Goal: Task Accomplishment & Management: Manage account settings

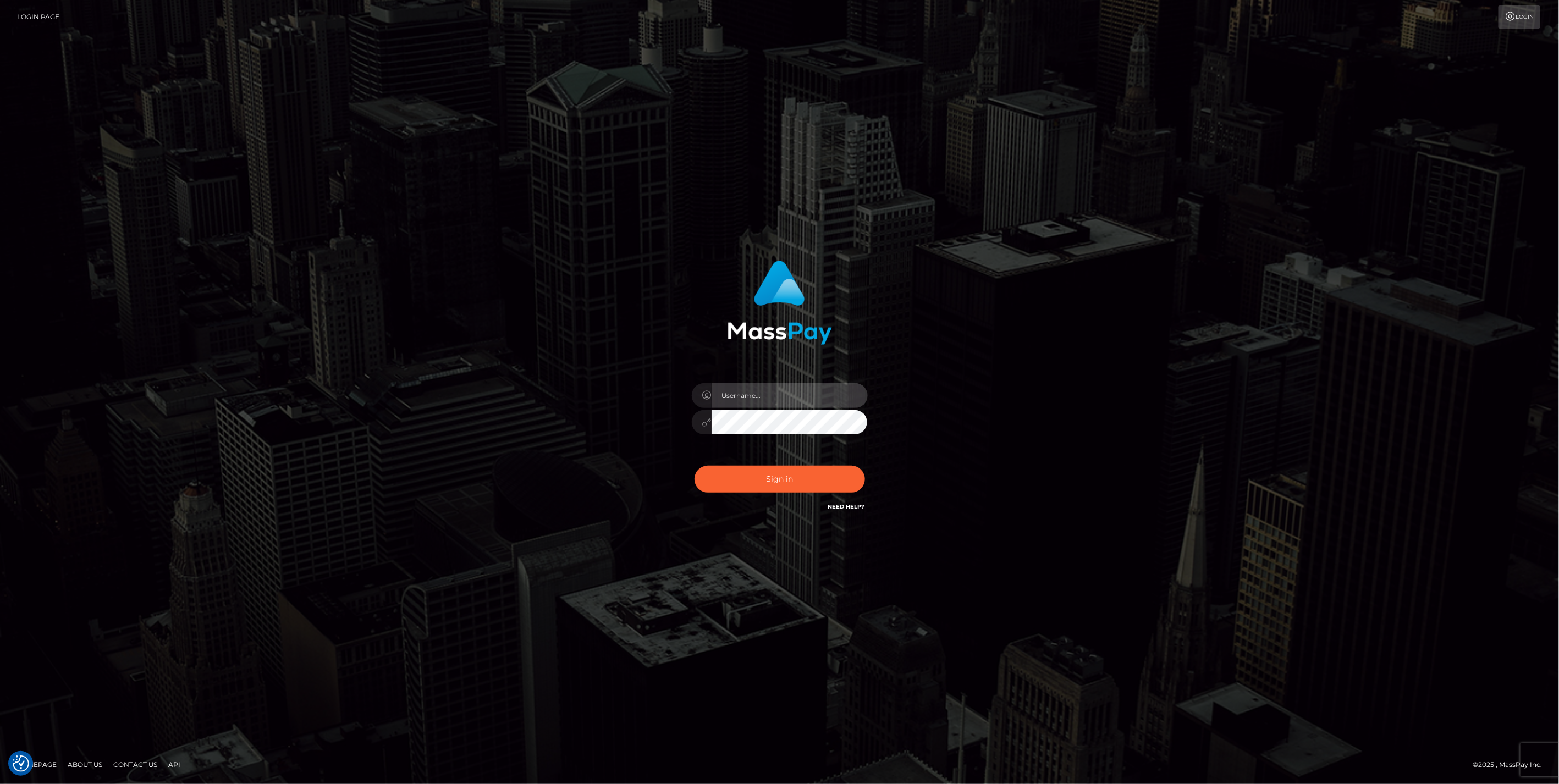
type input "jlo"
click at [780, 473] on button "Sign in" at bounding box center [780, 479] width 171 height 27
type input "jlo"
click at [793, 482] on button "Sign in" at bounding box center [780, 479] width 171 height 27
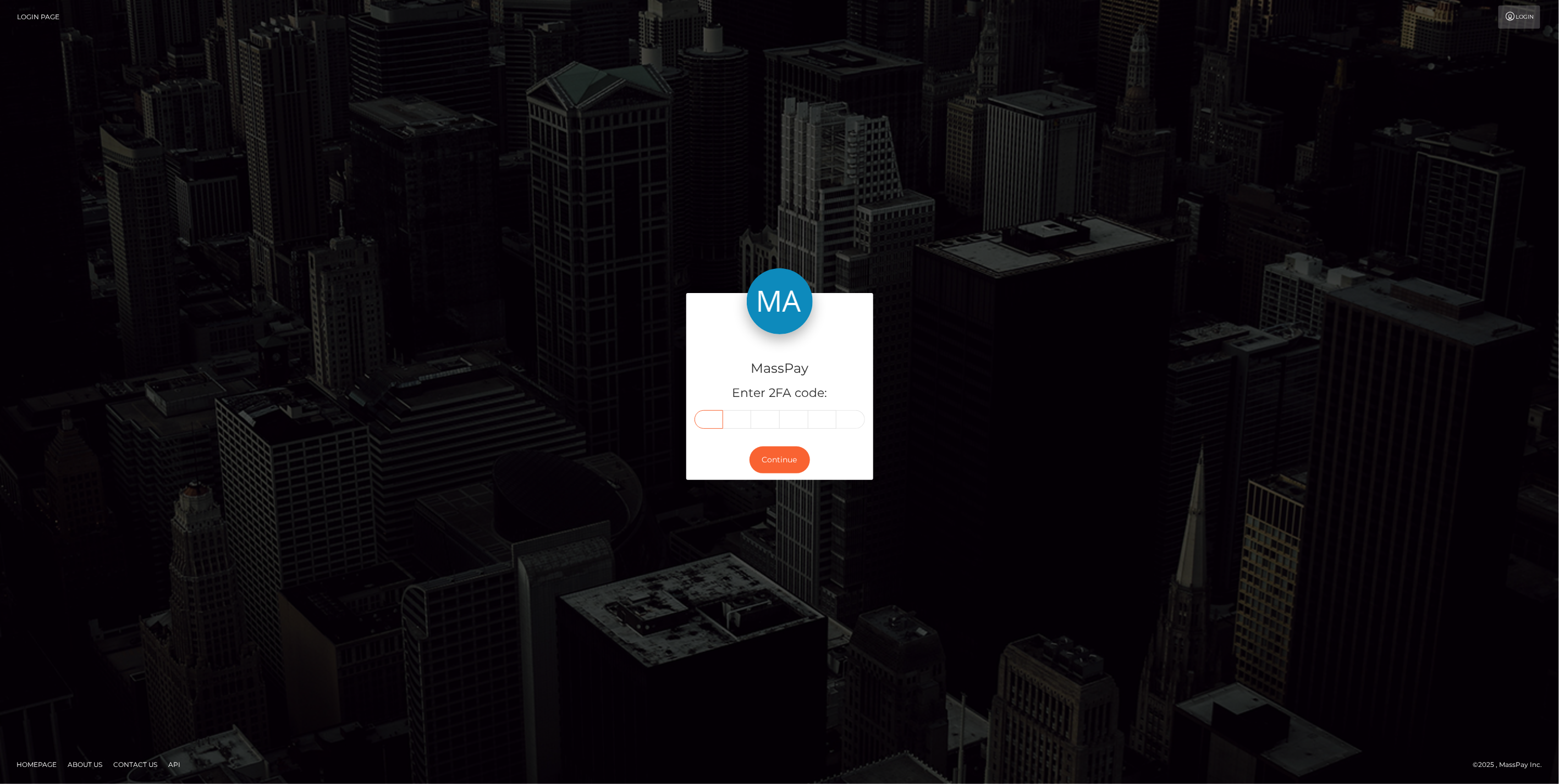
paste input "9"
type input "9"
type input "4"
type input "9"
type input "7"
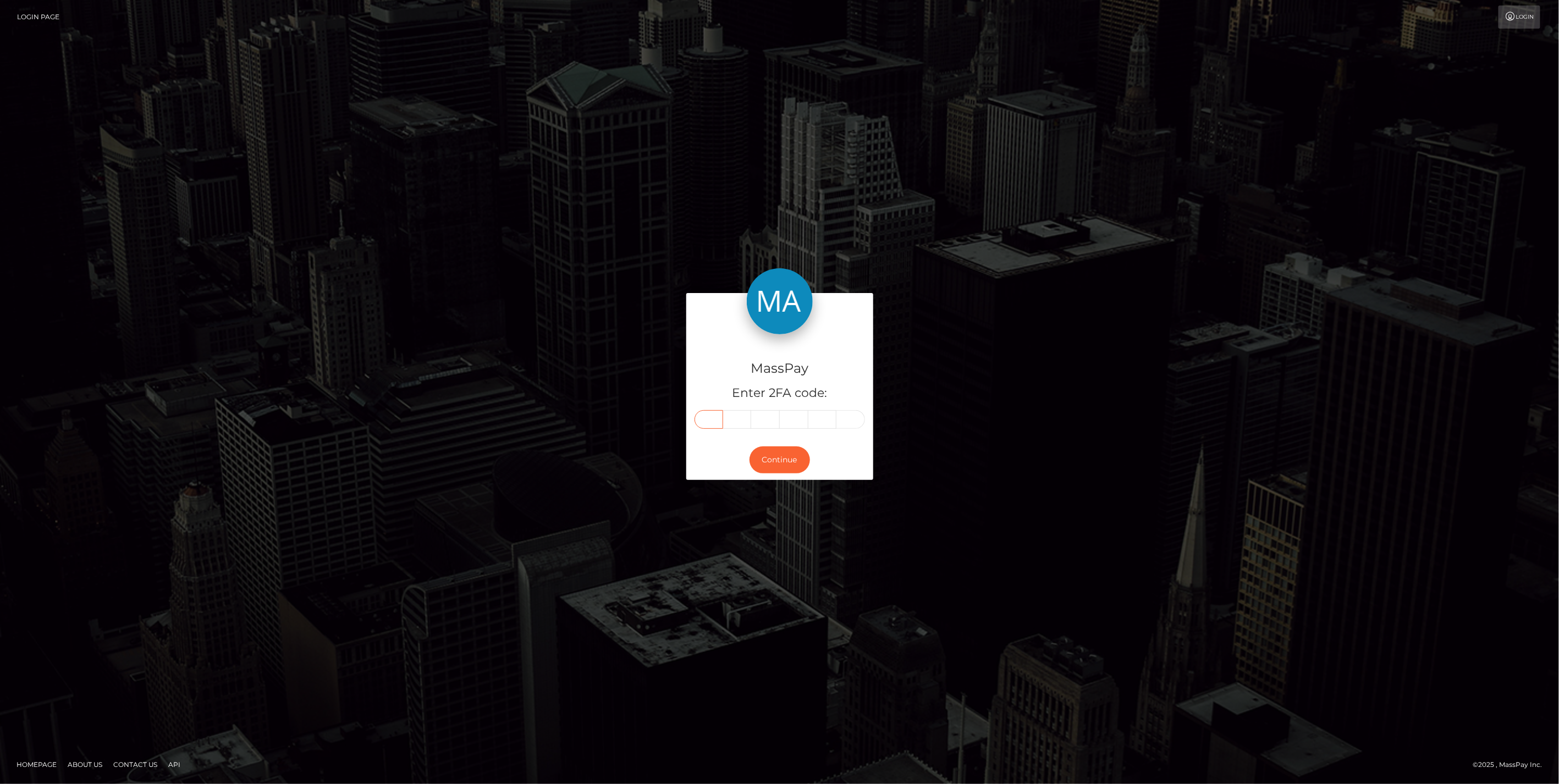
type input "6"
type input "2"
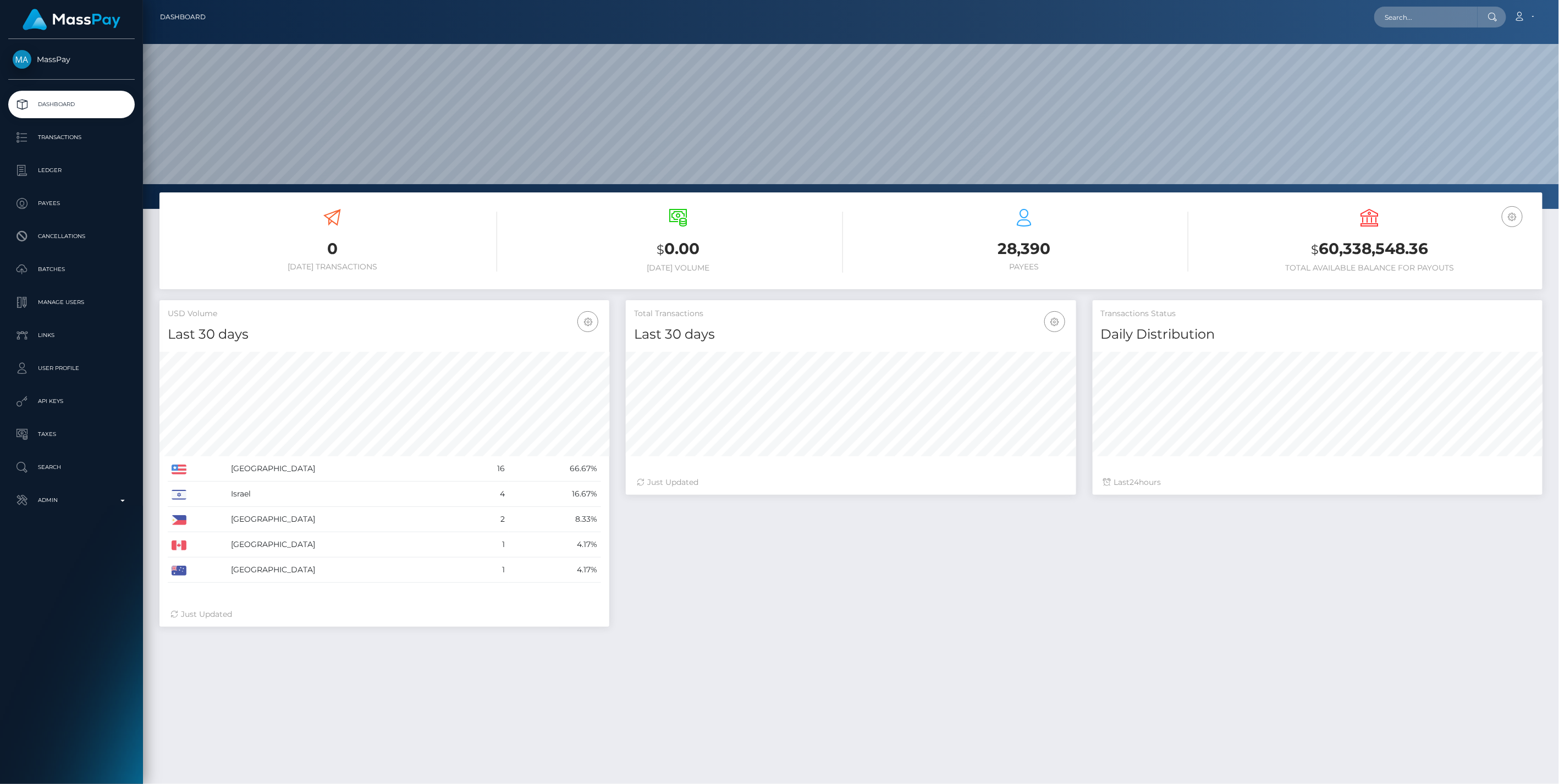
scroll to position [194, 450]
click at [124, 497] on p "Admin" at bounding box center [71, 500] width 117 height 17
click at [73, 567] on span "Balance Adjustments" at bounding box center [71, 564] width 117 height 12
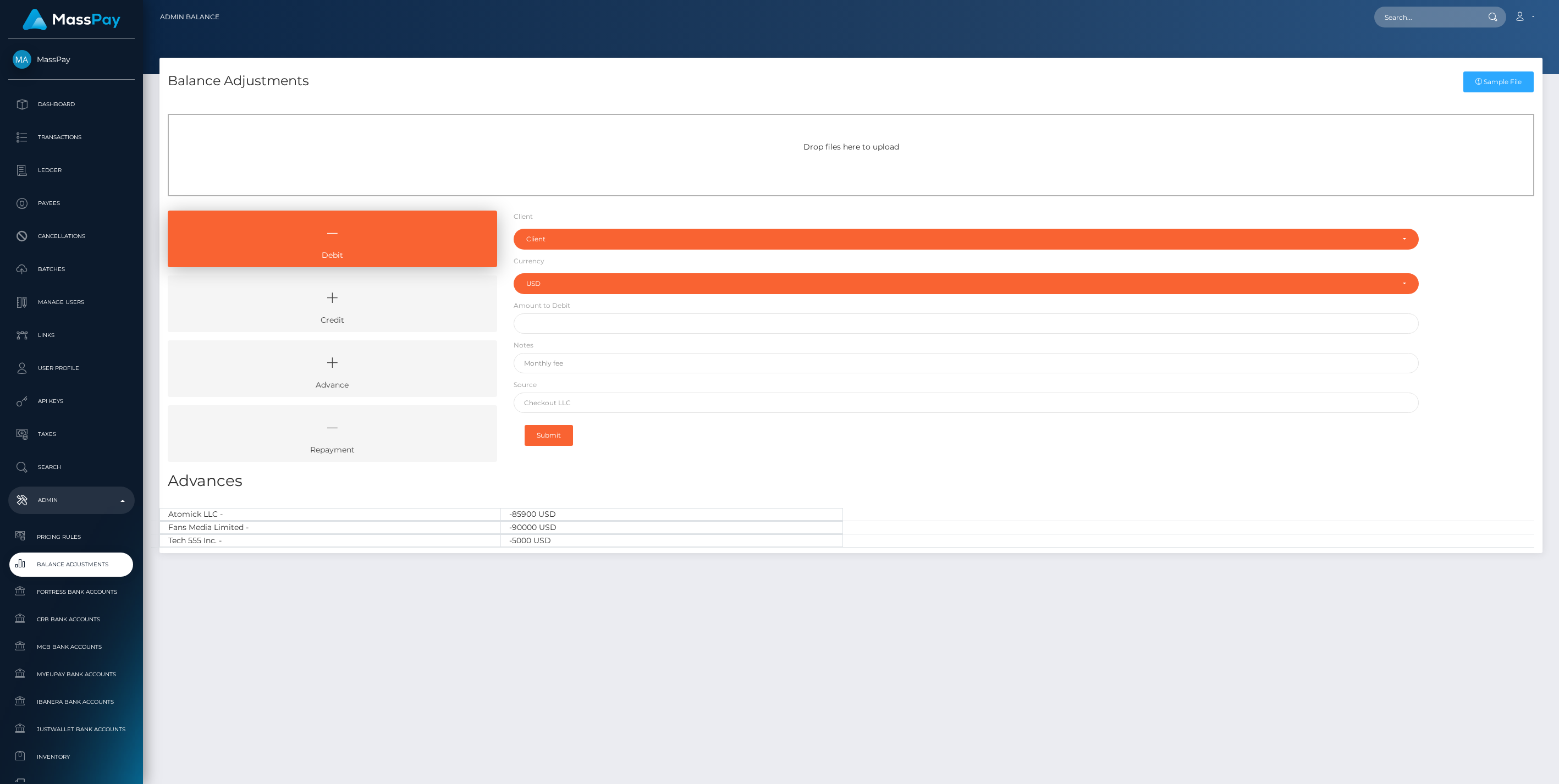
select select "USD"
click at [365, 303] on icon at bounding box center [332, 298] width 304 height 33
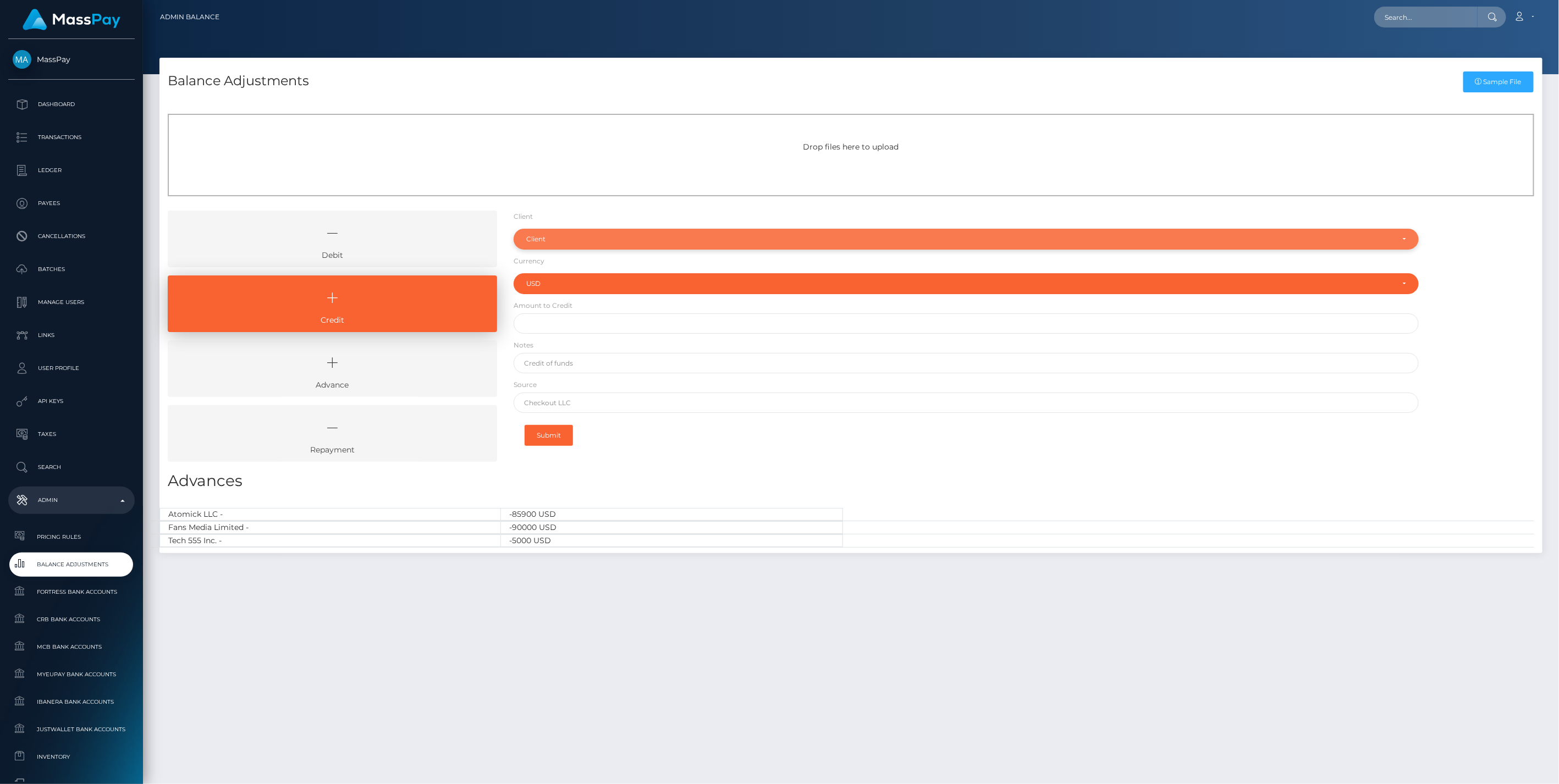
click at [557, 240] on div "Client" at bounding box center [960, 239] width 868 height 9
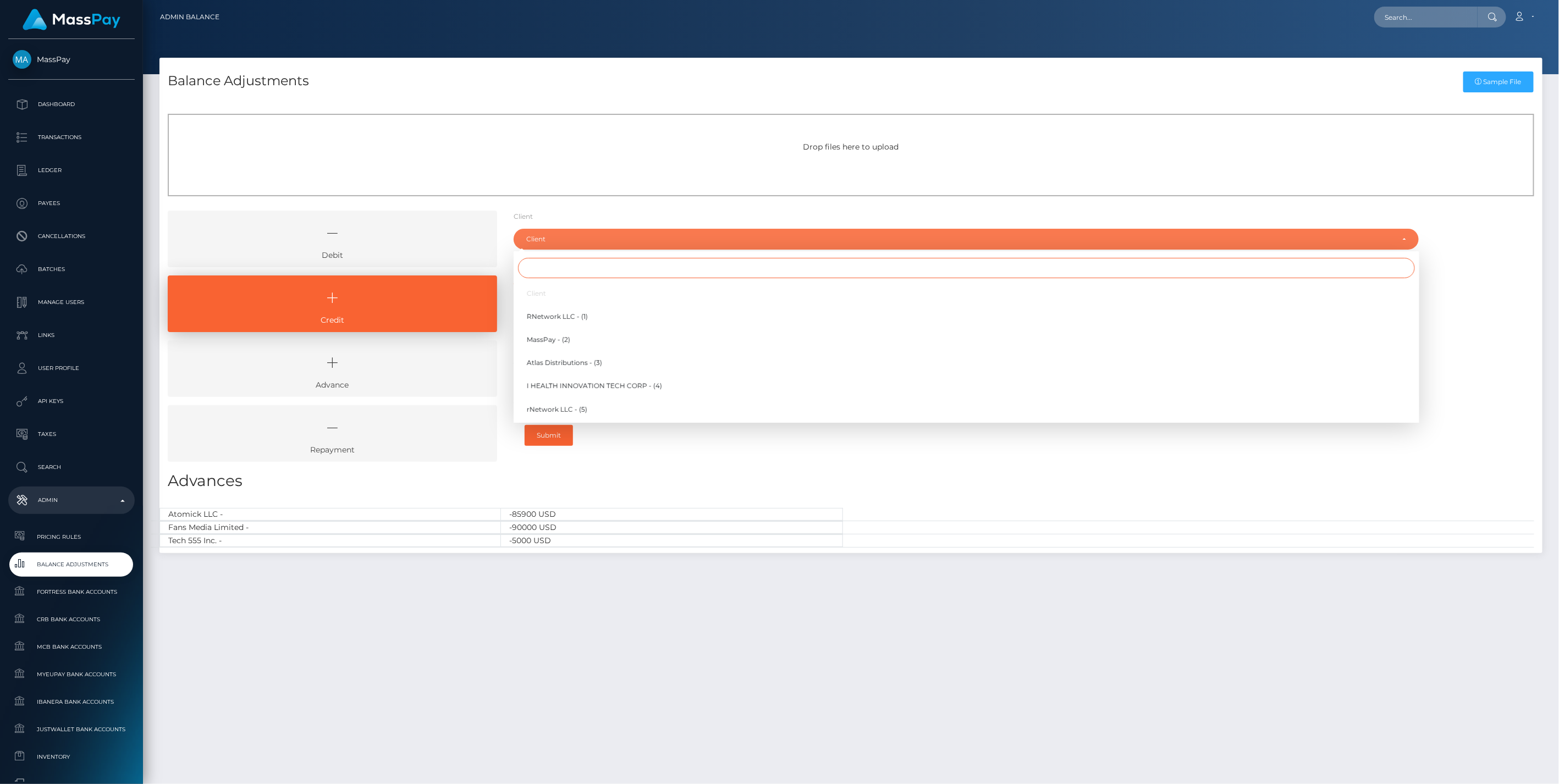
click at [542, 268] on input "Search" at bounding box center [967, 267] width 897 height 20
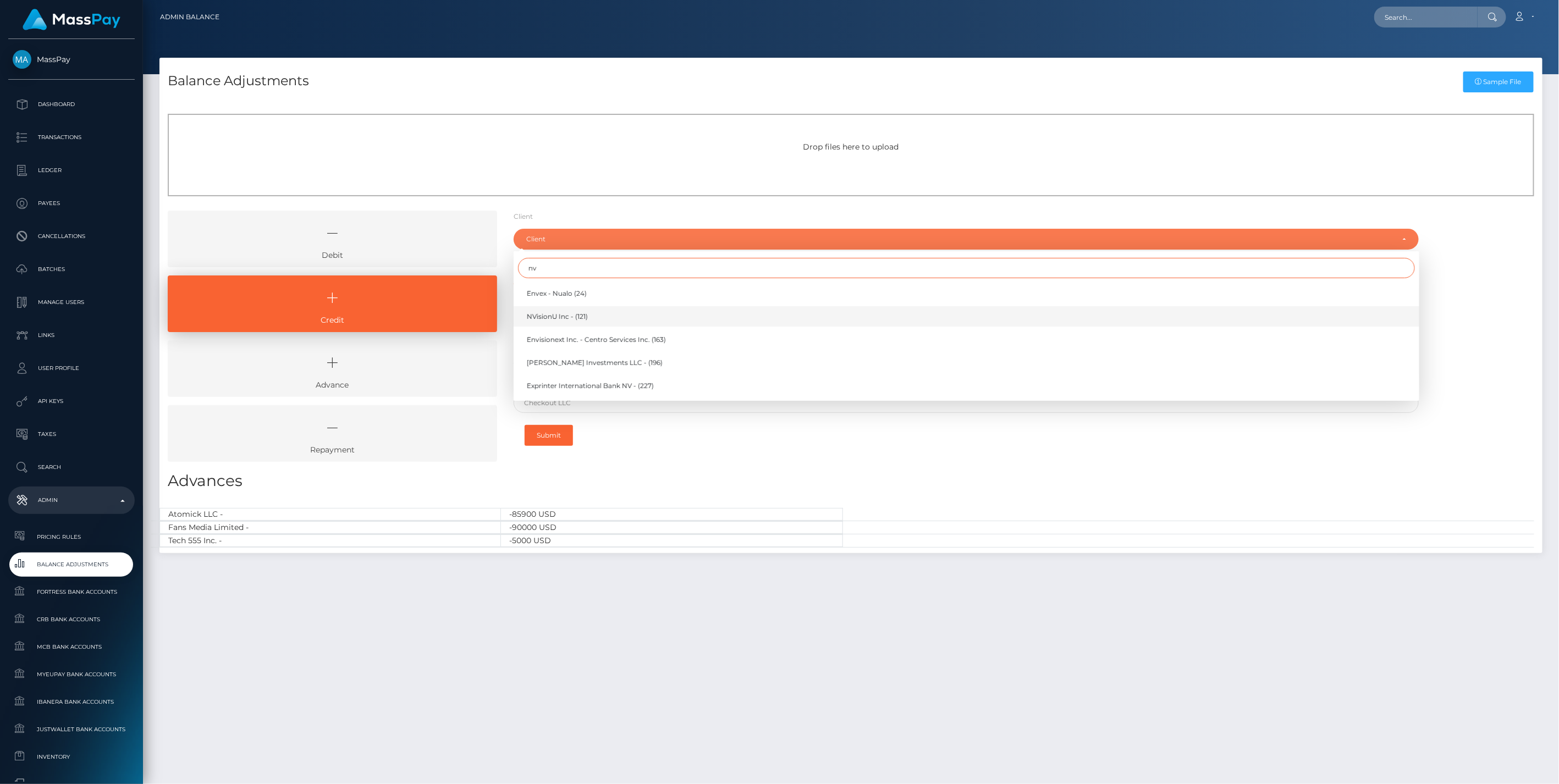
type input "nv"
click at [563, 314] on span "NVisionU Inc - (121)" at bounding box center [557, 316] width 61 height 10
select select "121"
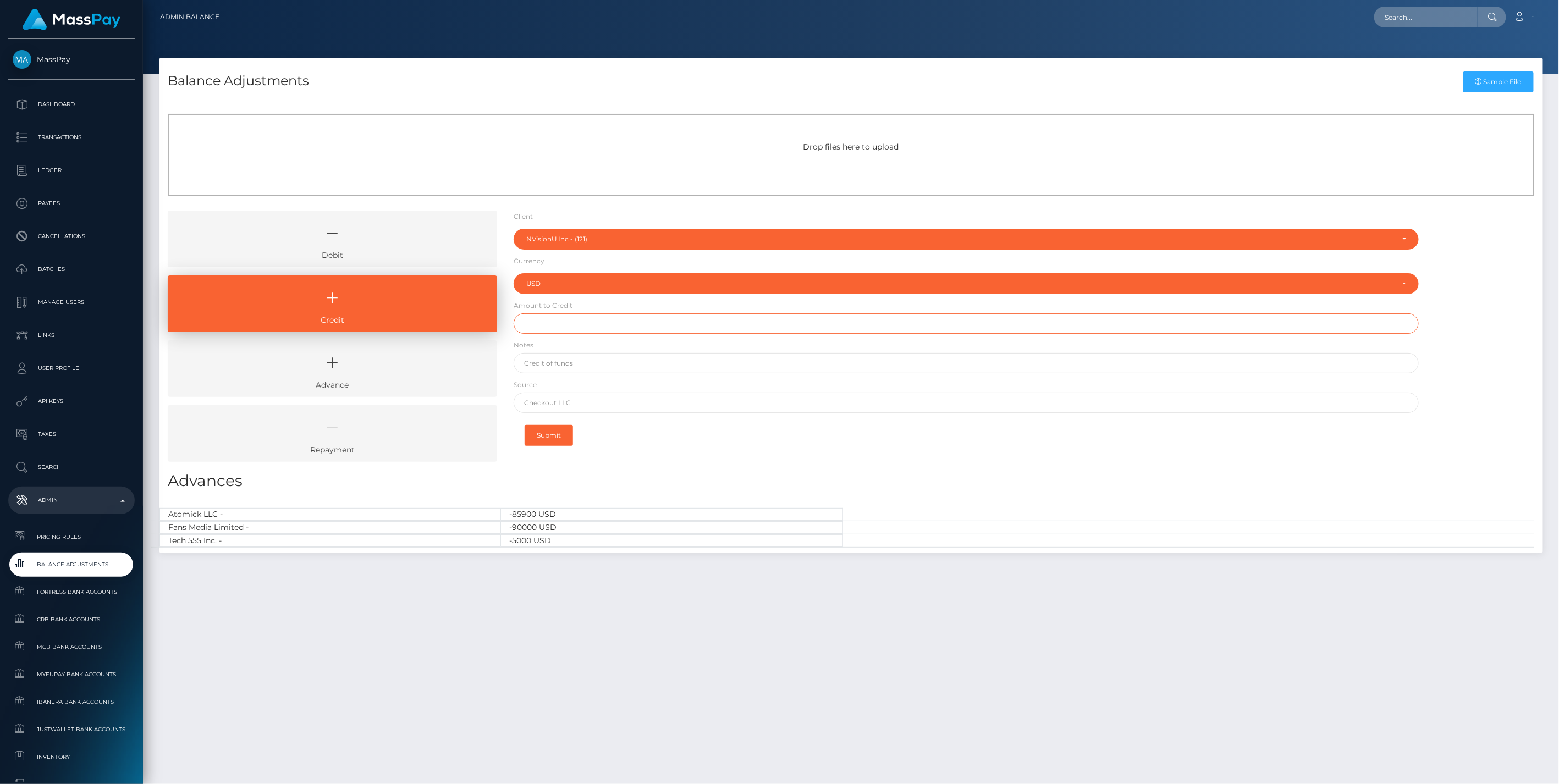
click at [553, 322] on input "text" at bounding box center [967, 323] width 906 height 20
type input "$32,000.00"
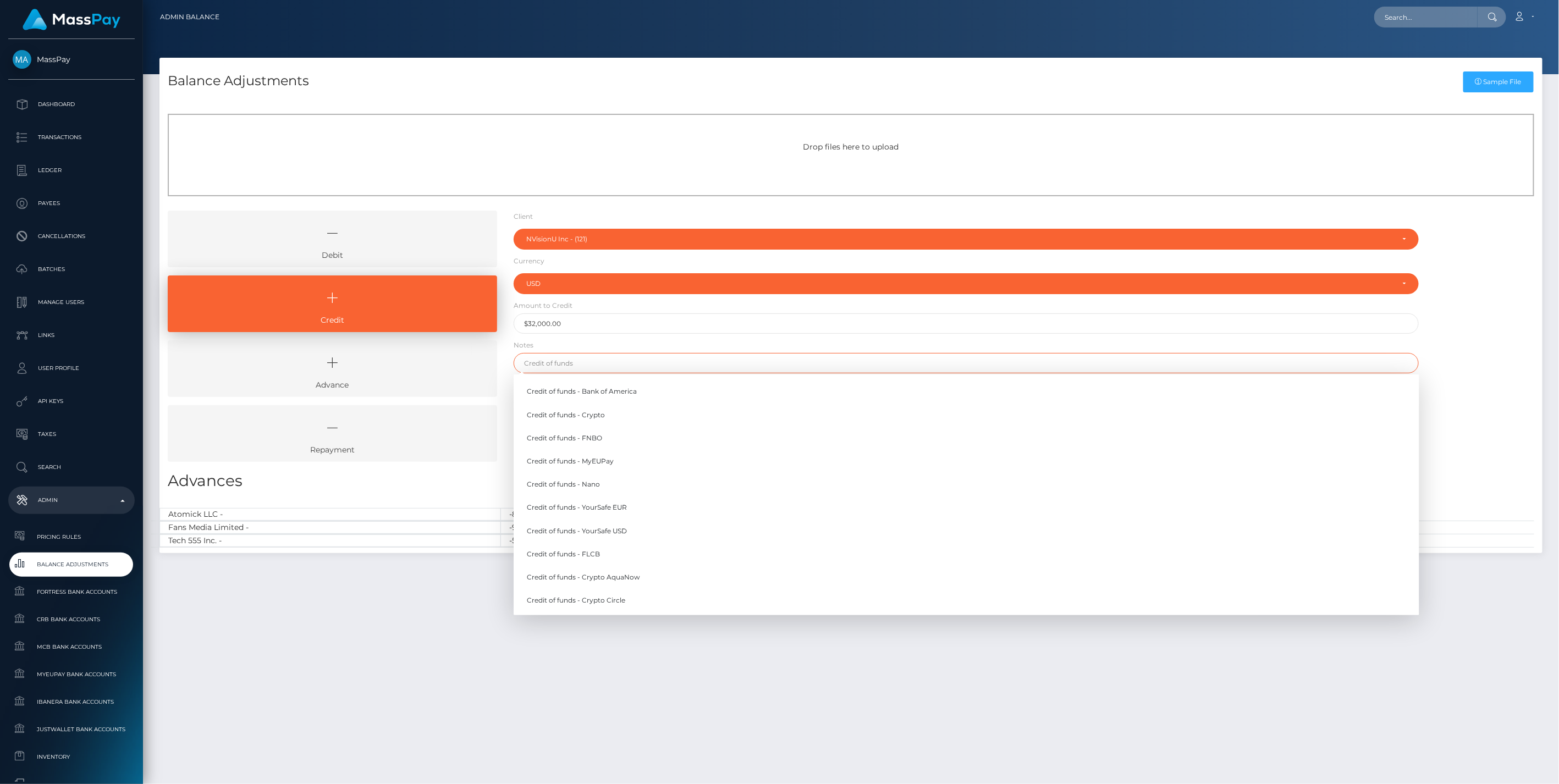
click at [563, 364] on input "text" at bounding box center [967, 363] width 906 height 20
click at [600, 440] on link "Credit of funds - FNBO" at bounding box center [967, 437] width 906 height 20
type input "Credit of funds - FNBO"
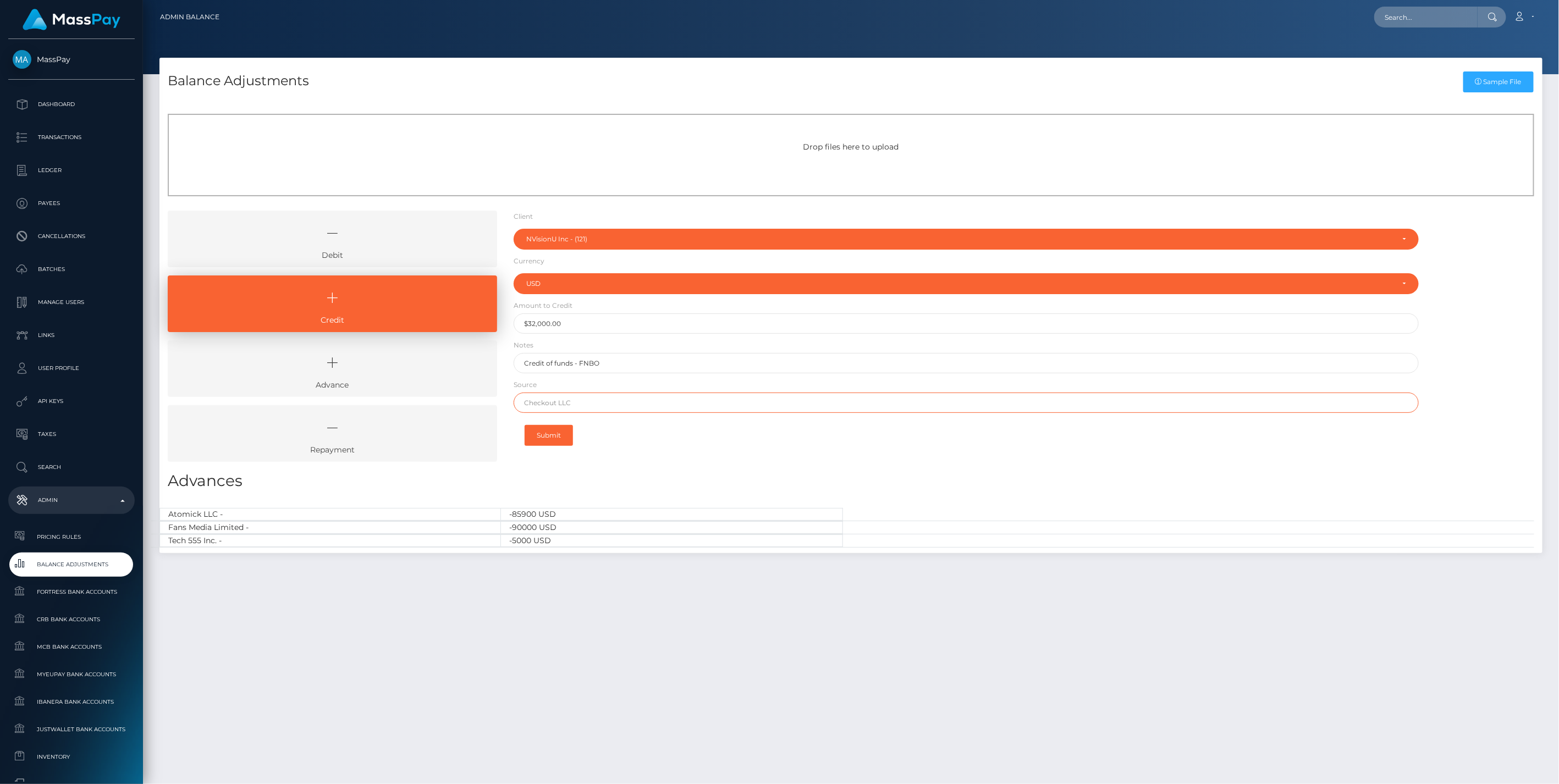
click at [557, 404] on input "text" at bounding box center [967, 402] width 906 height 20
paste input "WELLS FARGO"
type input "WELLS FARGO"
click at [552, 436] on button "Submit" at bounding box center [549, 435] width 48 height 21
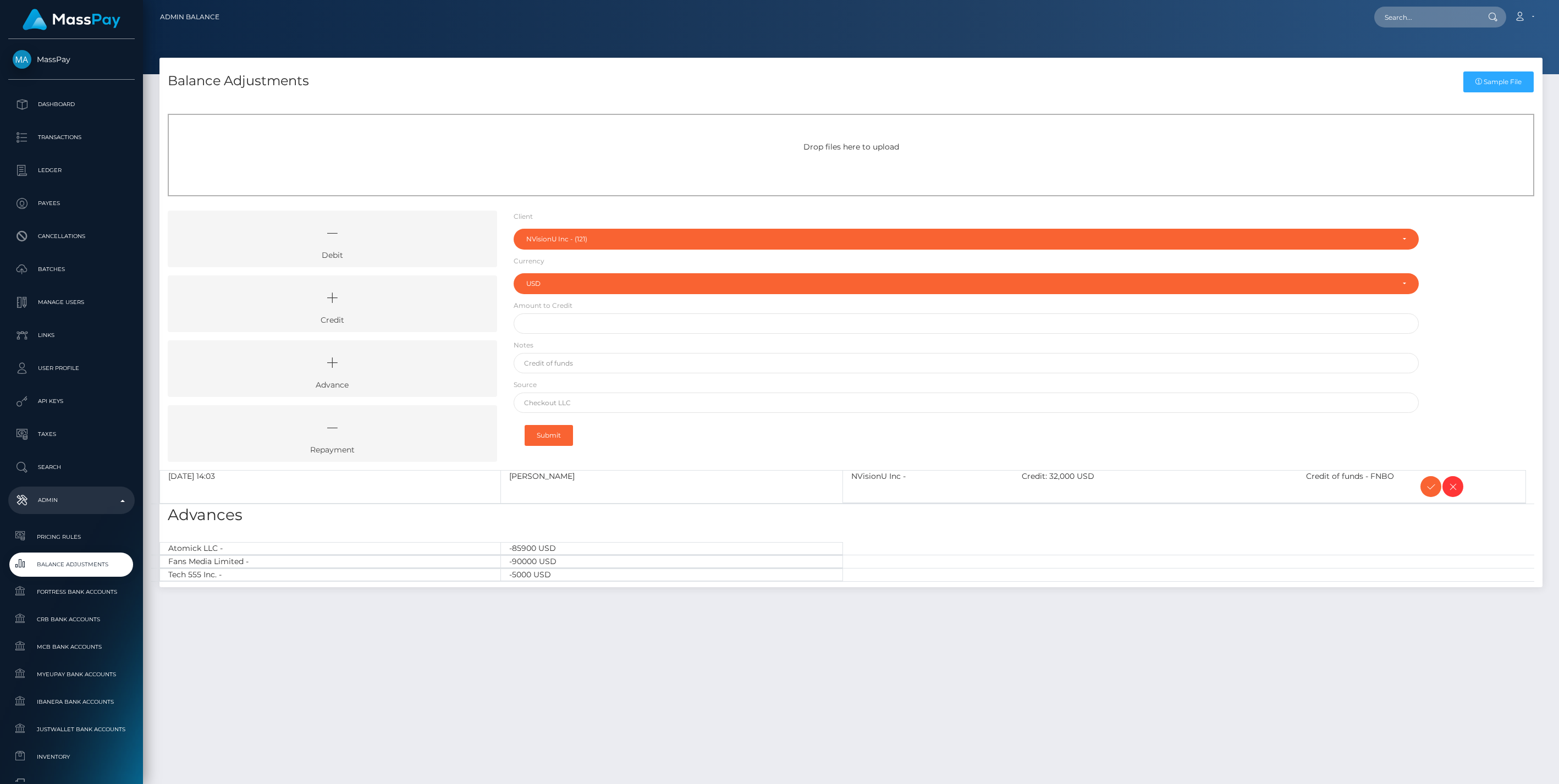
select select "121"
select select "USD"
click at [393, 308] on icon at bounding box center [332, 298] width 304 height 33
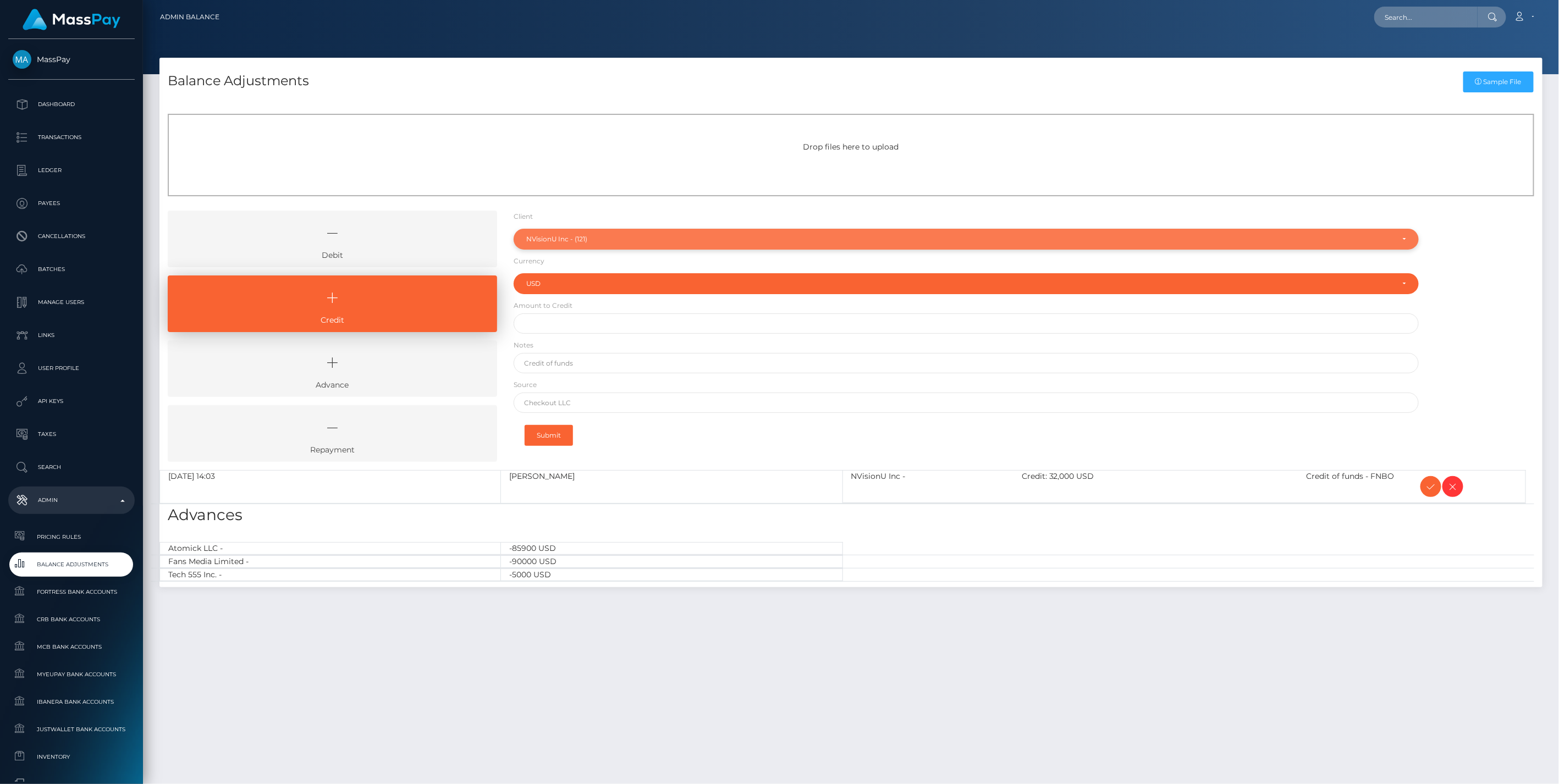
click at [570, 238] on div "NVisionU Inc - (121)" at bounding box center [960, 239] width 868 height 9
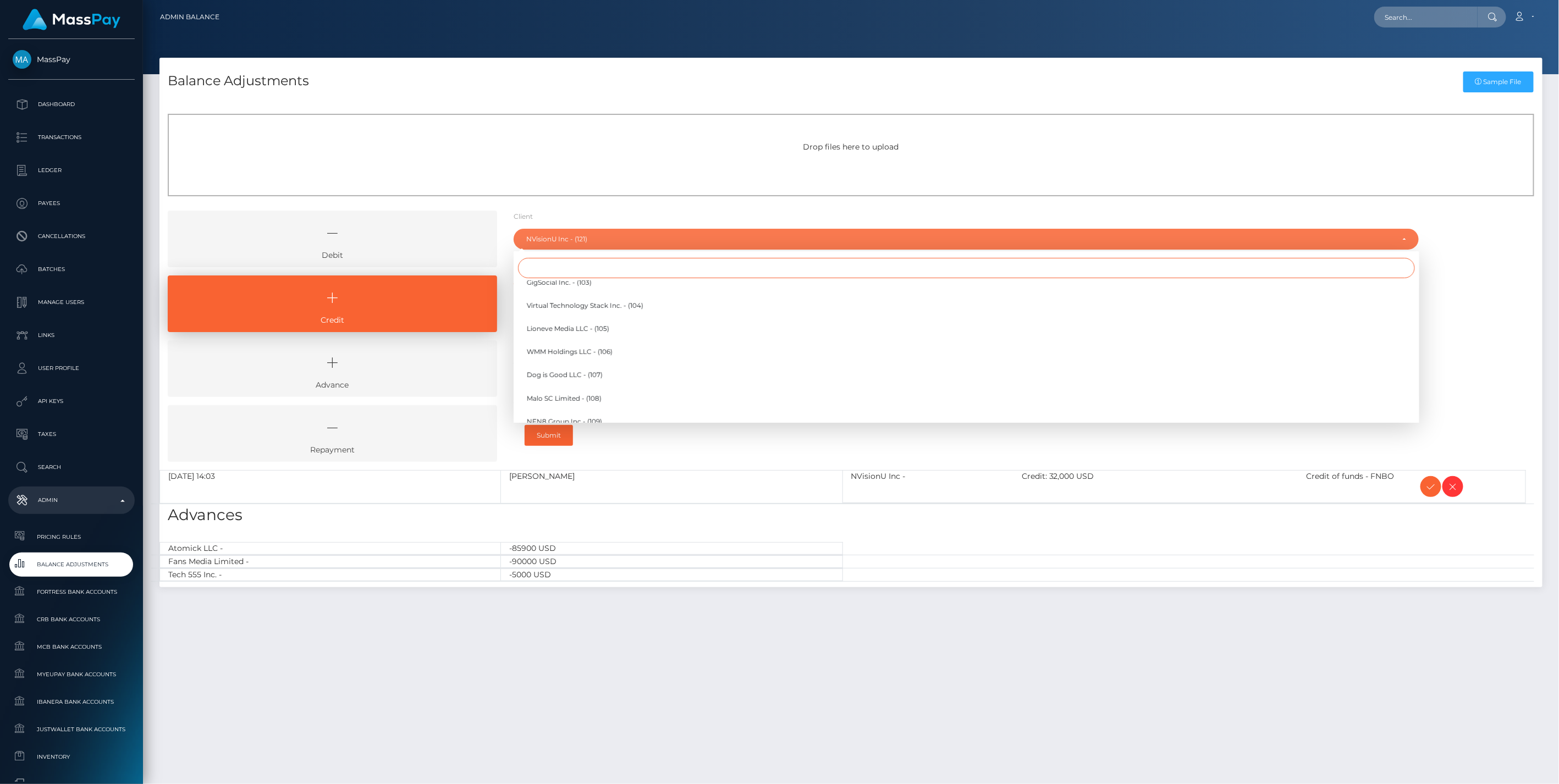
click at [542, 272] on input "Search" at bounding box center [967, 267] width 897 height 20
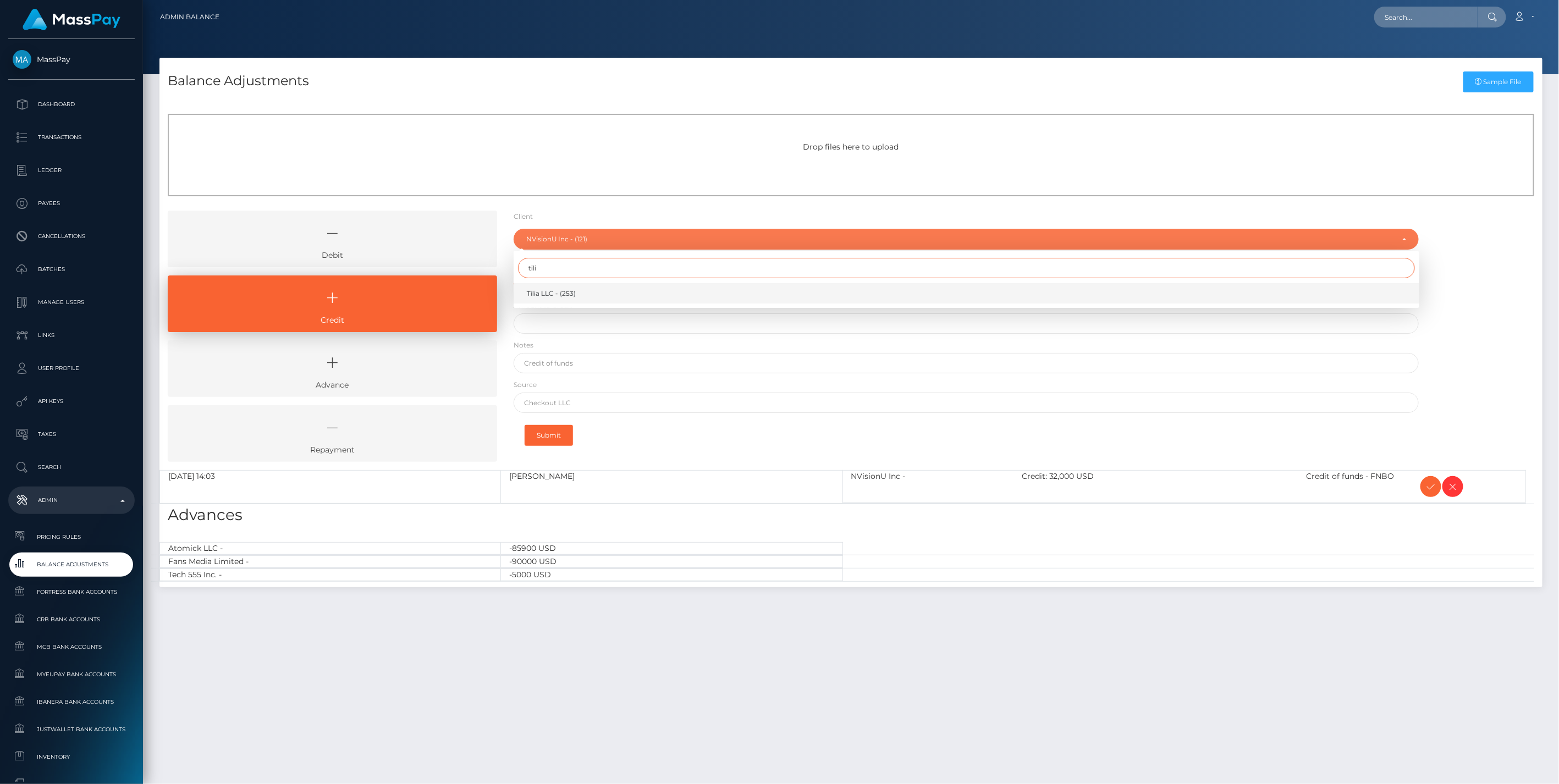
type input "tili"
click at [559, 297] on span "Tilia LLC - (253)" at bounding box center [551, 293] width 49 height 10
select select "253"
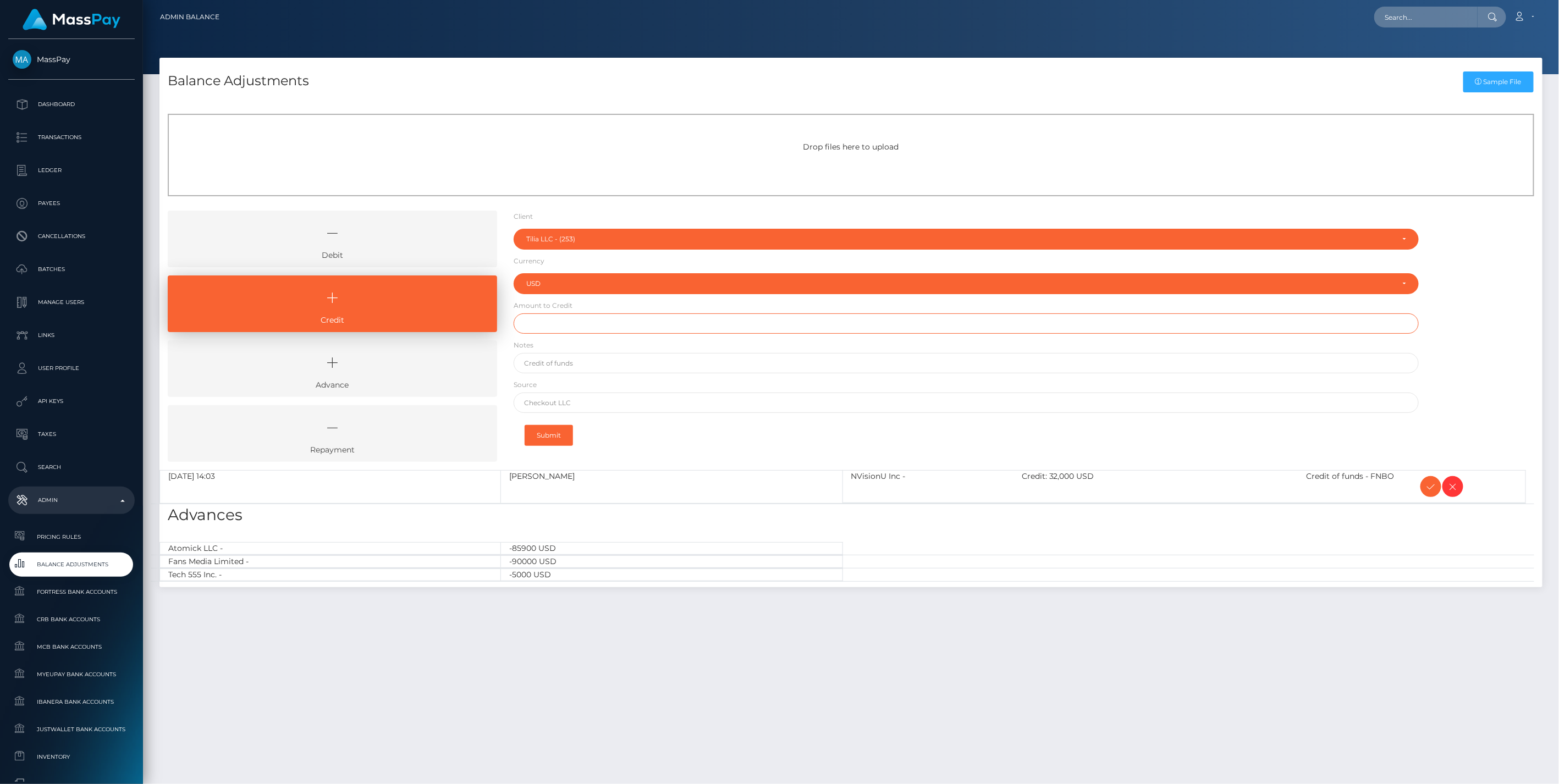
click at [537, 324] on input "text" at bounding box center [967, 323] width 906 height 20
type input "$100,000.00"
click at [559, 358] on input "text" at bounding box center [967, 363] width 906 height 20
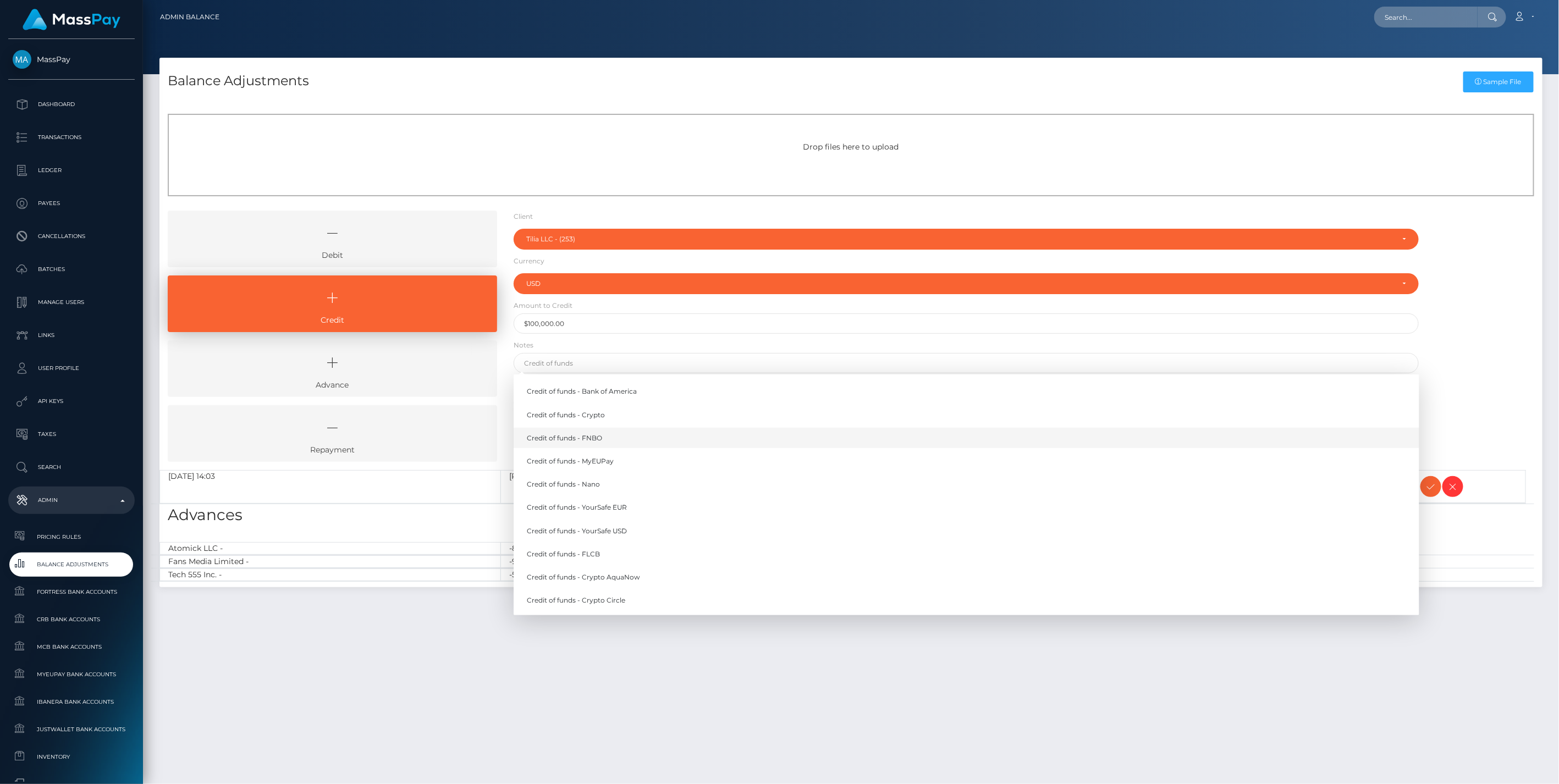
click at [598, 437] on link "Credit of funds - FNBO" at bounding box center [967, 437] width 906 height 20
type input "Credit of funds - FNBO"
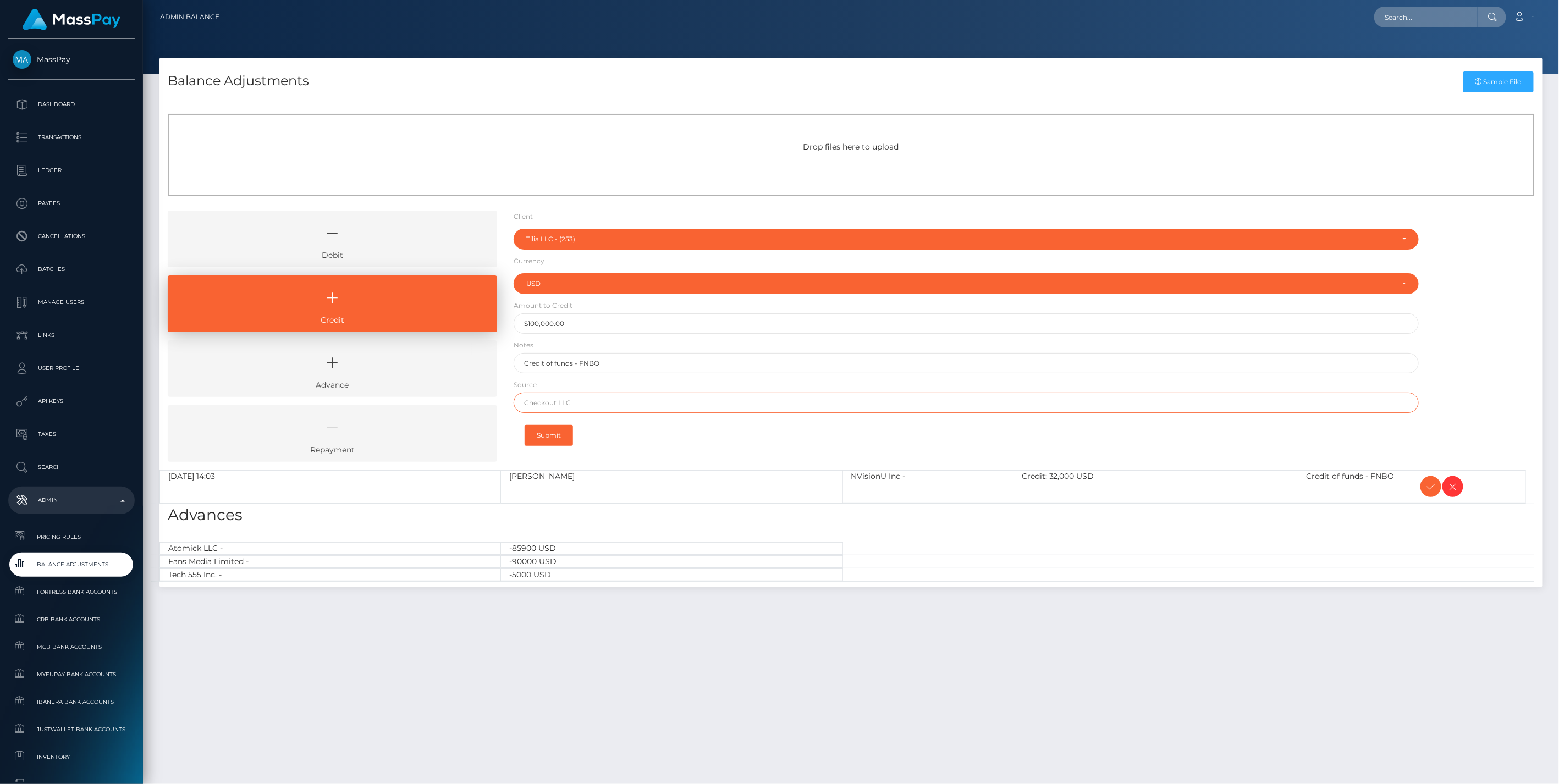
click at [559, 404] on input "text" at bounding box center [967, 402] width 906 height 20
paste input "Community Federal Savings Bank"
type input "Community Federal Savings Bank"
click at [552, 433] on button "Submit" at bounding box center [549, 435] width 48 height 21
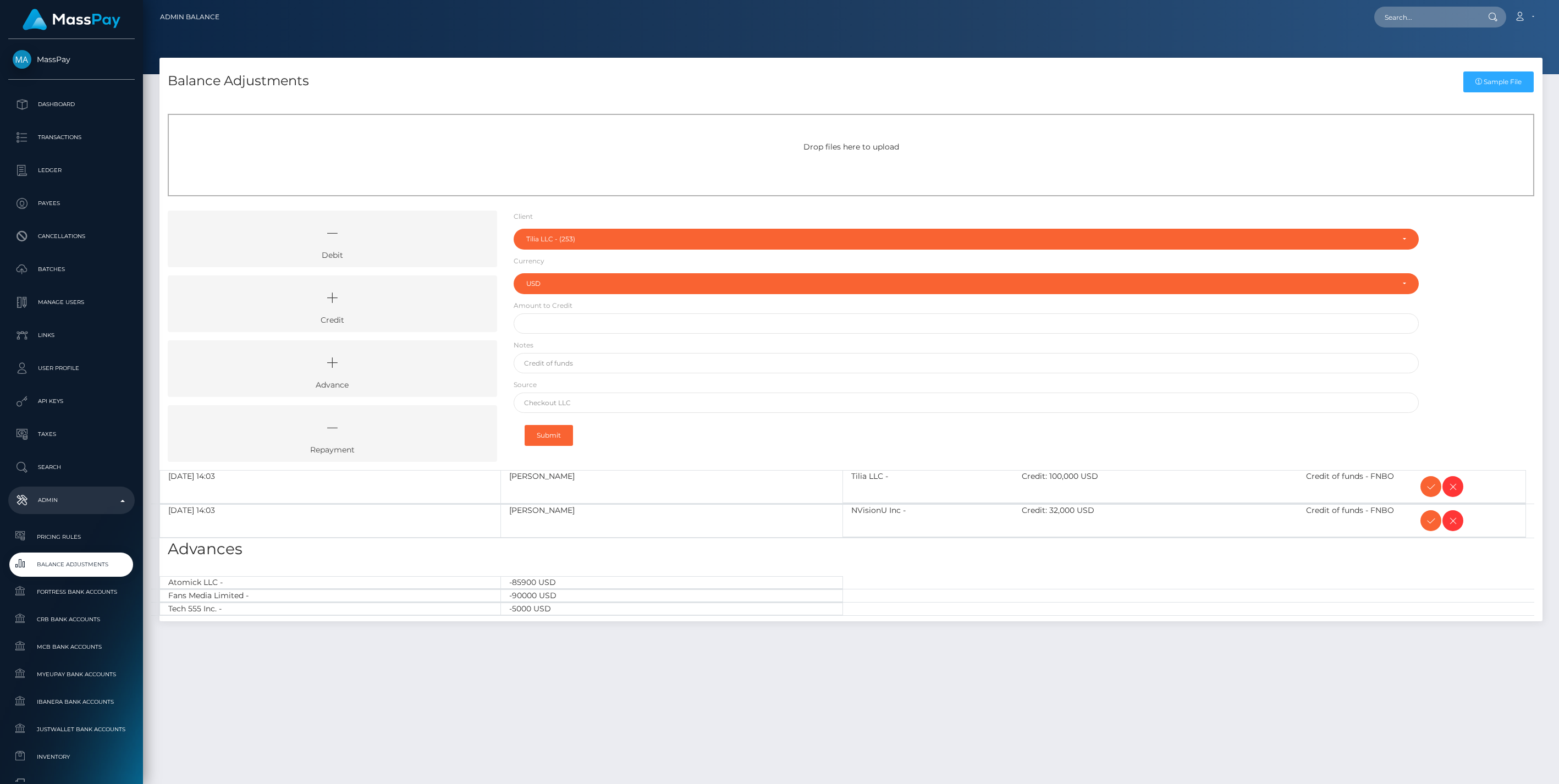
select select "253"
select select "USD"
click at [449, 295] on icon at bounding box center [332, 298] width 304 height 33
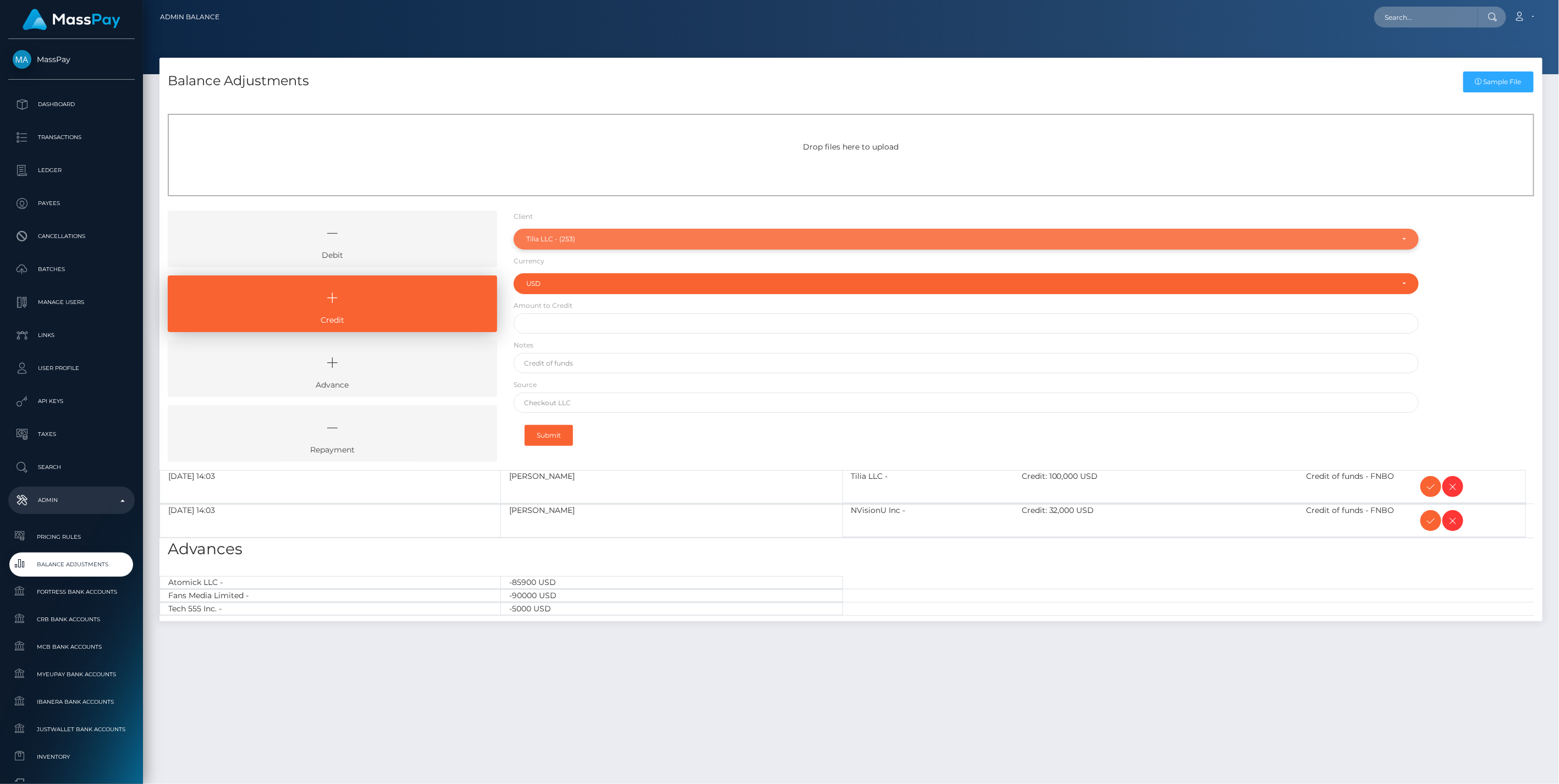
click at [563, 239] on div "Tilia LLC - (253)" at bounding box center [960, 239] width 868 height 9
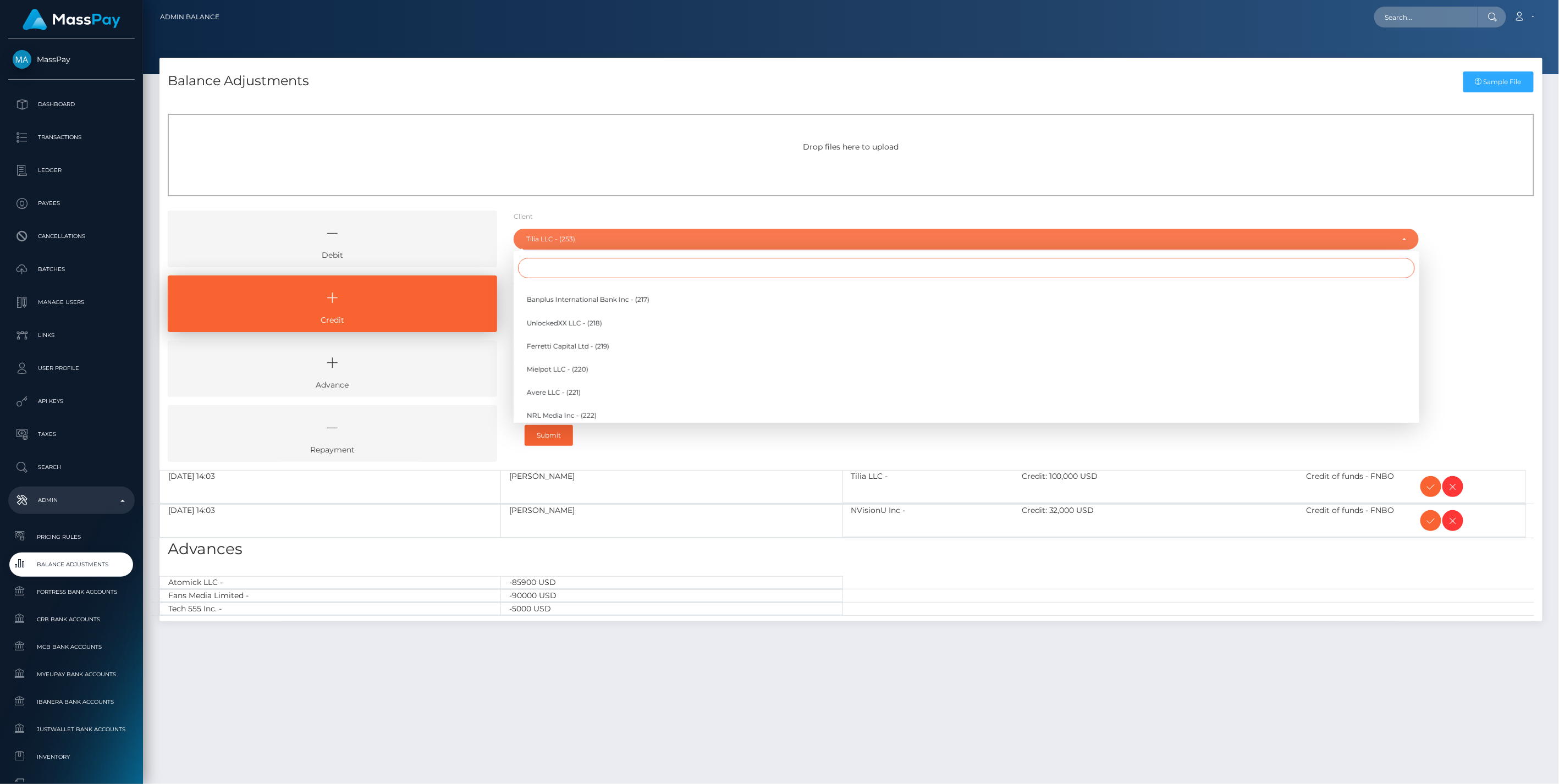
click at [537, 272] on input "Search" at bounding box center [967, 267] width 897 height 20
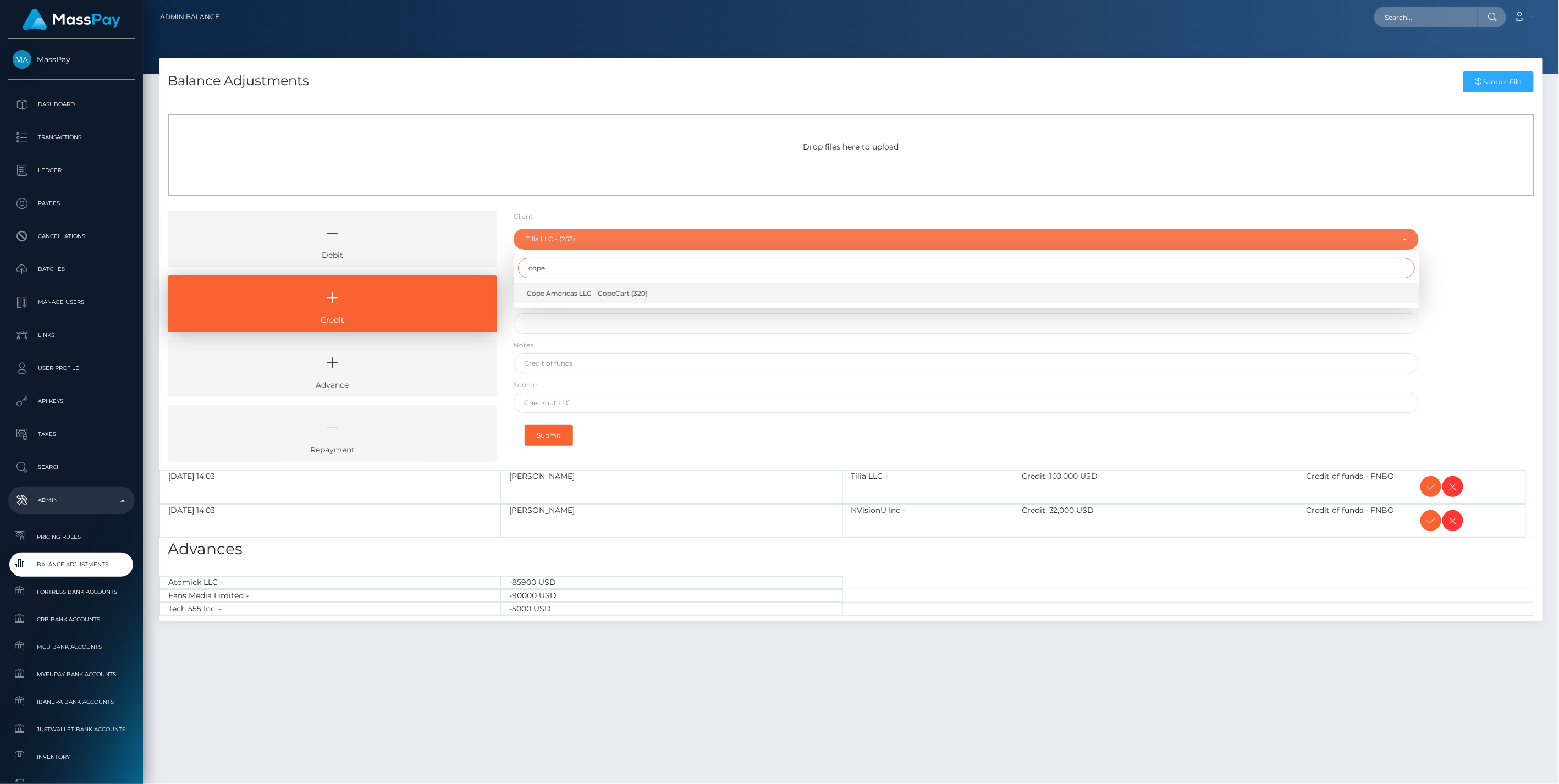
type input "cope"
click at [557, 293] on span "Cope Americas LLC - CopeCart (320)" at bounding box center [587, 293] width 121 height 10
select select "320"
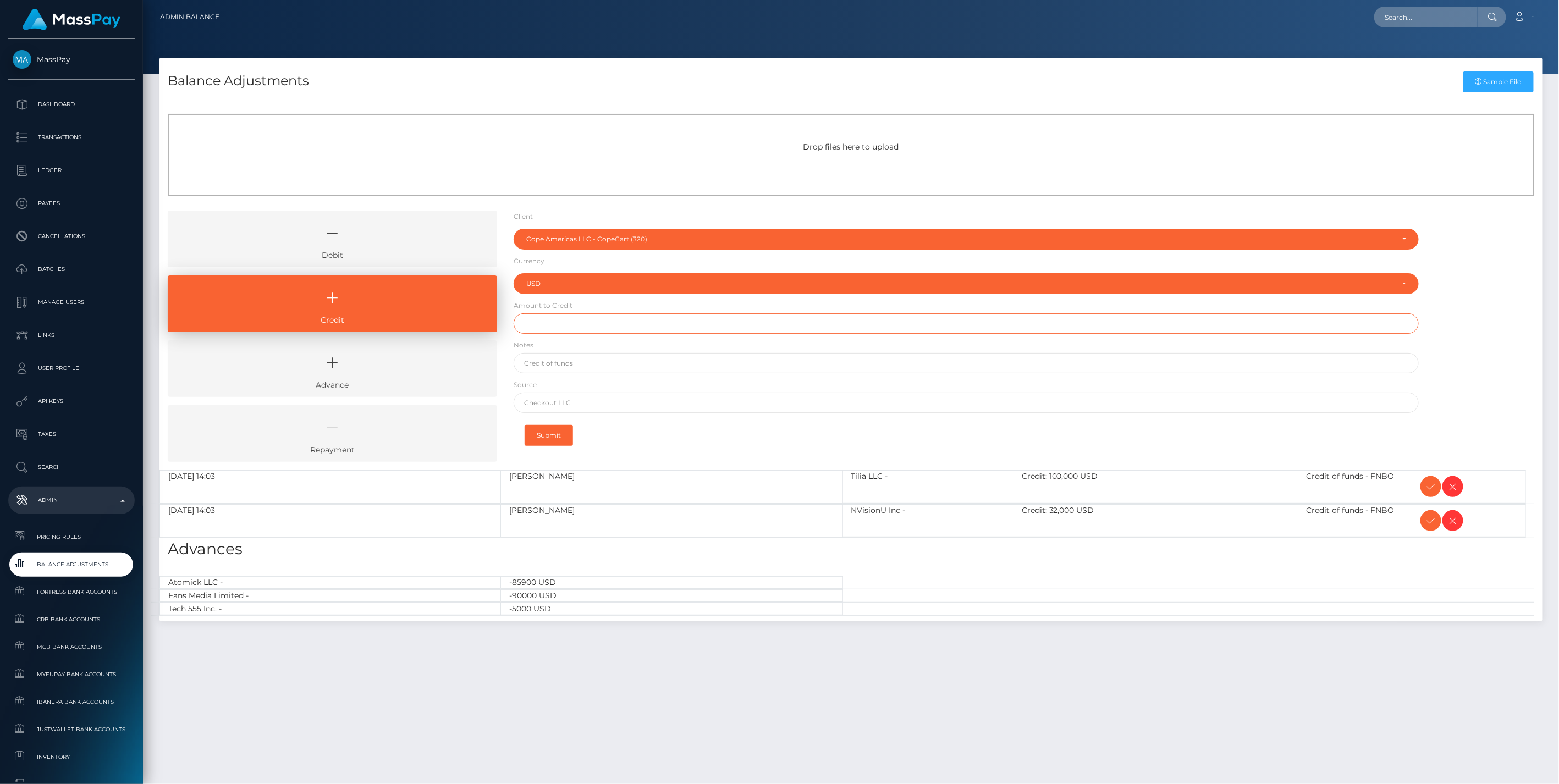
click at [545, 327] on input "text" at bounding box center [967, 323] width 906 height 20
type input "$250,000.03"
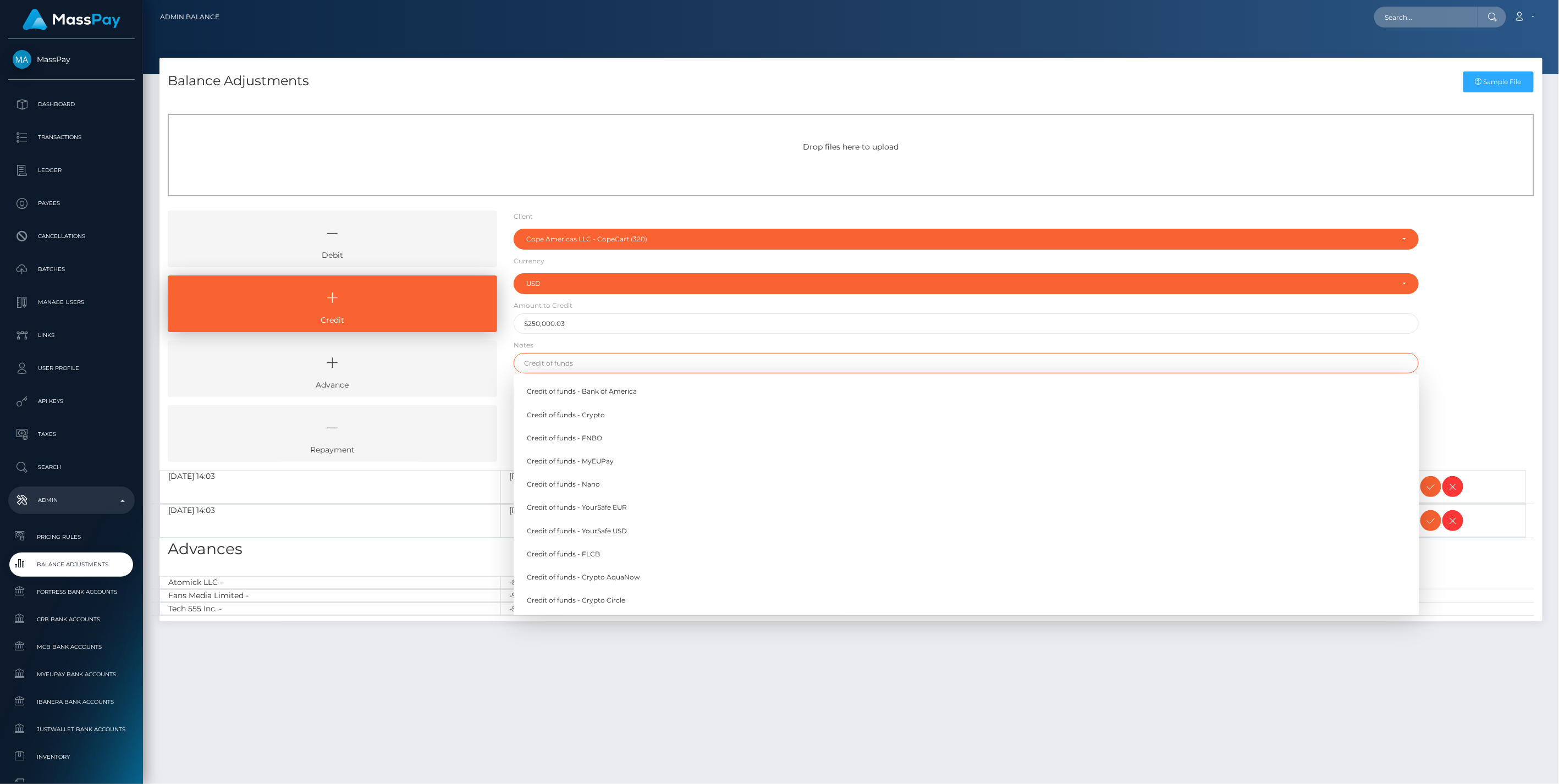
click at [550, 364] on input "text" at bounding box center [967, 363] width 906 height 20
click at [580, 439] on link "Credit of funds - FNBO" at bounding box center [967, 437] width 906 height 20
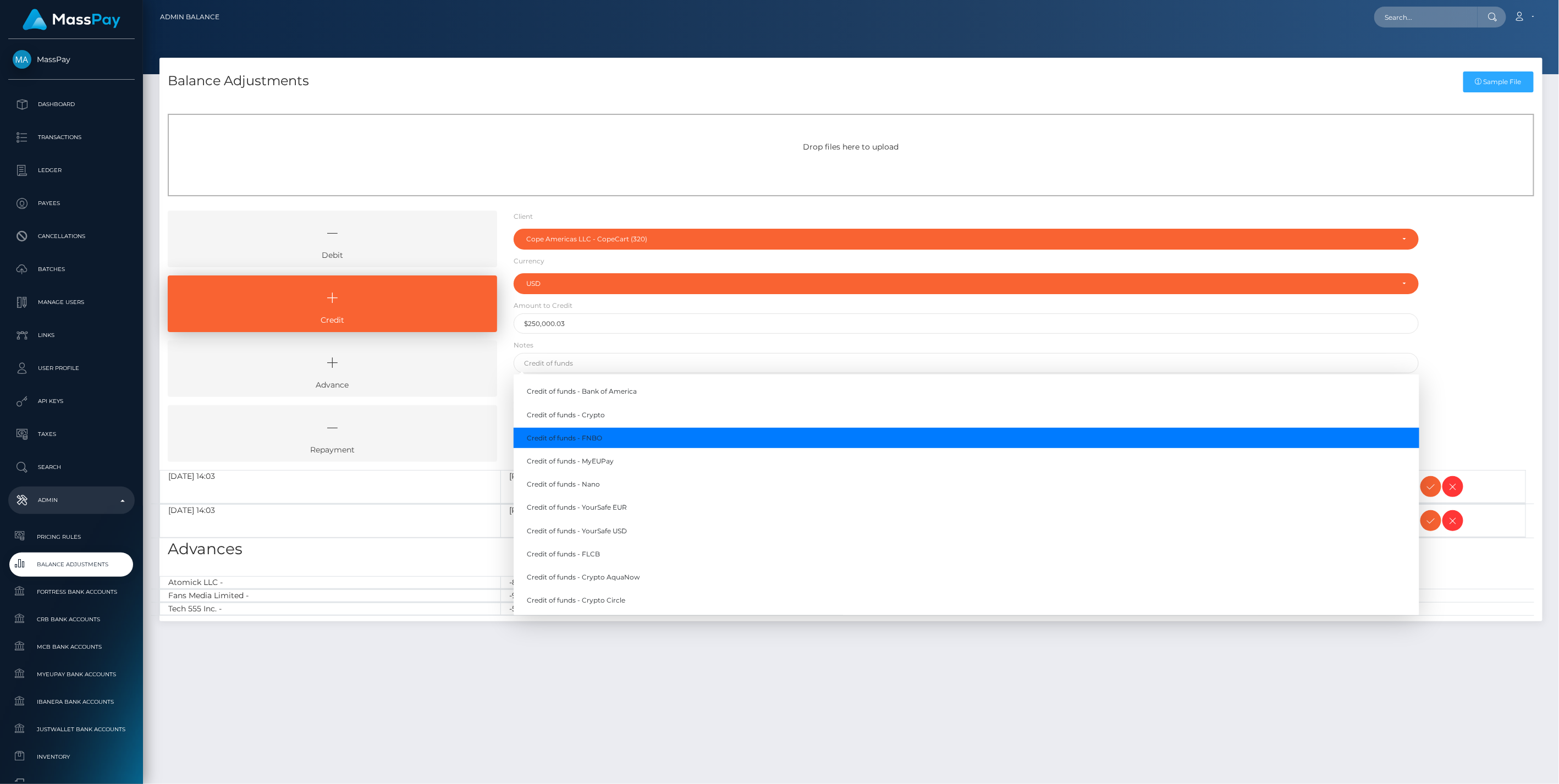
type input "Credit of funds - FNBO"
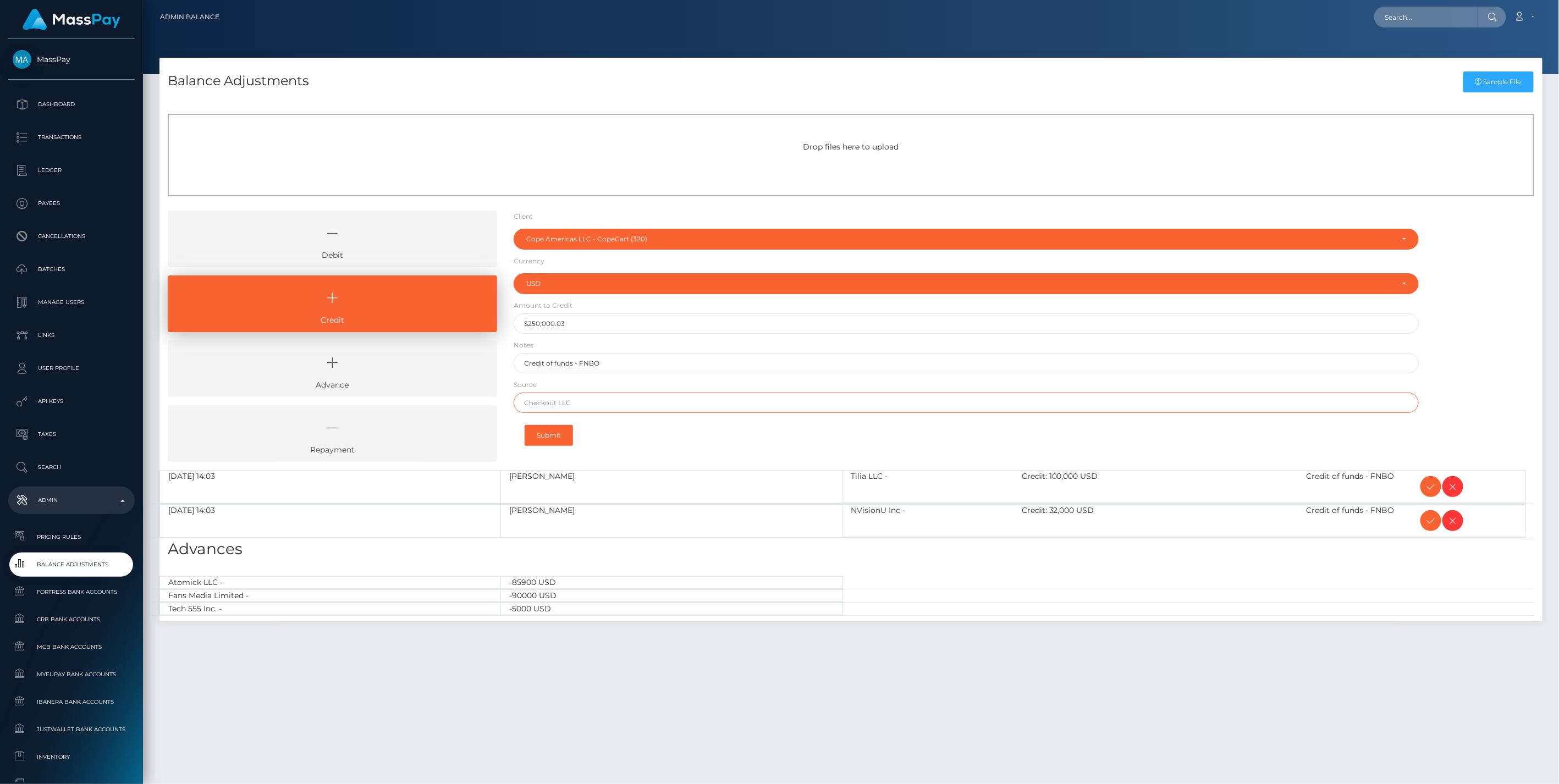
click at [566, 403] on input "text" at bounding box center [967, 402] width 906 height 20
paste input "Synovus"
type input "Synovus"
click at [556, 430] on button "Submit" at bounding box center [549, 435] width 48 height 21
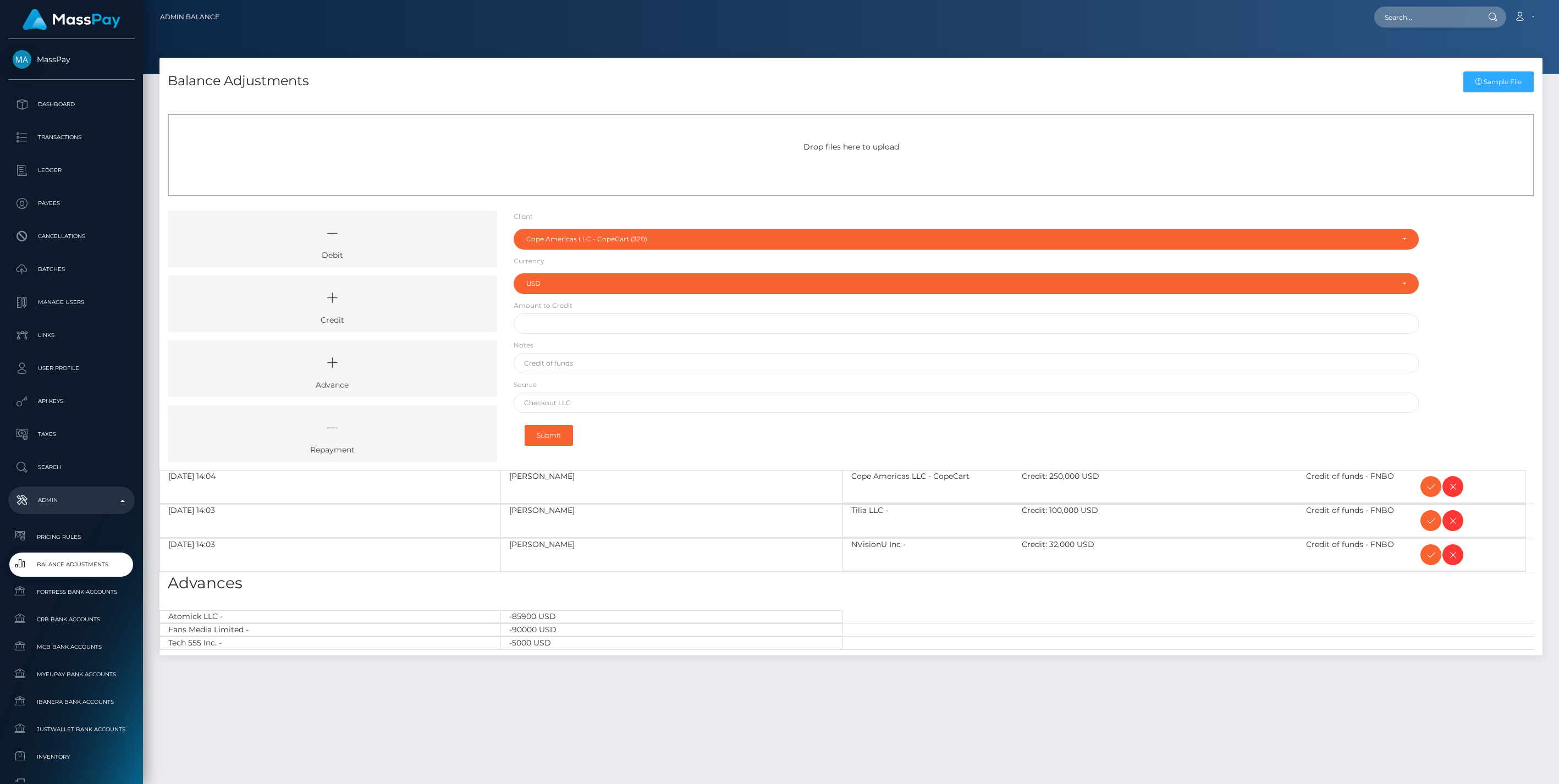
select select "320"
select select "USD"
click at [397, 305] on icon at bounding box center [332, 298] width 304 height 33
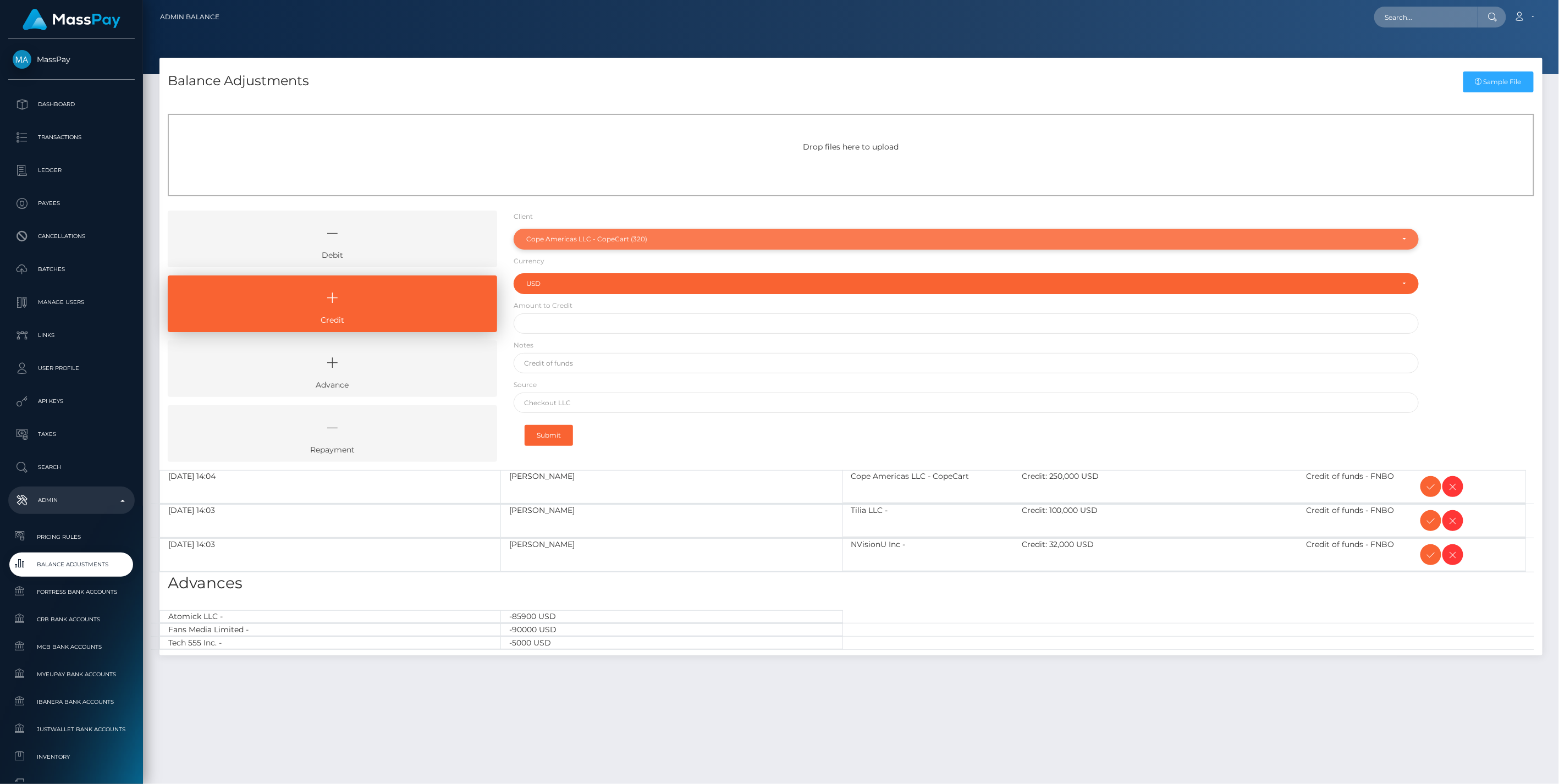
click at [613, 232] on div "Cope Americas LLC - CopeCart (320)" at bounding box center [967, 239] width 906 height 21
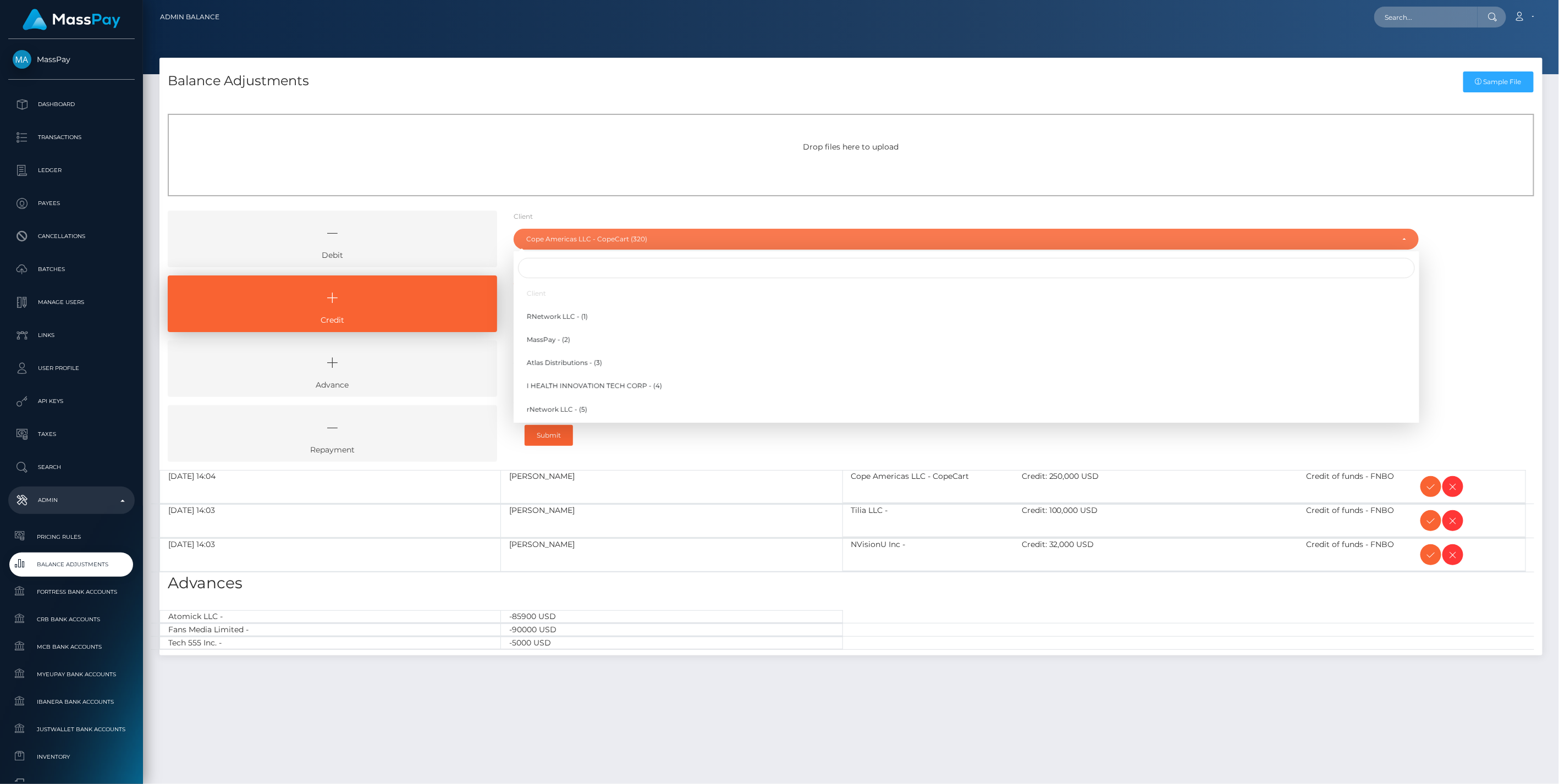
scroll to position [5654, 0]
click at [550, 270] on input "Search" at bounding box center [967, 267] width 897 height 20
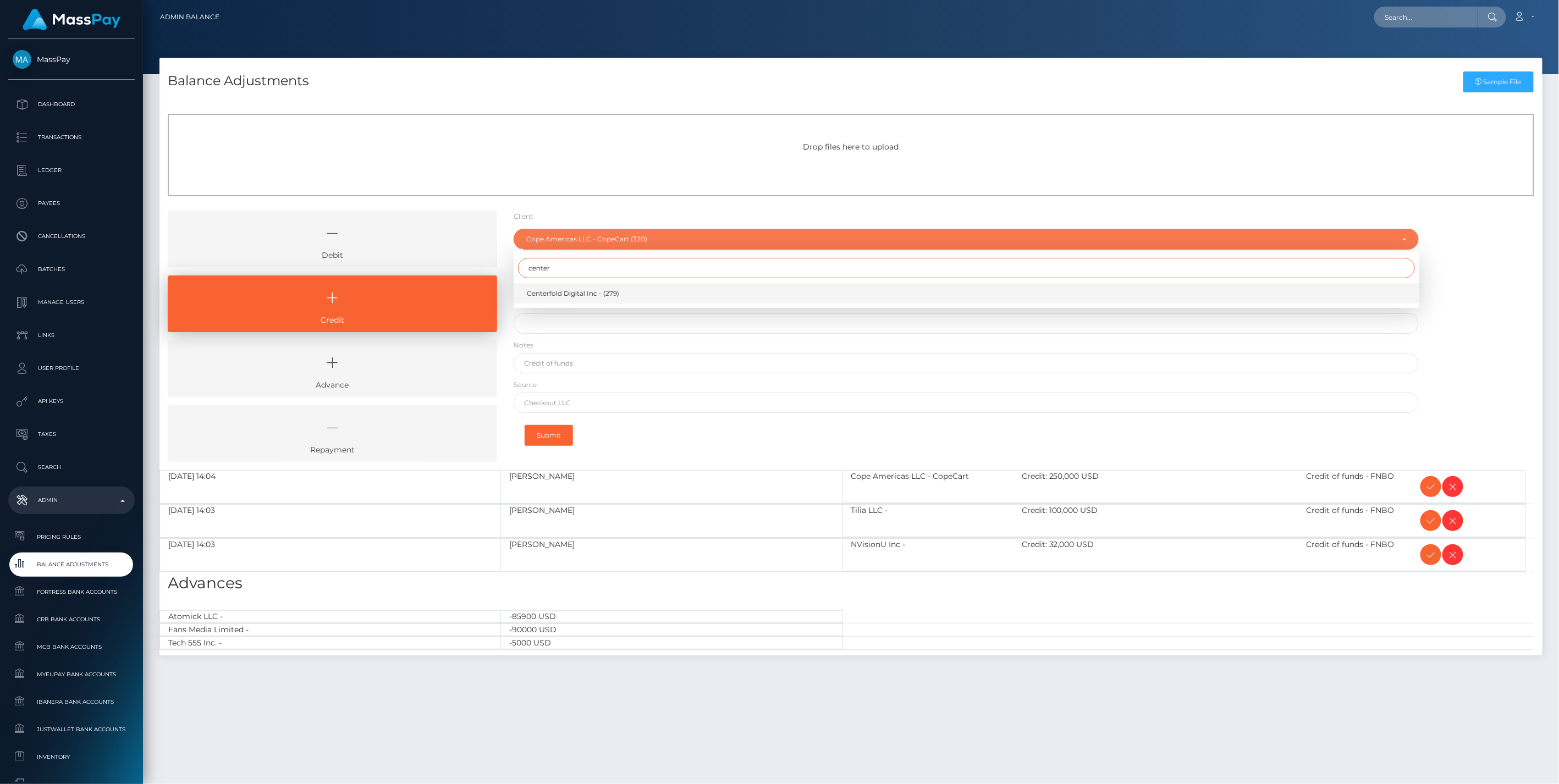
type input "center"
click at [550, 293] on span "Centerfold Digital Inc - (279)" at bounding box center [572, 293] width 92 height 10
select select "279"
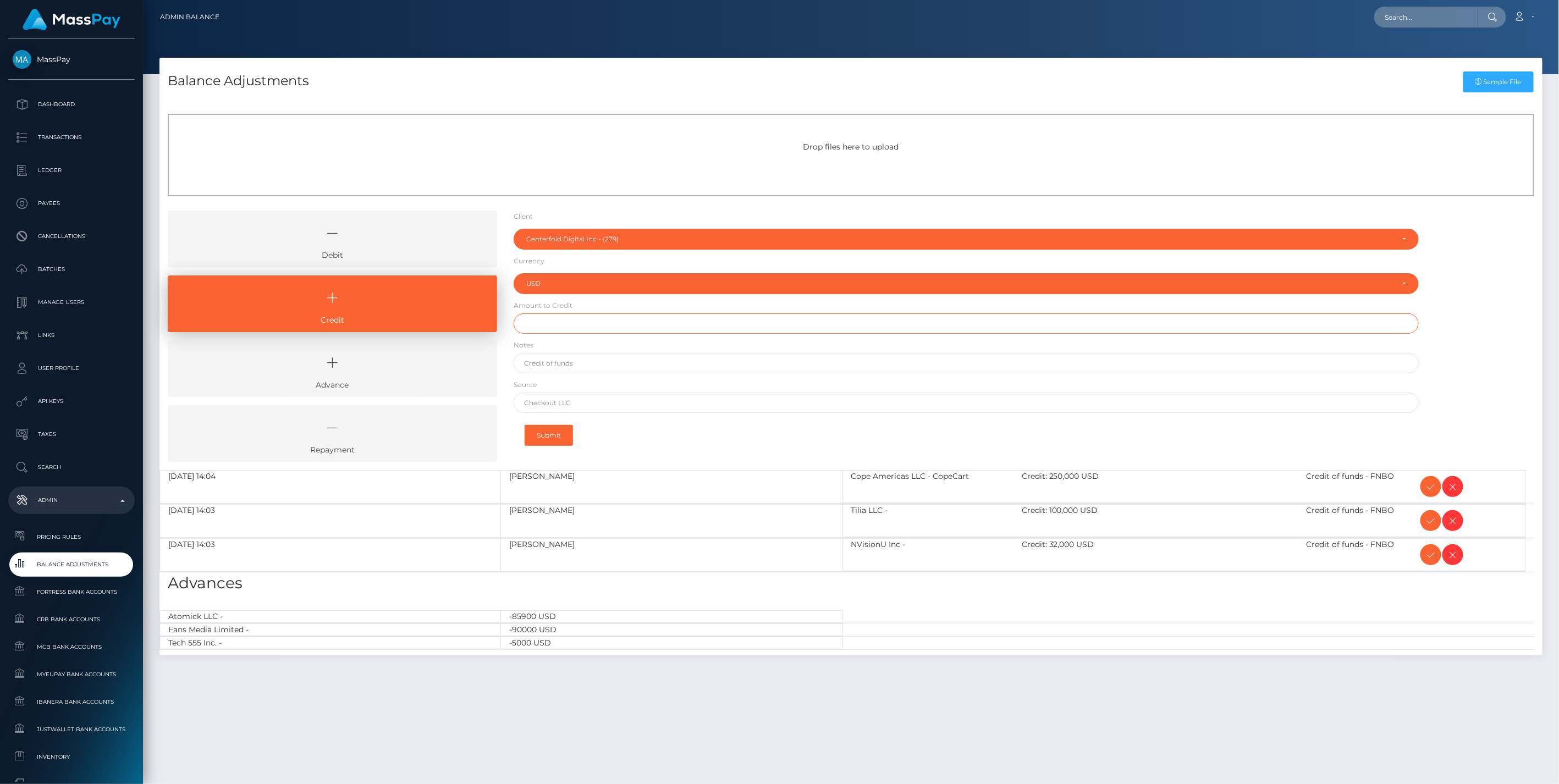
click at [553, 323] on input "text" at bounding box center [967, 323] width 906 height 20
type input "$300,000.00"
click at [560, 365] on input "text" at bounding box center [967, 363] width 906 height 20
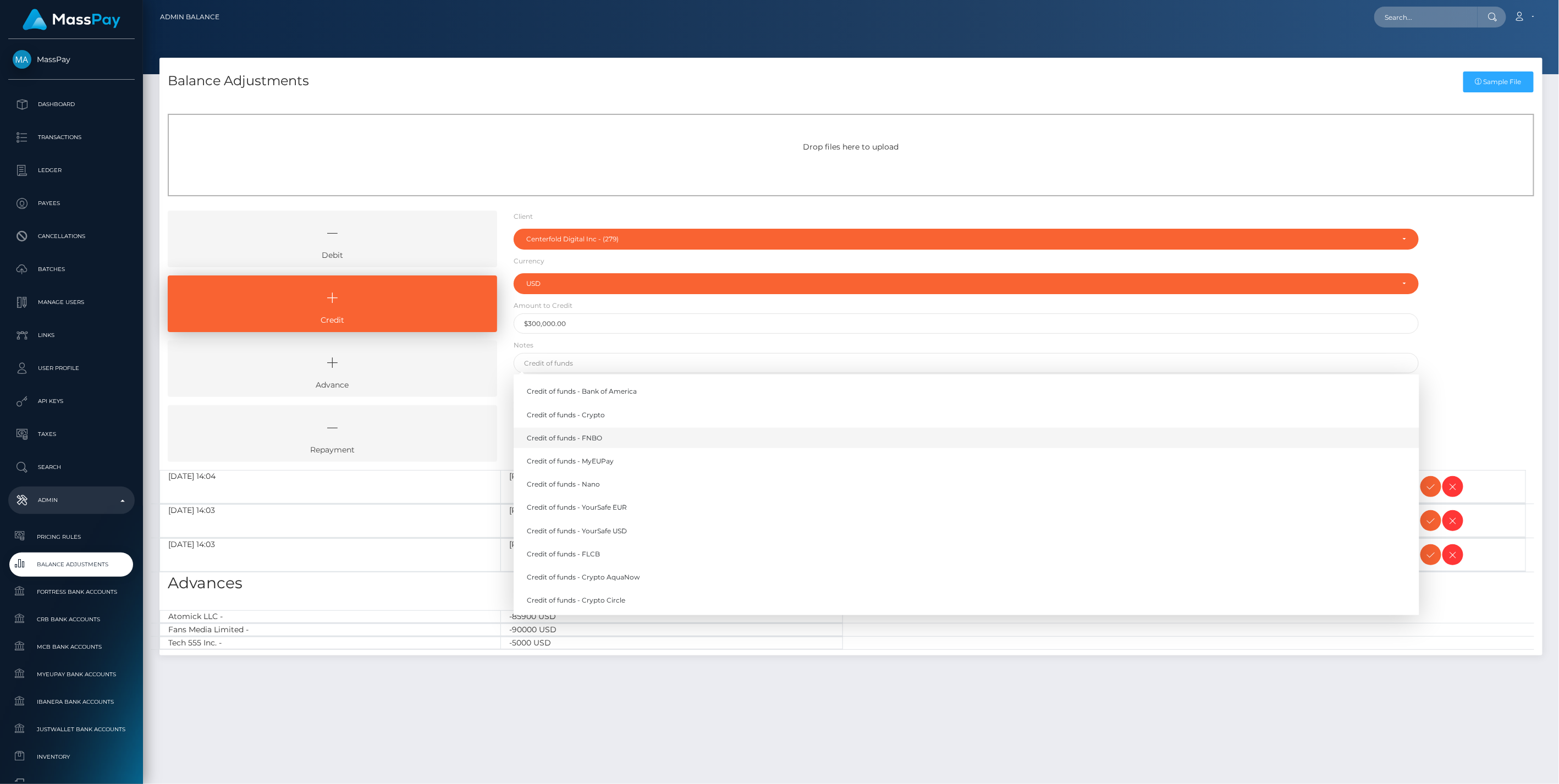
click at [574, 437] on link "Credit of funds - FNBO" at bounding box center [967, 437] width 906 height 20
type input "Credit of funds - FNBO"
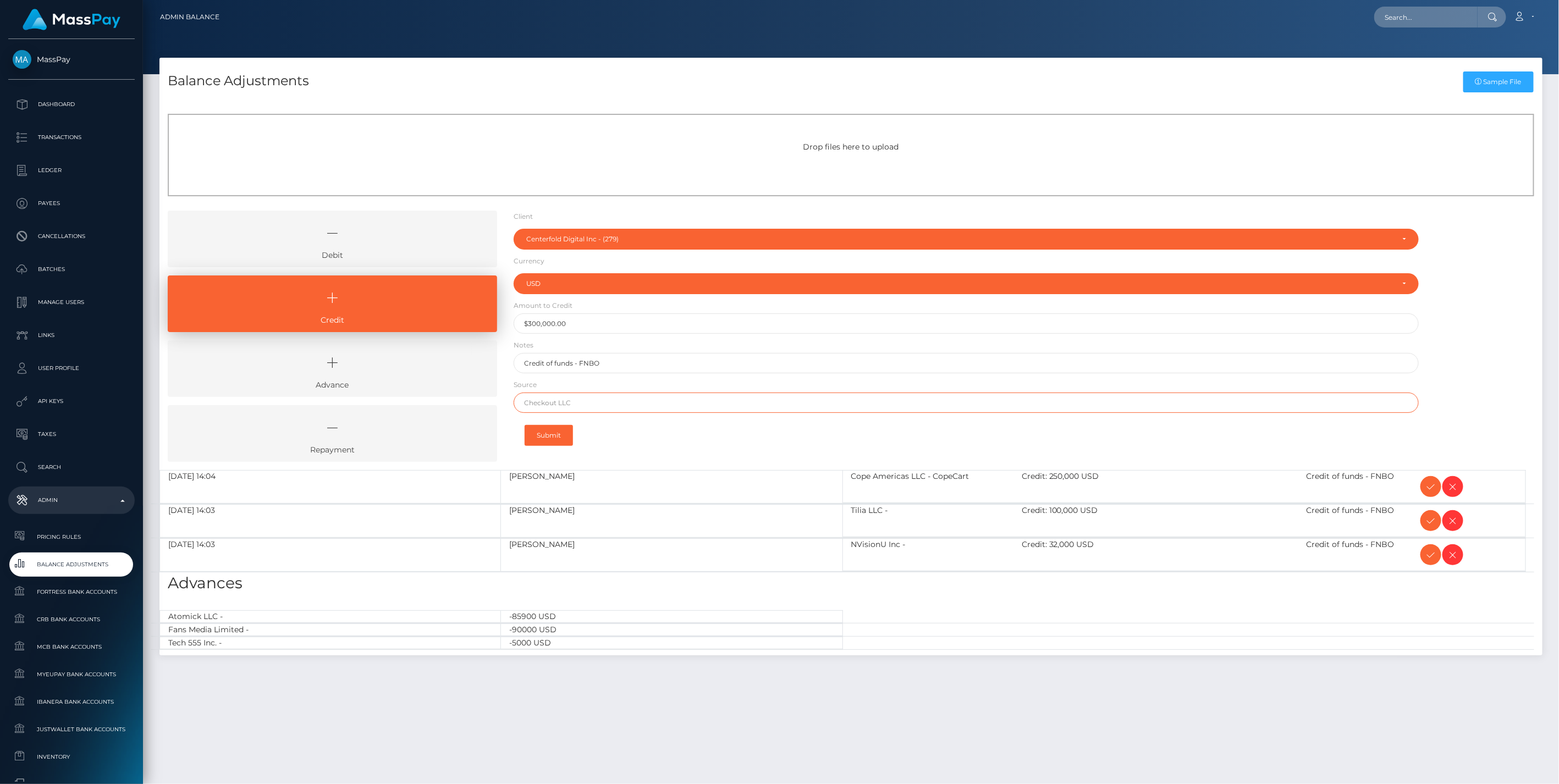
click at [556, 402] on input "text" at bounding box center [967, 402] width 906 height 20
paste input "COMMERCEWEST BANK"
type input "COMMERCEWEST BANK"
click at [555, 434] on button "Submit" at bounding box center [549, 435] width 48 height 21
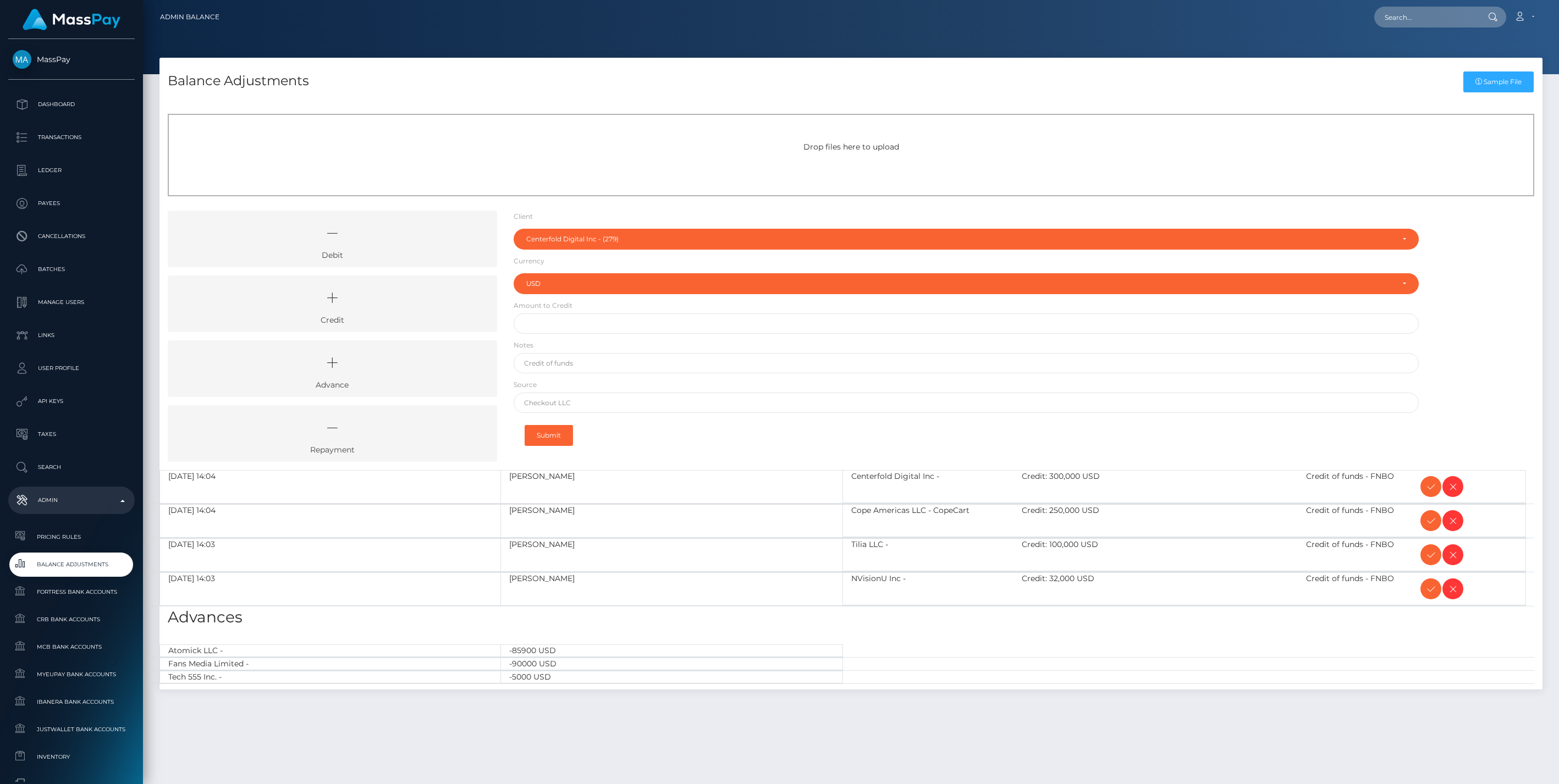
select select "279"
select select "USD"
click at [430, 300] on icon at bounding box center [332, 298] width 304 height 33
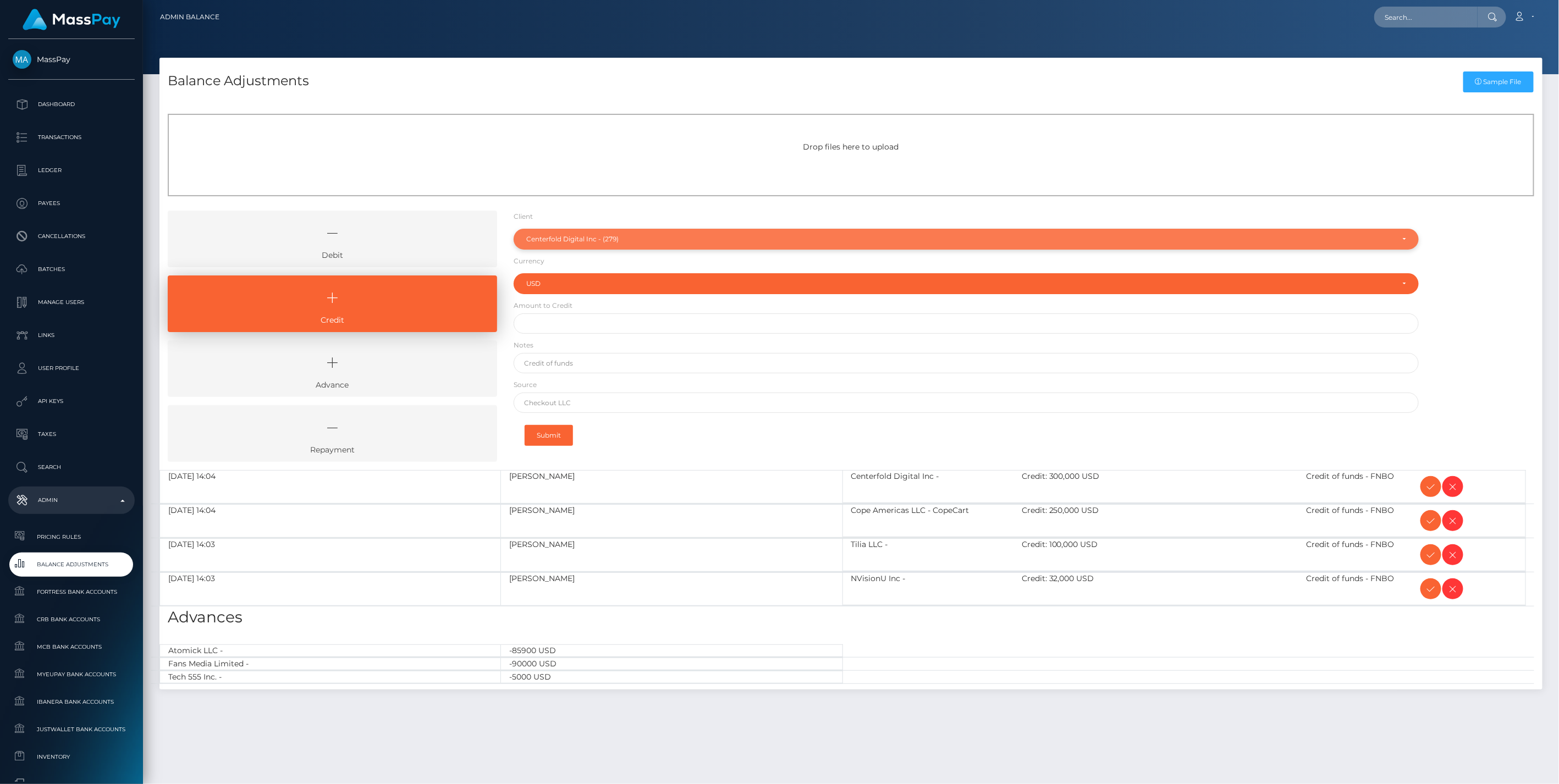
click at [575, 240] on div "Centerfold Digital Inc - (279)" at bounding box center [960, 239] width 868 height 9
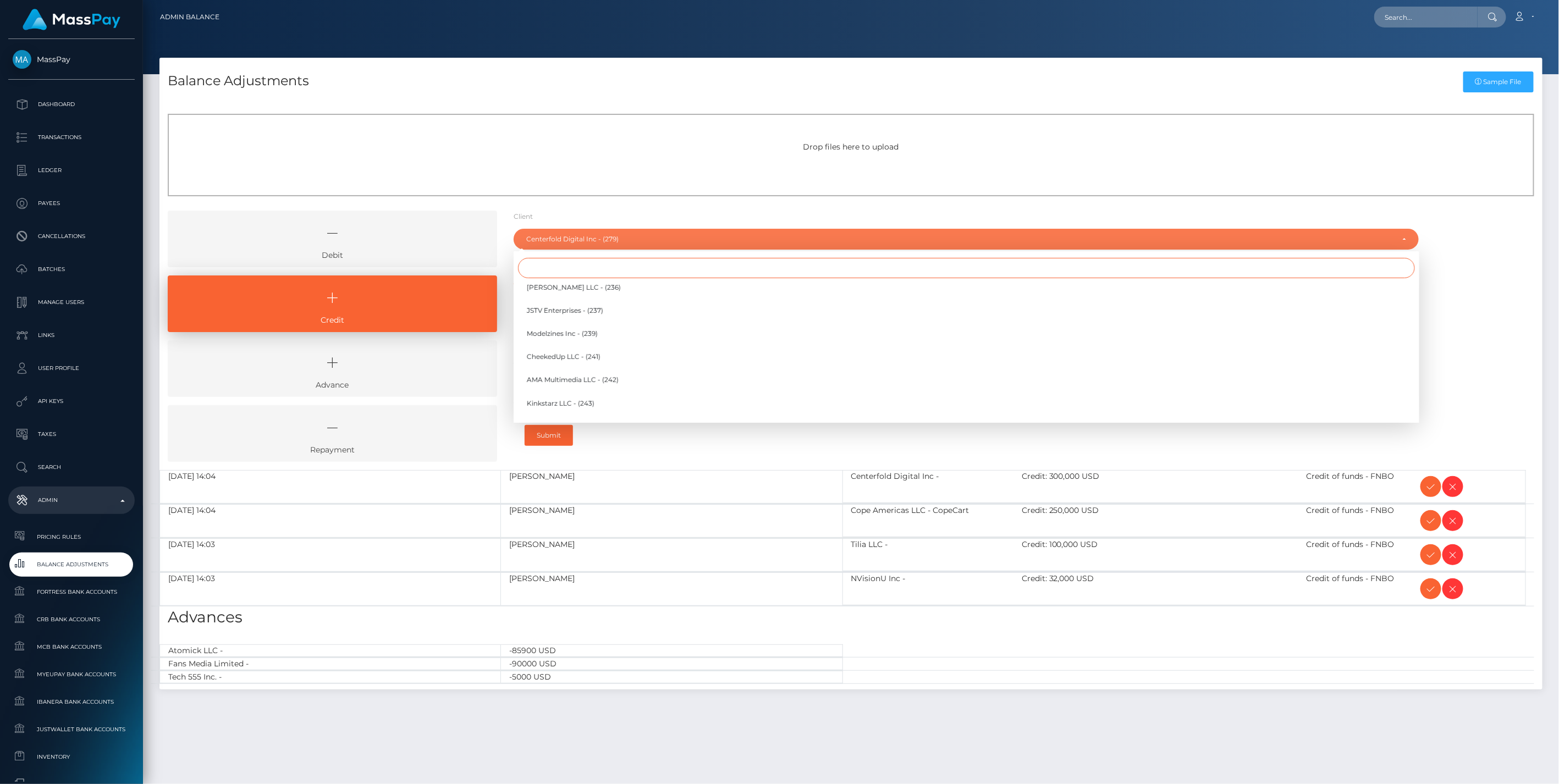
click at [565, 275] on input "Search" at bounding box center [967, 267] width 897 height 20
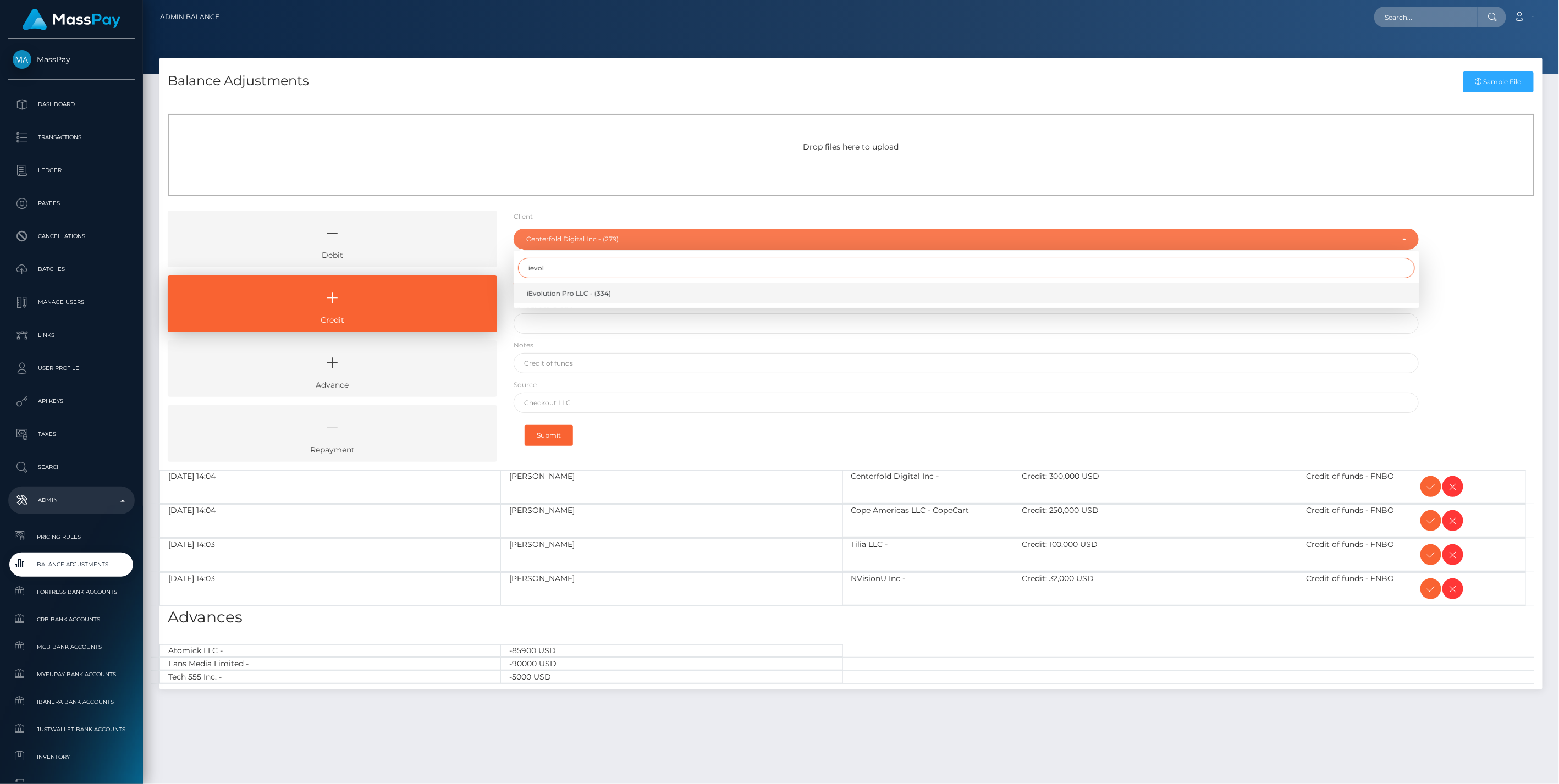
type input "ievol"
click at [570, 297] on span "iEvolution Pro LLC - (334)" at bounding box center [569, 293] width 84 height 10
select select "334"
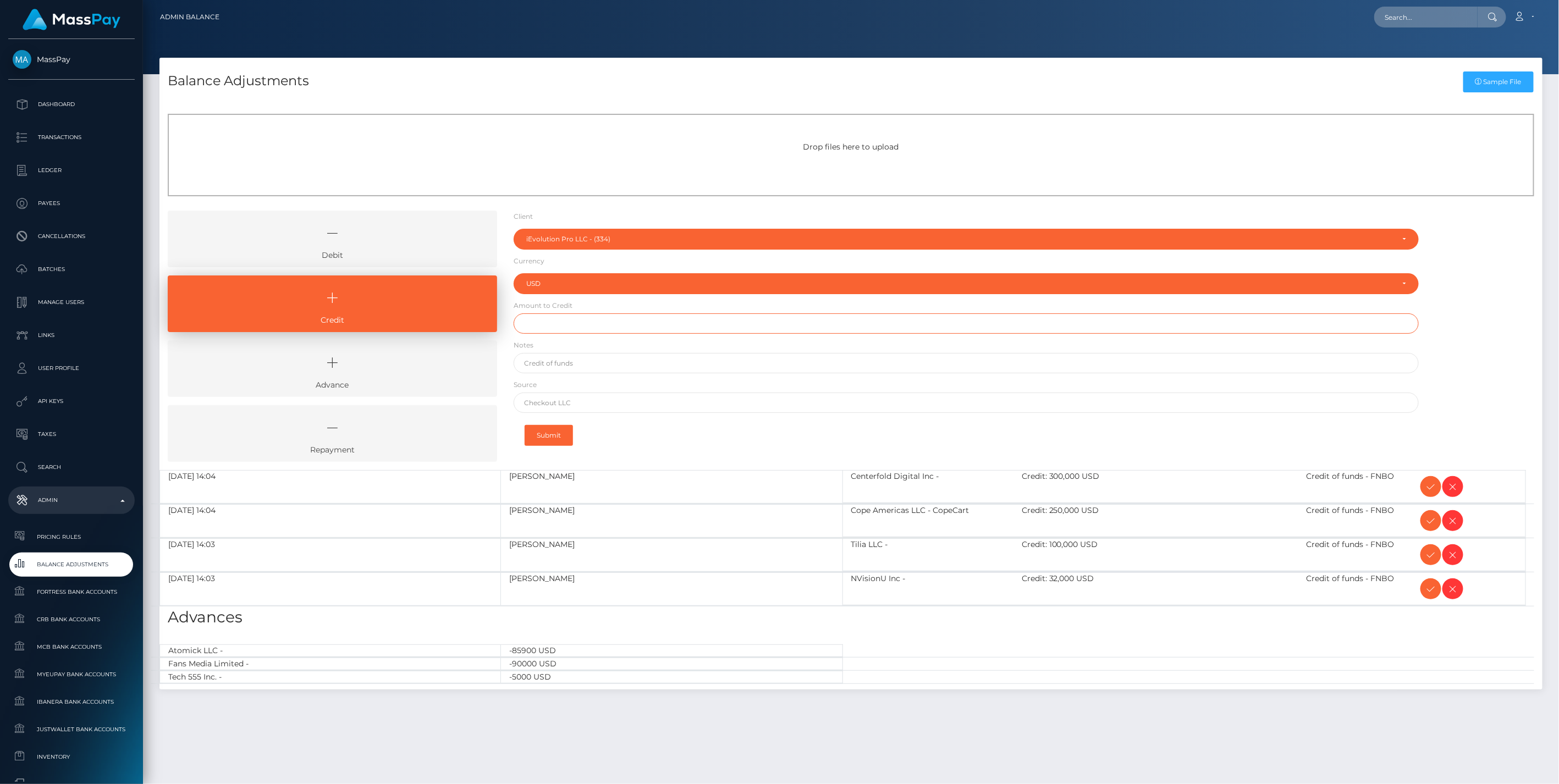
click at [564, 323] on input "text" at bounding box center [967, 323] width 906 height 20
type input "$15,000.00"
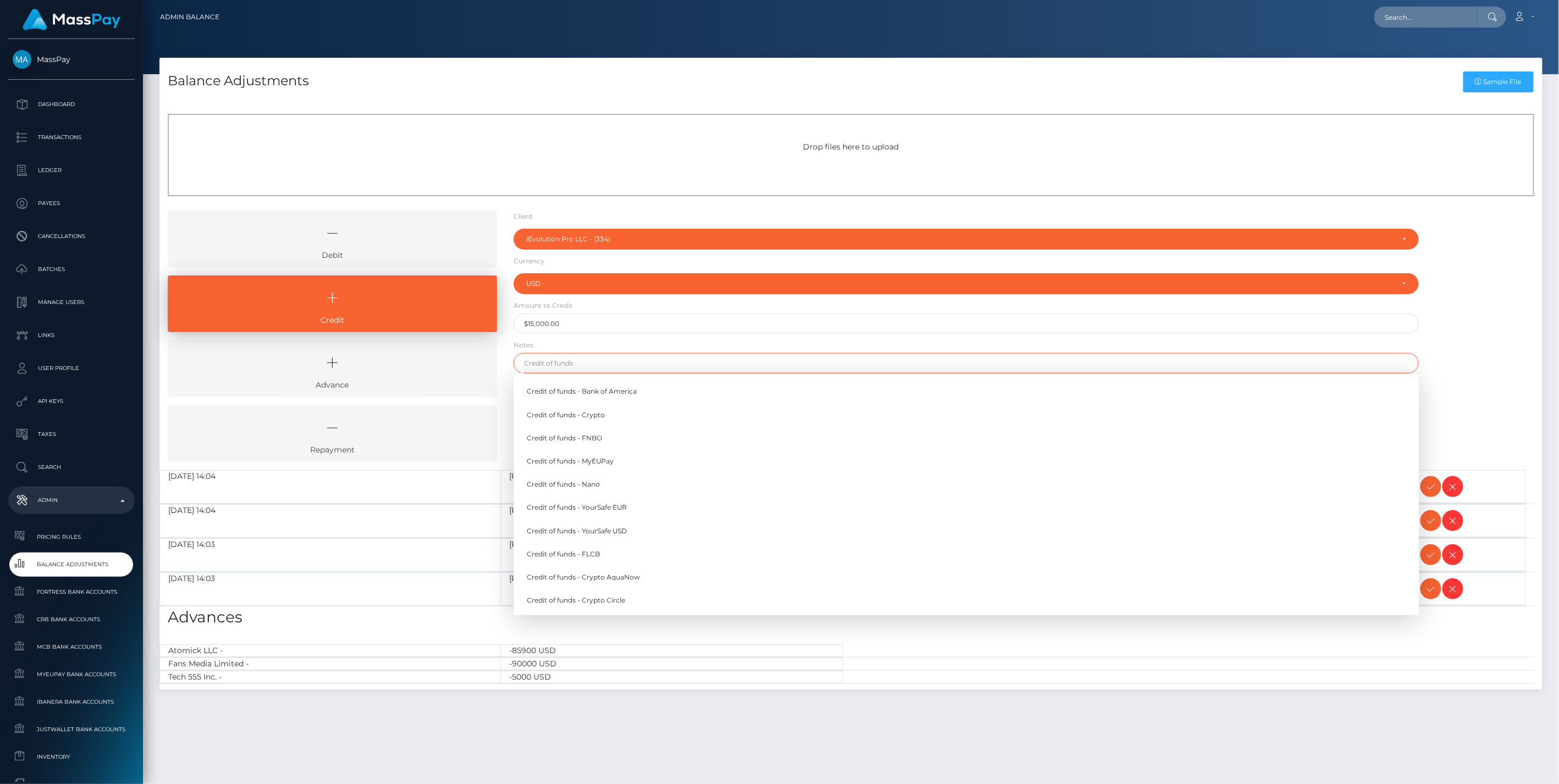
click at [562, 367] on input "text" at bounding box center [967, 363] width 906 height 20
click at [573, 442] on link "Credit of funds - FNBO" at bounding box center [967, 437] width 906 height 20
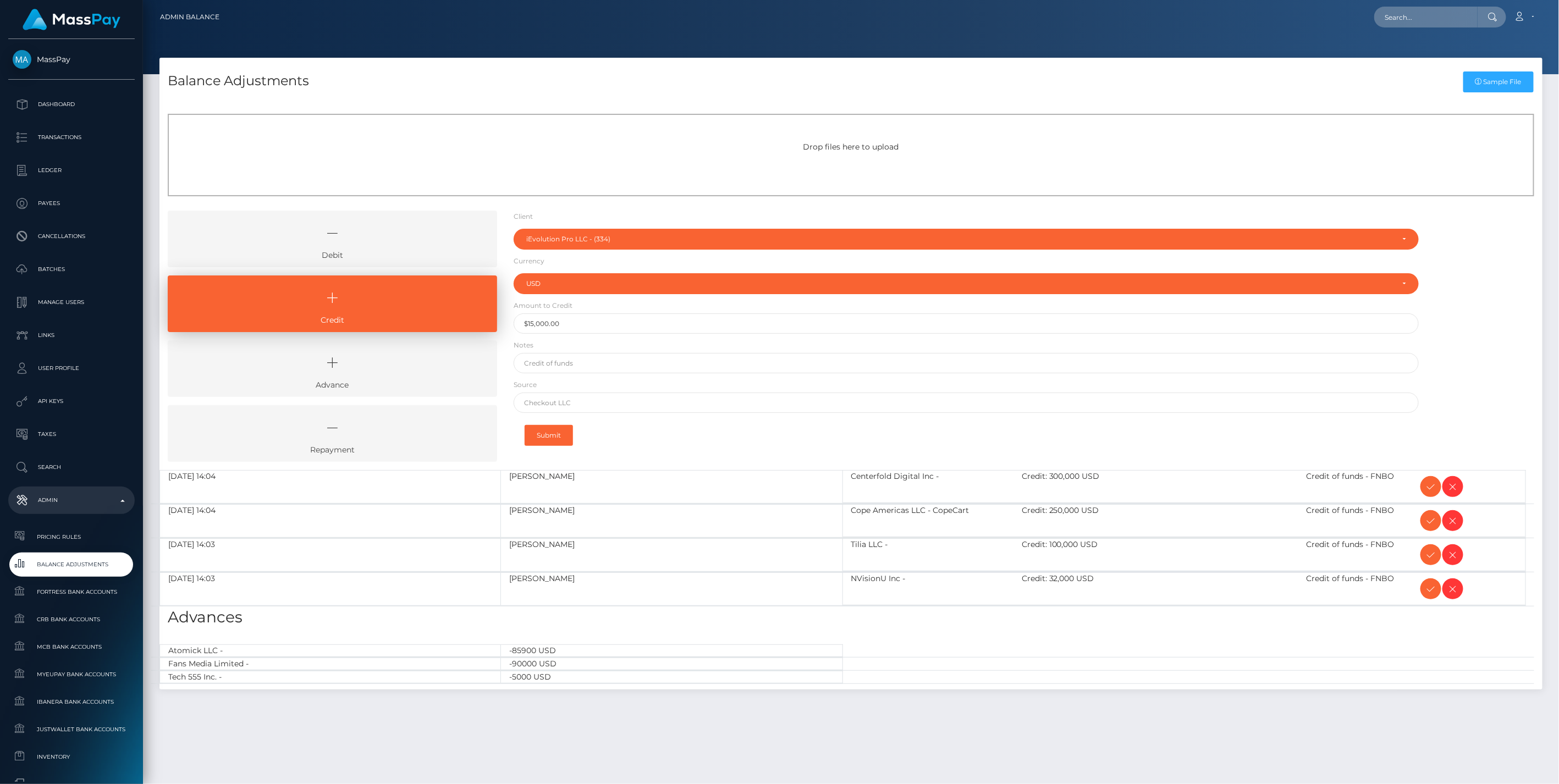
type input "Credit of funds - FNBO"
click at [557, 401] on input "text" at bounding box center [967, 402] width 906 height 20
paste input "WELLS FARGO"
type input "WELLS FARGO"
click at [552, 443] on button "Submit" at bounding box center [549, 435] width 48 height 21
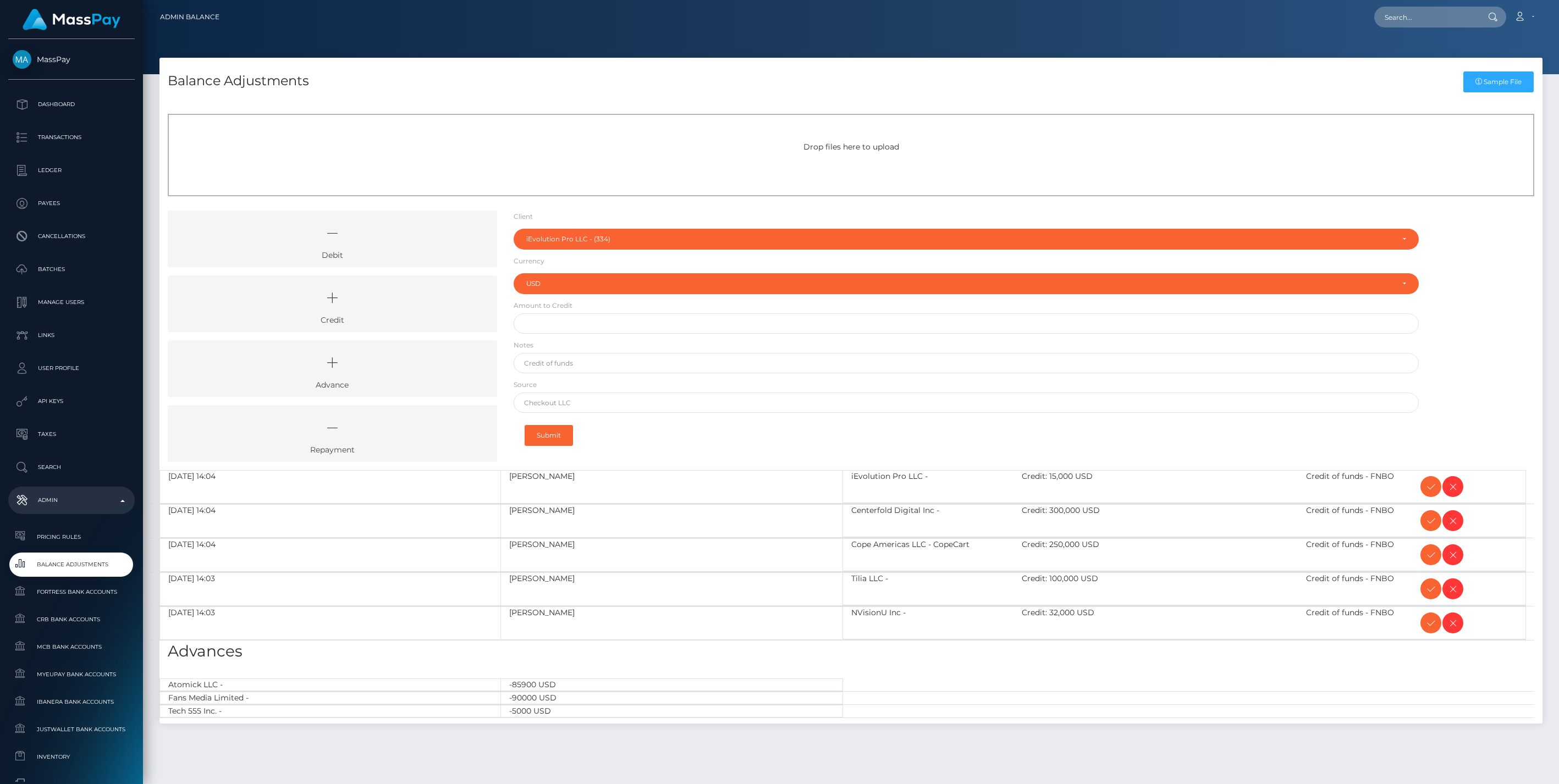
select select "334"
select select "USD"
click at [1428, 486] on icon at bounding box center [1431, 487] width 13 height 14
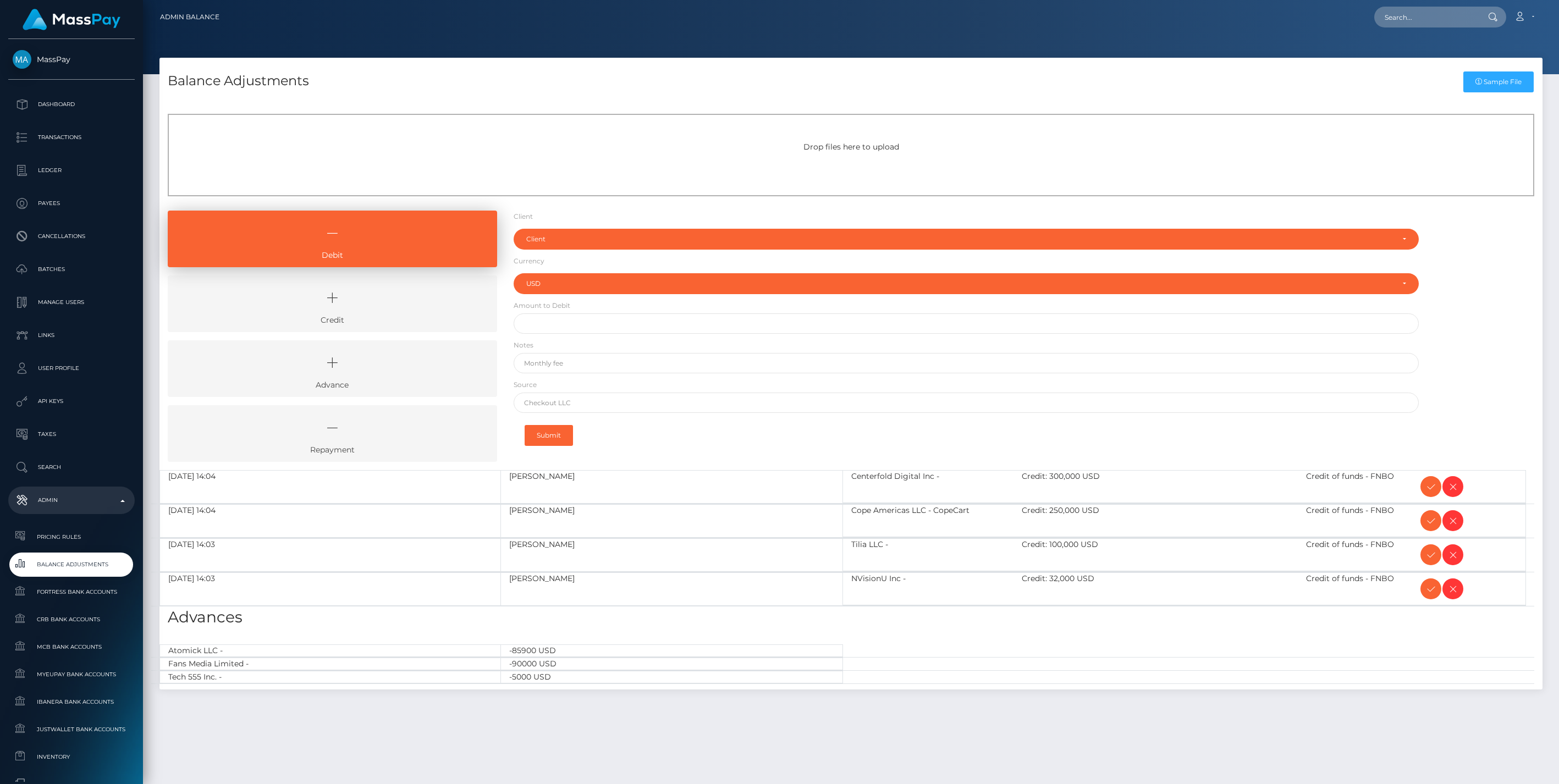
select select "USD"
click at [1428, 486] on icon at bounding box center [1431, 487] width 13 height 14
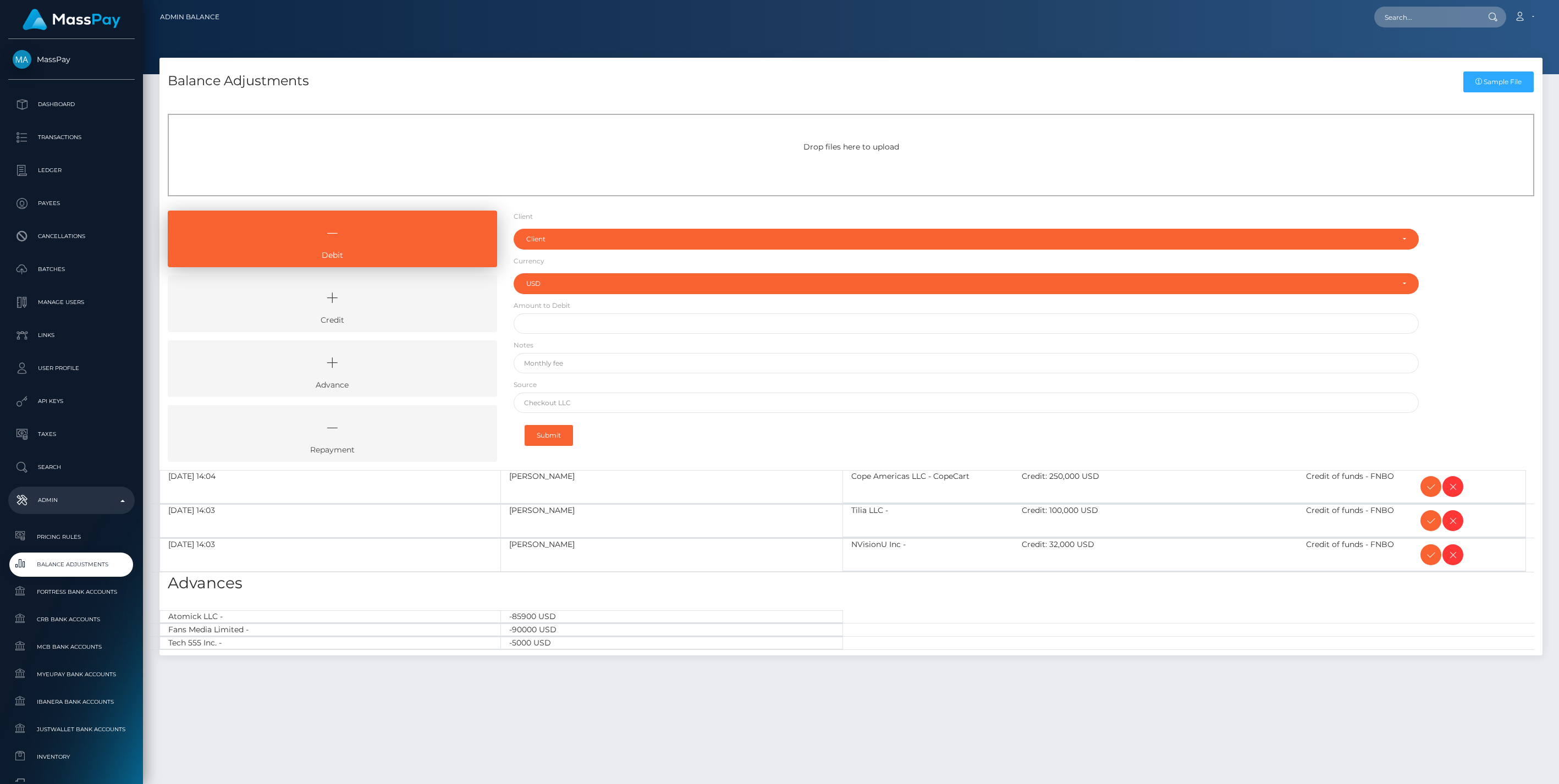
select select "USD"
click at [1428, 486] on icon at bounding box center [1431, 487] width 13 height 14
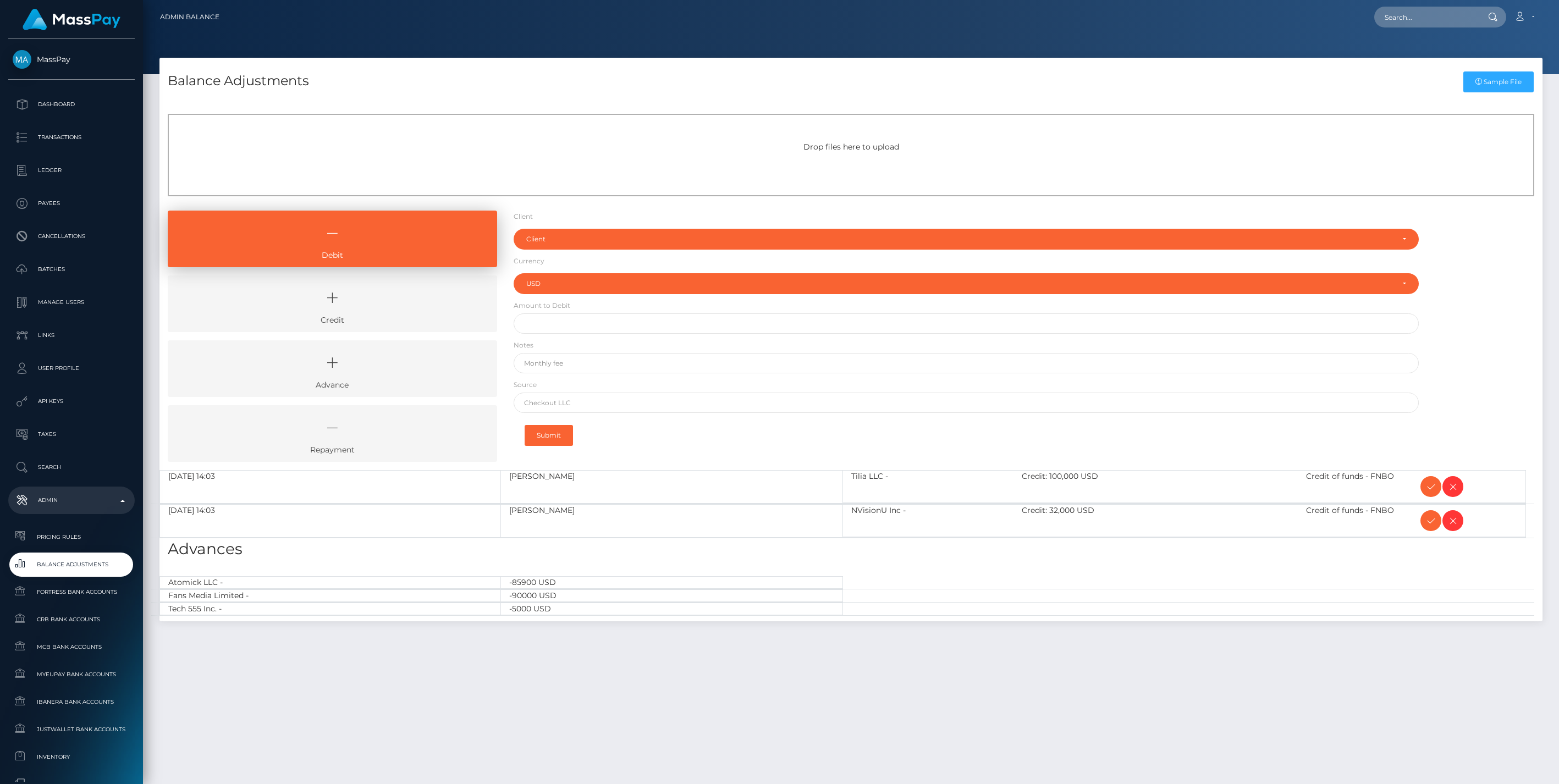
select select "USD"
click at [1428, 486] on icon at bounding box center [1431, 487] width 13 height 14
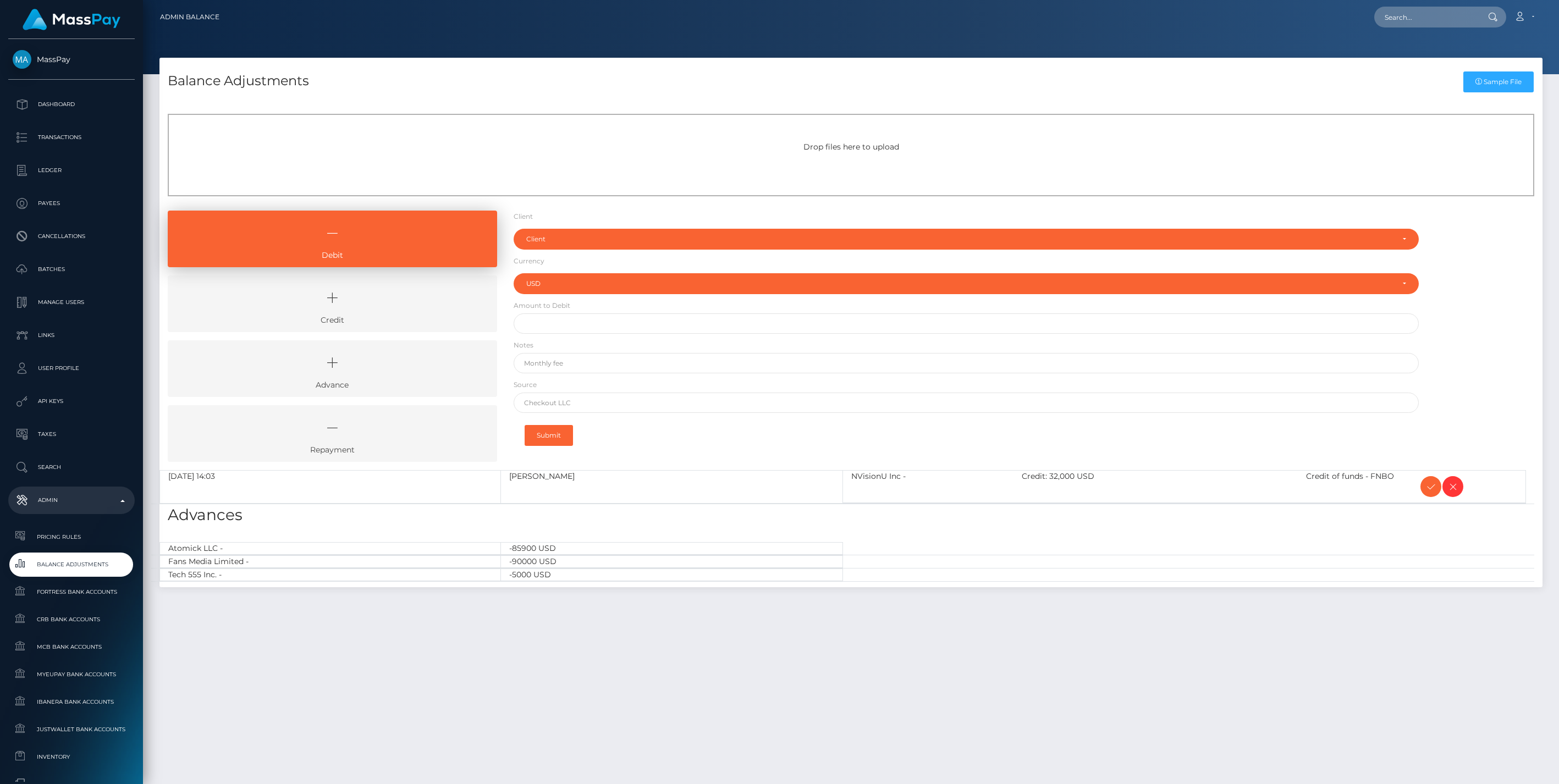
select select "USD"
click at [1427, 485] on icon at bounding box center [1431, 487] width 13 height 14
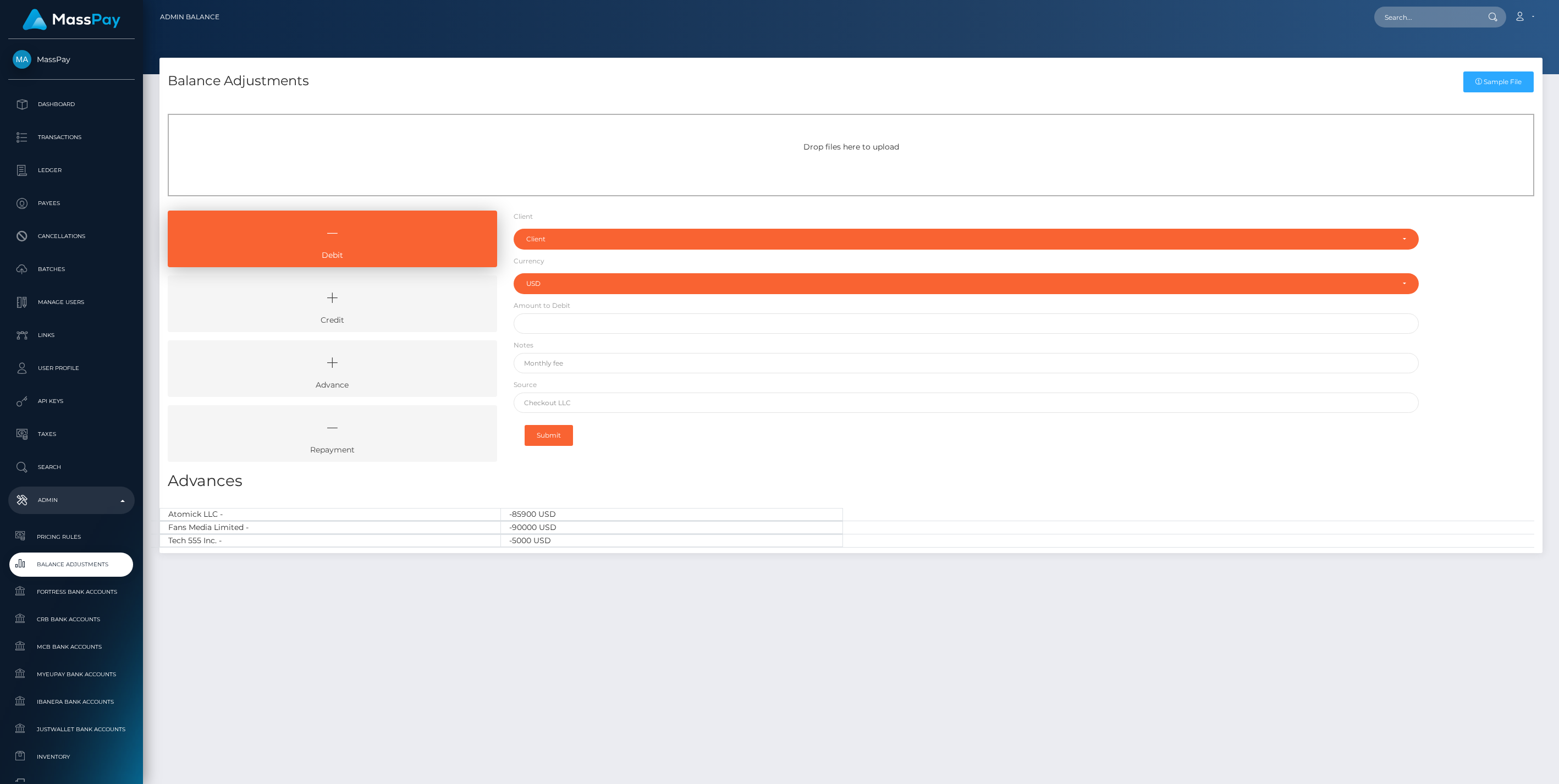
select select "USD"
click at [400, 295] on icon at bounding box center [332, 298] width 304 height 33
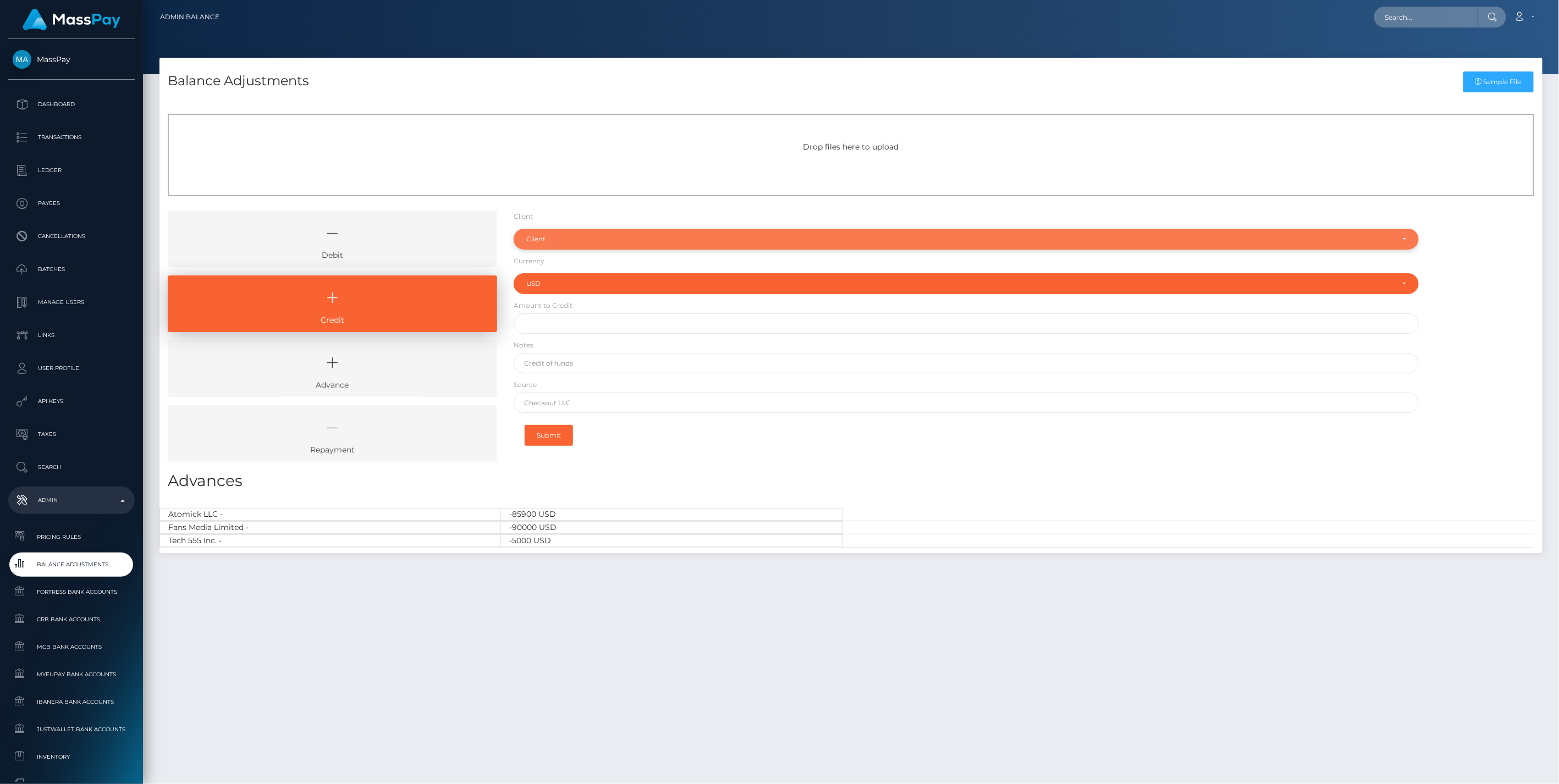
drag, startPoint x: 563, startPoint y: 234, endPoint x: 559, endPoint y: 240, distance: 7.2
click at [563, 235] on div "Client" at bounding box center [960, 239] width 868 height 9
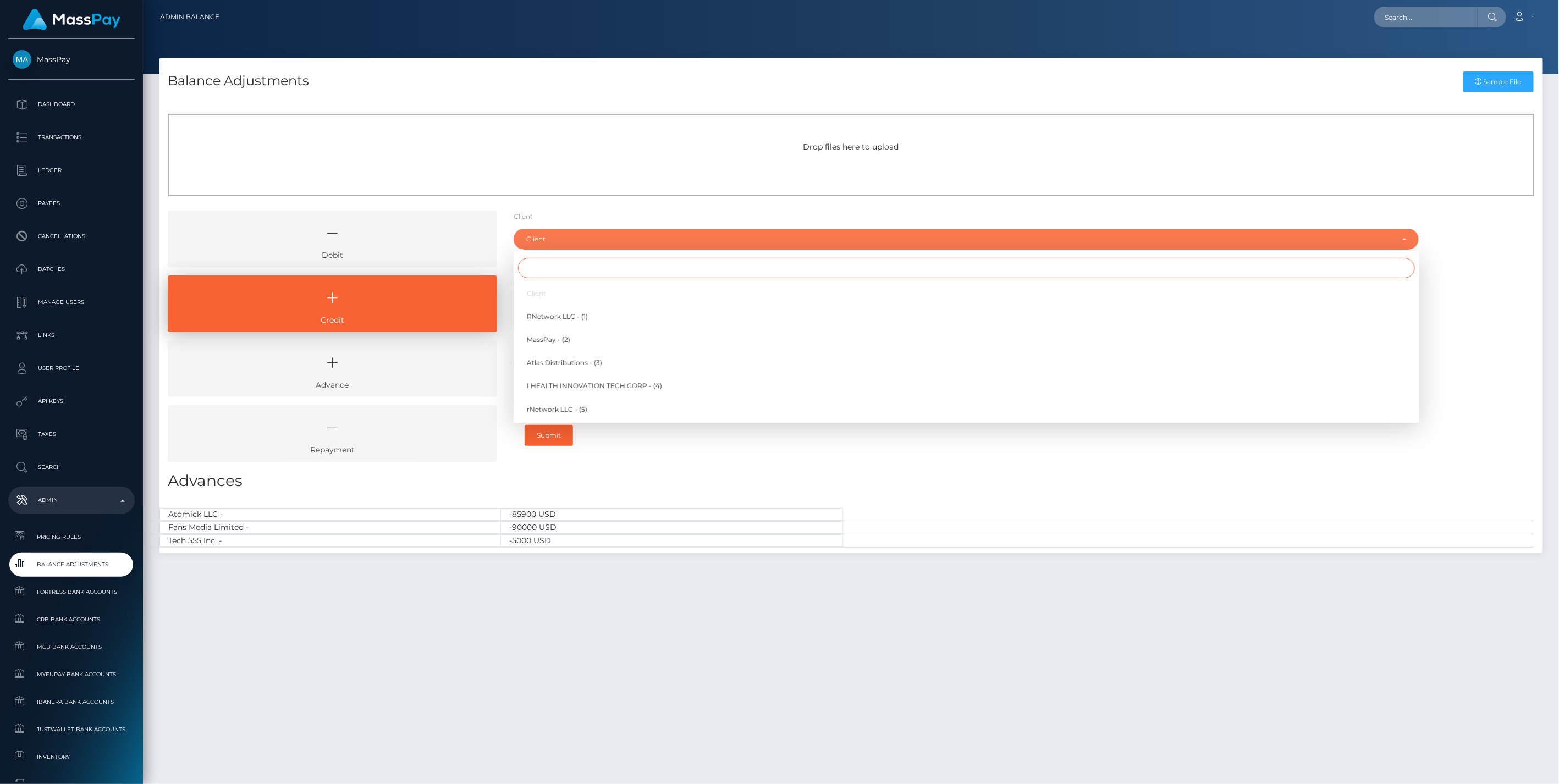
click at [553, 270] on input "Search" at bounding box center [967, 267] width 897 height 20
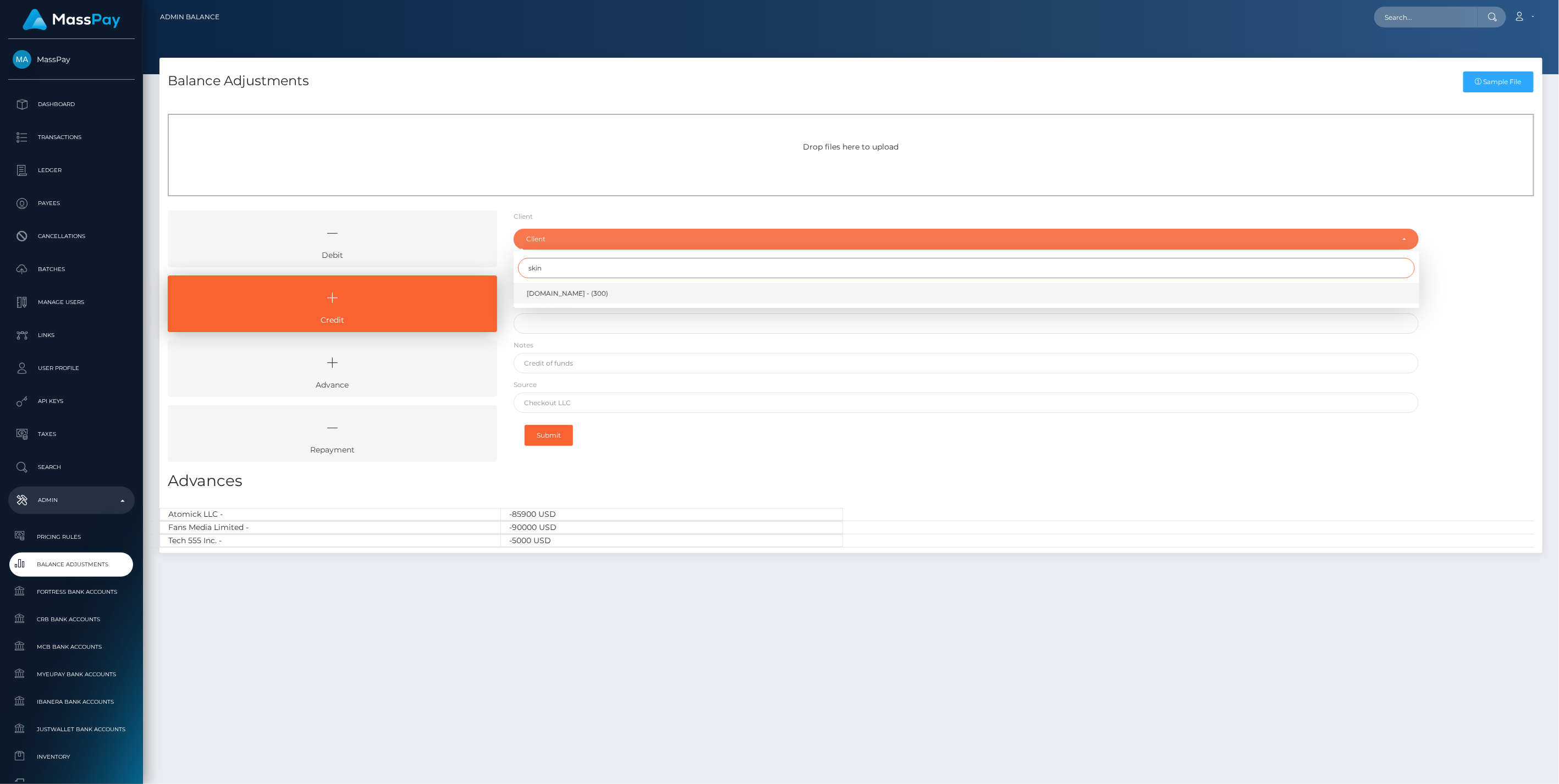
type input "skin"
click at [553, 294] on span "[DOMAIN_NAME] - (300)" at bounding box center [567, 293] width 81 height 10
select select "300"
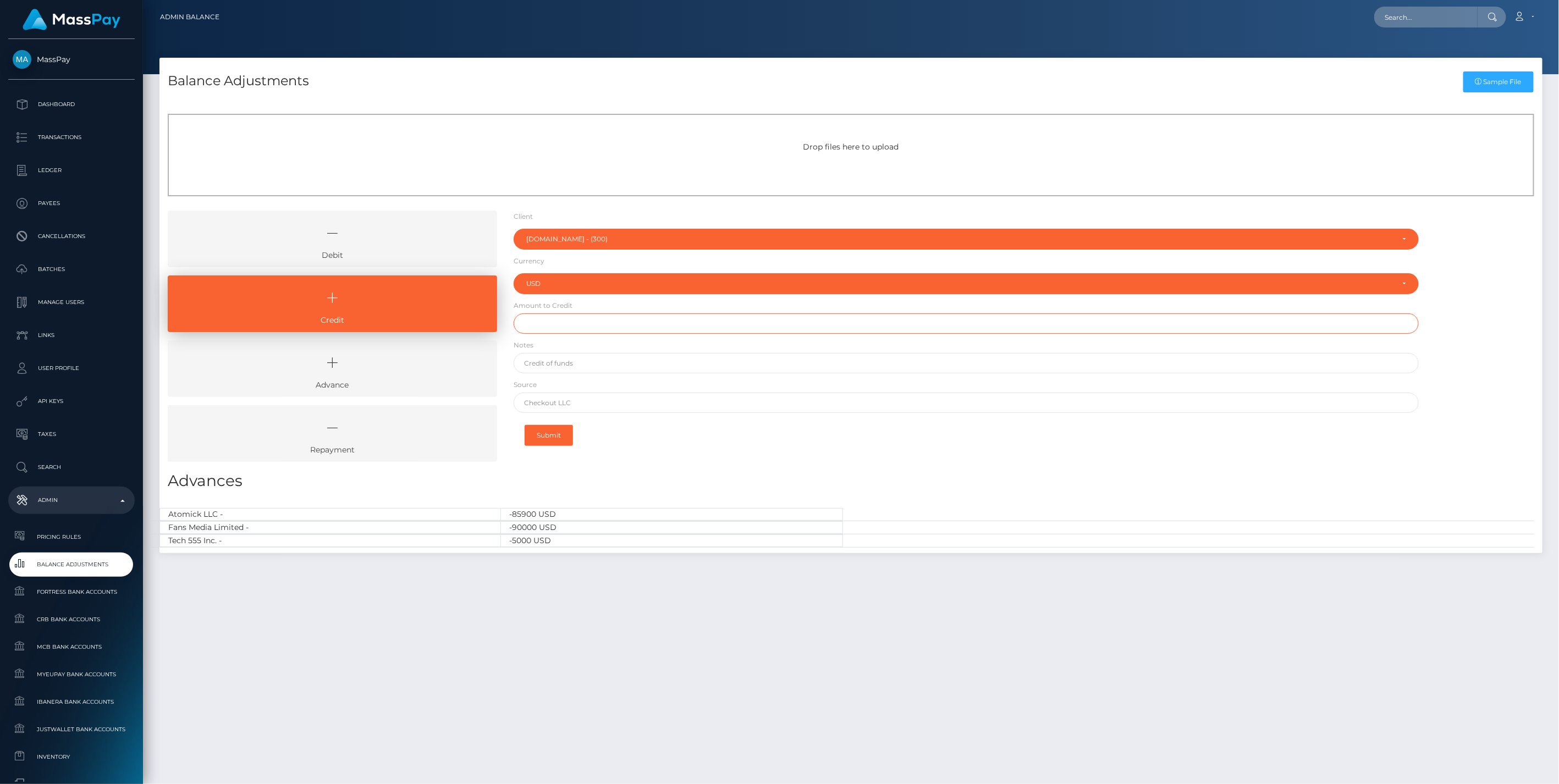
click at [542, 328] on input "text" at bounding box center [967, 323] width 906 height 20
type input "$20,000.00"
click at [557, 365] on input "text" at bounding box center [967, 363] width 906 height 20
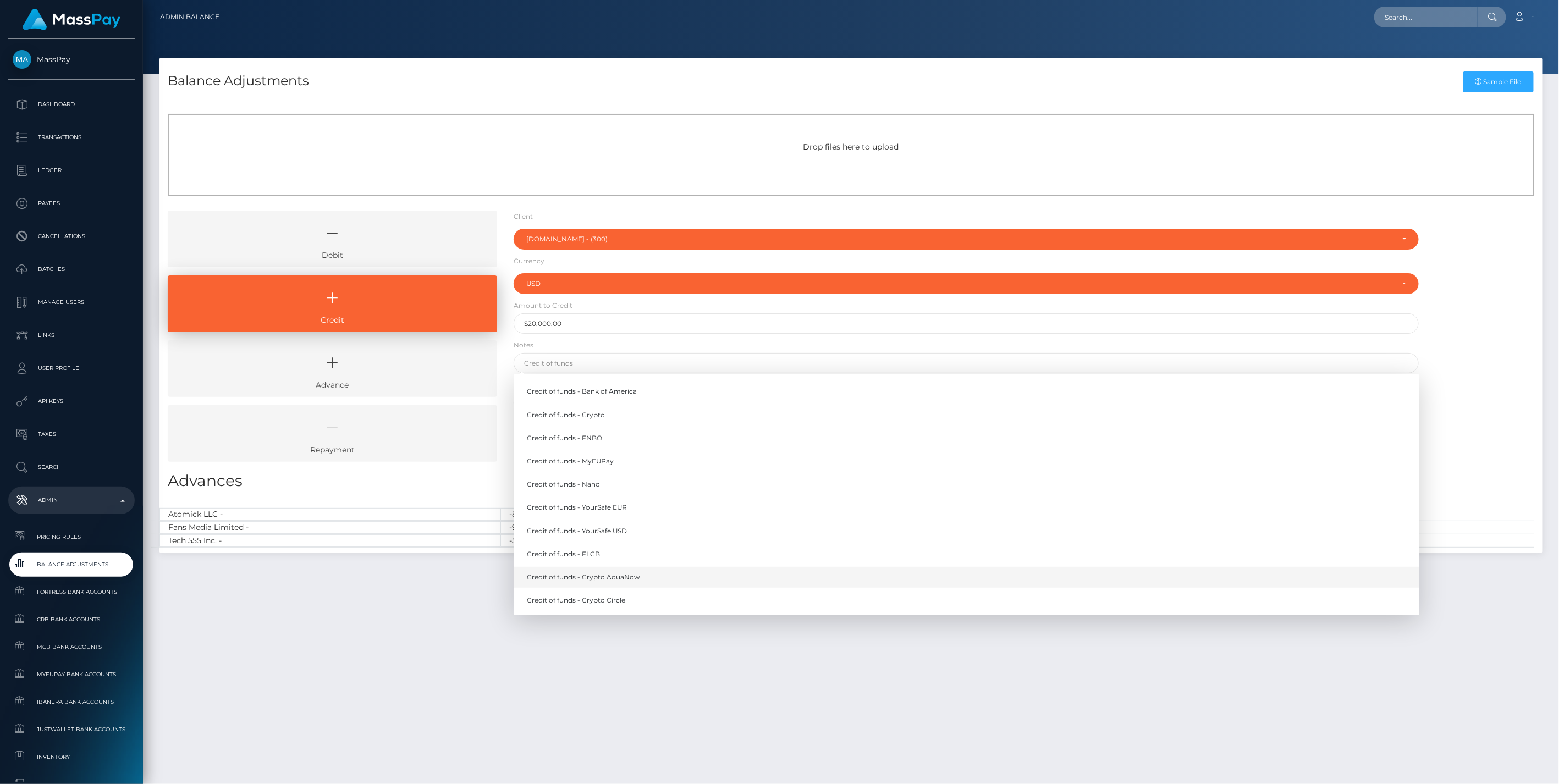
click at [613, 578] on link "Credit of funds - Crypto AquaNow" at bounding box center [967, 576] width 906 height 20
type input "Credit of funds - Crypto AquaNow"
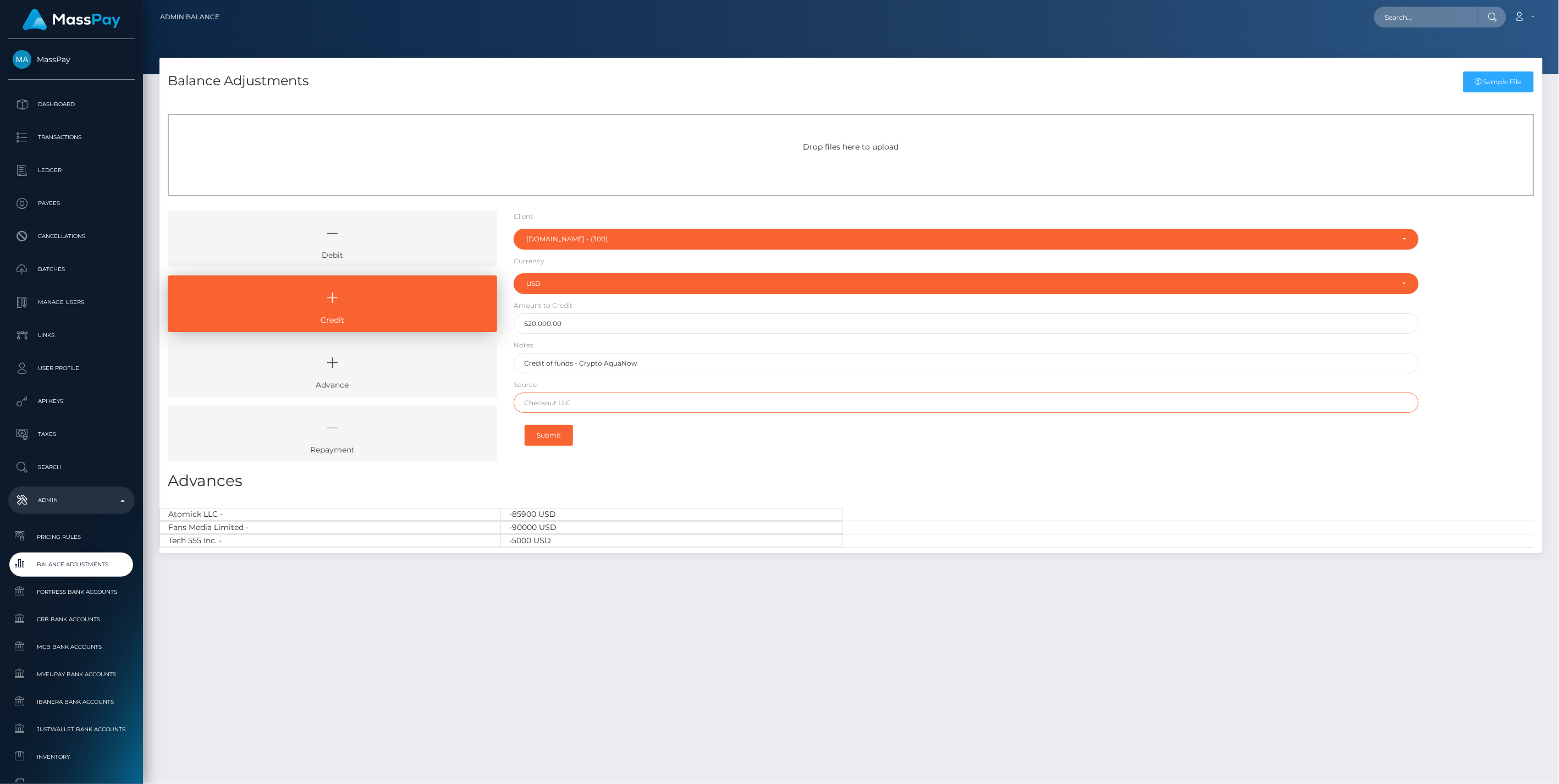
click at [557, 402] on input "text" at bounding box center [967, 402] width 906 height 20
paste input "0x20d95ef1a92d248ebc916eee67512413654e7dd22e6ac89830a2e7e6b33aad74"
type input "0x20d95ef1a92d248ebc916eee67512413654e7dd22e6ac89830a2e7e6b33aad74"
click at [551, 438] on button "Submit" at bounding box center [549, 435] width 48 height 21
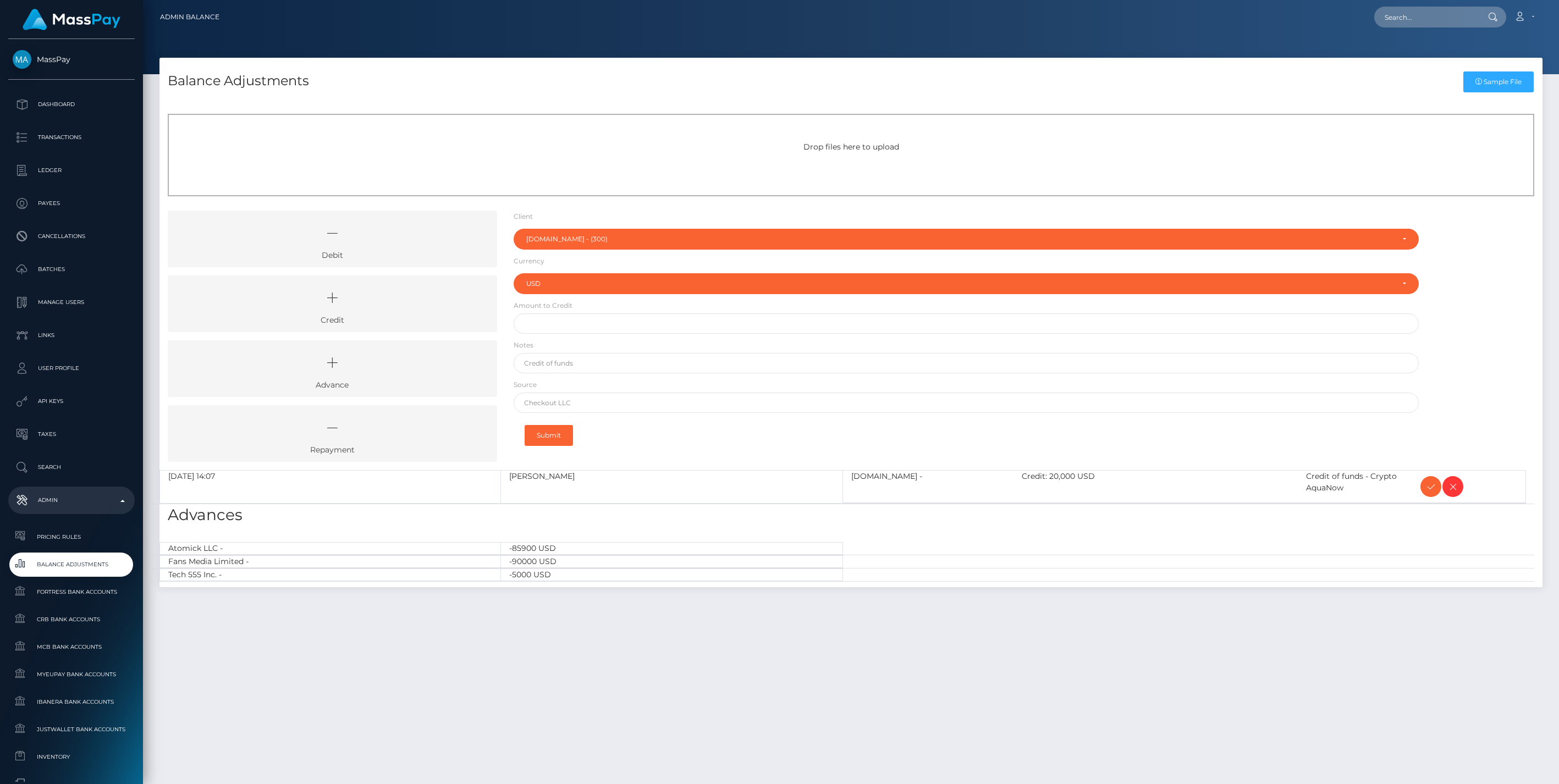
select select "300"
select select "USD"
click at [1432, 484] on icon at bounding box center [1431, 487] width 13 height 14
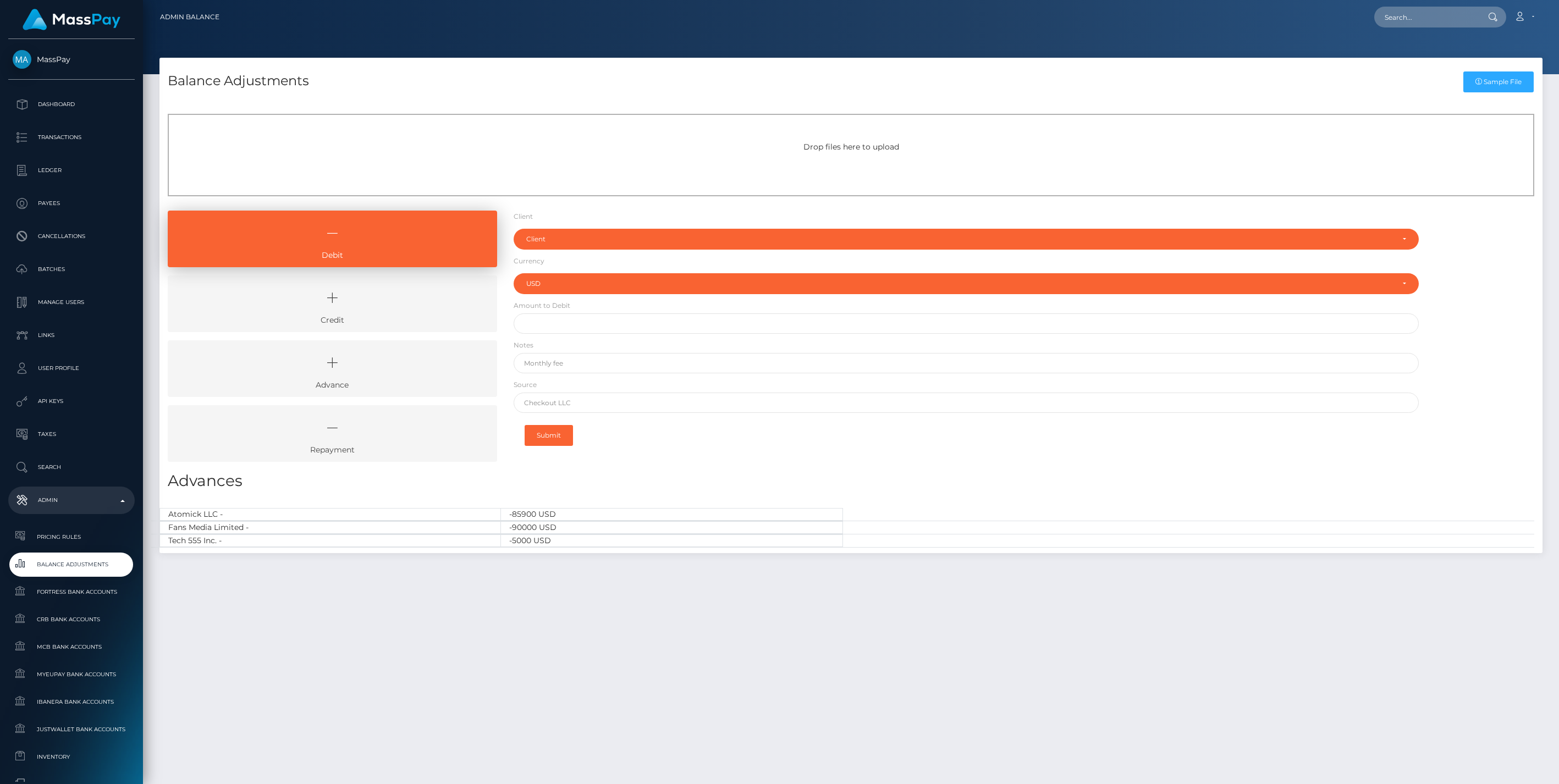
select select "USD"
click at [379, 322] on link "Credit" at bounding box center [332, 303] width 330 height 57
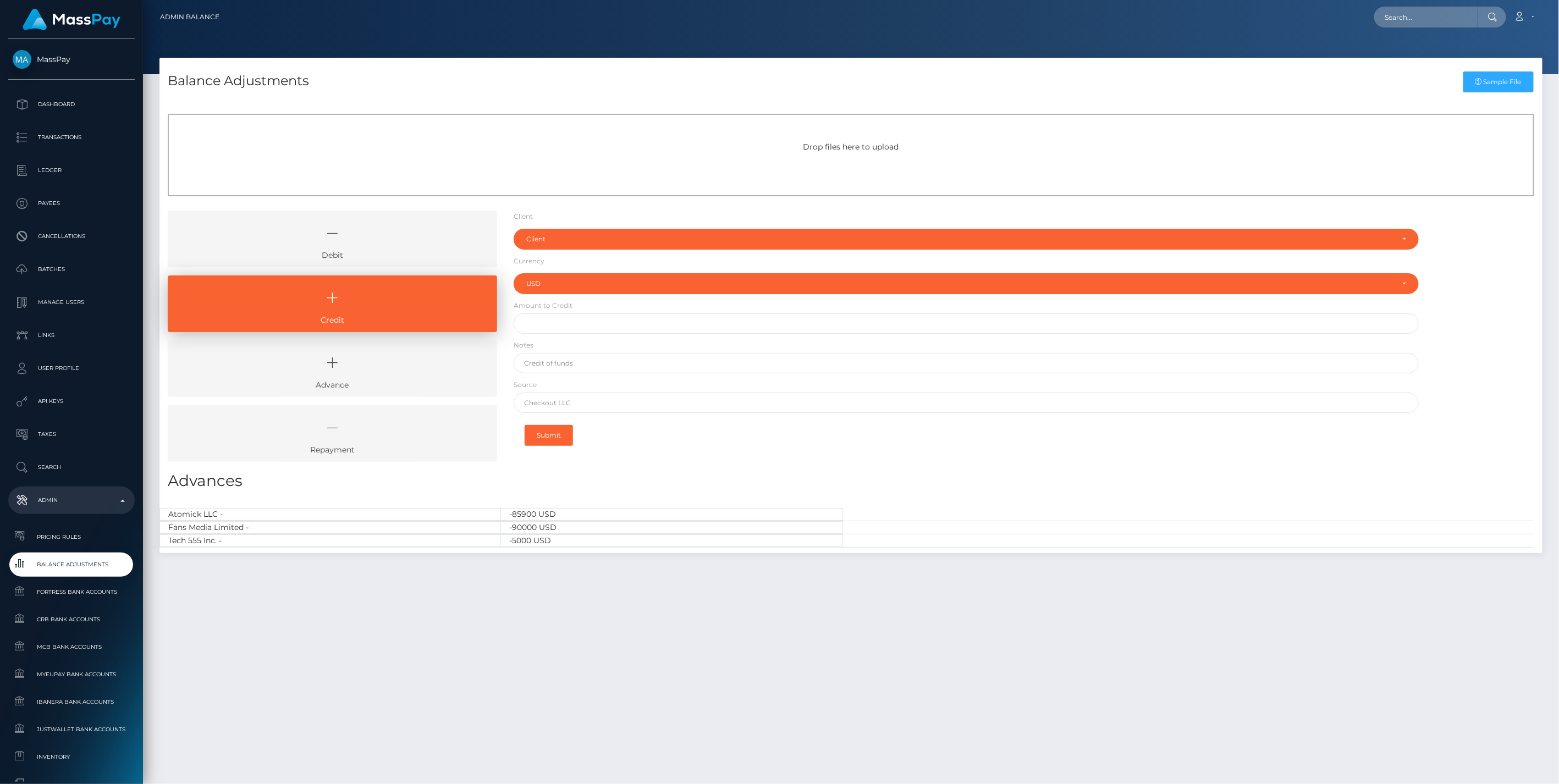
click at [418, 246] on icon at bounding box center [332, 233] width 304 height 33
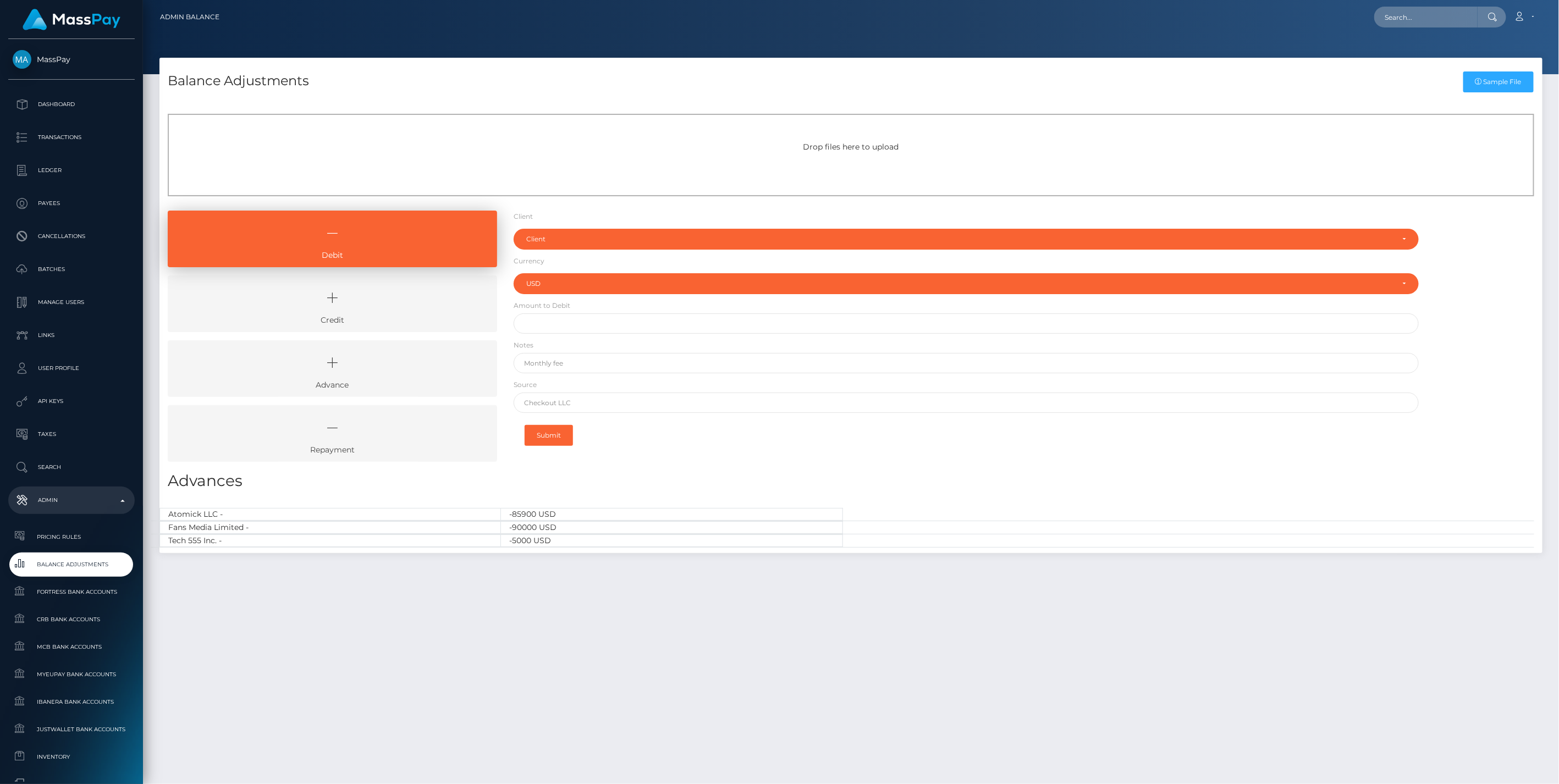
click at [411, 307] on icon at bounding box center [332, 298] width 304 height 33
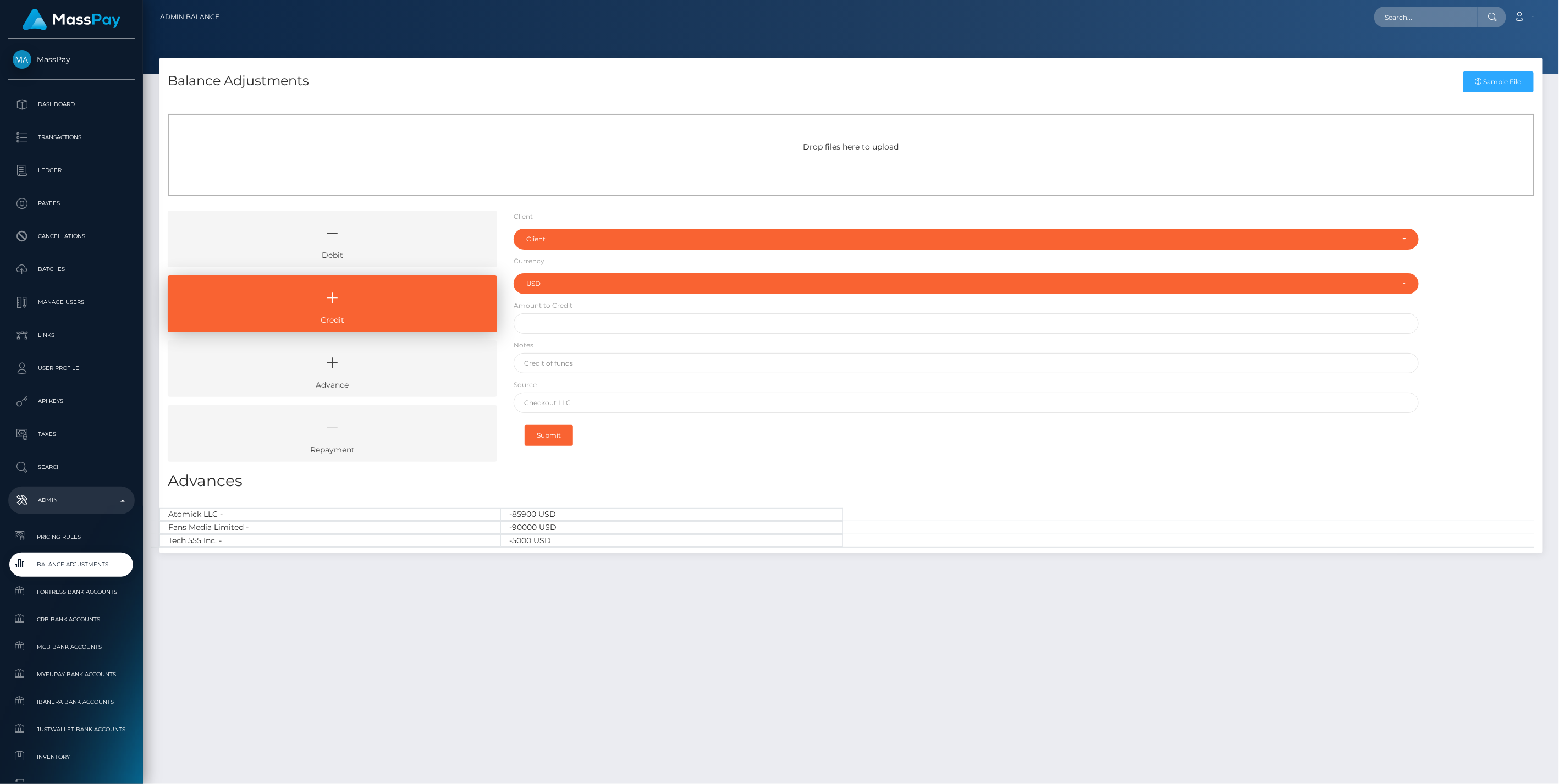
click at [386, 243] on icon at bounding box center [332, 233] width 304 height 33
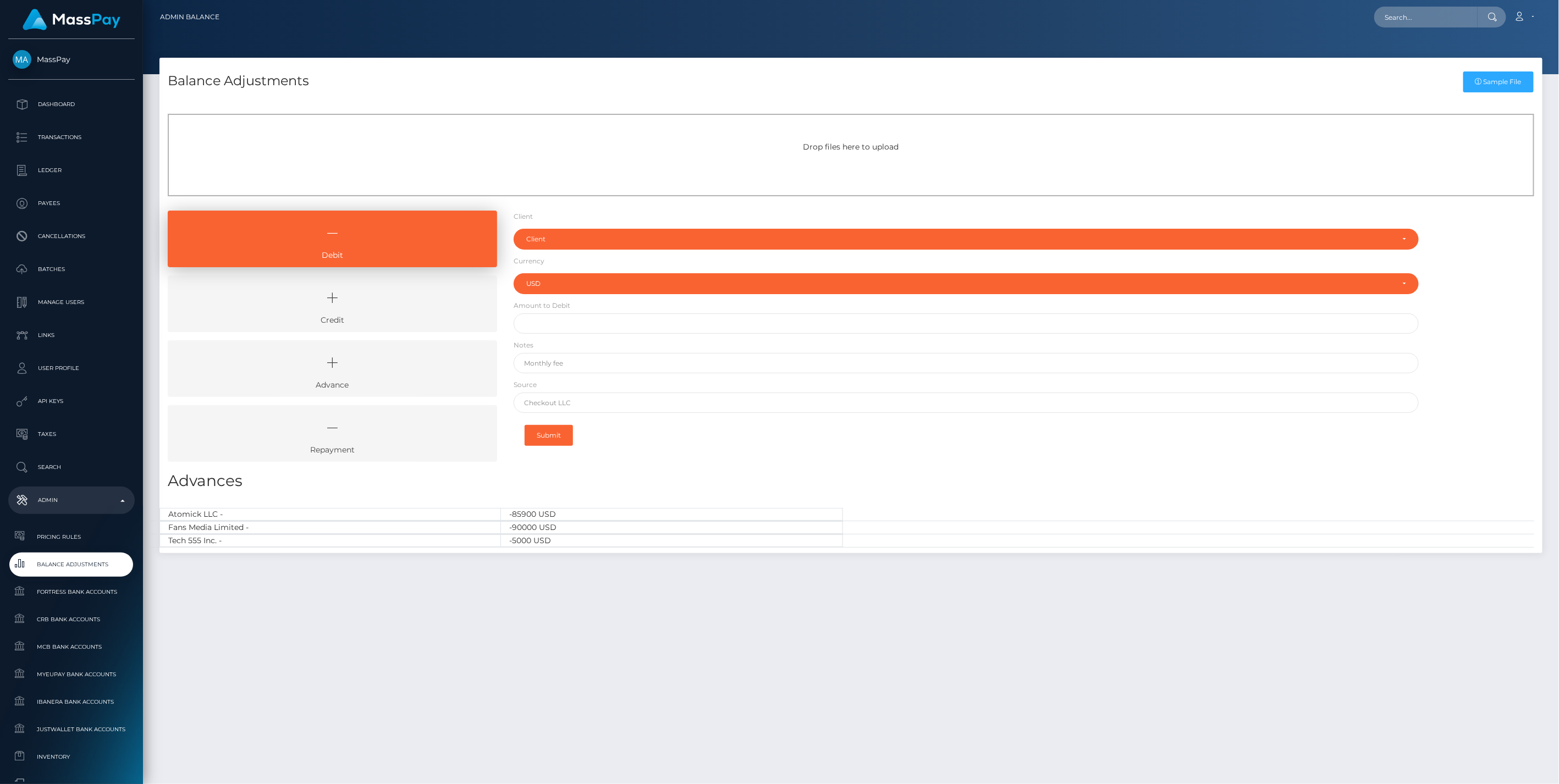
click at [389, 307] on icon at bounding box center [332, 298] width 304 height 33
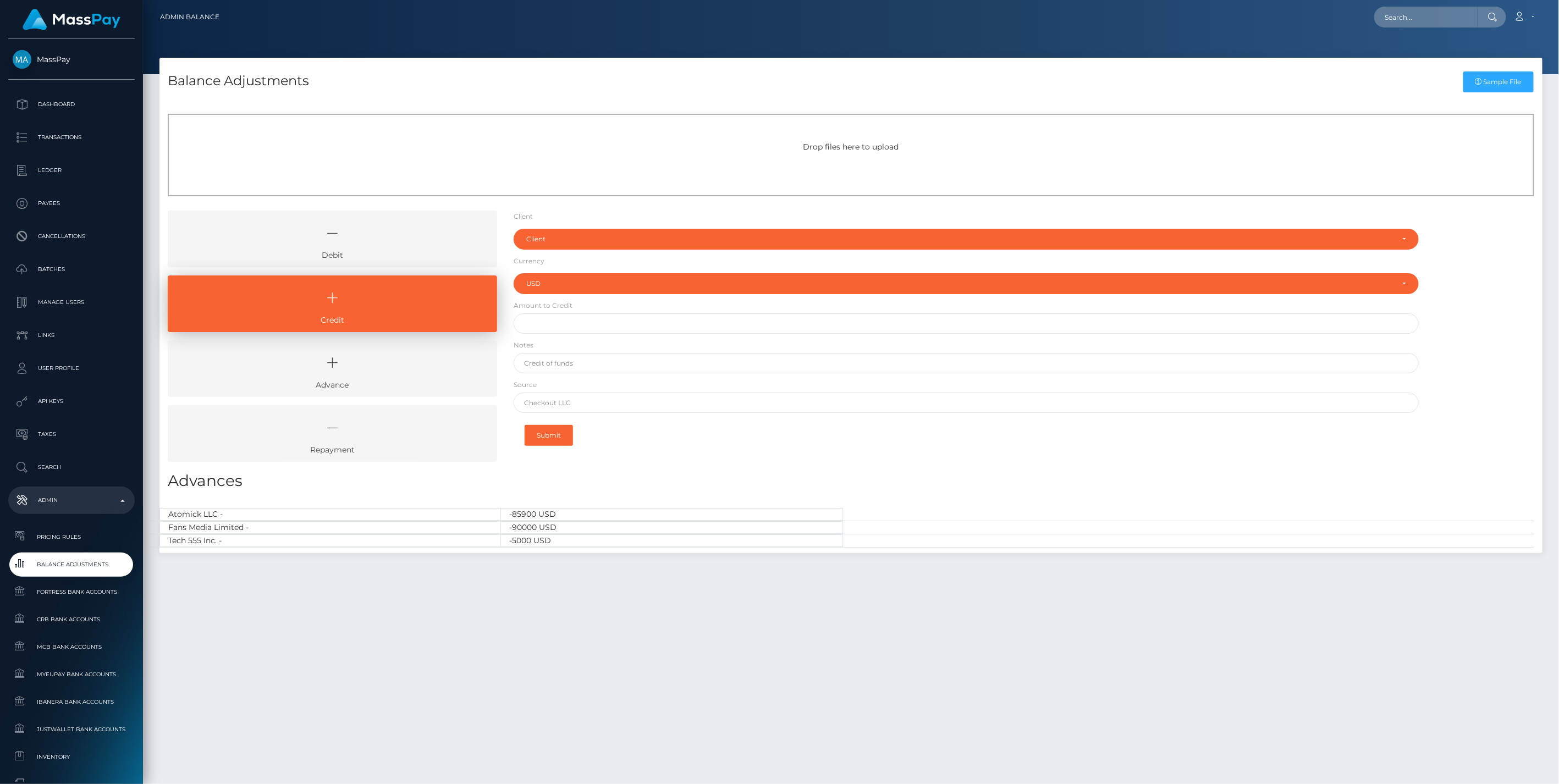
click at [377, 227] on icon at bounding box center [332, 233] width 304 height 33
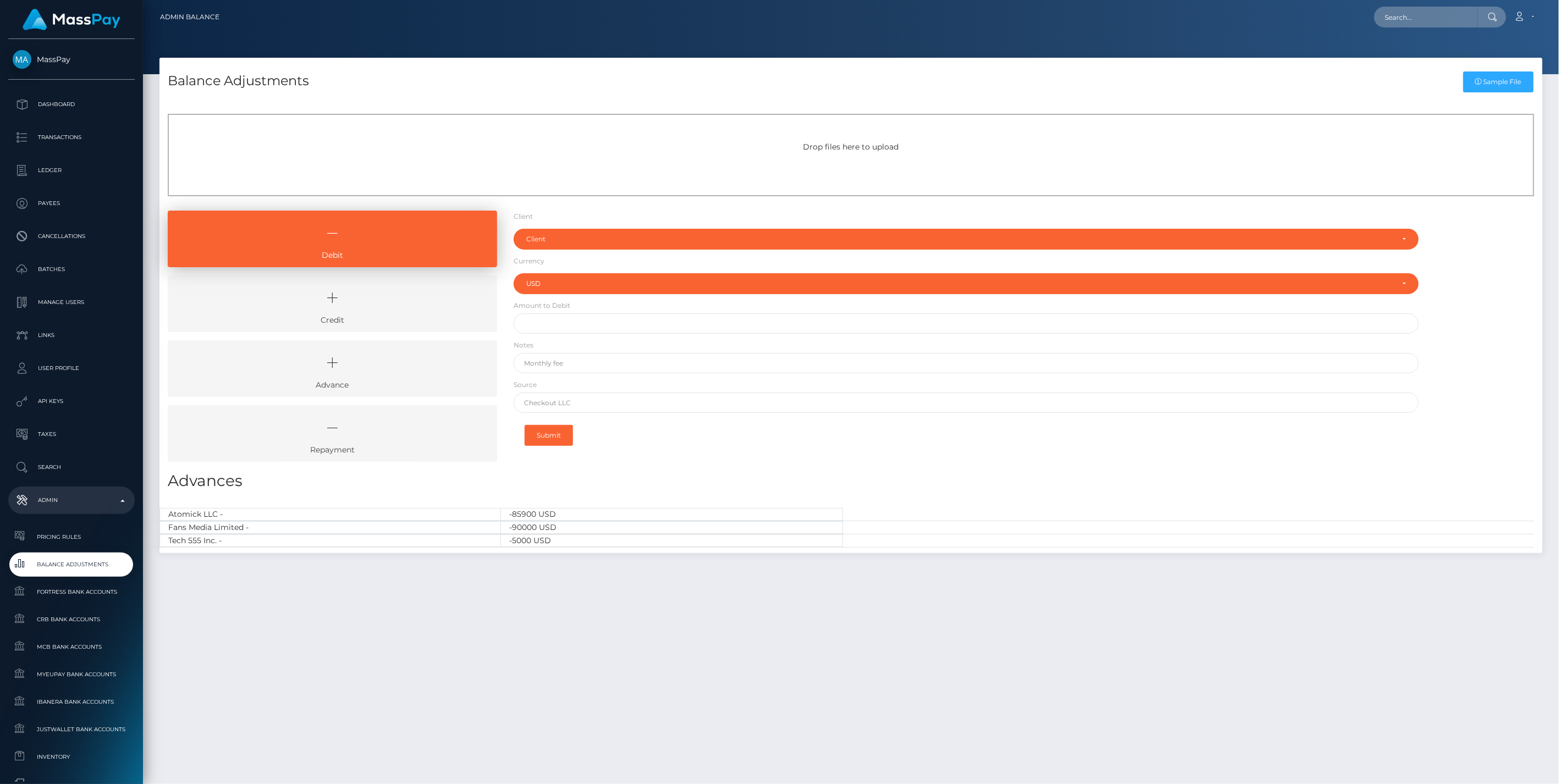
click at [387, 309] on icon at bounding box center [332, 298] width 304 height 33
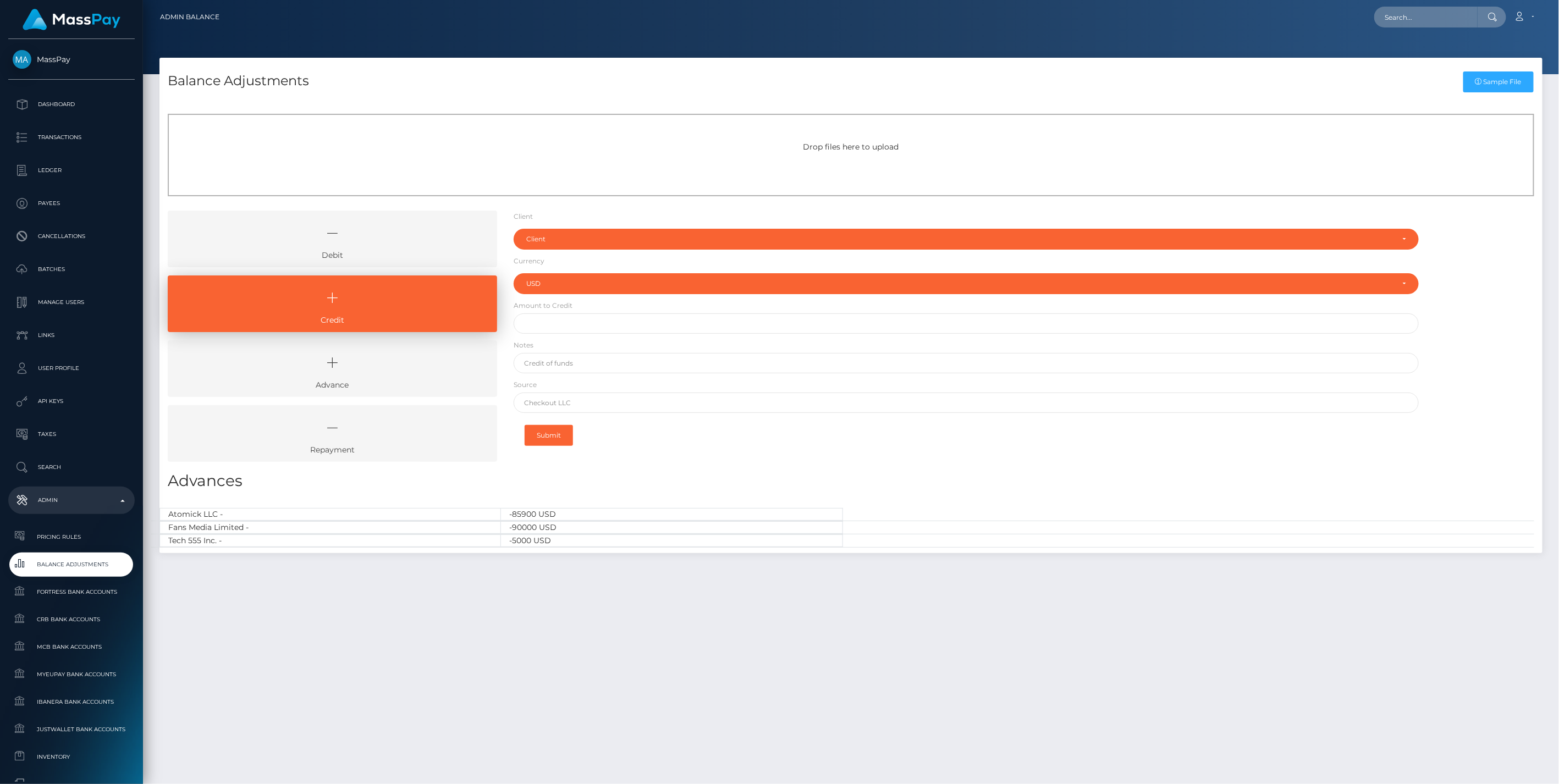
drag, startPoint x: 400, startPoint y: 237, endPoint x: 408, endPoint y: 280, distance: 43.7
click at [400, 237] on icon at bounding box center [332, 233] width 304 height 33
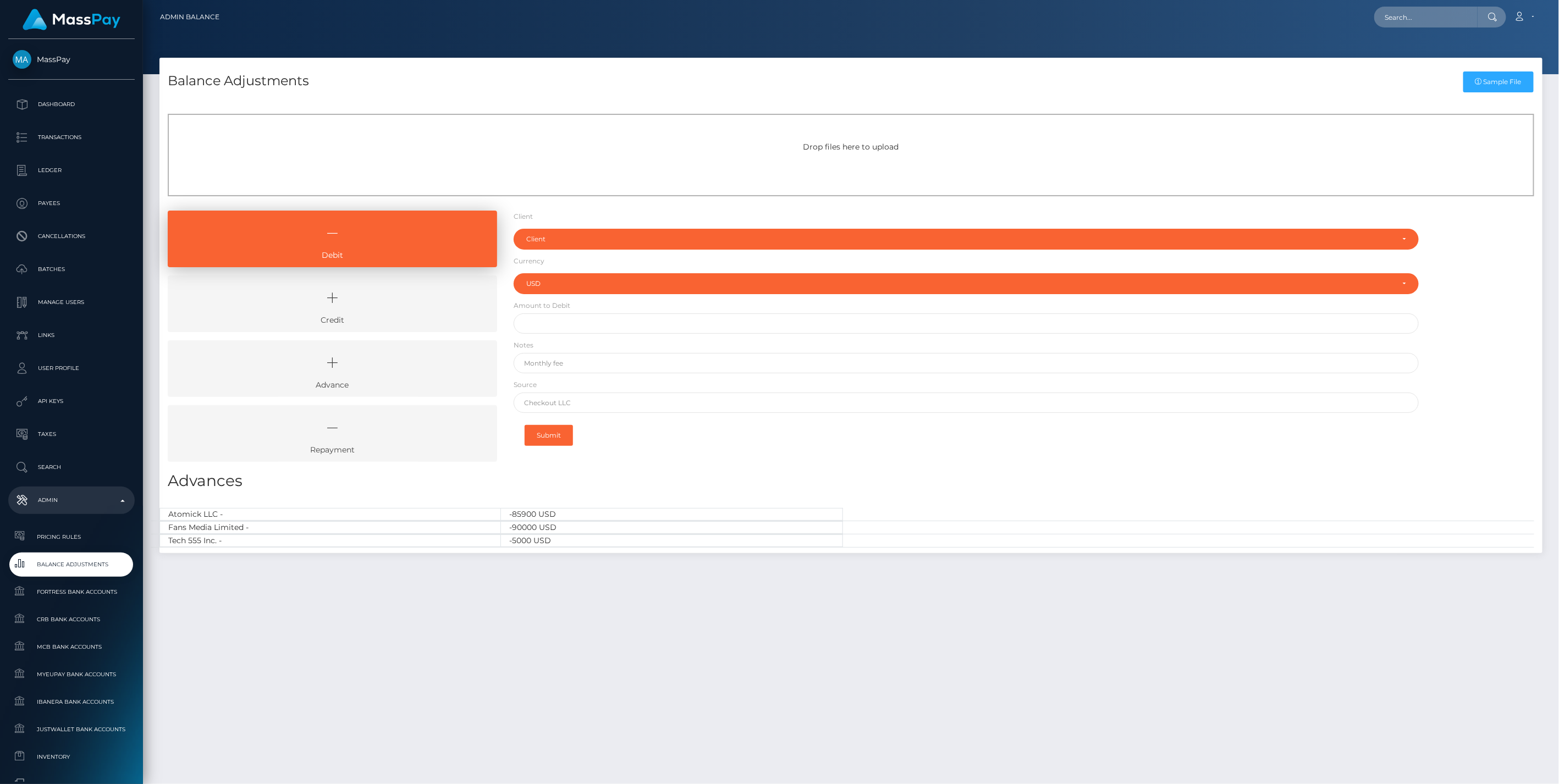
click at [408, 312] on icon at bounding box center [332, 298] width 304 height 33
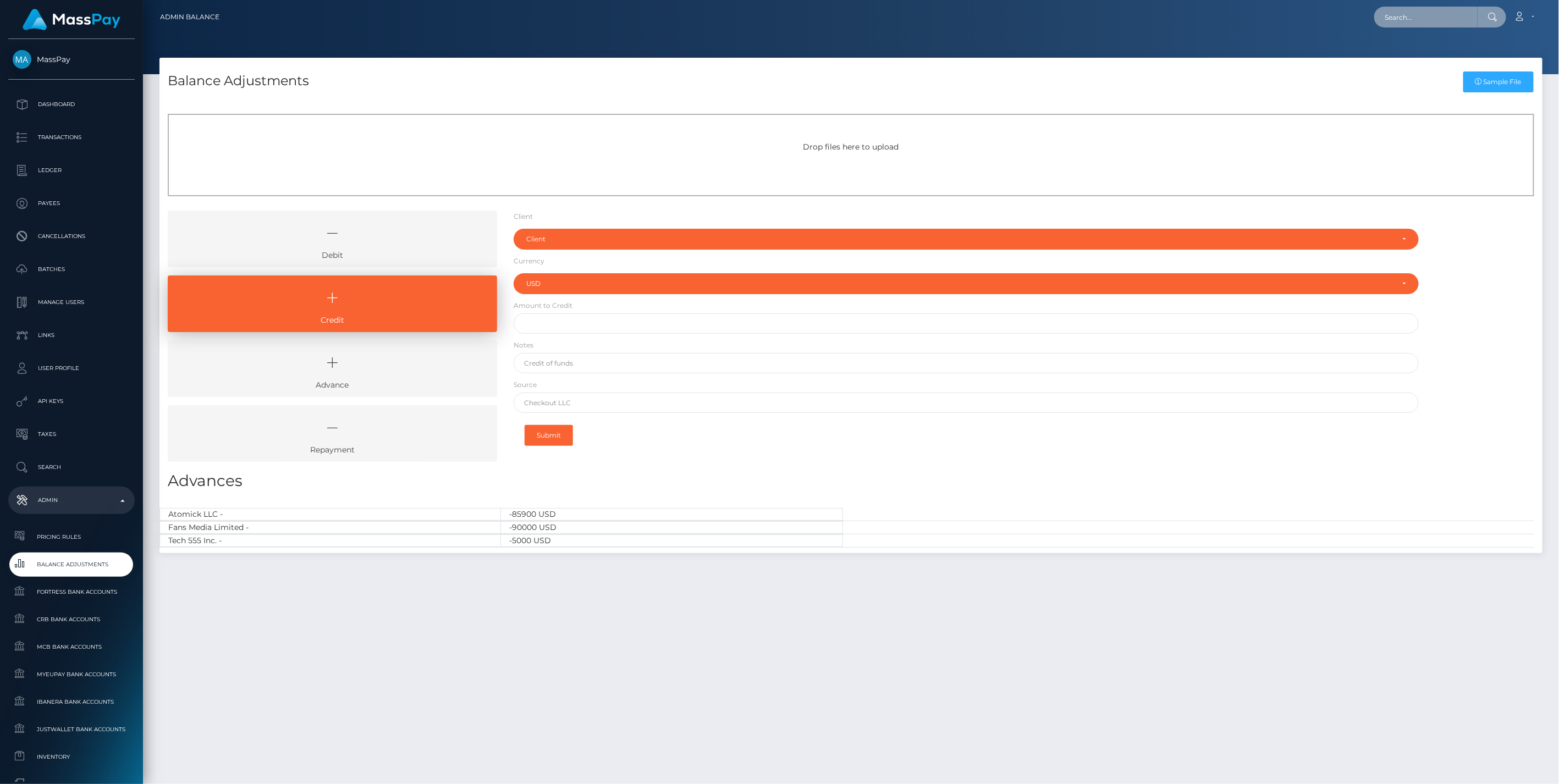
click at [1413, 13] on input "text" at bounding box center [1426, 18] width 103 height 21
paste input "f17c69be-88ae-11f0-8023-0266f44cc279"
type input "f17c69be-88ae-11f0-8023-0266f44cc279"
click at [1410, 61] on link "CHARLYN SARRASIN (Unlockt.me - )" at bounding box center [1451, 56] width 154 height 20
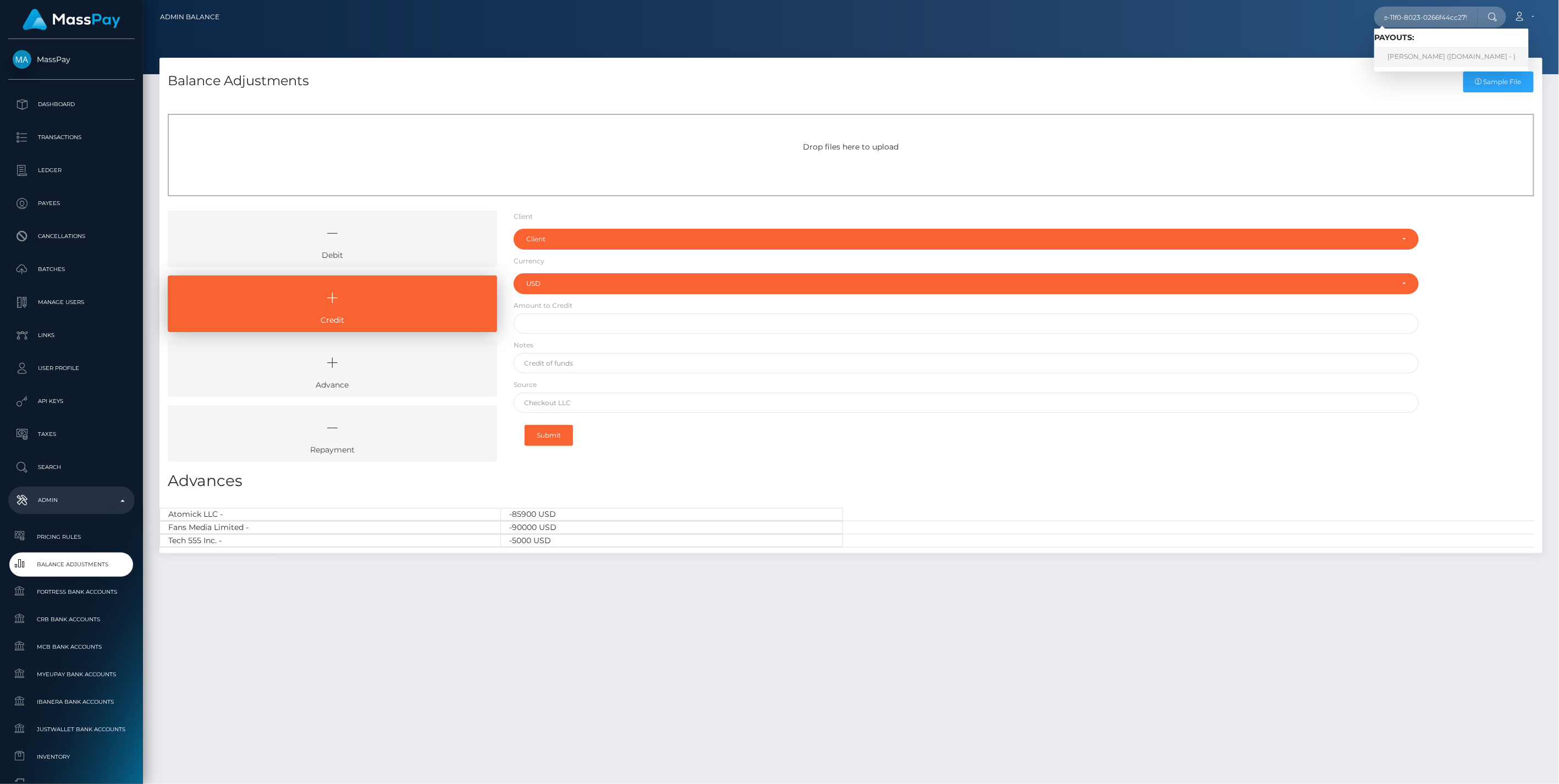
scroll to position [0, 0]
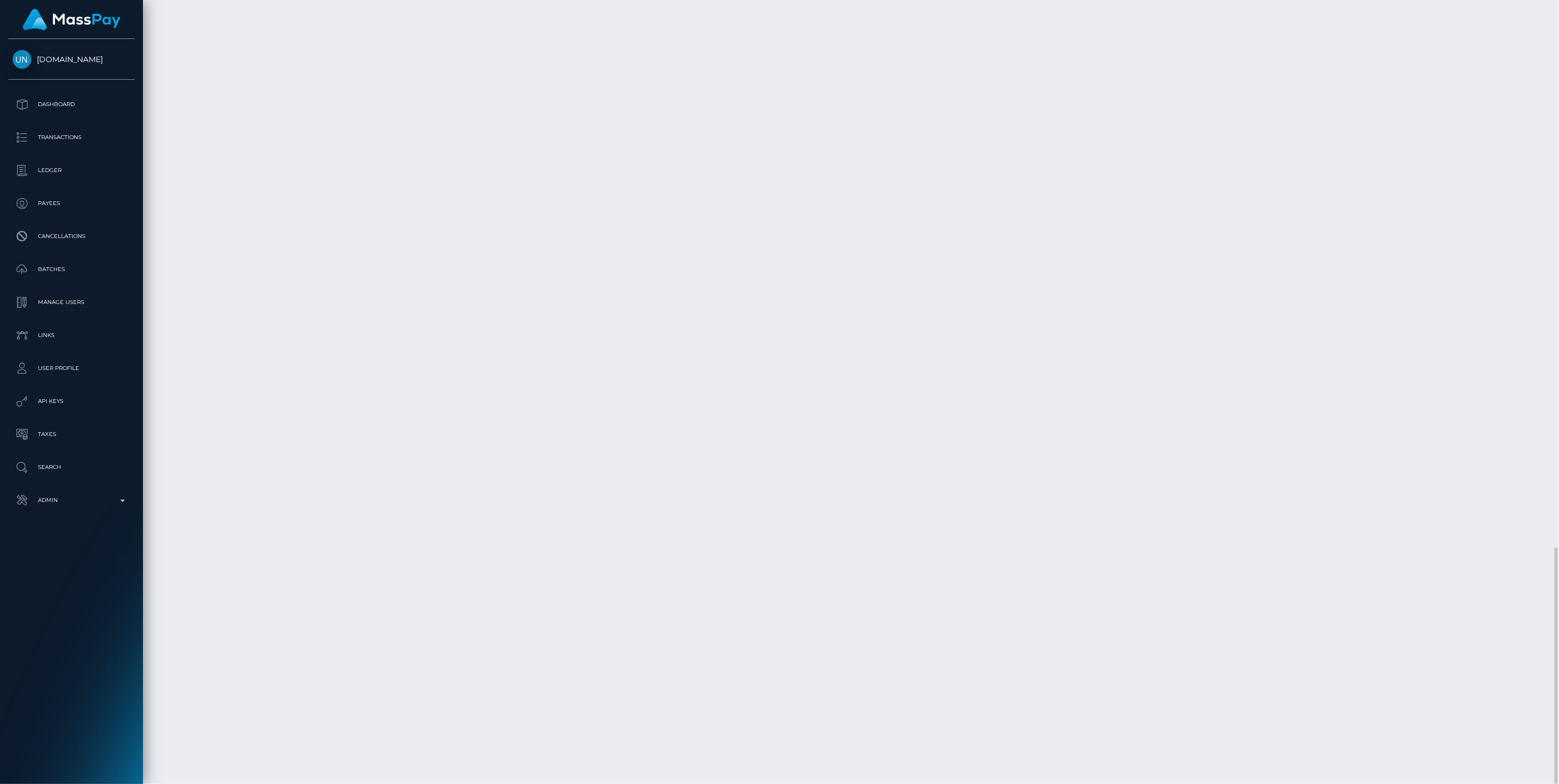
scroll to position [132, 450]
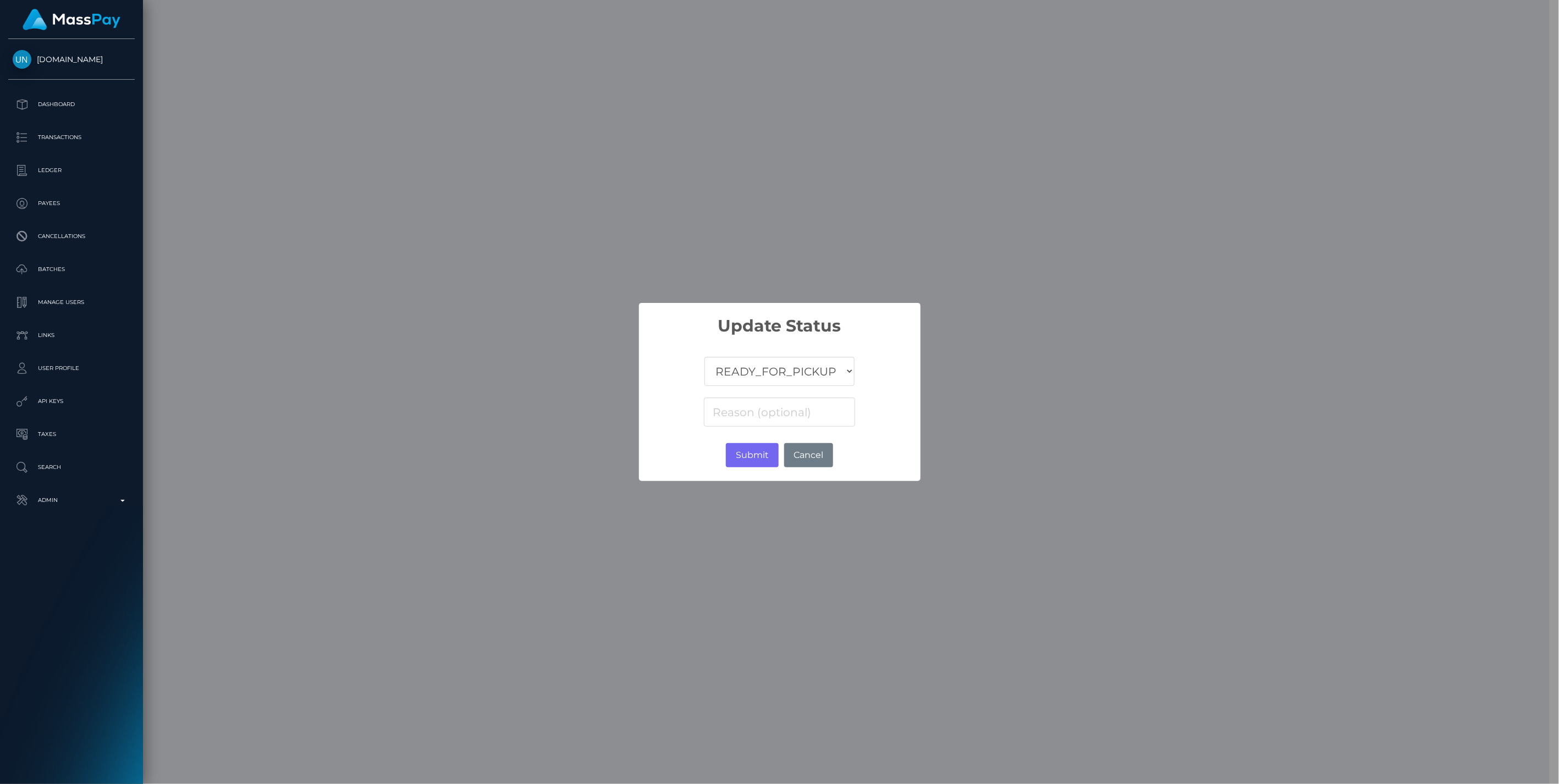
click at [769, 376] on select "COMPLETED CANCELLED READY_FOR_PICKUP PROCESSING" at bounding box center [779, 371] width 150 height 29
select select "CANCELLED"
click at [705, 357] on select "COMPLETED CANCELLED READY_FOR_PICKUP PROCESSING" at bounding box center [779, 371] width 150 height 29
click at [737, 415] on input at bounding box center [779, 412] width 151 height 29
paste input "Return of transaction #KU5OV09O, Transaction not accepted, please contact benef…"
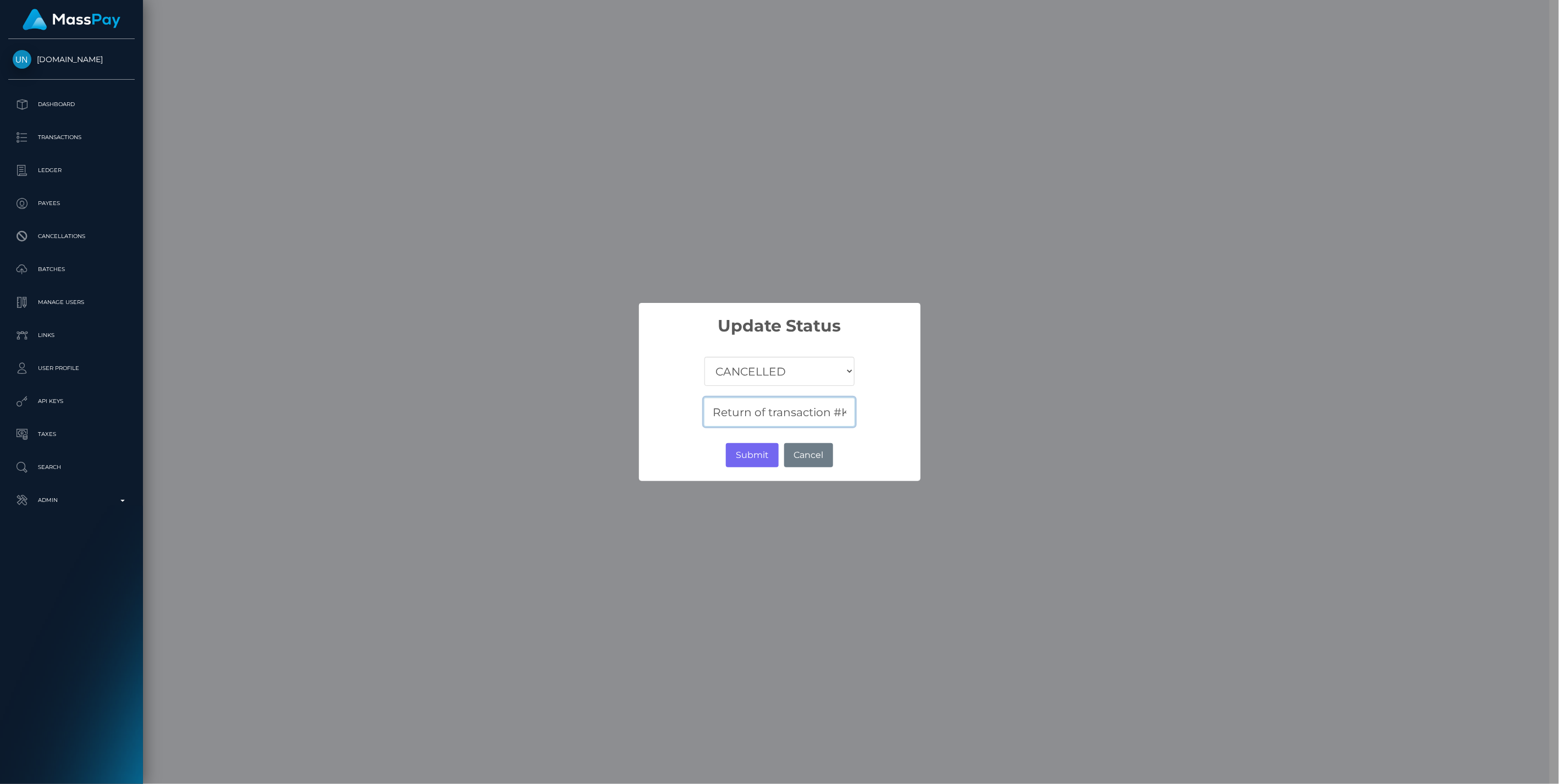
scroll to position [0, 351]
type input "Return of transaction #KU5OV09O, Transaction not accepted, please contact benef…"
click at [750, 454] on button "Submit" at bounding box center [752, 456] width 53 height 25
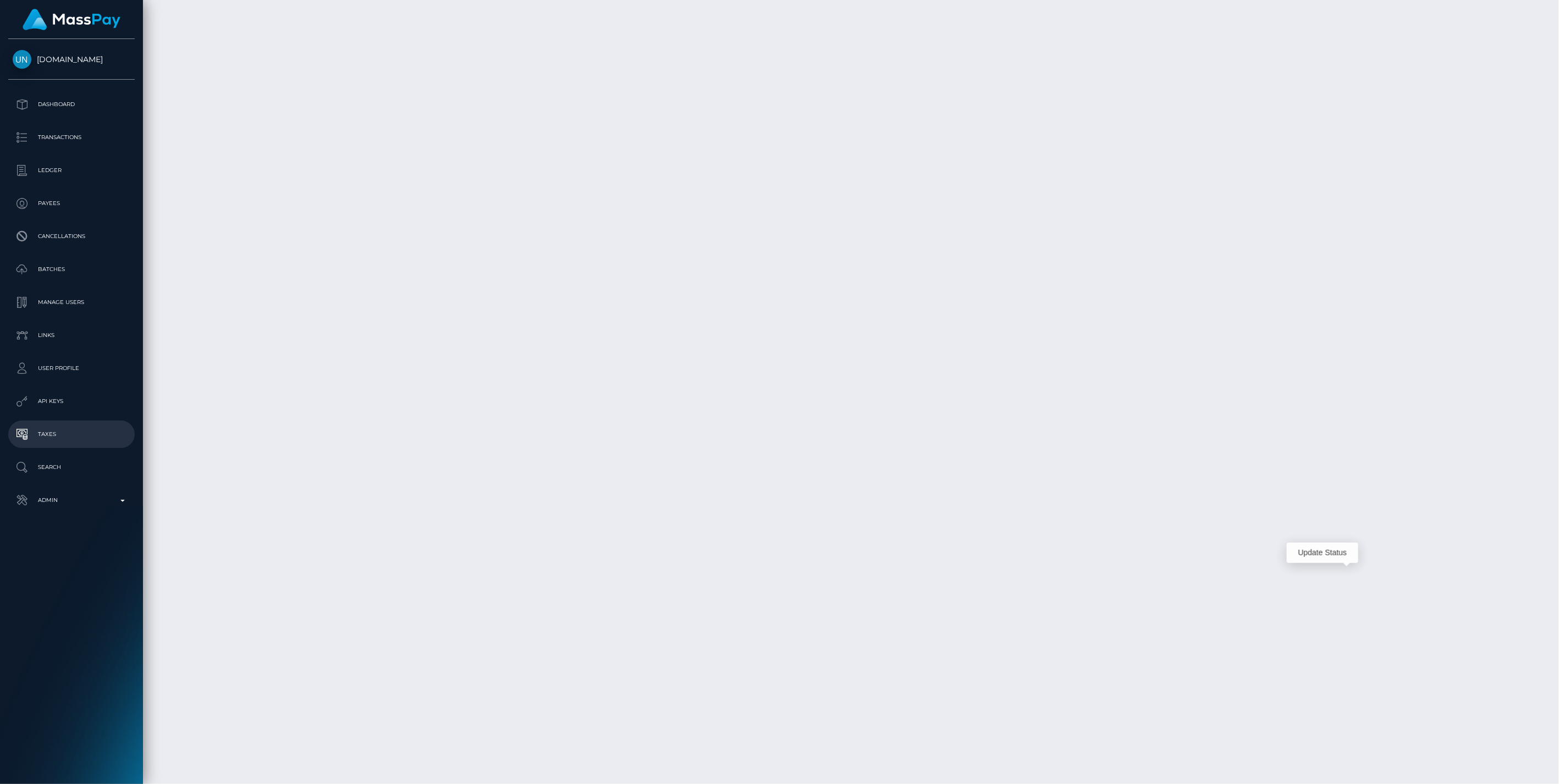
scroll to position [132, 450]
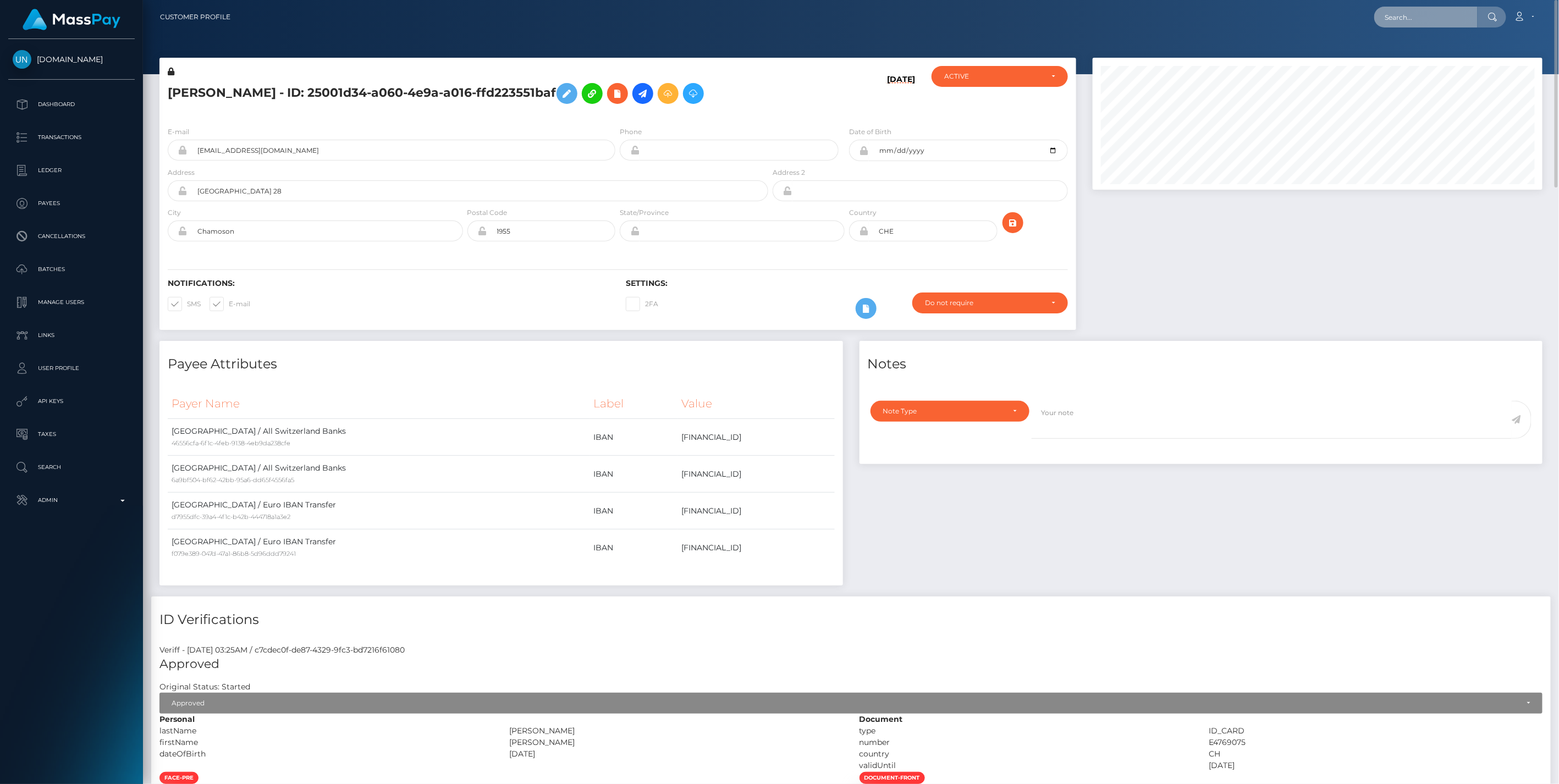
click at [1406, 12] on input "text" at bounding box center [1426, 18] width 103 height 21
paste input "f7dd77cb-8835-11f0-8023-0266f44cc279"
type input "f7dd77cb-8835-11f0-8023-0266f44cc279"
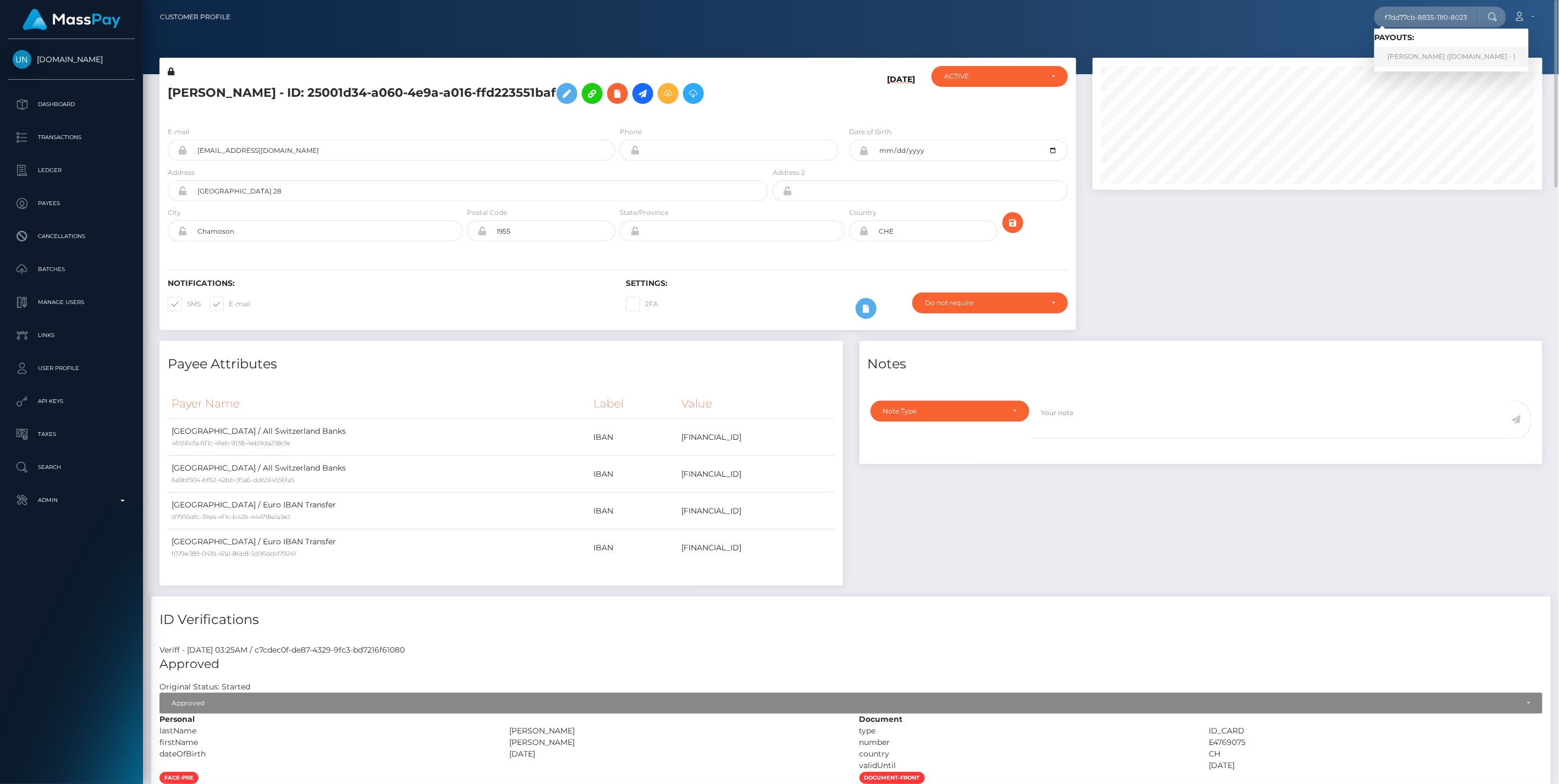
click at [1416, 47] on link "FRANCISCO JOSÉ PEREIRA RAMOS (Unlockt.me - )" at bounding box center [1451, 56] width 154 height 20
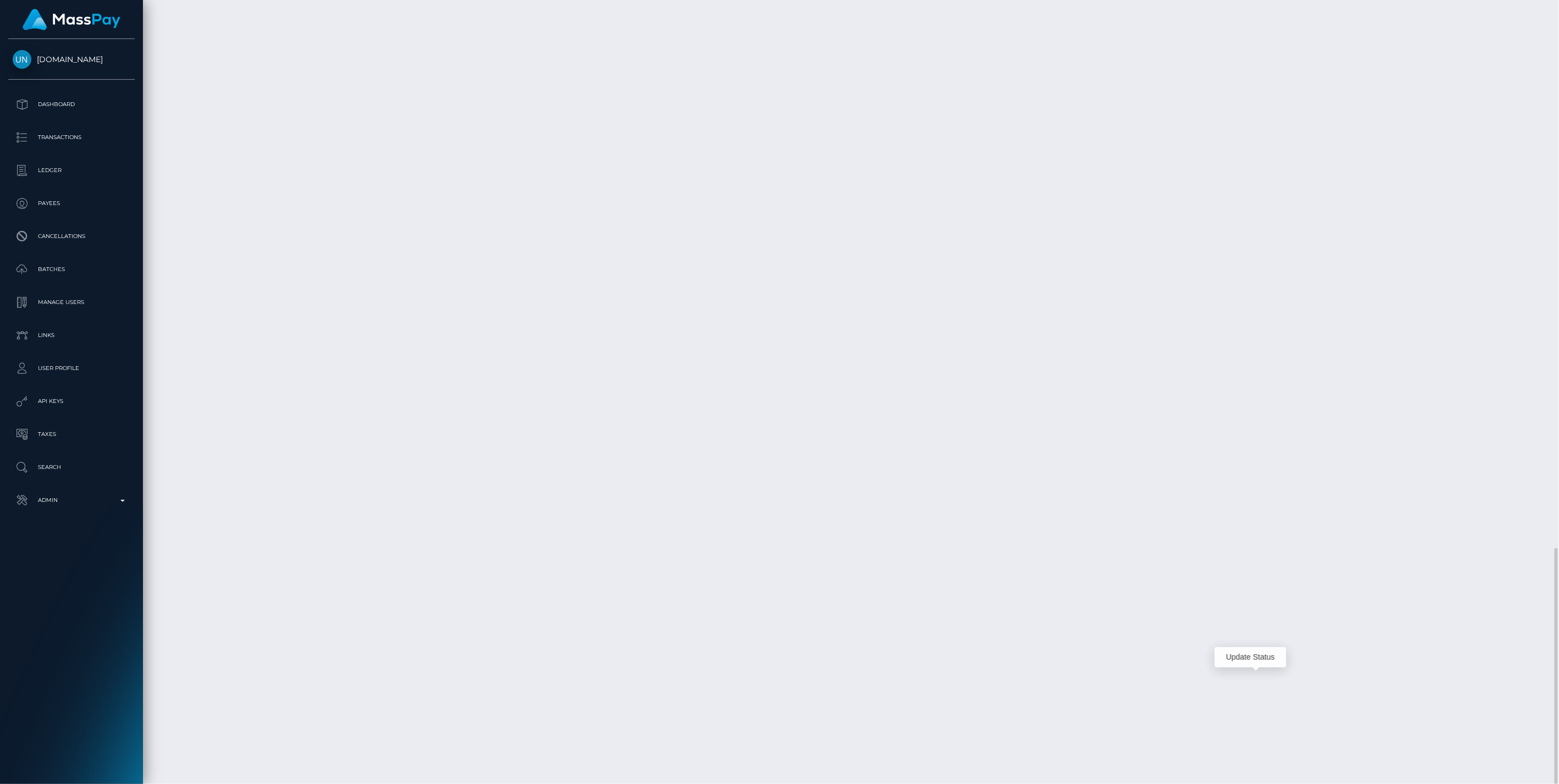
scroll to position [132, 450]
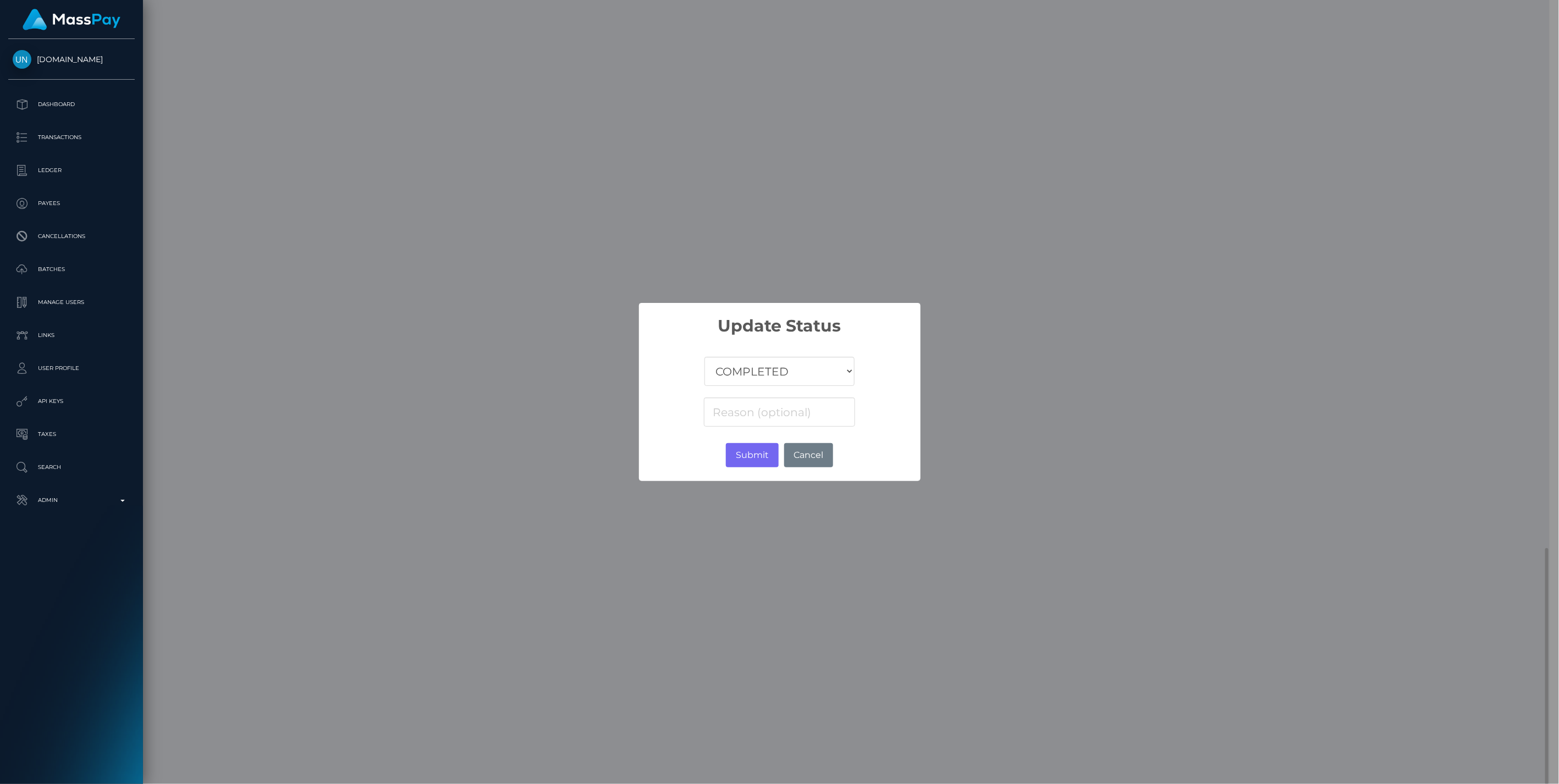
scroll to position [549649, 549558]
click at [737, 380] on select "COMPLETED CANCELLED READY_FOR_PICKUP PROCESSING" at bounding box center [779, 371] width 150 height 29
select select "CANCELLED"
click at [705, 357] on select "COMPLETED CANCELLED READY_FOR_PICKUP PROCESSING" at bounding box center [779, 371] width 150 height 29
click at [720, 416] on input at bounding box center [779, 412] width 151 height 29
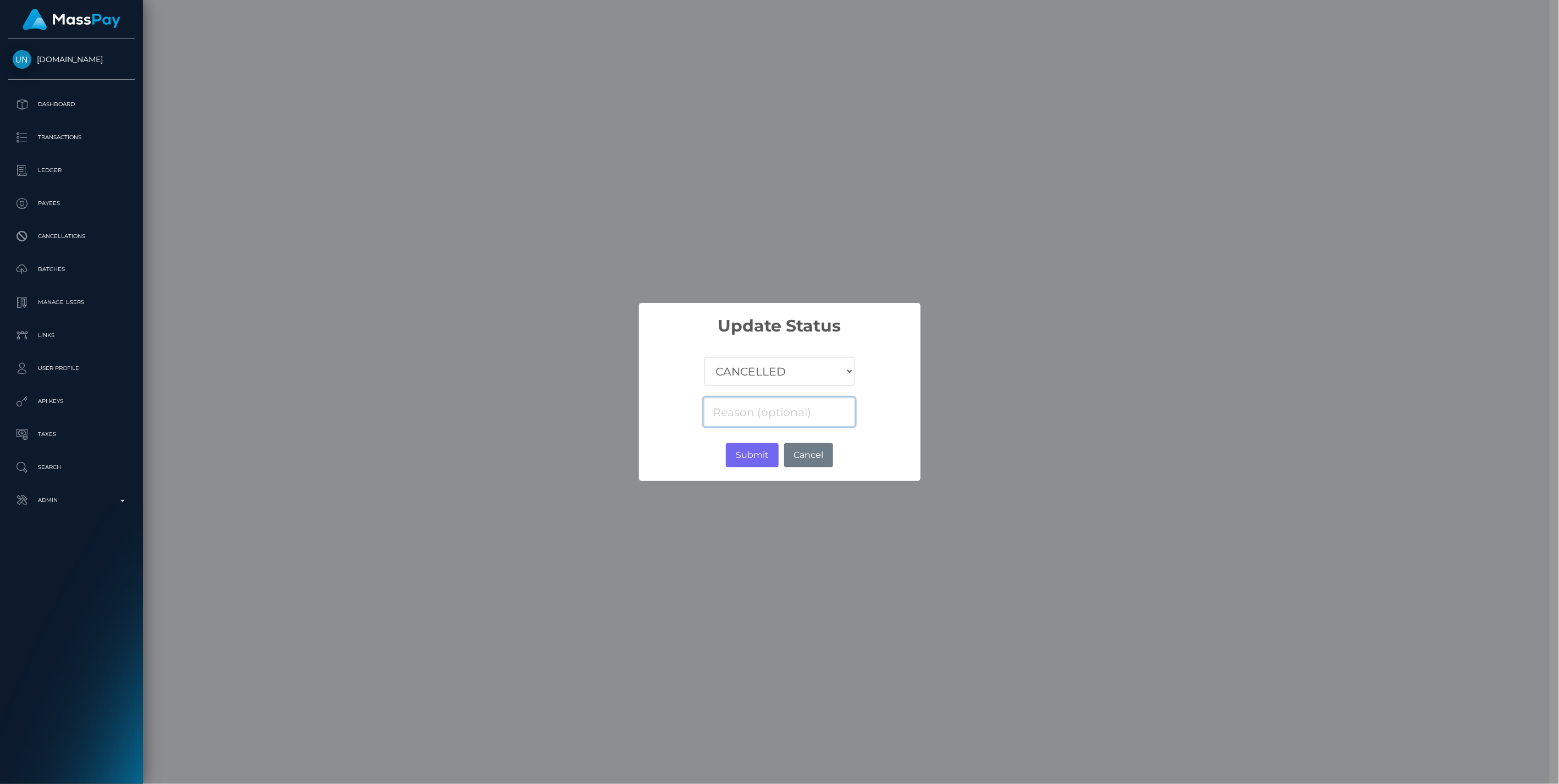
paste input "Return of transaction #2CLVEPMF, Transaction not accepted, please contact benef…"
type input "Return of transaction #2CLVEPMF, Transaction not accepted, please contact benef…"
click at [758, 459] on button "Submit" at bounding box center [752, 456] width 53 height 25
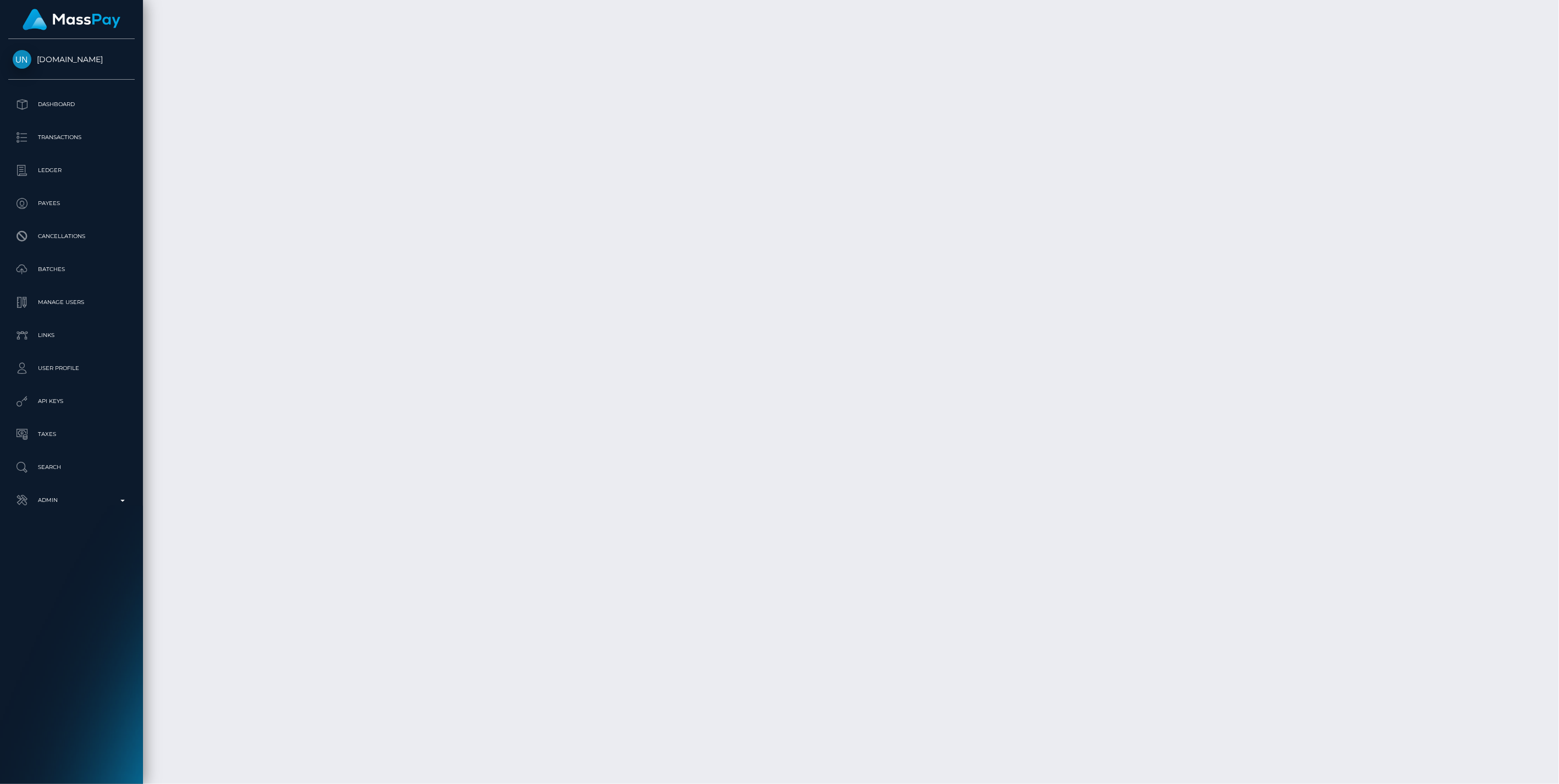
scroll to position [132, 450]
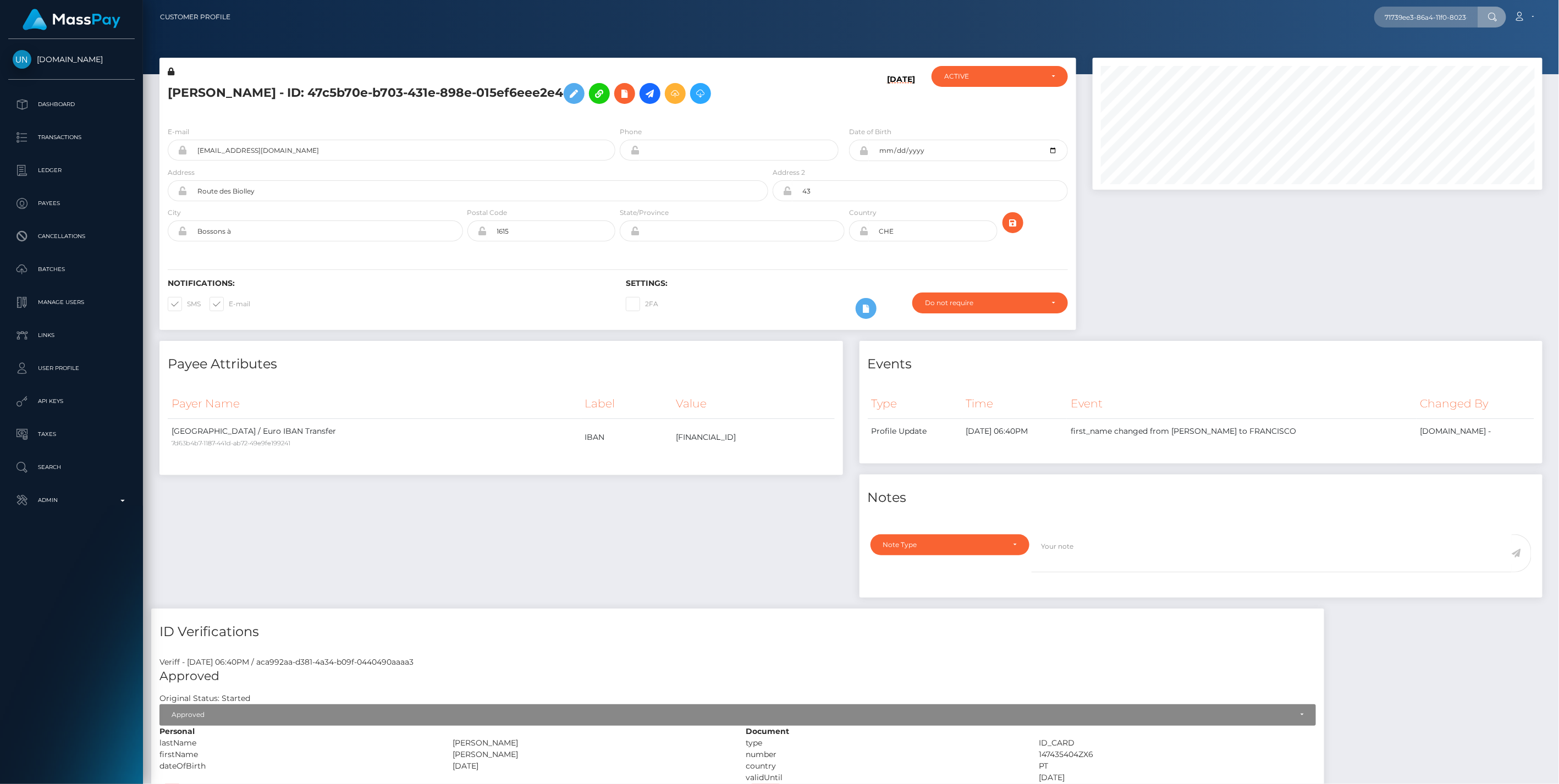
scroll to position [0, 46]
type input "71739ee3-86a4-11f0-8023-0266f44cc279"
click at [1421, 62] on link "[PERSON_NAME] ([DOMAIN_NAME] - )" at bounding box center [1451, 56] width 154 height 20
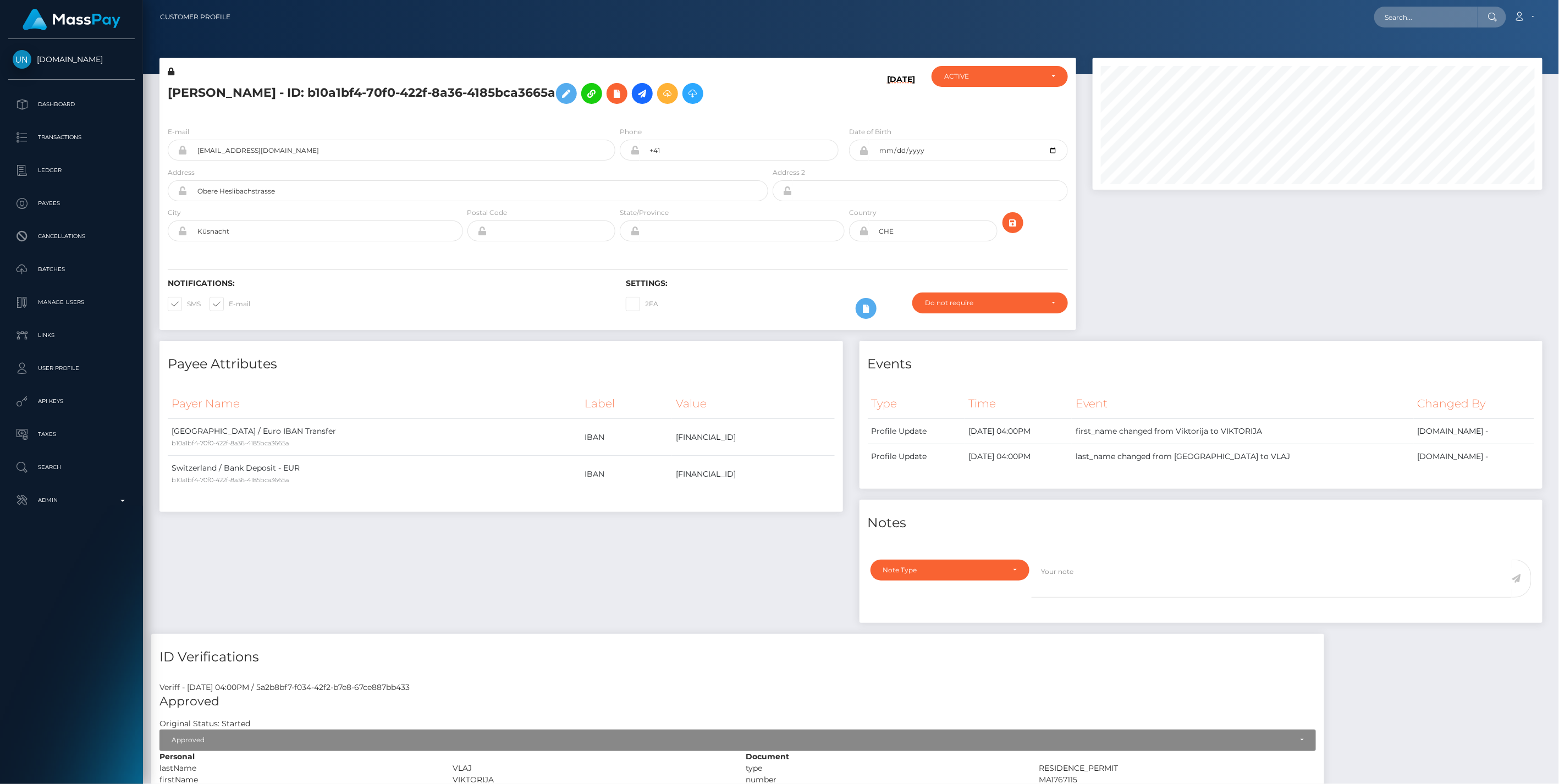
scroll to position [549649, 549555]
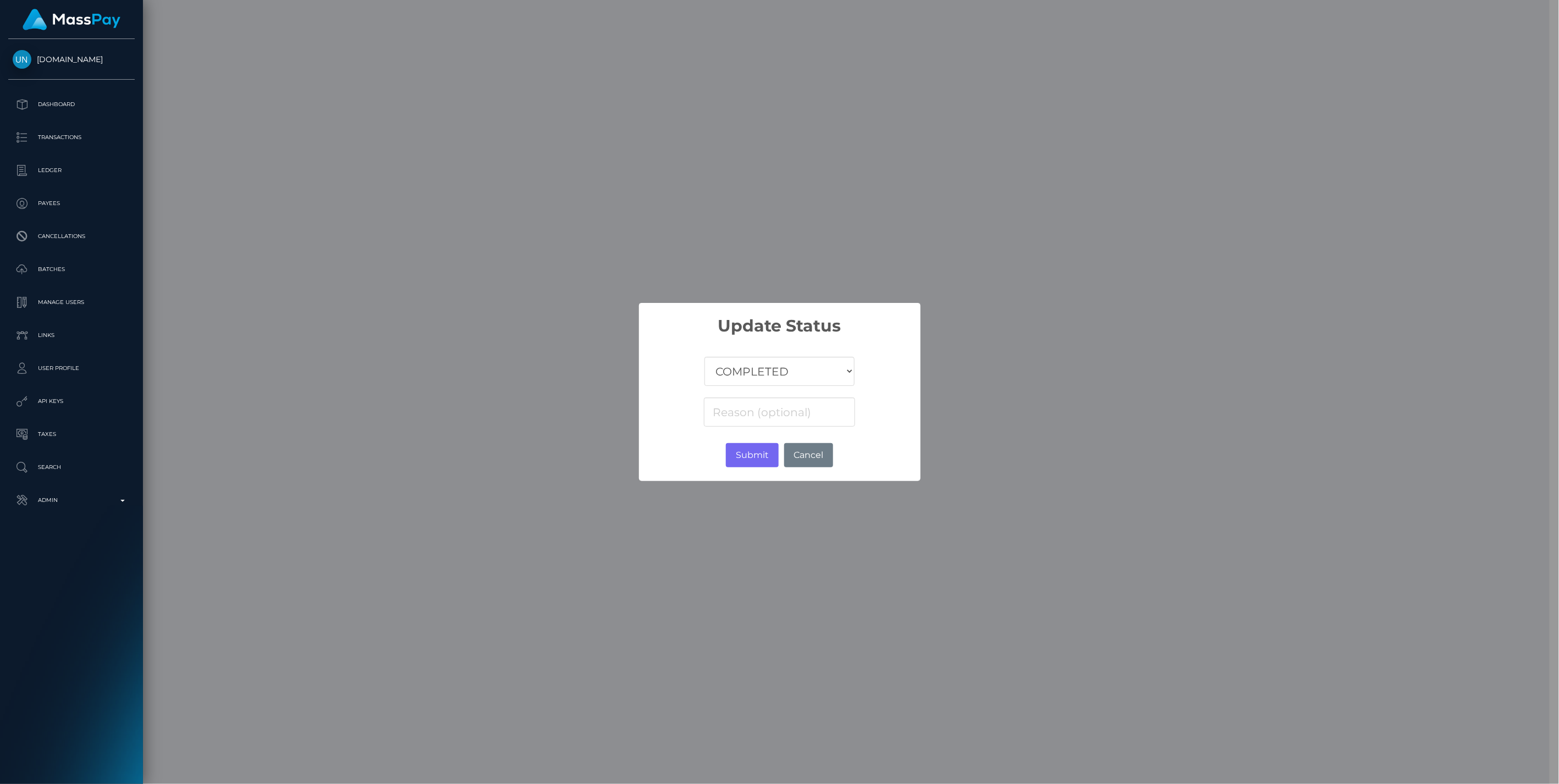
click at [783, 378] on select "COMPLETED CANCELLED READY_FOR_PICKUP PROCESSING" at bounding box center [779, 371] width 150 height 29
select select "CANCELLED"
click at [705, 357] on select "COMPLETED CANCELLED READY_FOR_PICKUP PROCESSING" at bounding box center [779, 371] width 150 height 29
click at [725, 415] on input at bounding box center [779, 412] width 151 height 29
paste input "Return of transaction #KLSAGUS9, Transaction not accepted, please contact benef…"
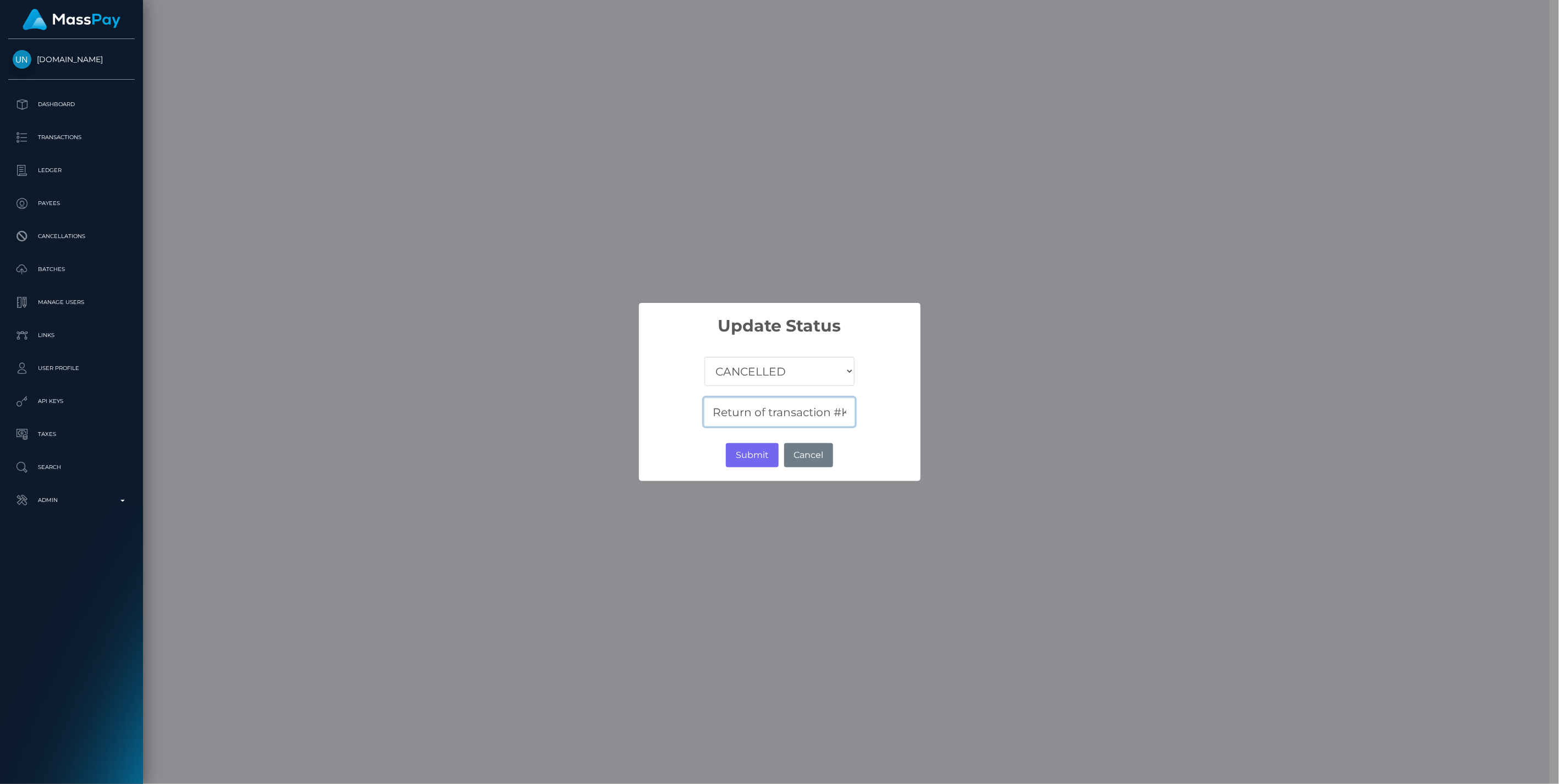
scroll to position [0, 349]
type input "Return of transaction #KLSAGUS9, Transaction not accepted, please contact benef…"
click at [754, 451] on button "Submit" at bounding box center [752, 456] width 53 height 25
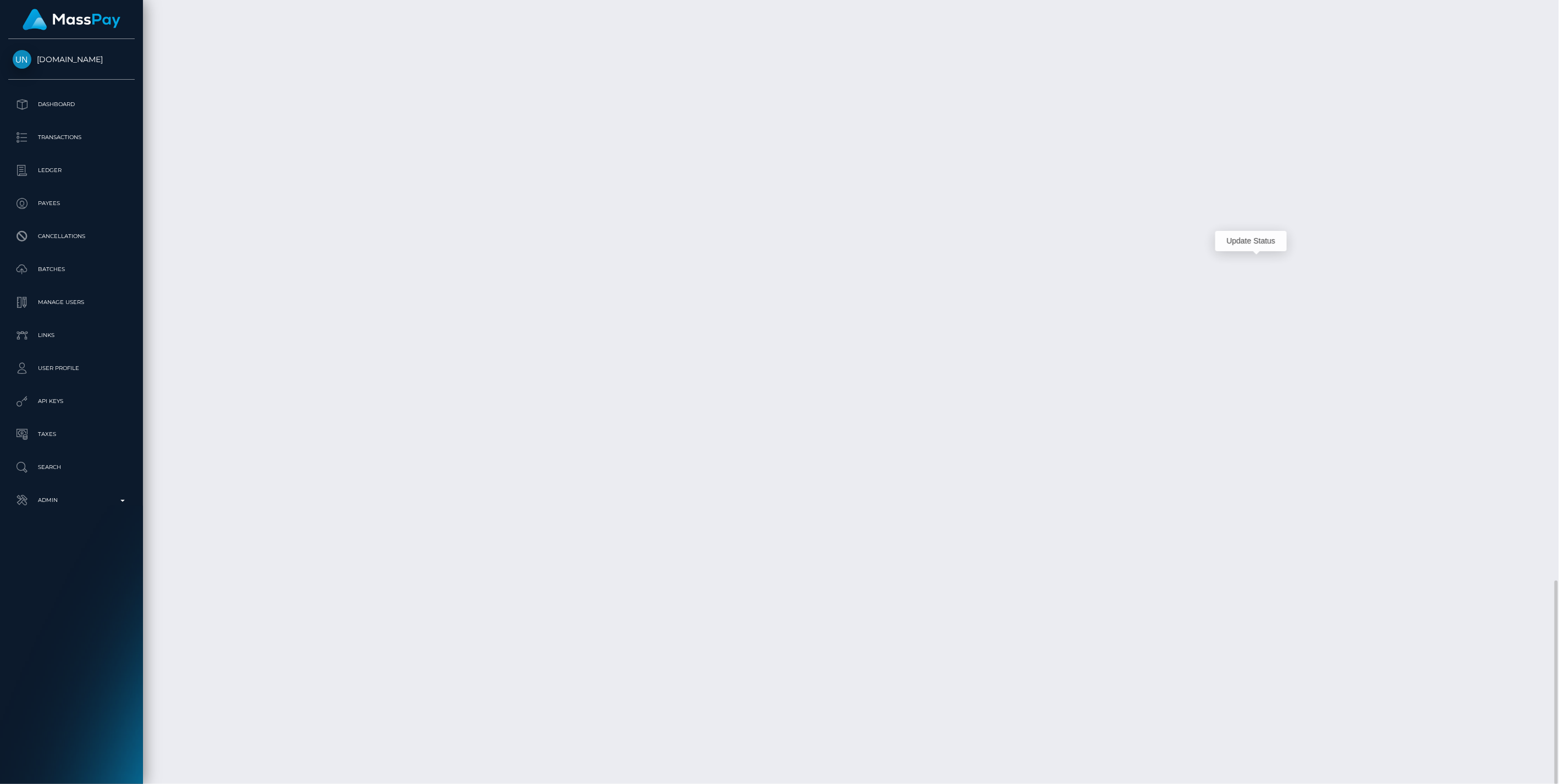
scroll to position [132, 450]
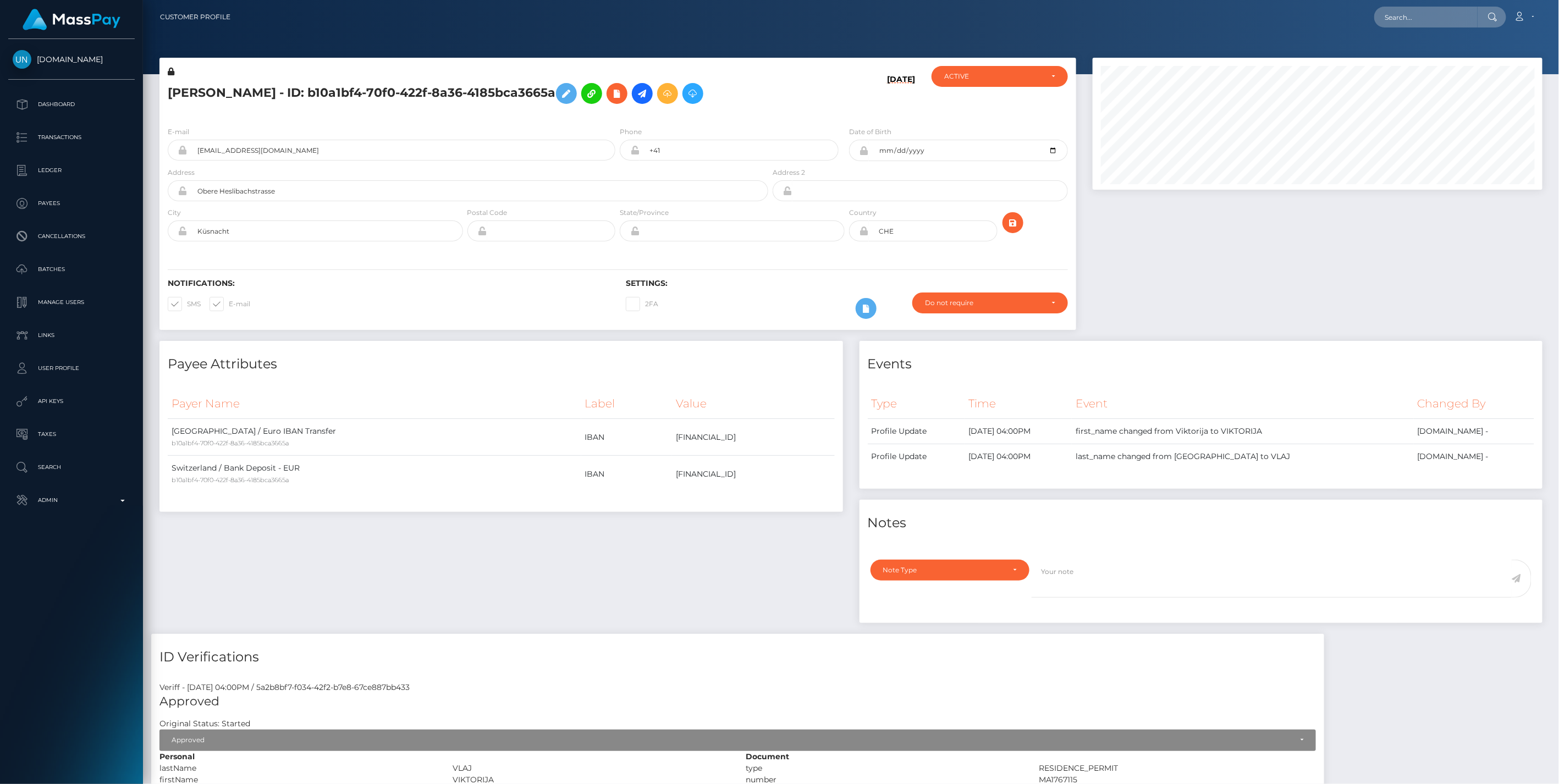
scroll to position [132, 450]
click at [1415, 18] on input "text" at bounding box center [1426, 18] width 103 height 21
paste input "Arena Consult LTD"
type input "Arena Consult LTD"
click at [1422, 55] on link "Arena Consult LTD" at bounding box center [1418, 56] width 88 height 20
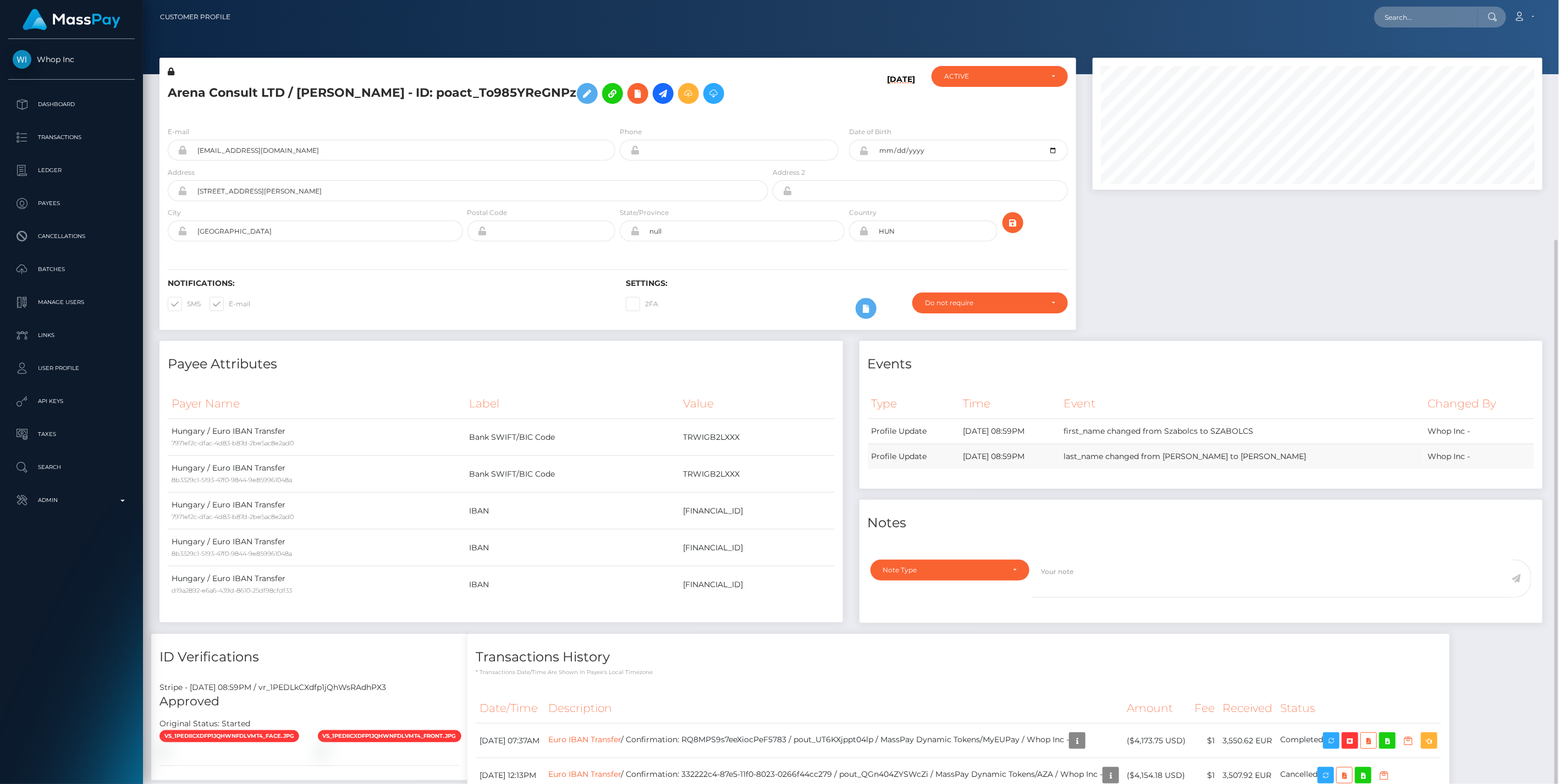
scroll to position [129, 0]
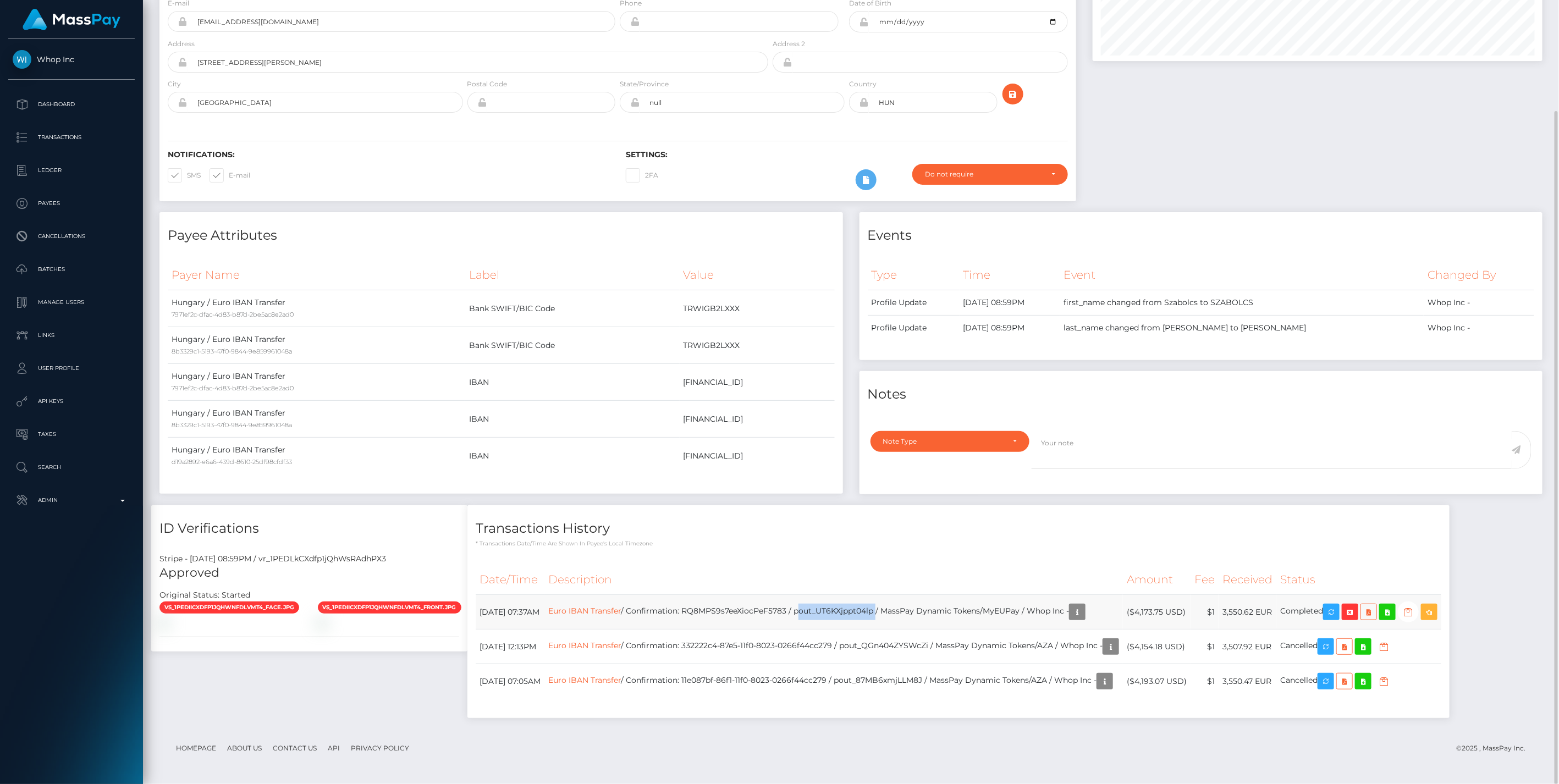
drag, startPoint x: 843, startPoint y: 611, endPoint x: 920, endPoint y: 612, distance: 77.0
click at [920, 612] on td "Euro IBAN Transfer / Confirmation: RQ8MPS9s7eeXiocPeF5783 / pout_UT6KXjppt04lp …" at bounding box center [833, 612] width 578 height 35
copy td "pout_UT6KXjppt04lp"
click at [621, 611] on link "Euro IBAN Transfer" at bounding box center [585, 611] width 73 height 10
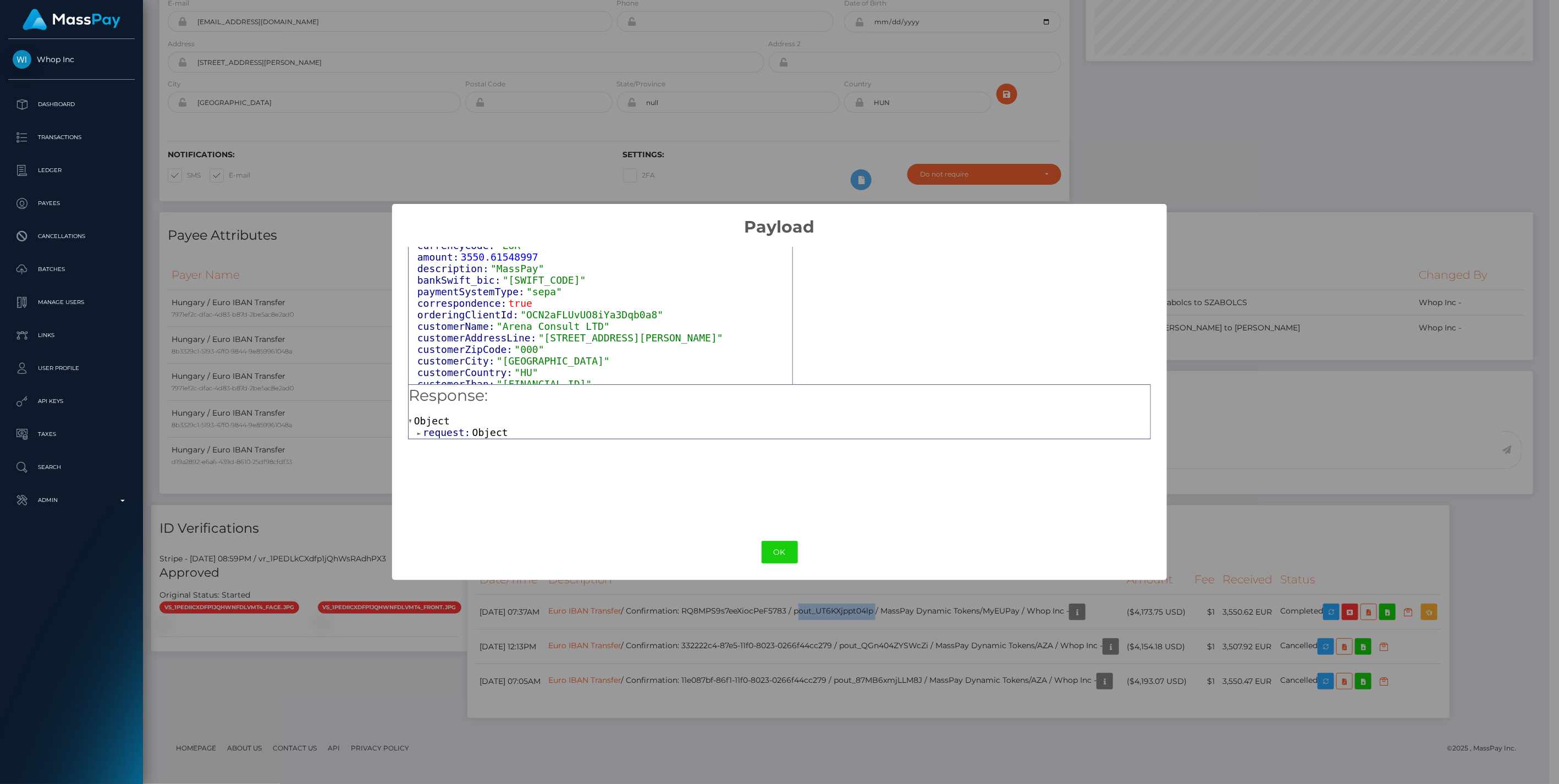
scroll to position [101, 0]
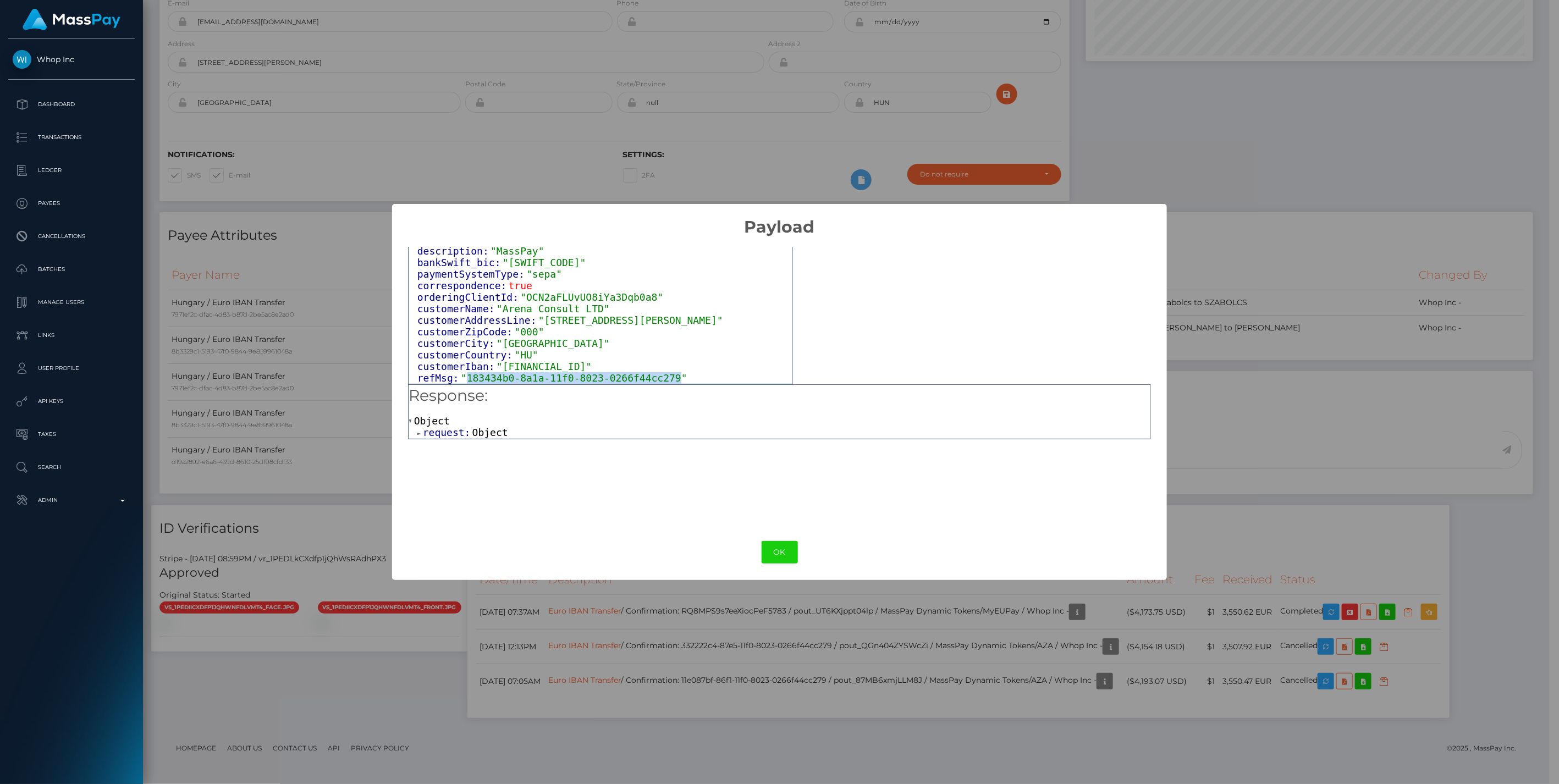
drag, startPoint x: 463, startPoint y: 367, endPoint x: 661, endPoint y: 371, distance: 198.0
click at [661, 372] on span ""183434b0-8a1a-11f0-8023-0266f44cc279"" at bounding box center [574, 378] width 227 height 11
copy span "183434b0-8a1a-11f0-8023-0266f44cc279"
click at [776, 556] on button "OK" at bounding box center [779, 553] width 36 height 23
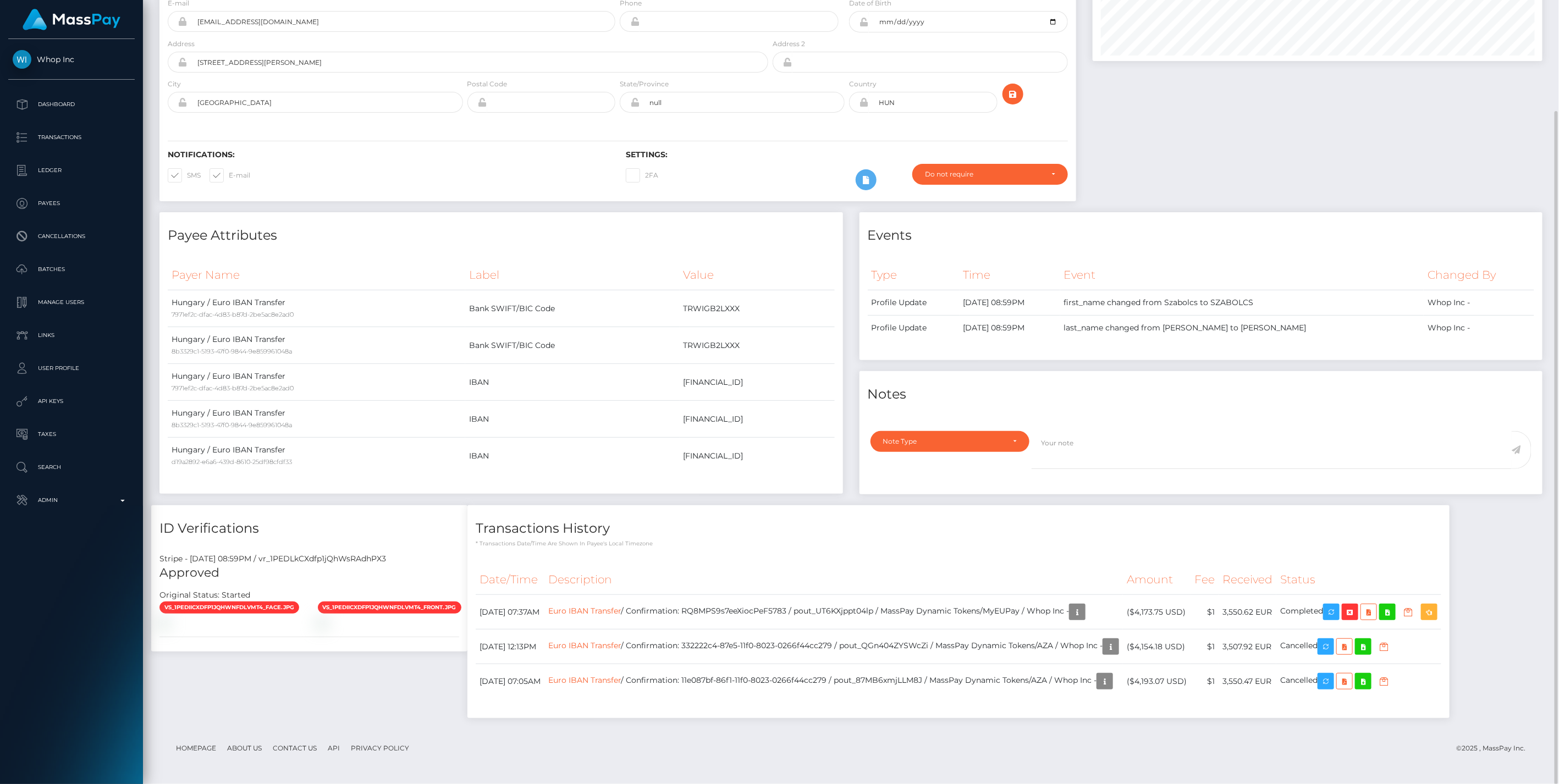
scroll to position [549649, 549555]
click at [1357, 612] on icon "button" at bounding box center [1350, 612] width 13 height 14
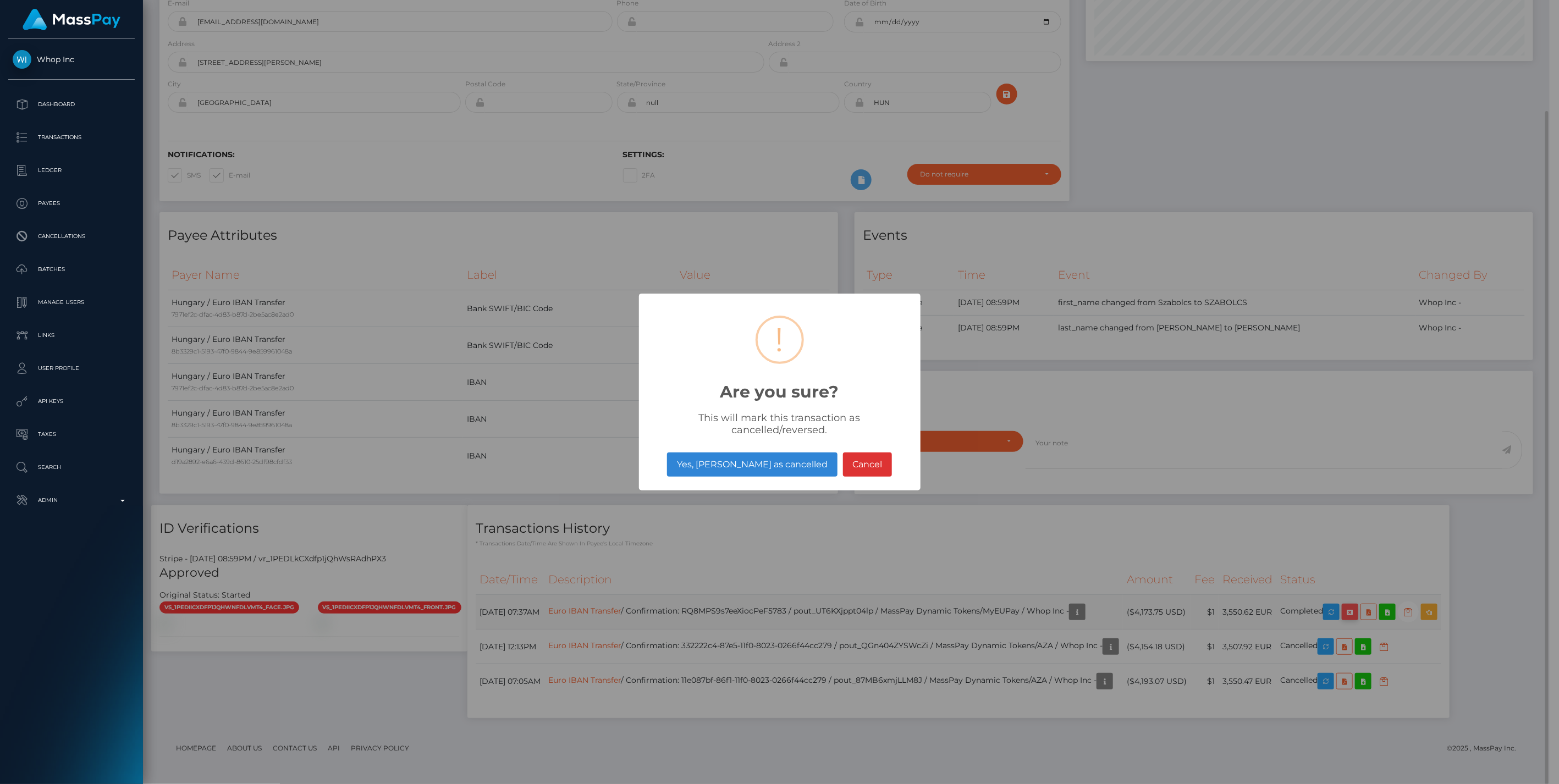
scroll to position [549649, 549558]
click at [754, 469] on button "Yes, mark as cancelled" at bounding box center [752, 465] width 170 height 25
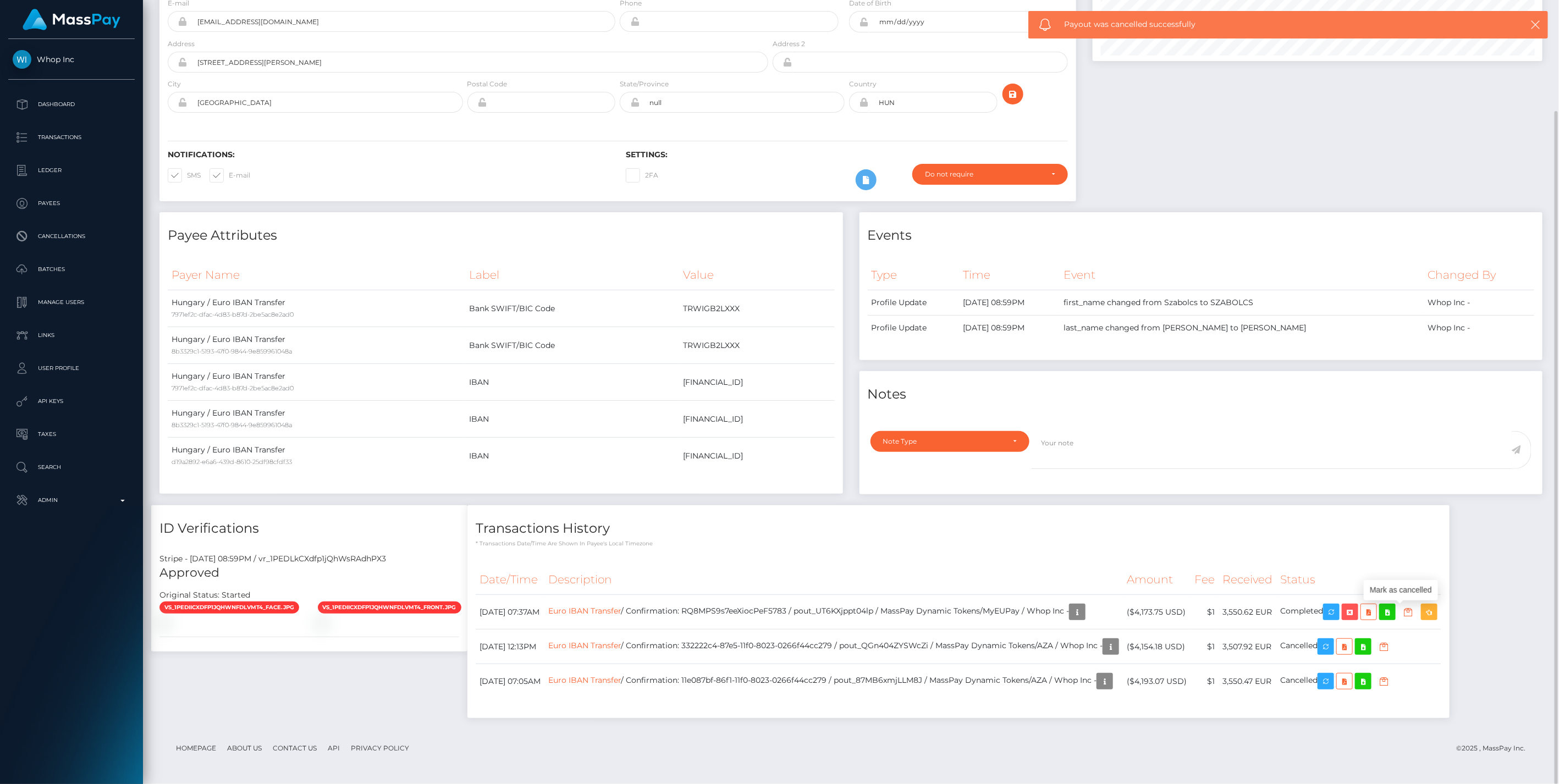
scroll to position [132, 450]
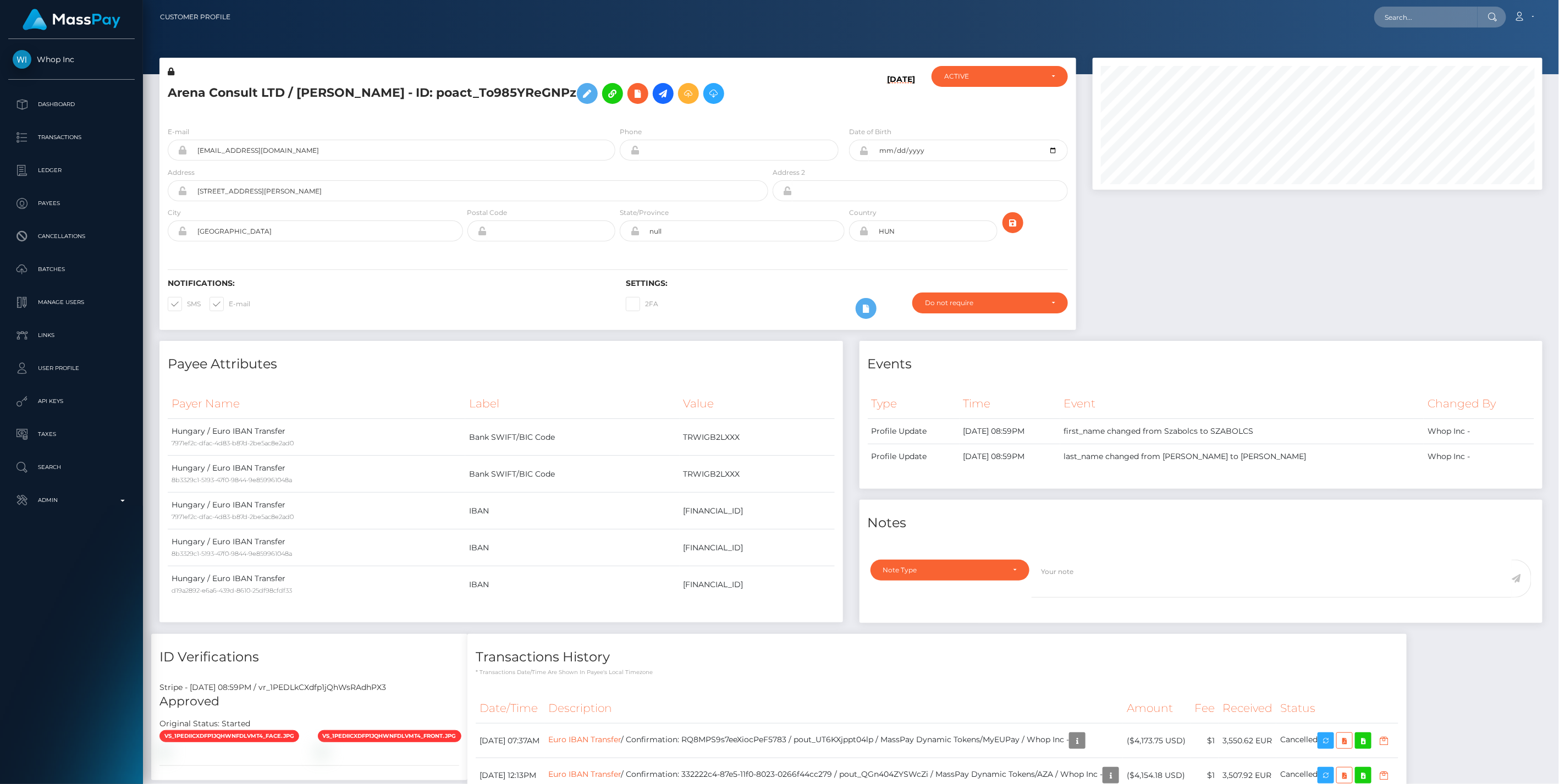
scroll to position [132, 450]
click at [1299, 254] on div at bounding box center [1318, 199] width 466 height 283
click at [124, 494] on p "Admin" at bounding box center [71, 500] width 117 height 17
click at [85, 563] on span "Balance Adjustments" at bounding box center [71, 564] width 117 height 12
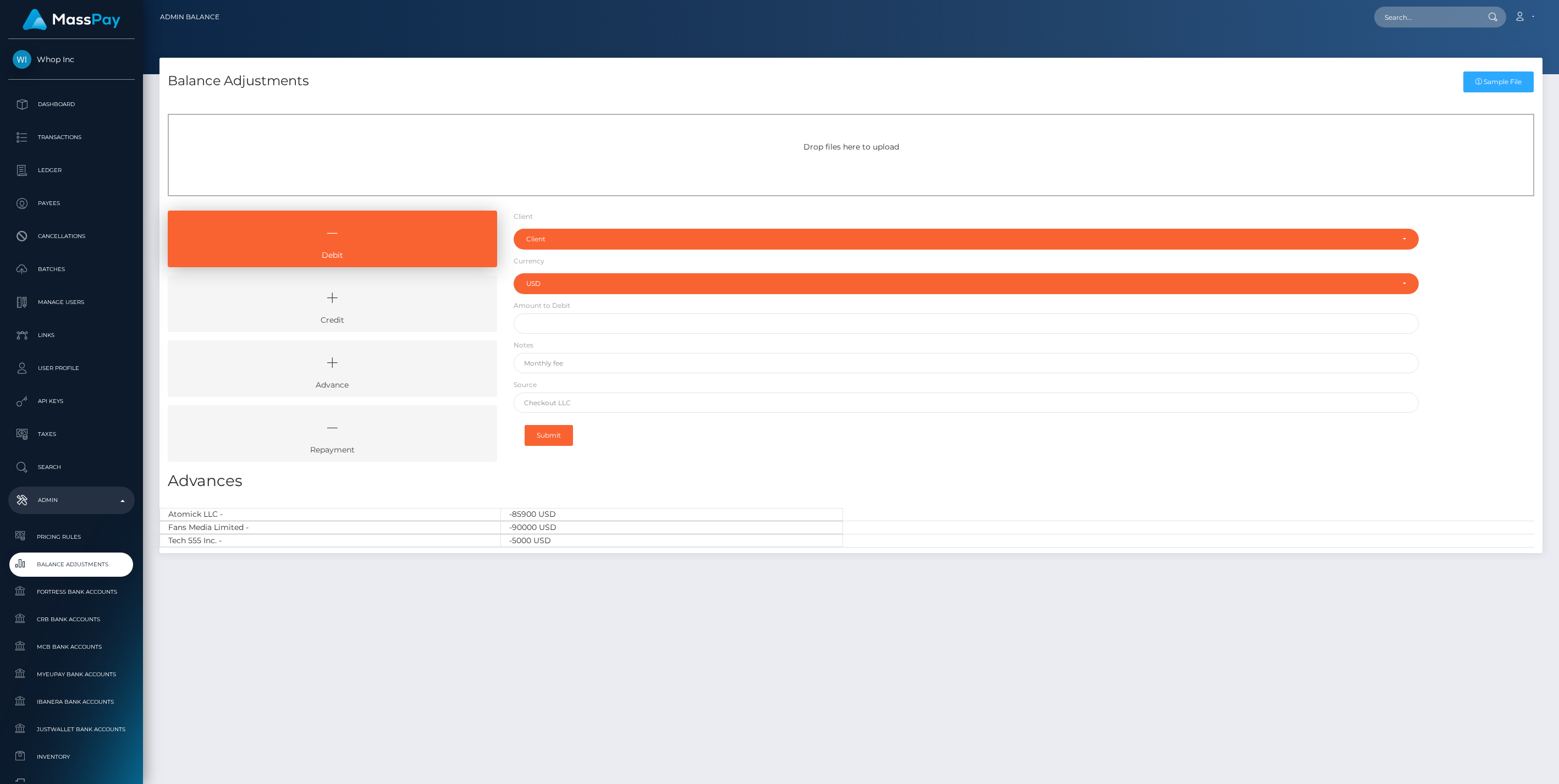
select select "USD"
click at [361, 307] on icon at bounding box center [332, 298] width 304 height 33
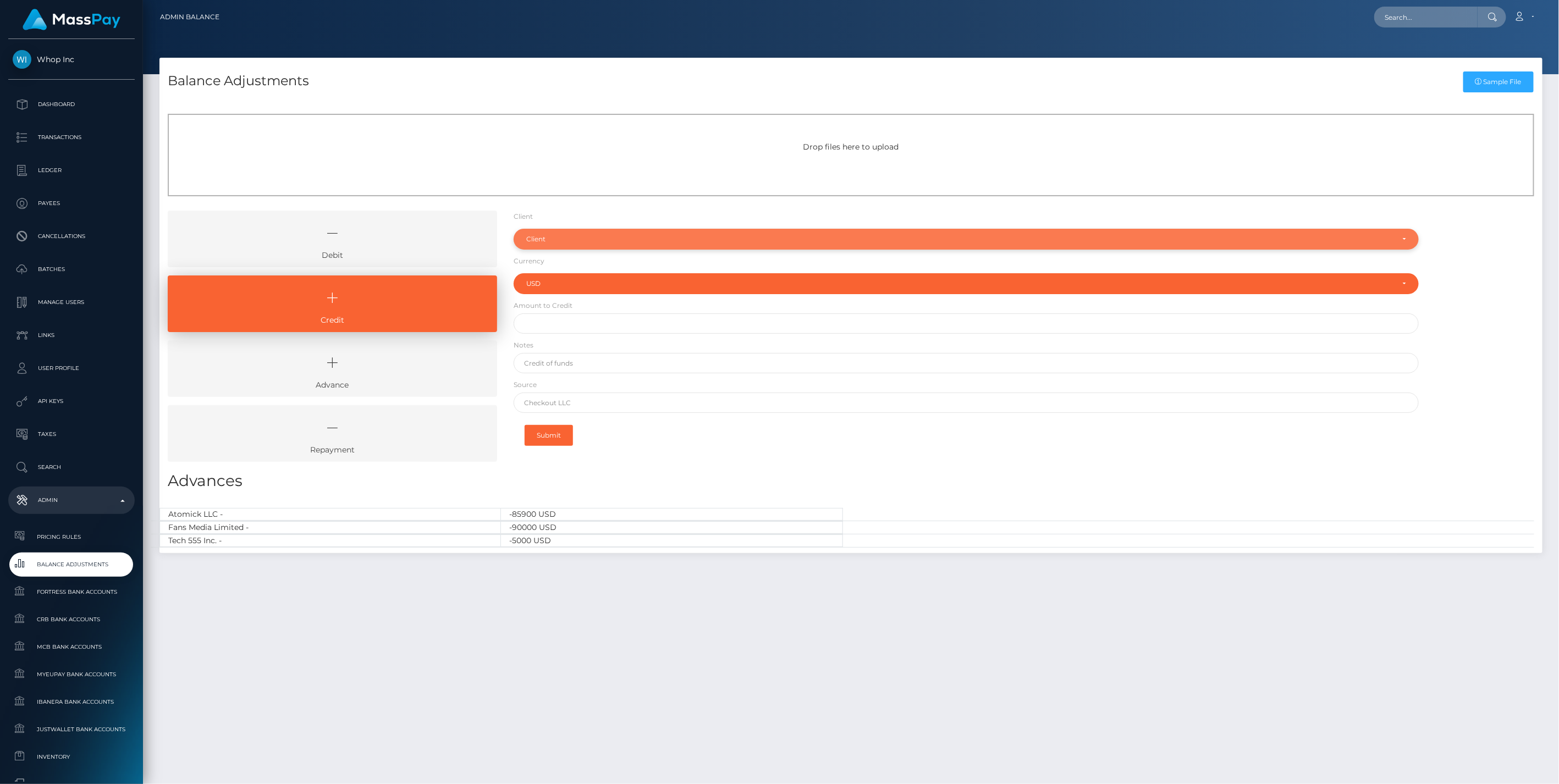
click at [556, 236] on div "Client" at bounding box center [960, 239] width 868 height 9
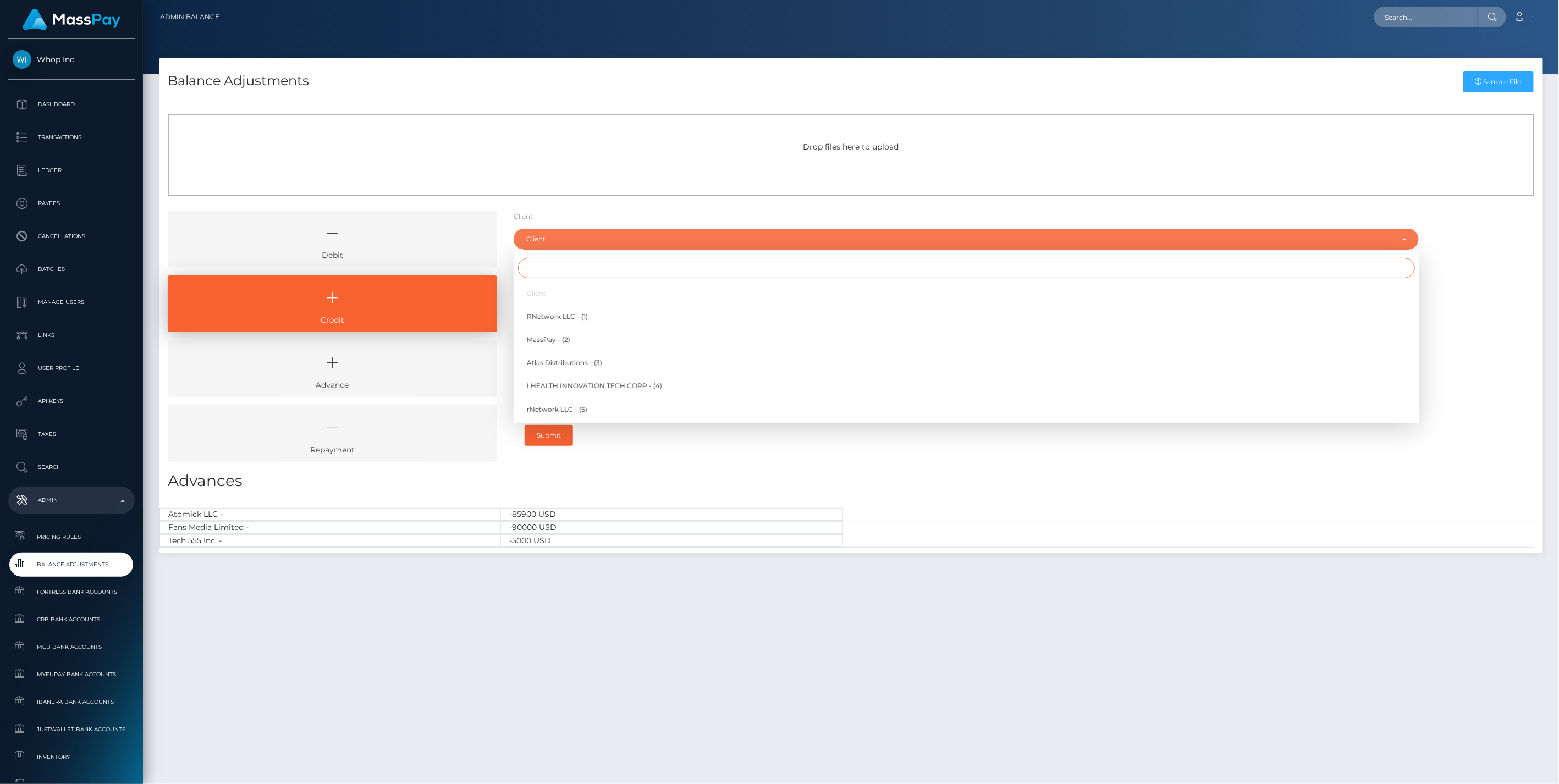
click at [544, 268] on input "Search" at bounding box center [967, 267] width 897 height 20
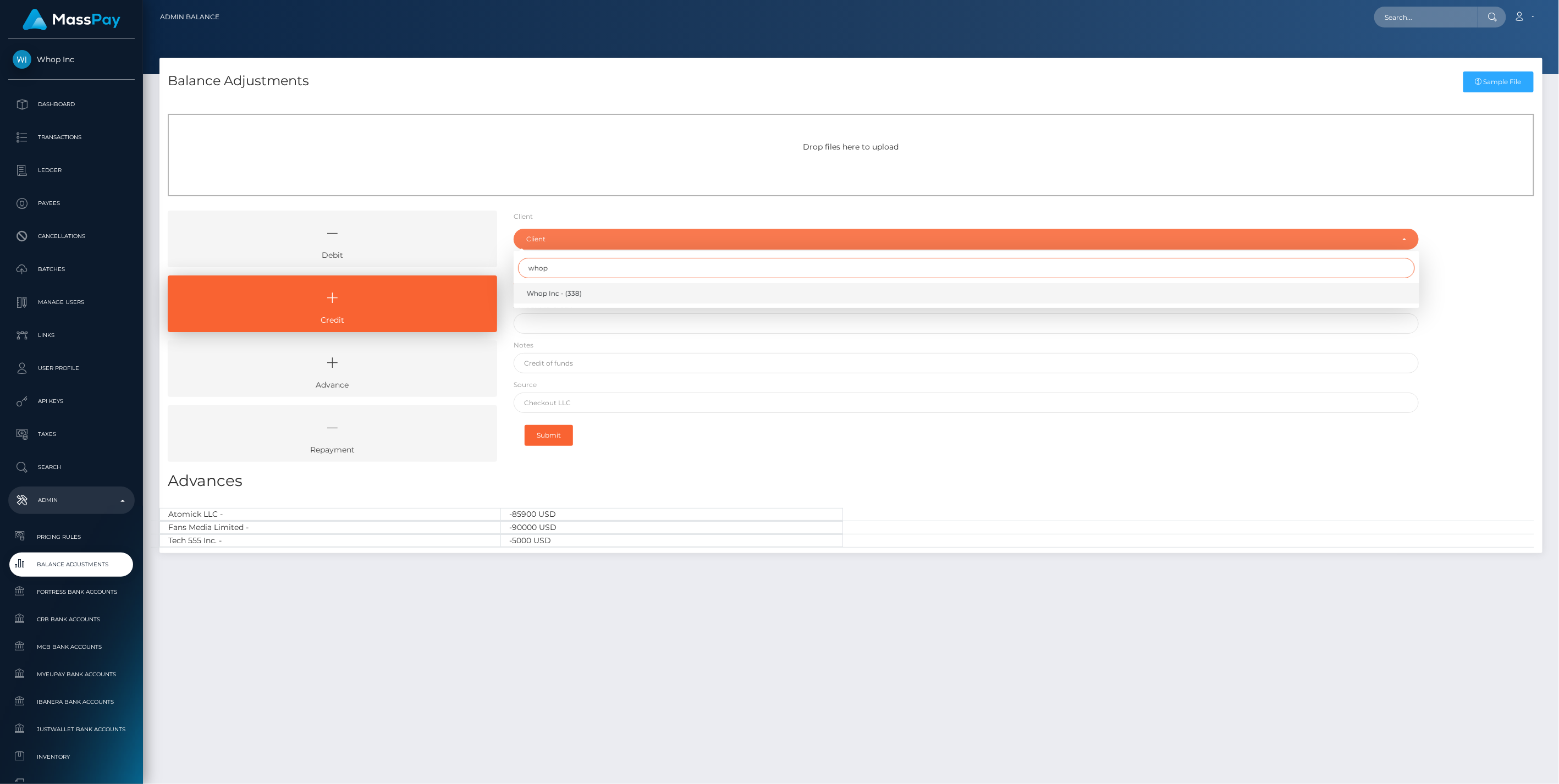
type input "whop"
click at [561, 289] on span "Whop Inc - (338)" at bounding box center [554, 293] width 55 height 10
select select "338"
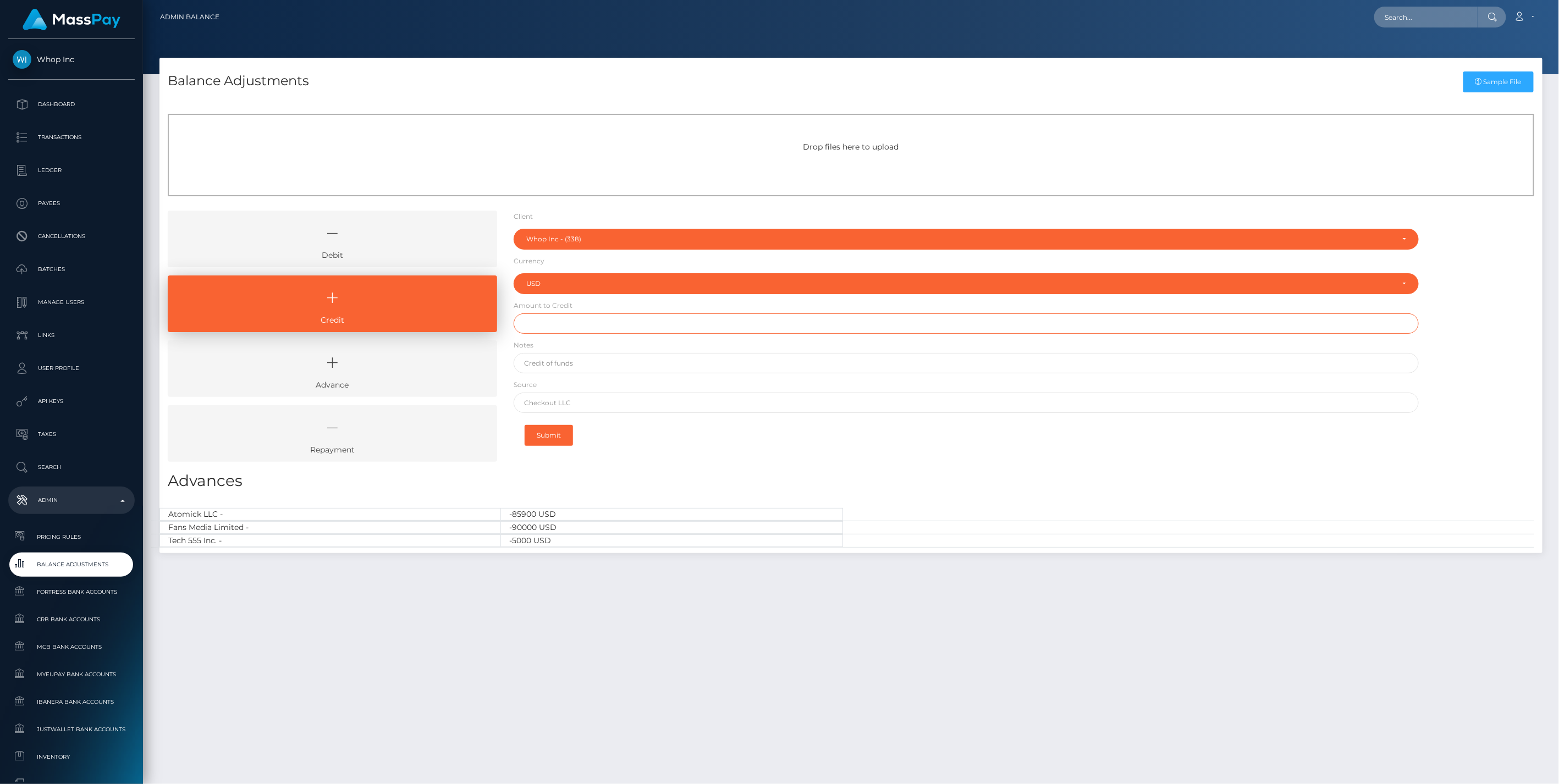
click at [549, 324] on input "text" at bounding box center [967, 323] width 906 height 20
paste input "92,067.66"
type input "$92,067.66"
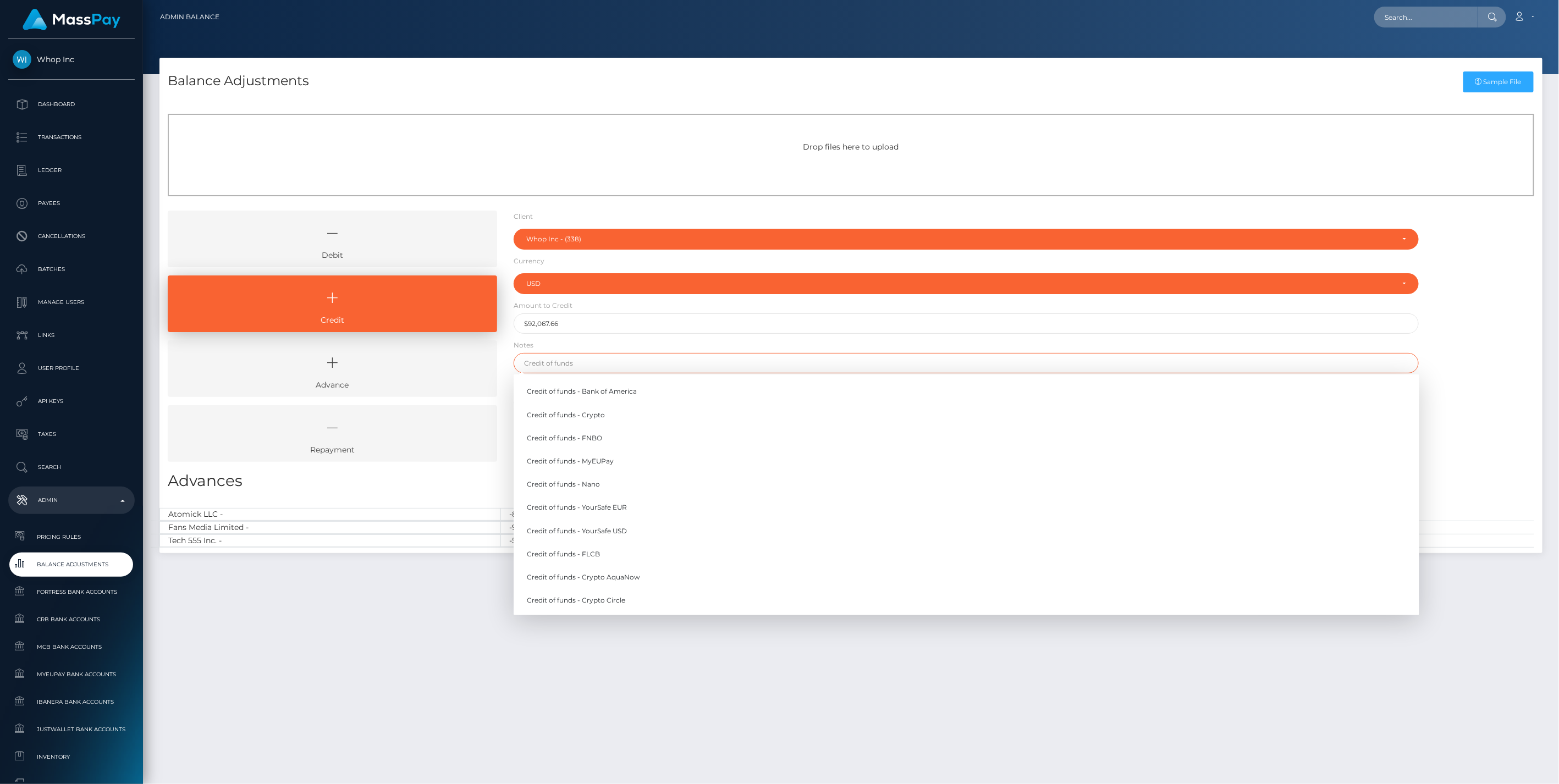
click at [563, 365] on input "text" at bounding box center [967, 363] width 906 height 20
click at [589, 459] on link "Credit of funds - MyEUPay" at bounding box center [967, 461] width 906 height 20
type input "Credit of funds - MyEUPay"
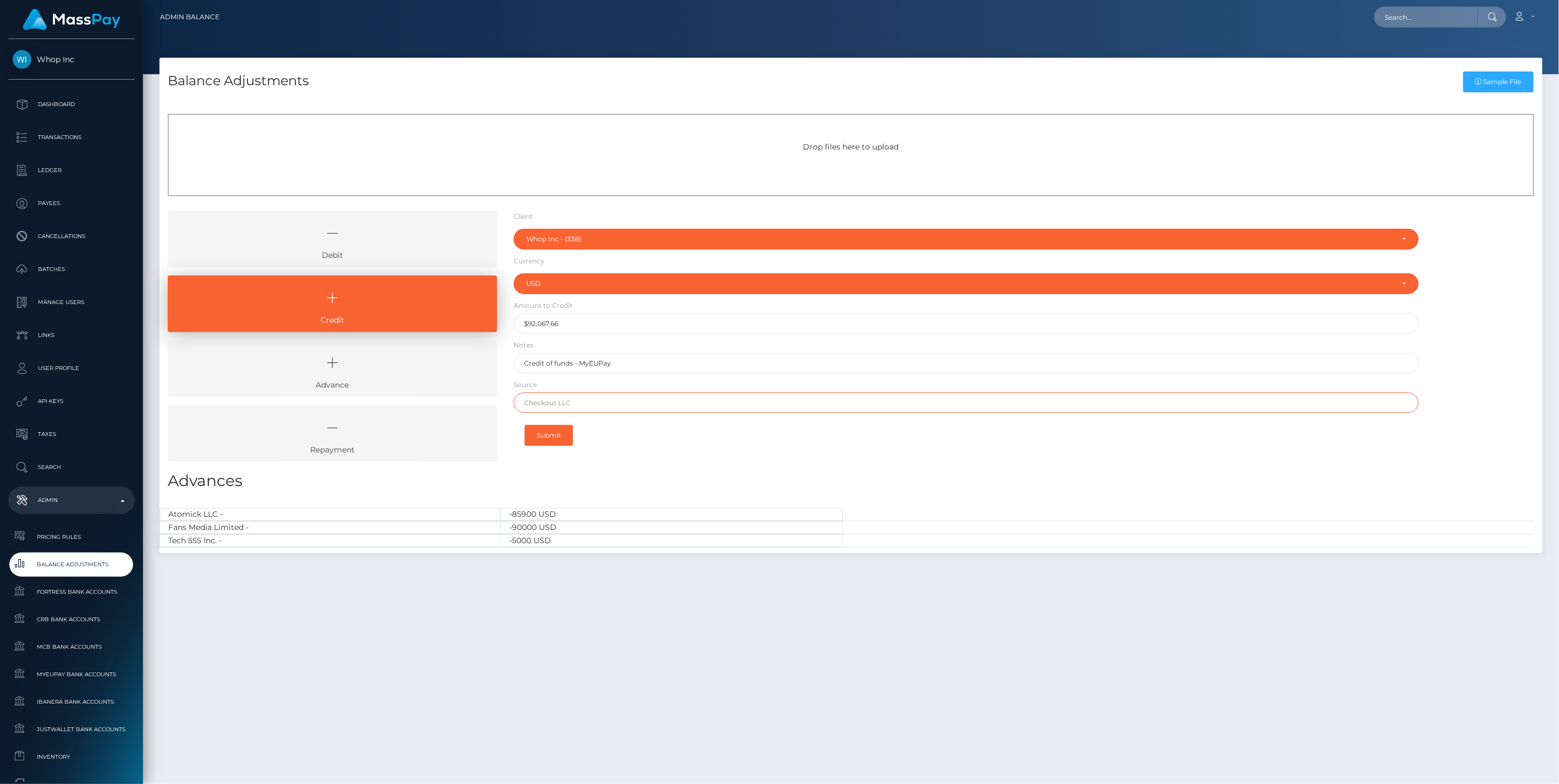
click at [550, 400] on input "text" at bounding box center [967, 402] width 906 height 20
paste input "CHECKOUT SAS"
type input "CHECKOUT SAS"
click at [555, 440] on button "Submit" at bounding box center [549, 435] width 48 height 21
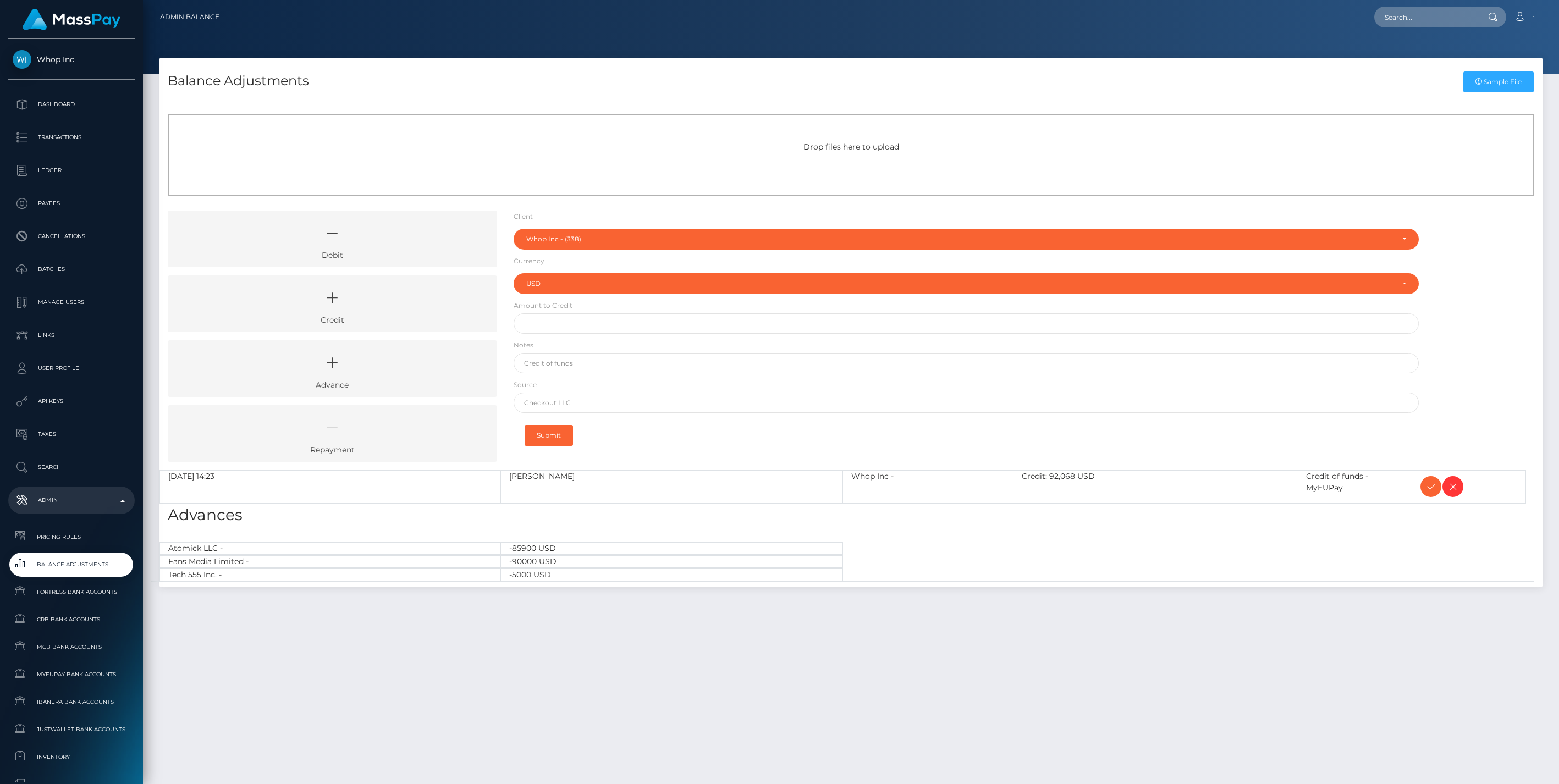
select select "338"
select select "USD"
click at [1434, 487] on icon at bounding box center [1431, 487] width 13 height 14
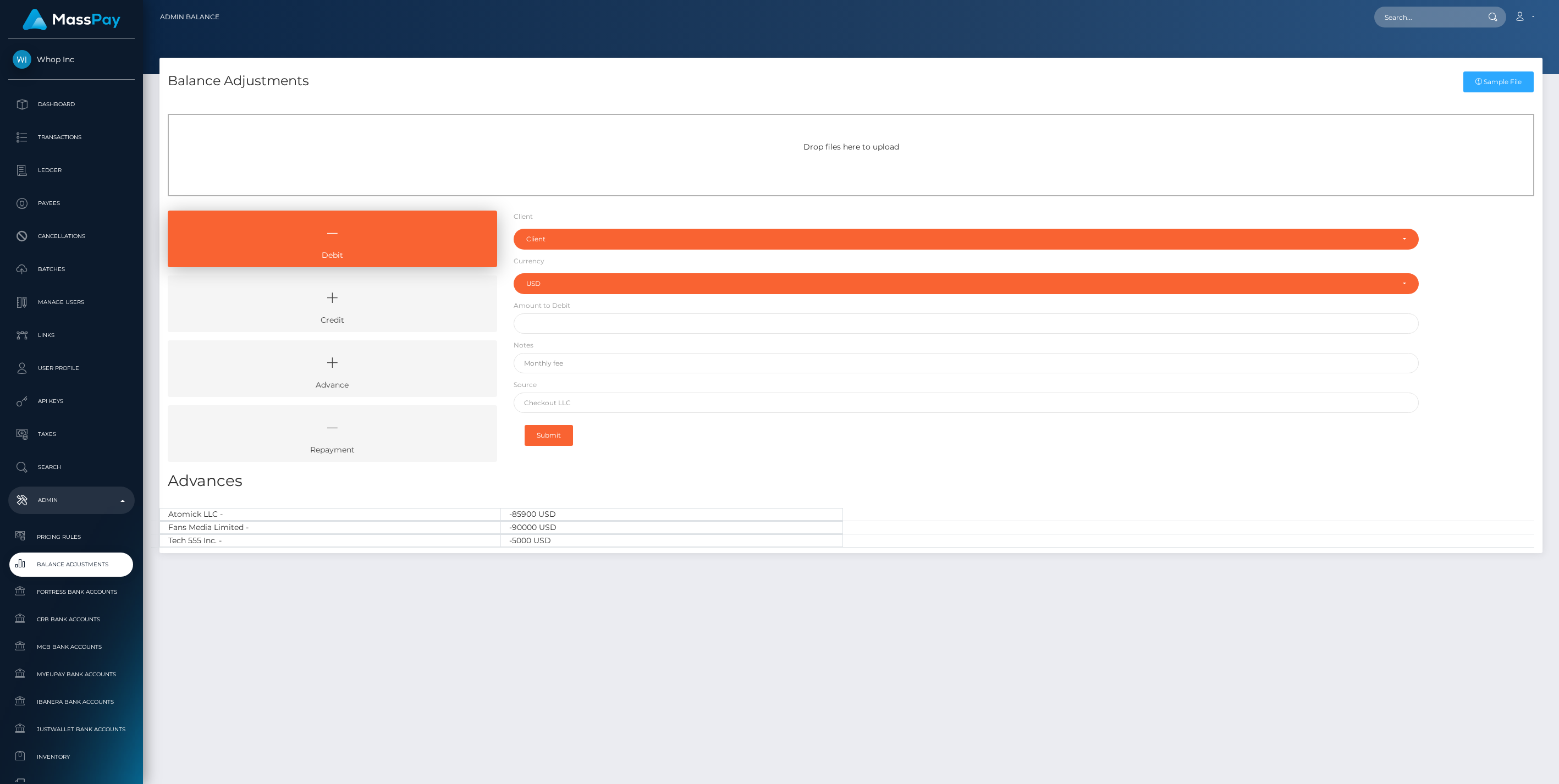
select select "USD"
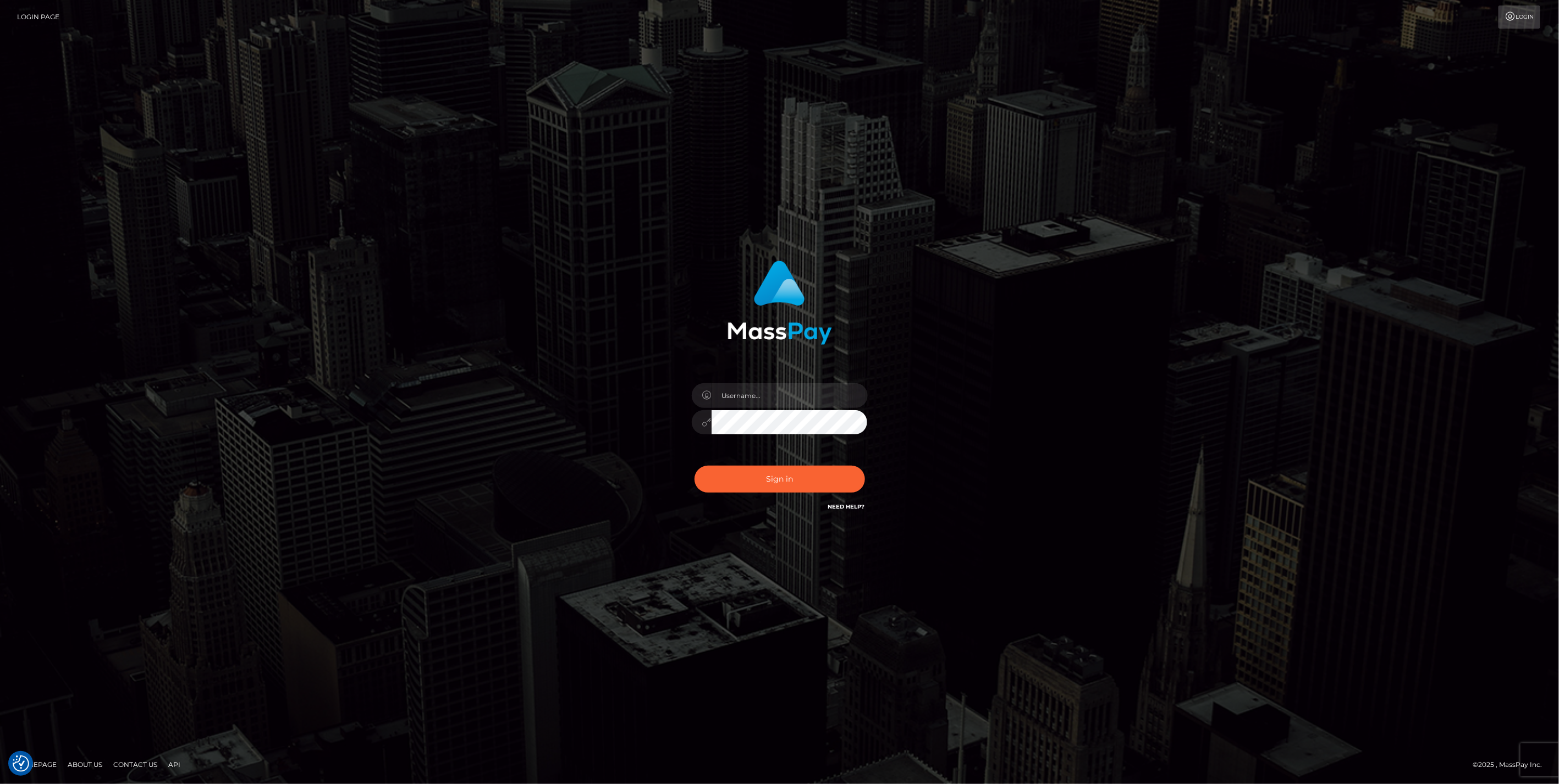
type input "jlo"
click at [800, 475] on button "Sign in" at bounding box center [780, 479] width 171 height 27
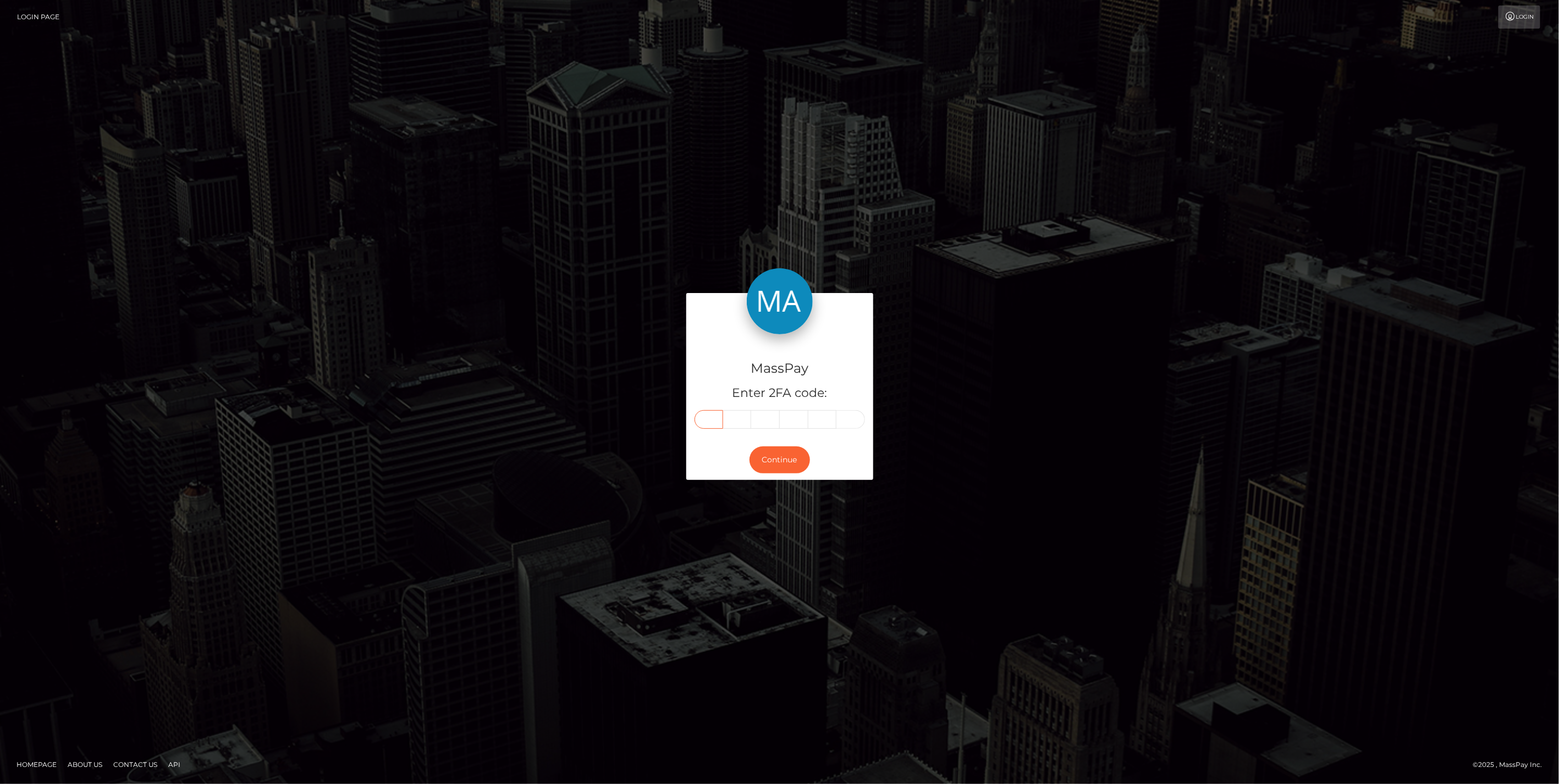
paste input "8"
type input "8"
type input "2"
type input "8"
type input "1"
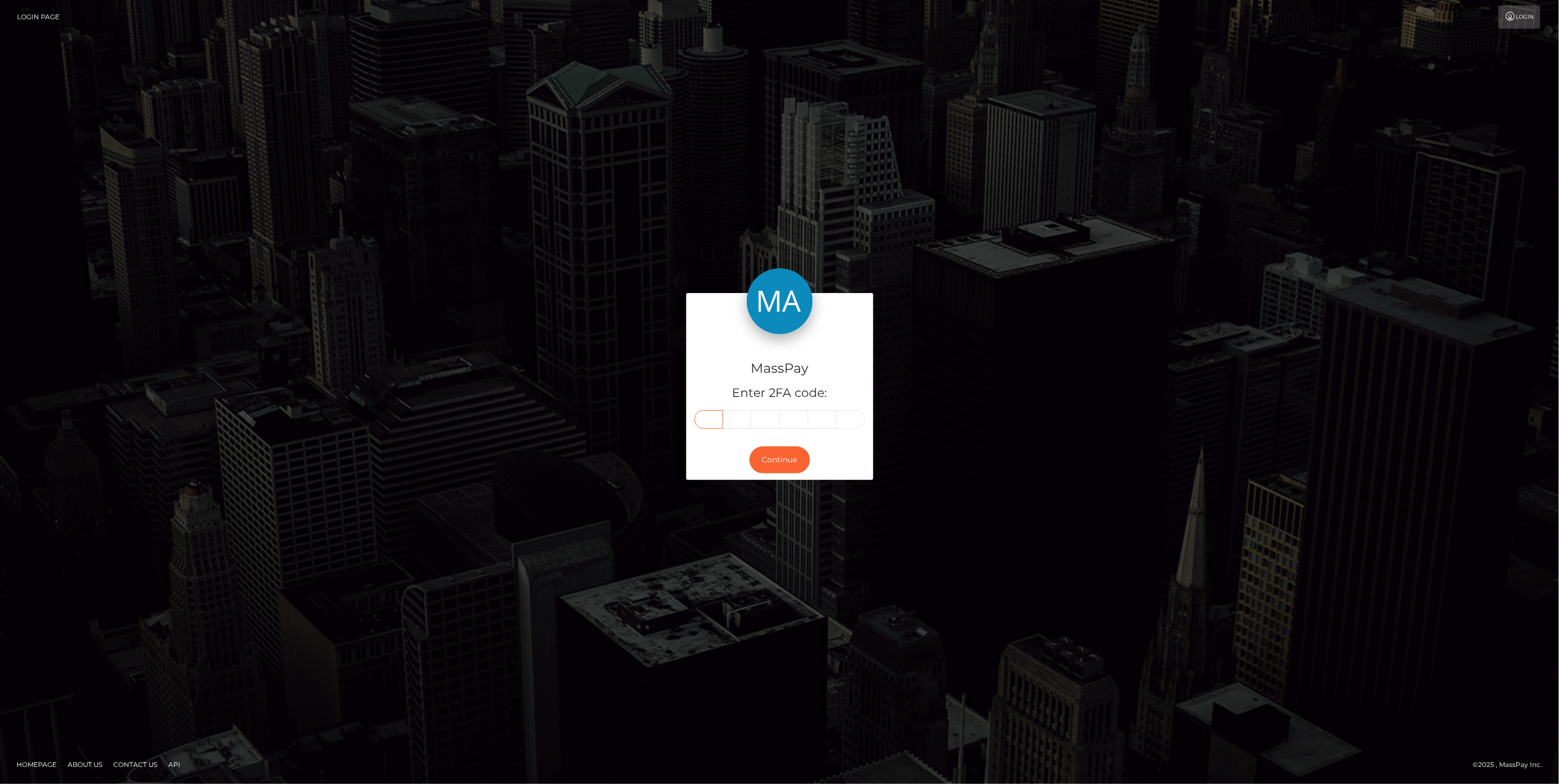
type input "1"
type input "2"
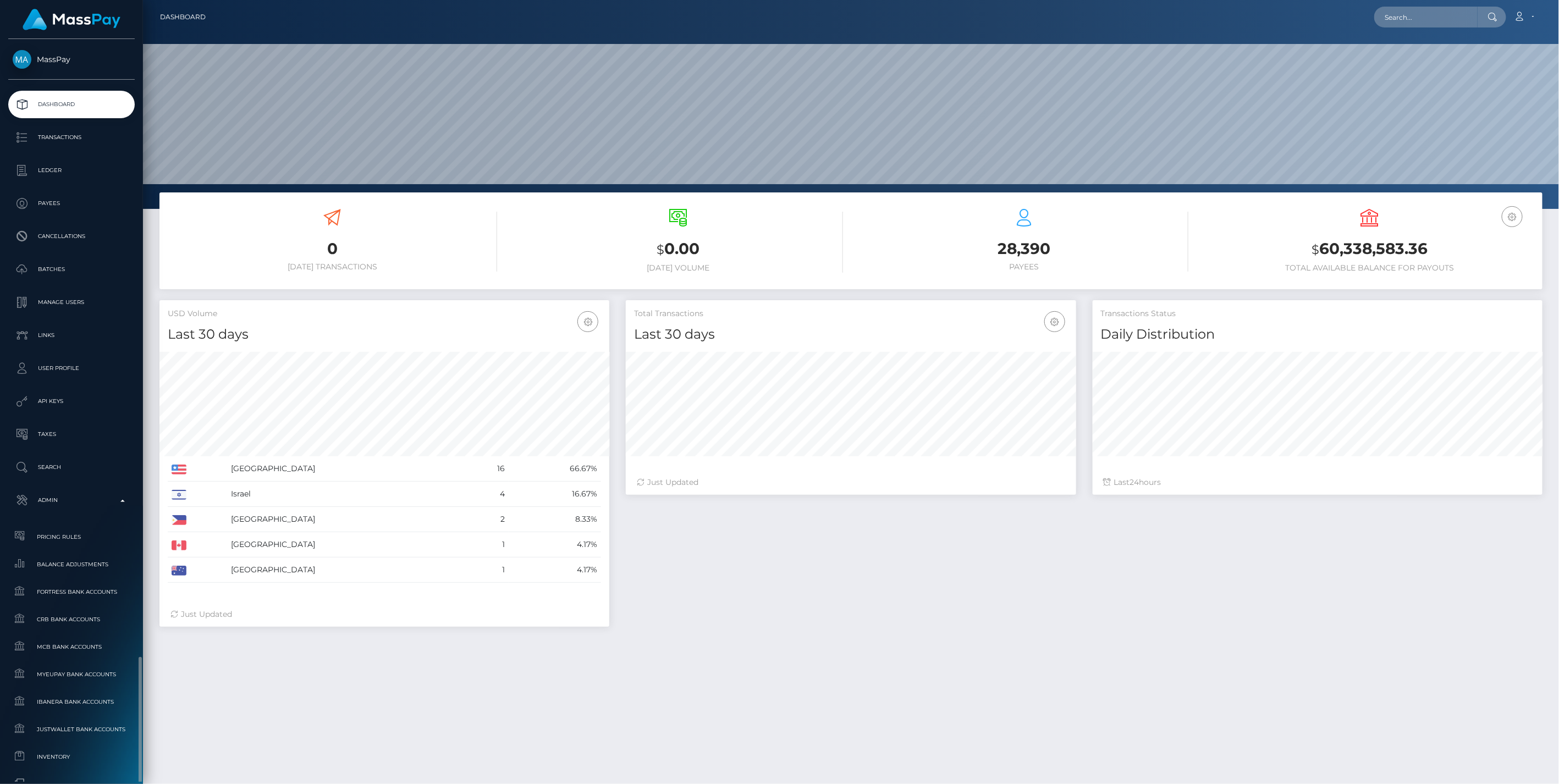
scroll to position [194, 450]
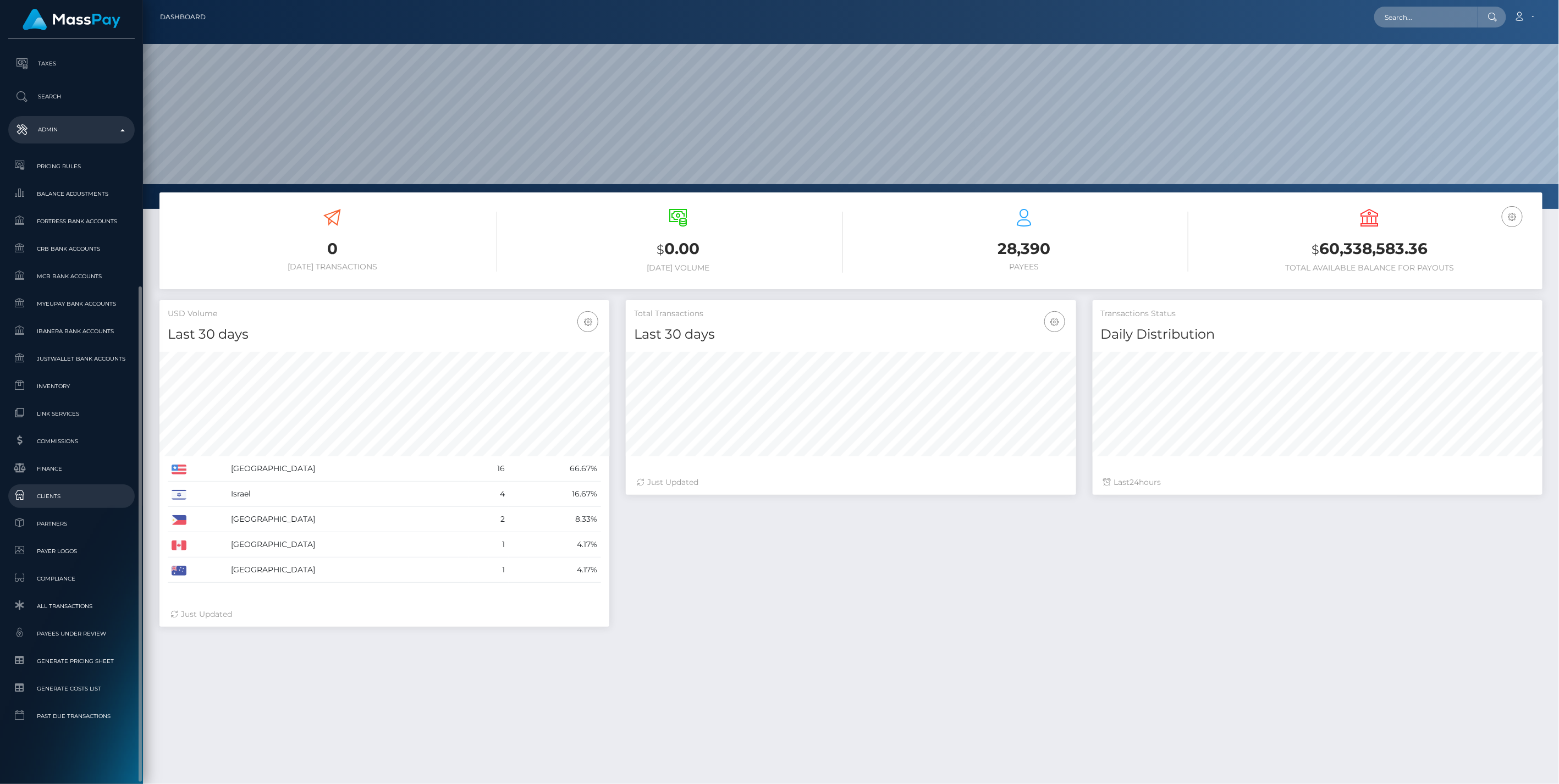
click at [42, 497] on span "Clients" at bounding box center [71, 496] width 117 height 12
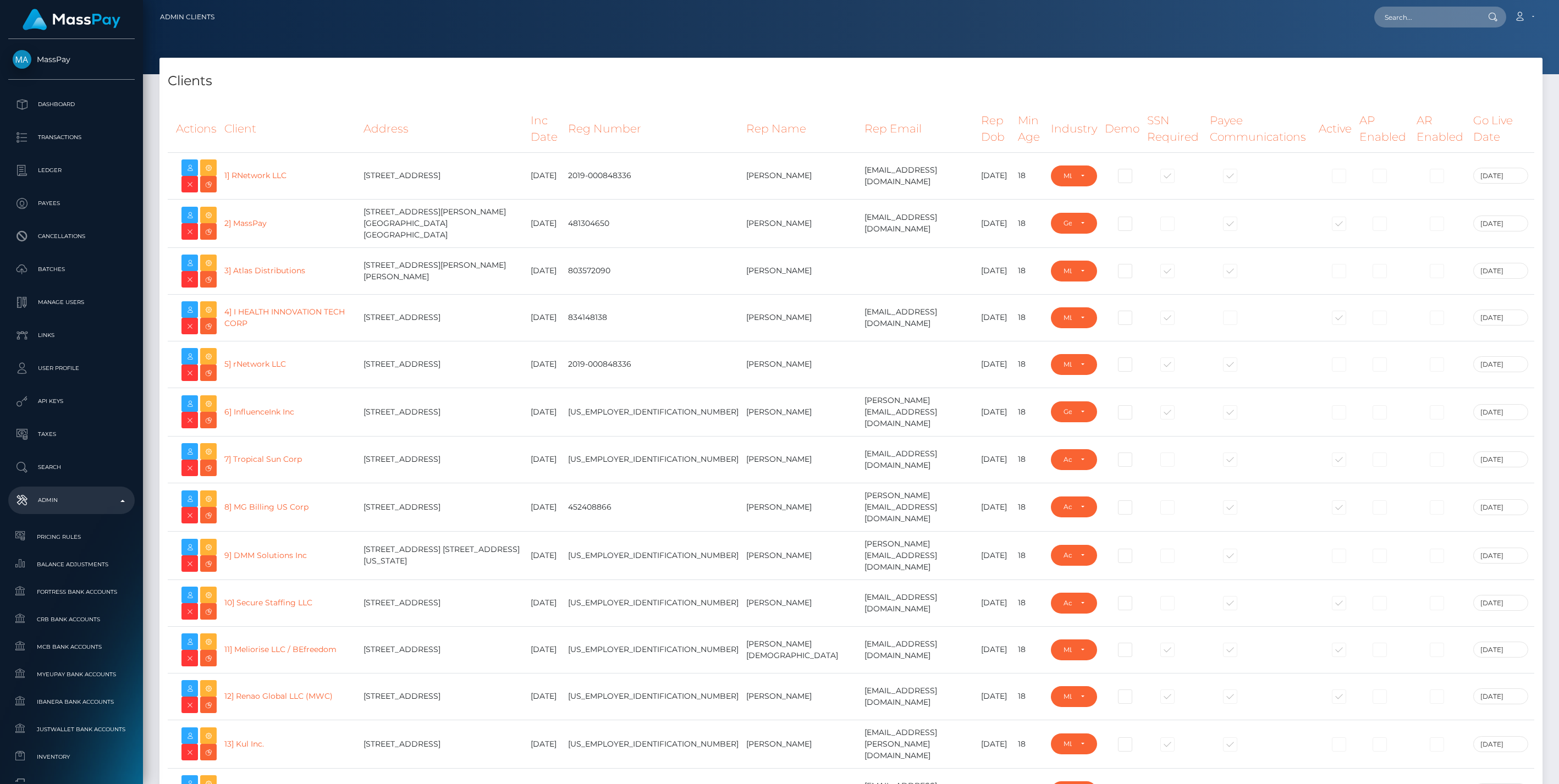
select select "223"
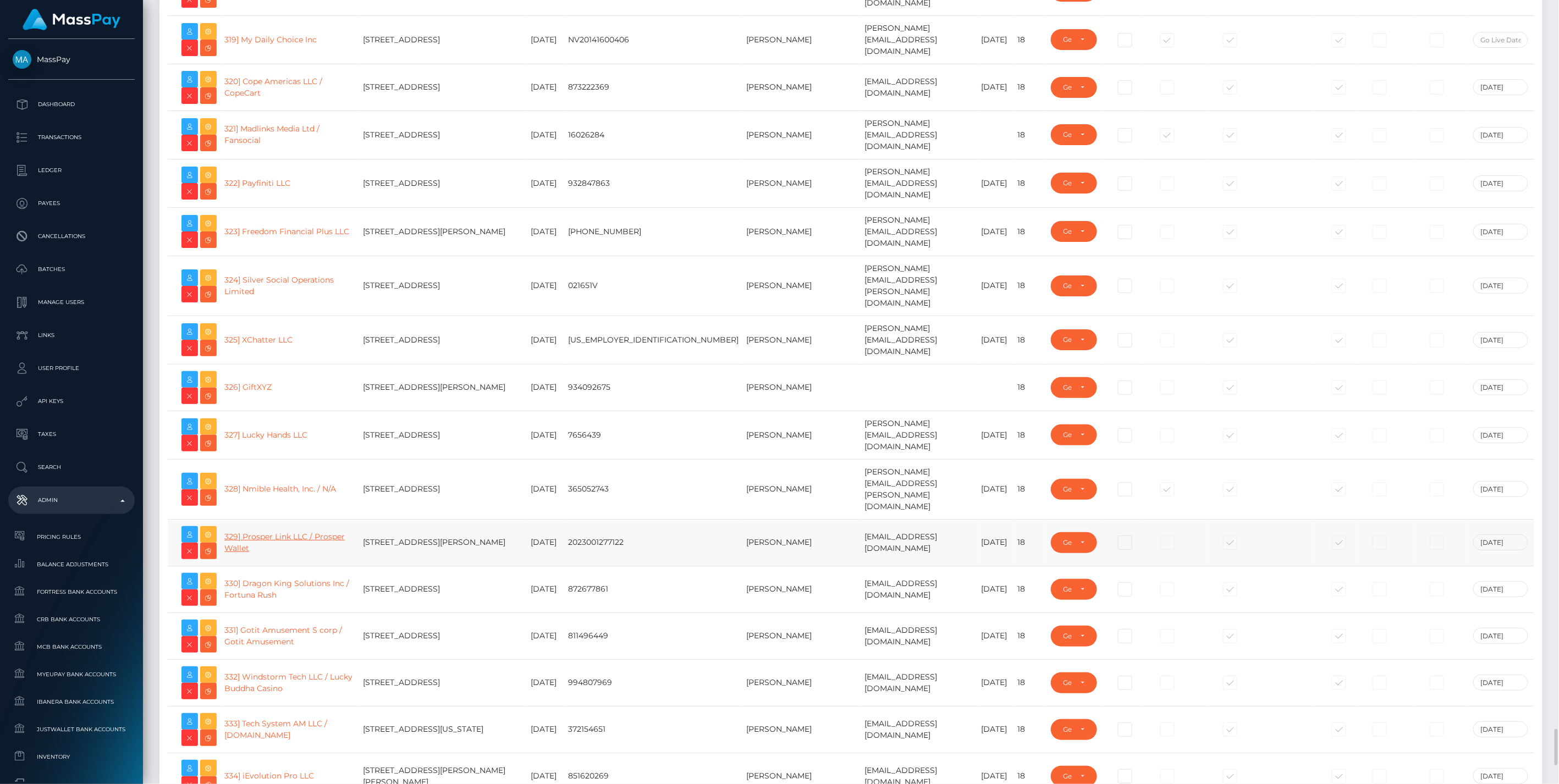
scroll to position [15120, 0]
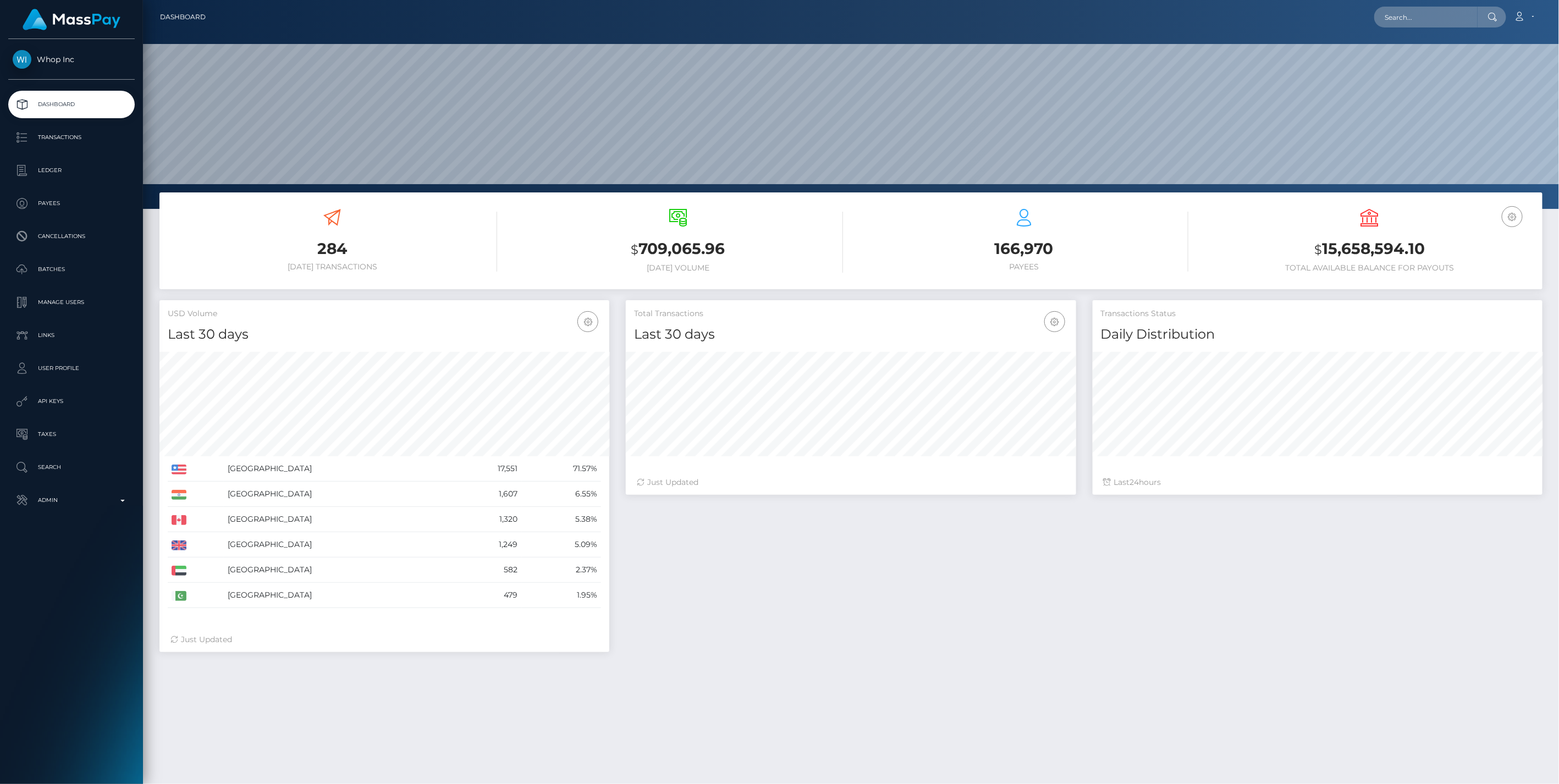
scroll to position [194, 450]
click at [52, 166] on p "Ledger" at bounding box center [71, 170] width 117 height 17
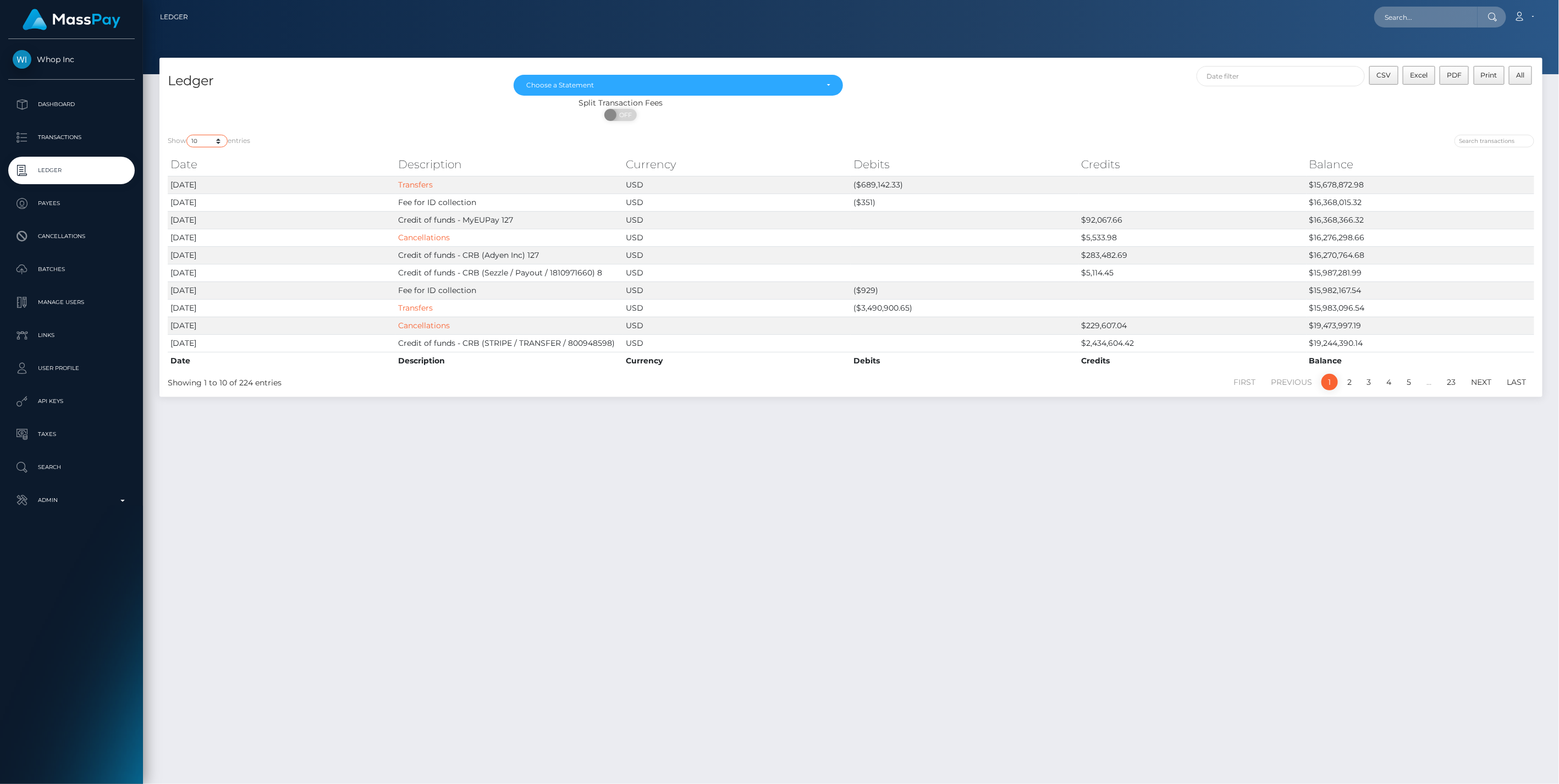
click at [217, 141] on select "10 25 50 100 250" at bounding box center [207, 141] width 41 height 12
select select "250"
click at [188, 135] on select "10 25 50 100 250" at bounding box center [207, 141] width 41 height 12
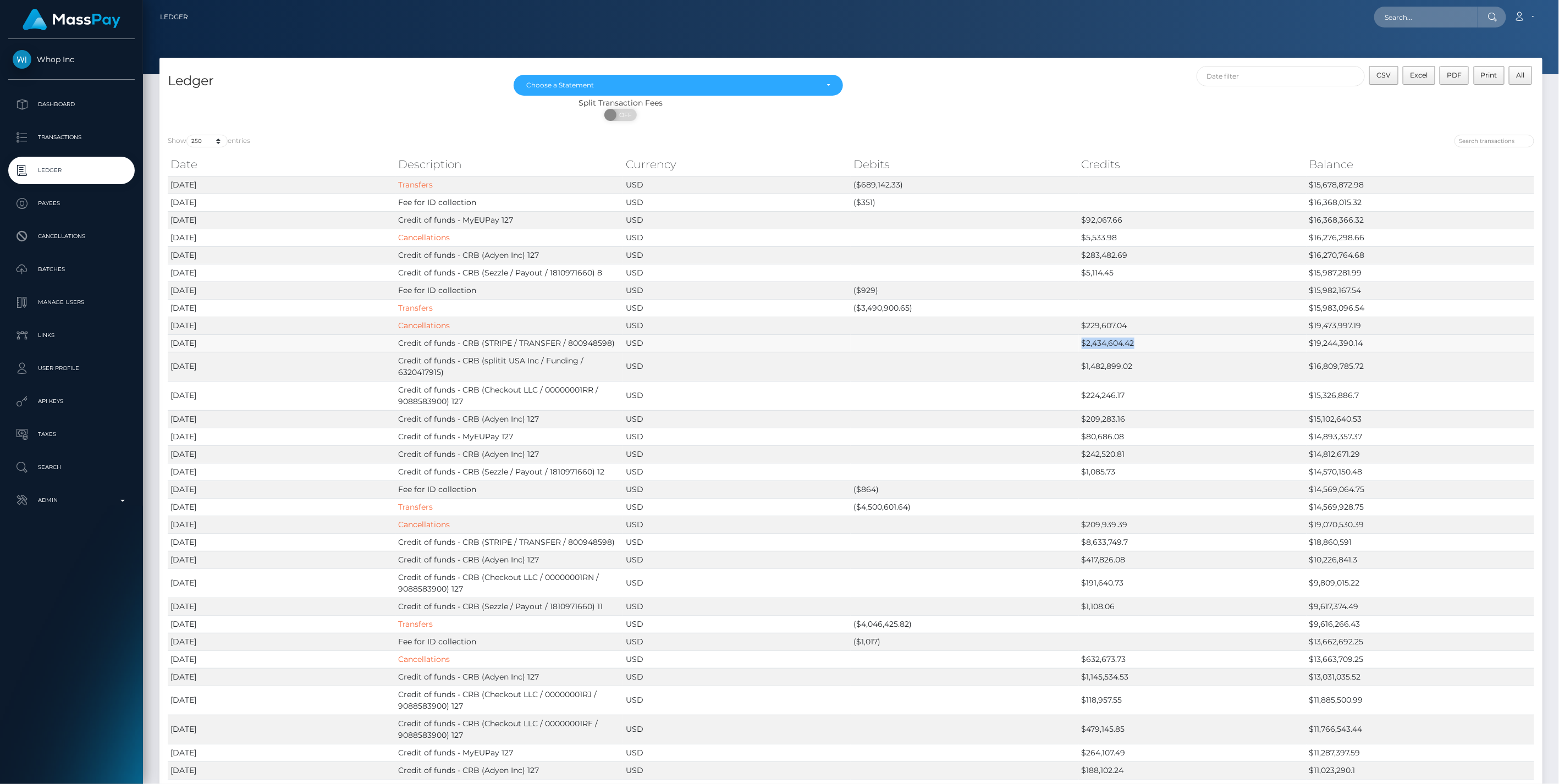
drag, startPoint x: 1145, startPoint y: 347, endPoint x: 1082, endPoint y: 348, distance: 63.0
click at [1082, 348] on td "$2,434,604.42" at bounding box center [1193, 343] width 228 height 18
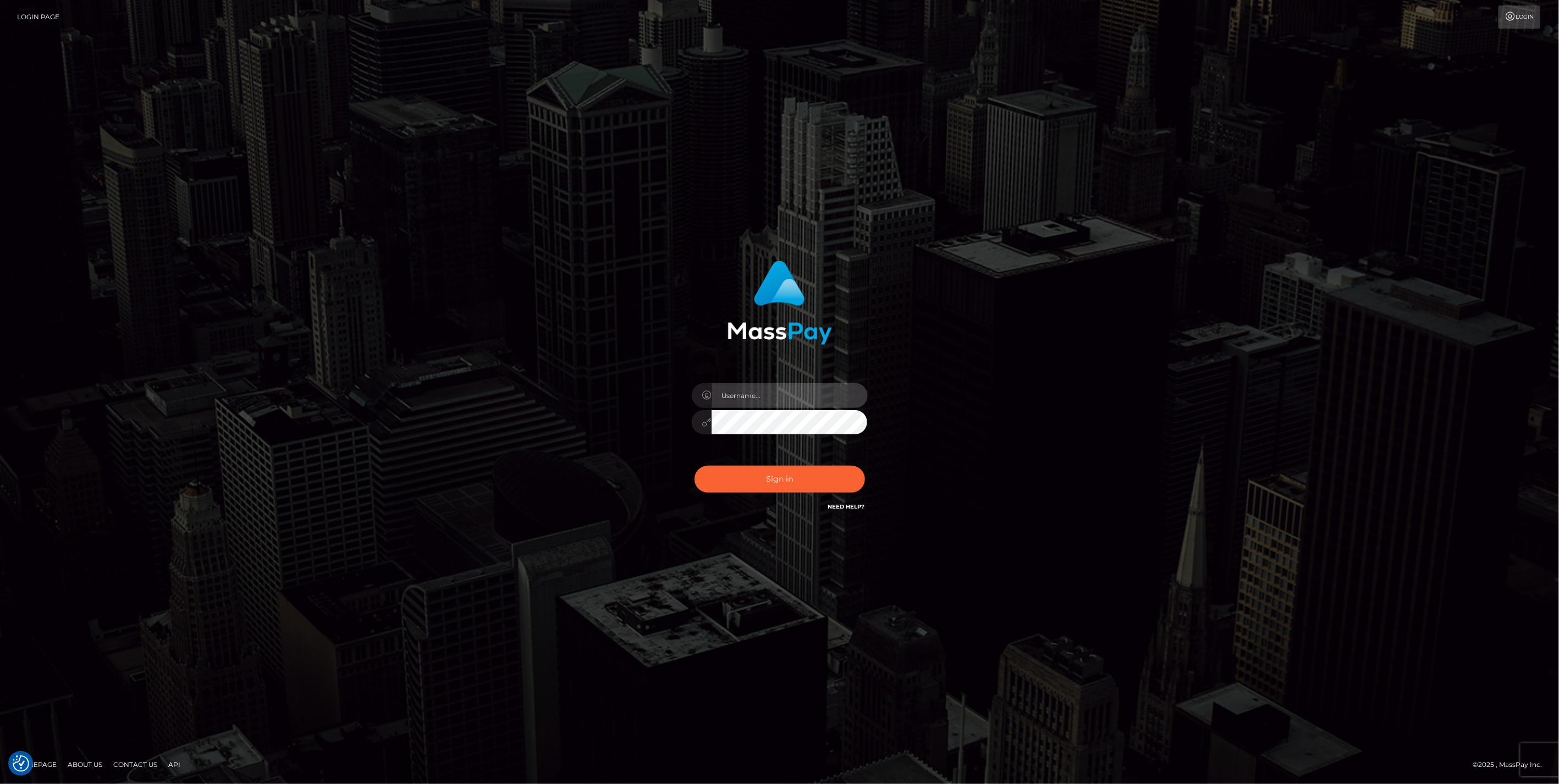
type input "jlo"
click at [771, 480] on button "Sign in" at bounding box center [780, 479] width 171 height 27
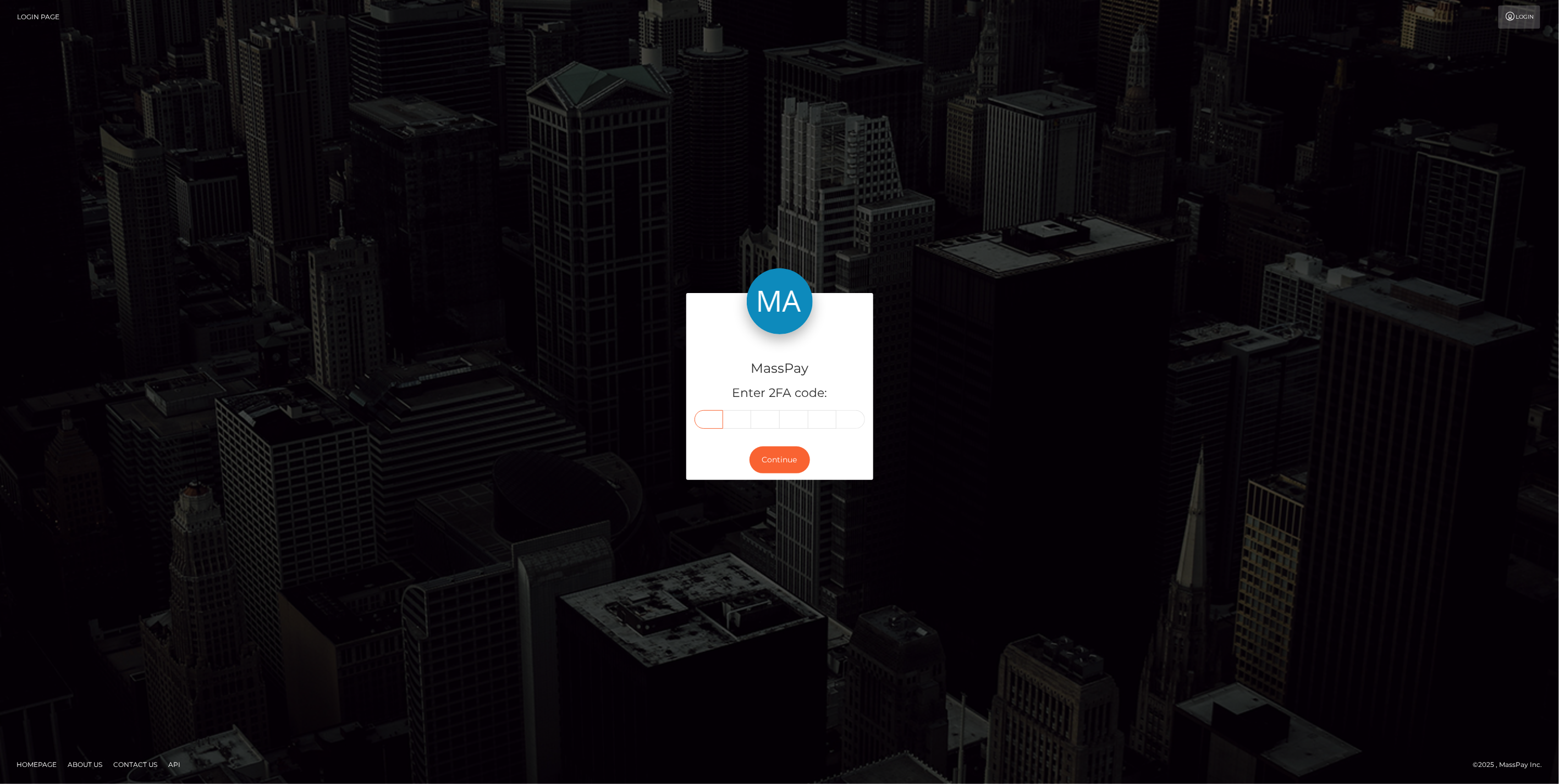
paste input "7"
type input "7"
type input "5"
type input "0"
type input "4"
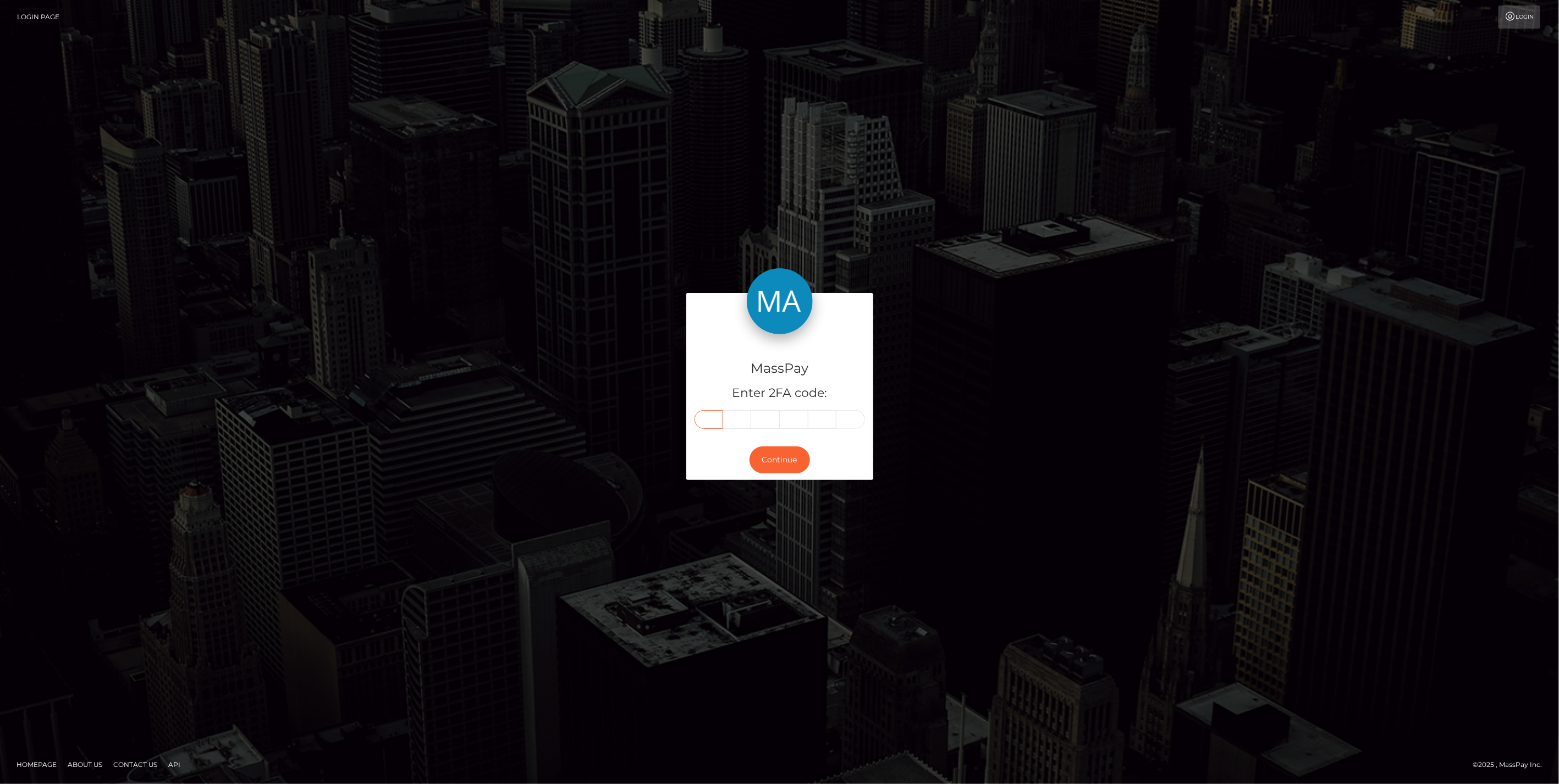
type input "5"
type input "8"
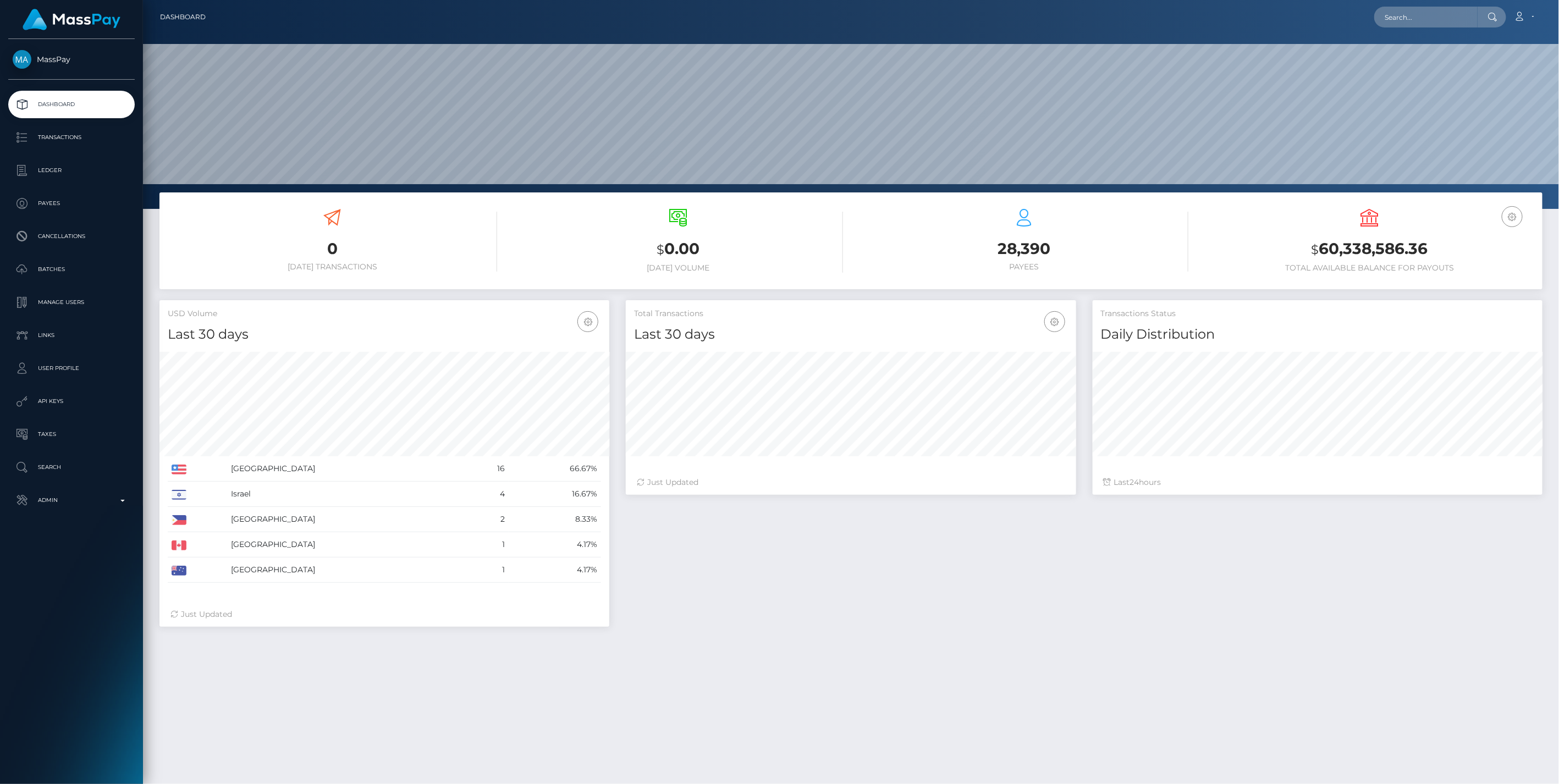
scroll to position [194, 450]
click at [119, 498] on p "Admin" at bounding box center [71, 500] width 117 height 17
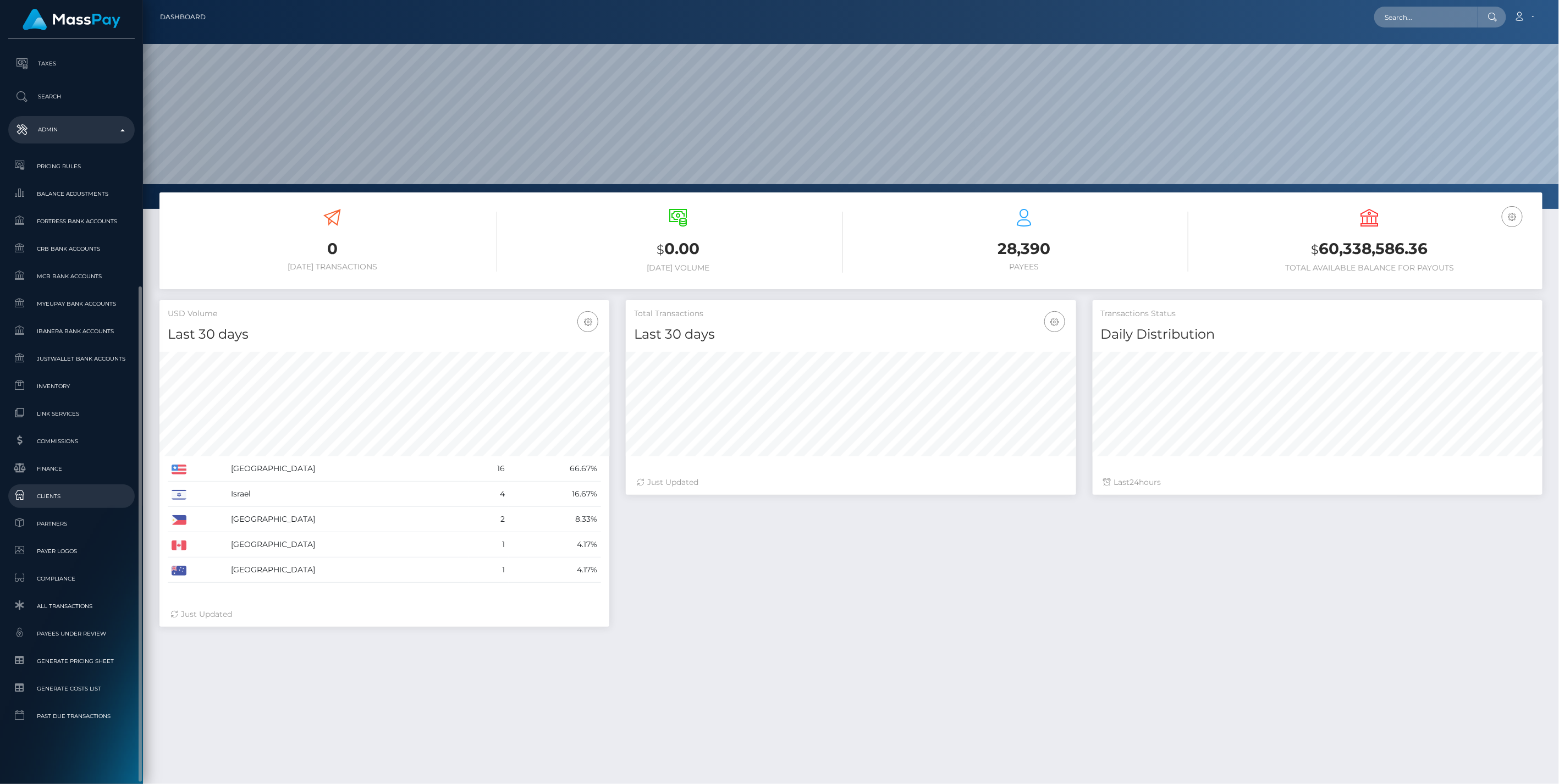
click at [51, 492] on span "Clients" at bounding box center [71, 496] width 117 height 12
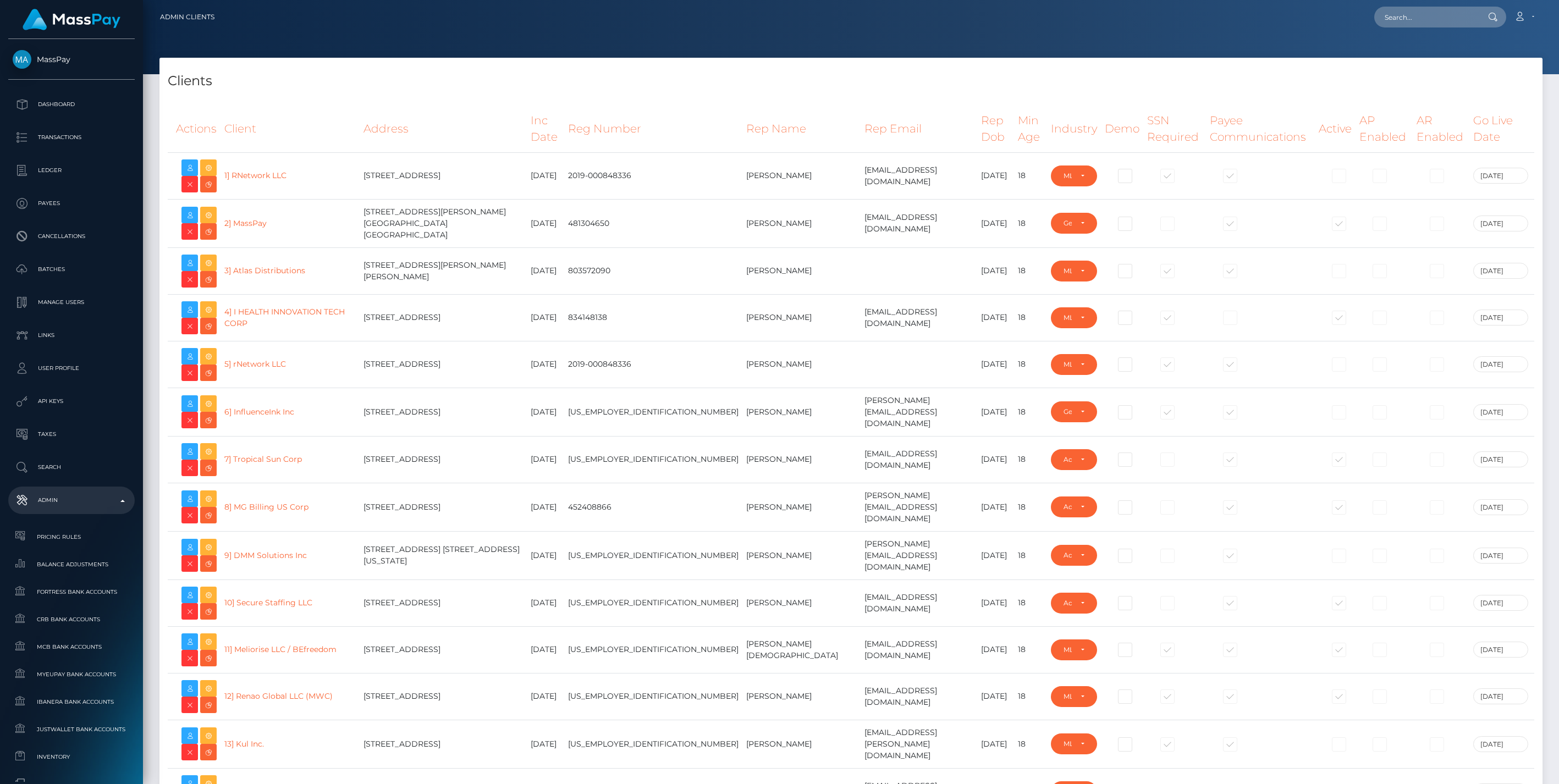
select select "223"
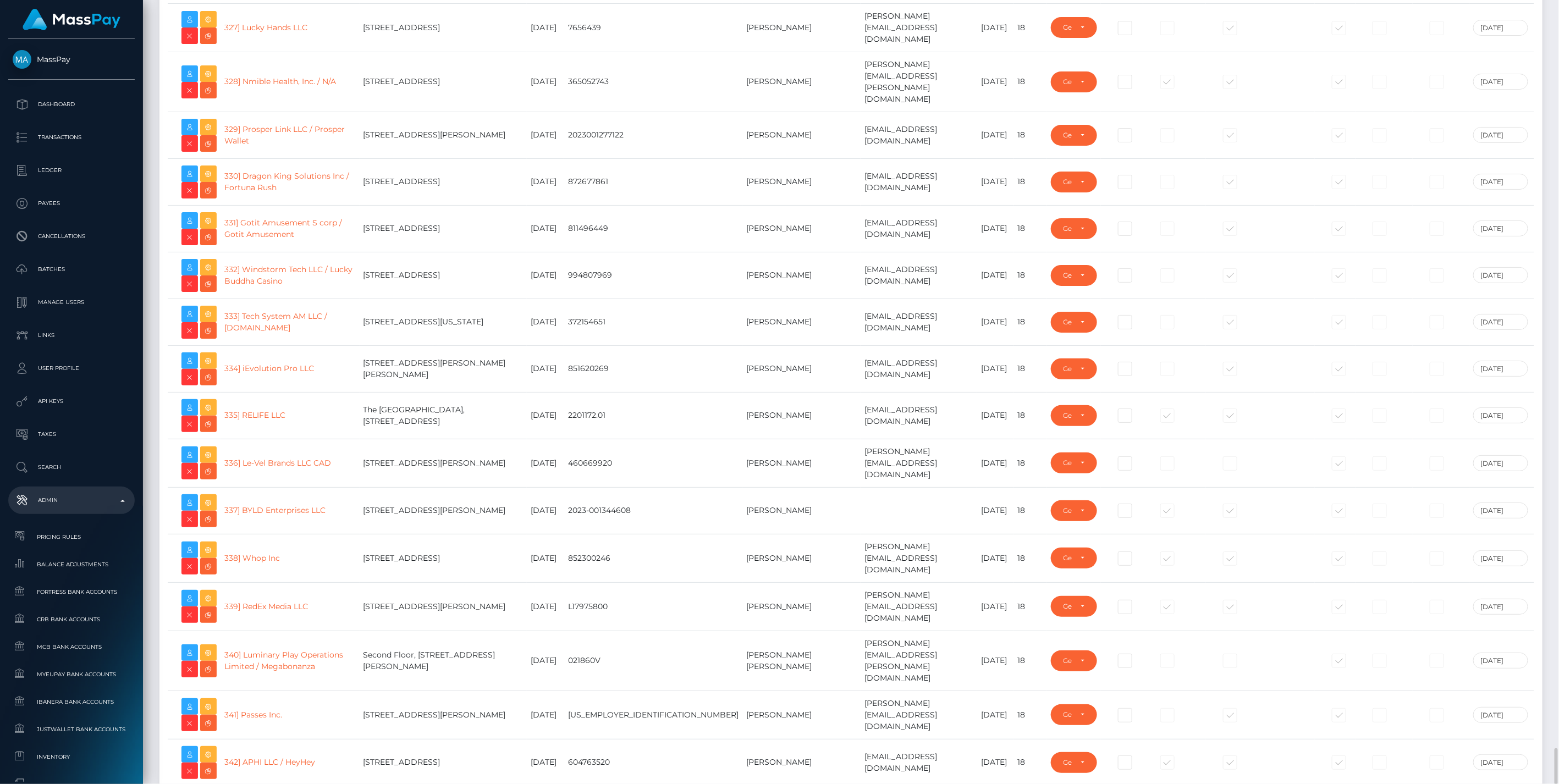
scroll to position [15528, 0]
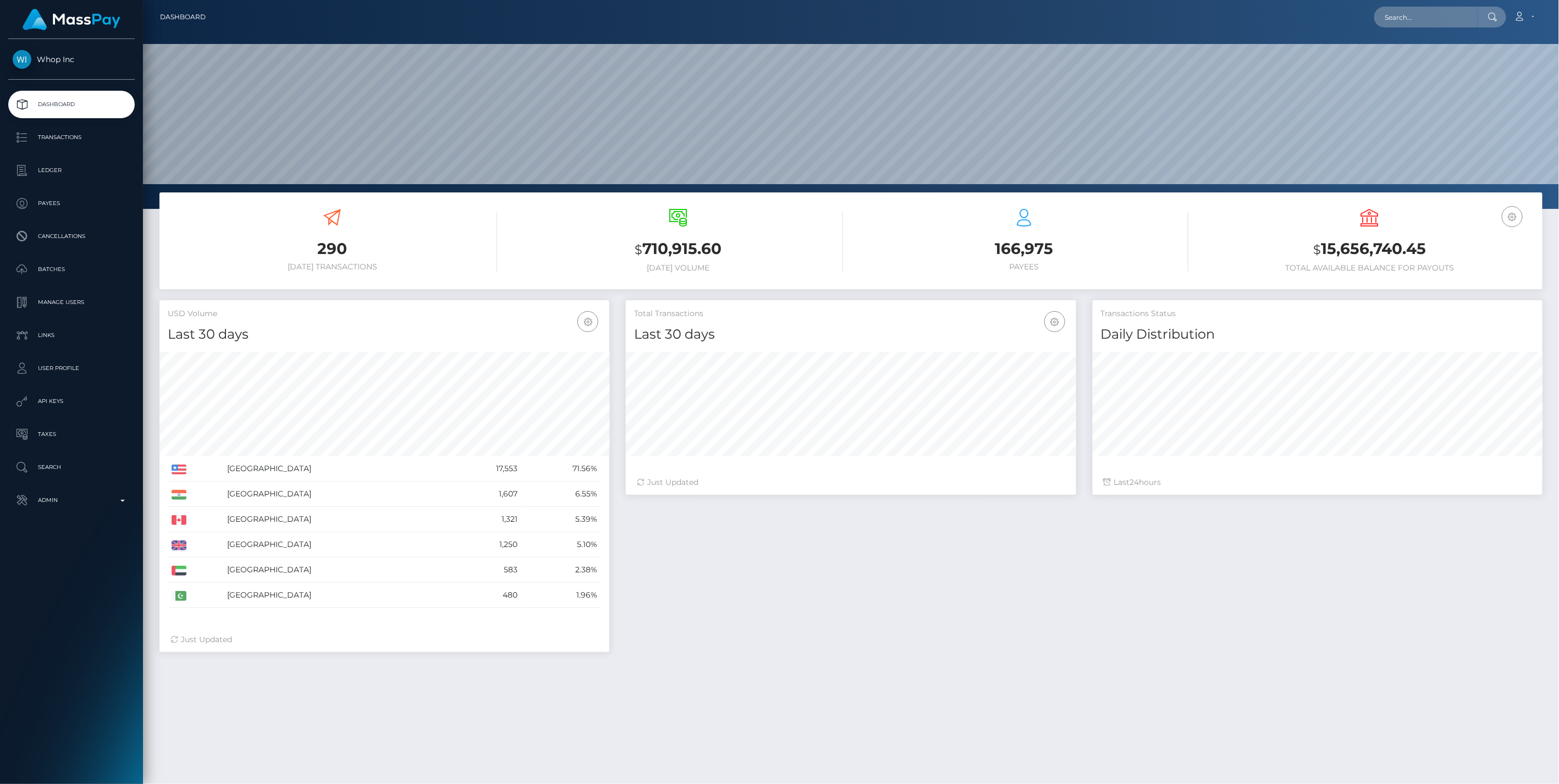
scroll to position [194, 450]
click at [54, 172] on p "Ledger" at bounding box center [71, 170] width 117 height 17
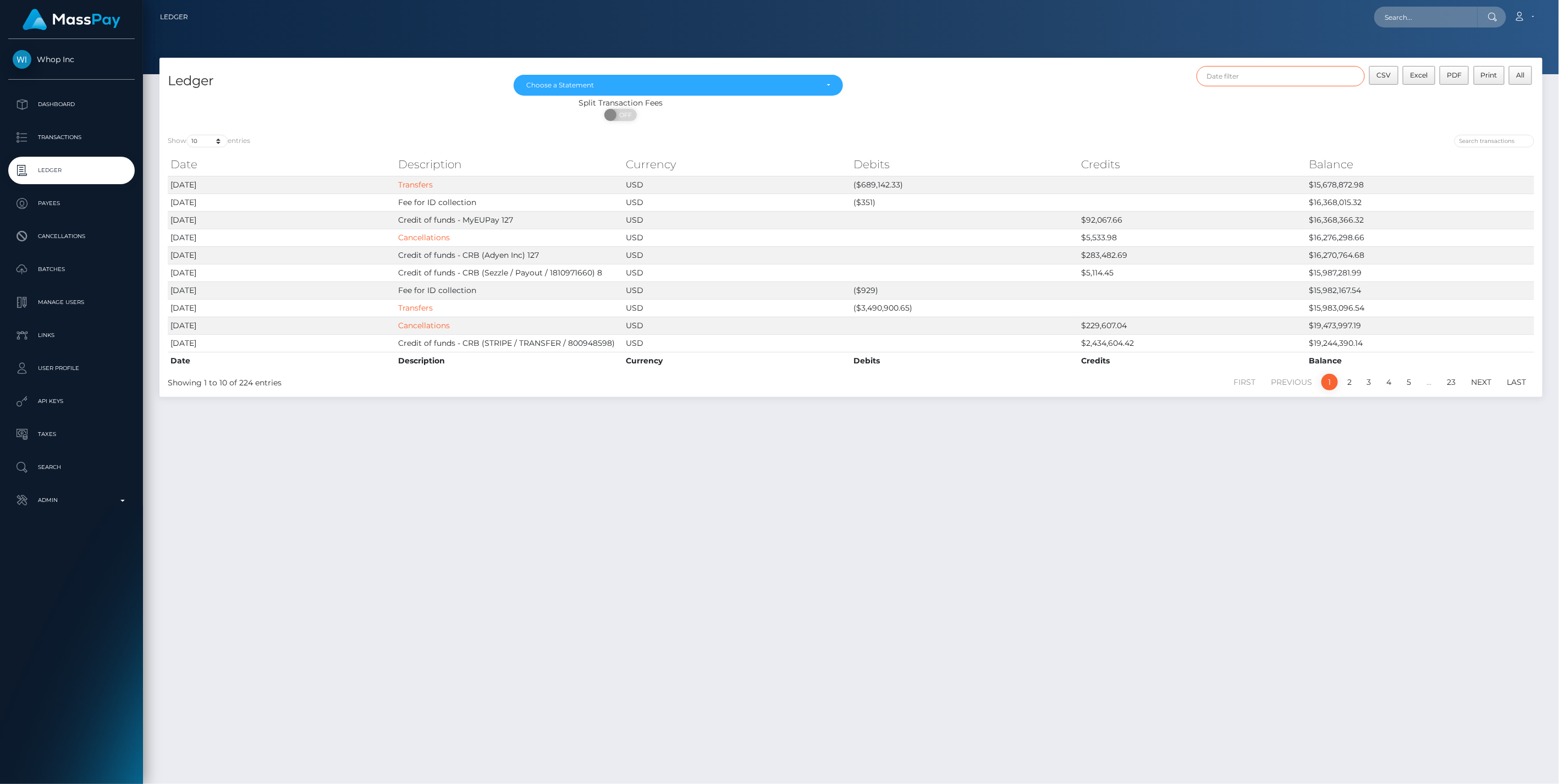
click at [1261, 72] on input "text" at bounding box center [1281, 75] width 169 height 20
click at [1441, 238] on button "Apply" at bounding box center [1444, 237] width 29 height 13
type input "[DATE] - [DATE]"
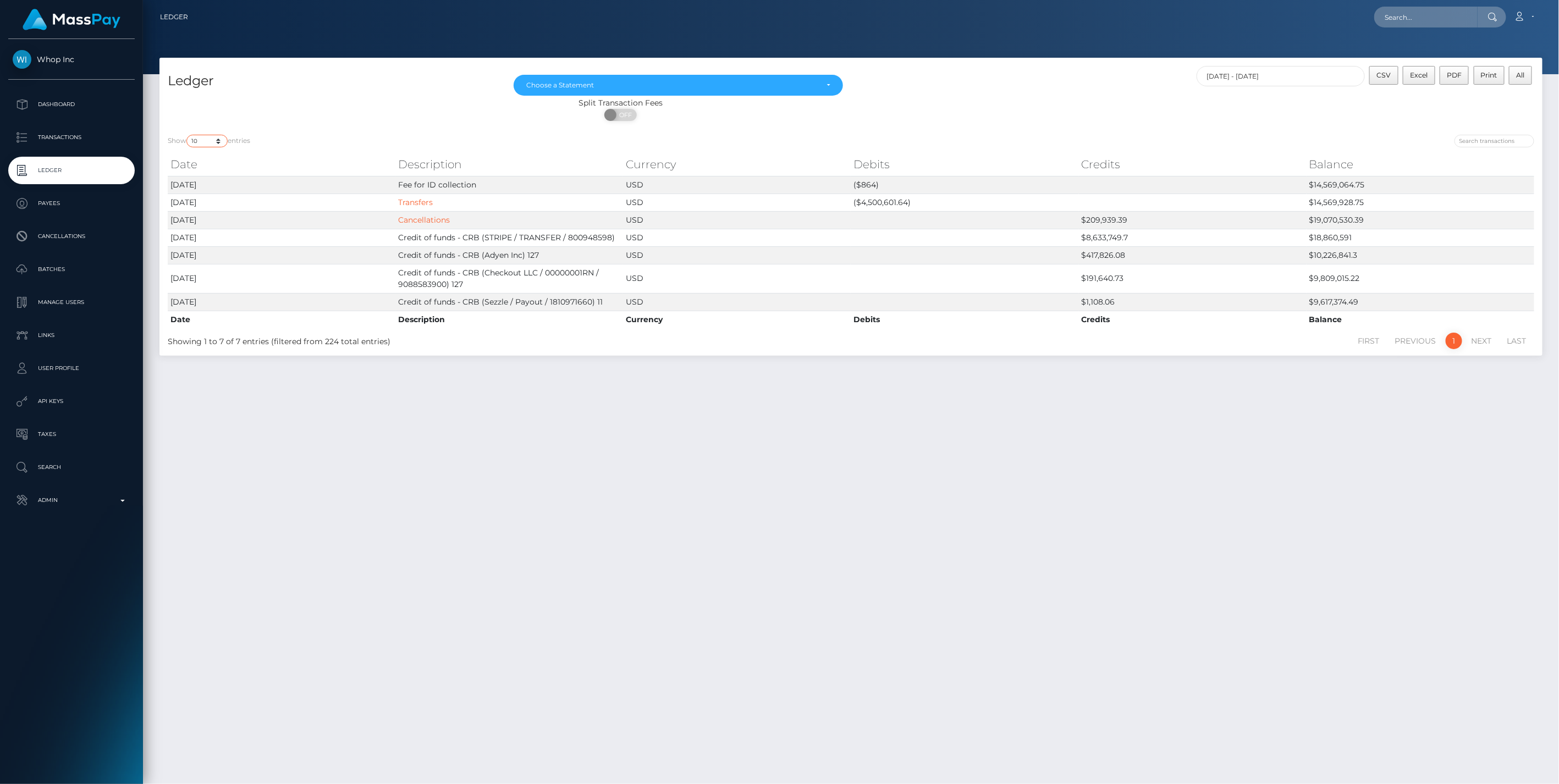
click at [221, 141] on select "10 25 50 100 250" at bounding box center [207, 141] width 41 height 12
select select "250"
click at [188, 135] on select "10 25 50 100 250" at bounding box center [207, 141] width 41 height 12
click at [1029, 130] on div "Show 10 25 50 100 250 entries Date Description Currency Debits Credits Balance …" at bounding box center [851, 241] width 1383 height 230
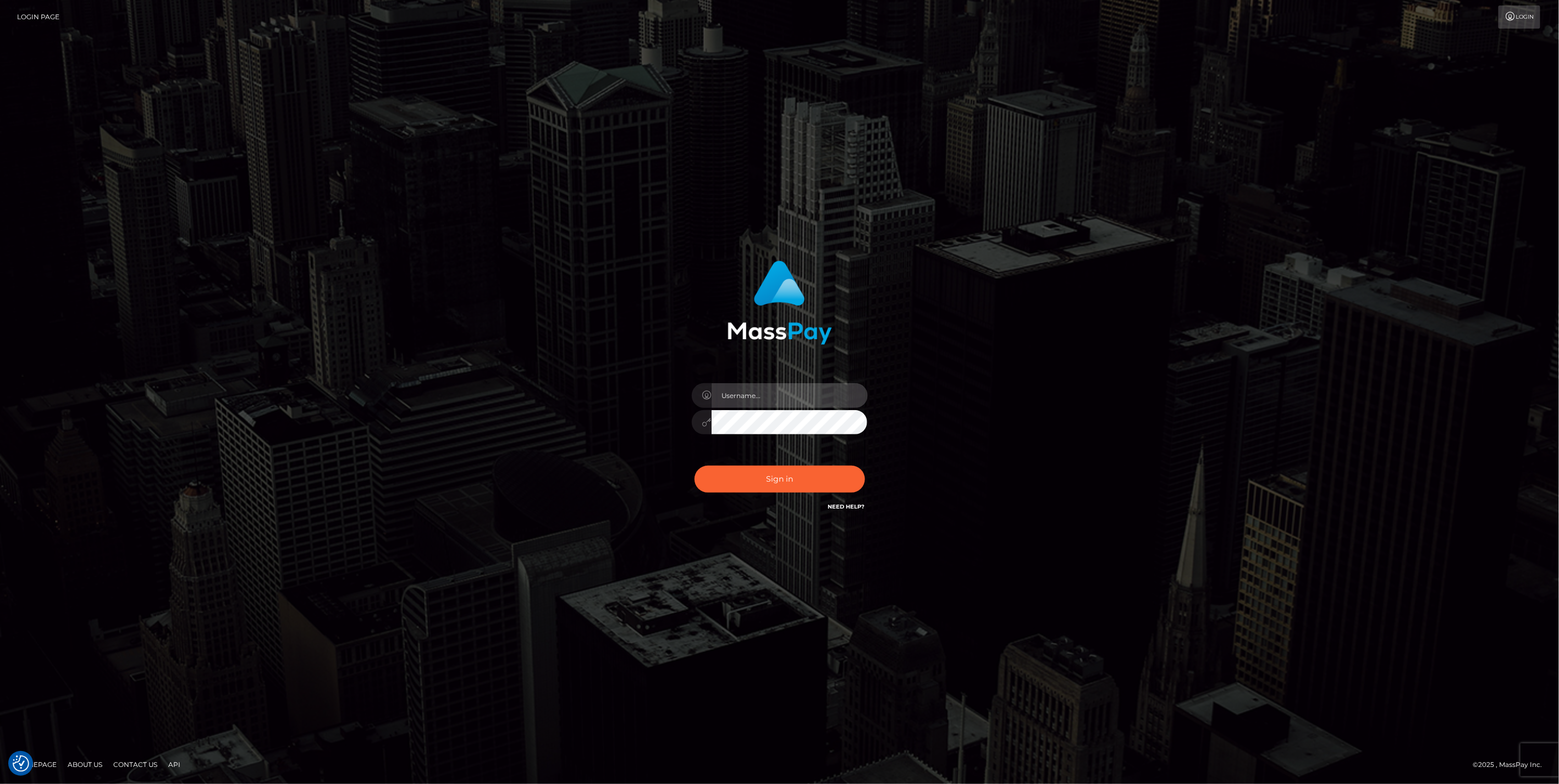
type input "jlo"
